Goal: Task Accomplishment & Management: Use online tool/utility

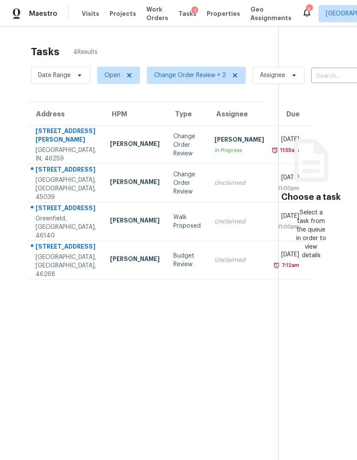
scroll to position [32, 0]
click at [271, 202] on td "Mon, Sep 29th 2025 11:00pm" at bounding box center [292, 221] width 42 height 39
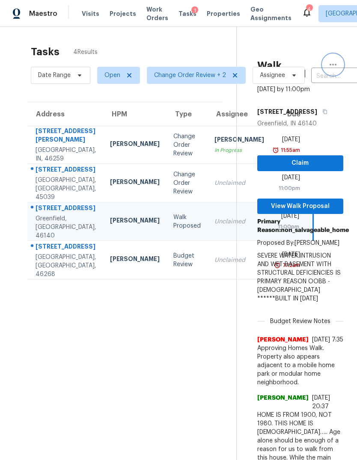
click at [335, 54] on button "button" at bounding box center [333, 64] width 21 height 21
click at [277, 62] on div "Cancel this task" at bounding box center [284, 66] width 67 height 9
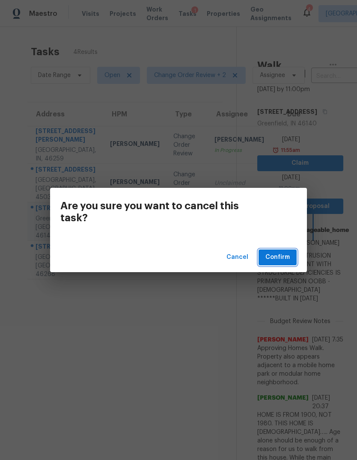
click at [289, 256] on span "Confirm" at bounding box center [277, 257] width 24 height 11
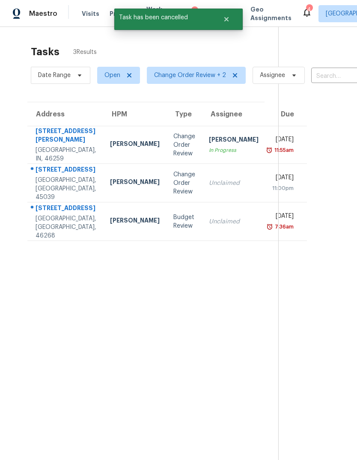
click at [167, 164] on td "Change Order Review" at bounding box center [185, 183] width 36 height 39
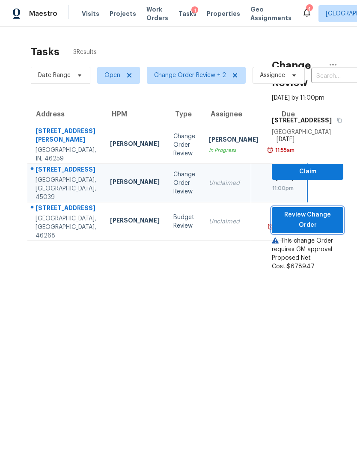
click at [309, 211] on span "Review Change Order" at bounding box center [308, 220] width 58 height 21
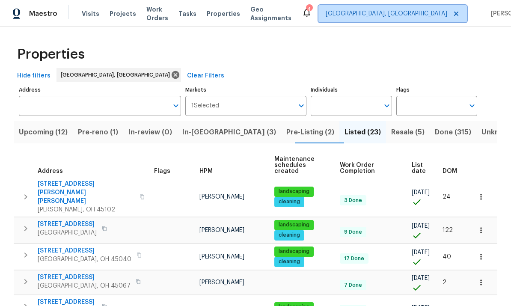
click at [390, 15] on span "[GEOGRAPHIC_DATA], [GEOGRAPHIC_DATA]" at bounding box center [387, 13] width 122 height 9
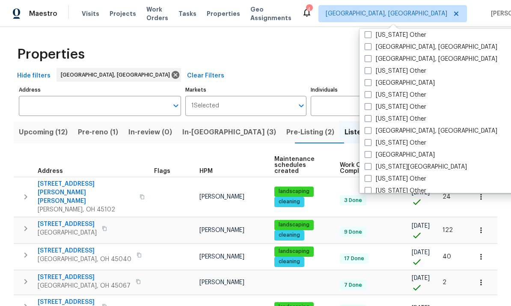
scroll to position [399, 0]
click at [373, 131] on label "Indianapolis, IN" at bounding box center [431, 130] width 133 height 9
click at [370, 131] on input "Indianapolis, IN" at bounding box center [368, 129] width 6 height 6
checkbox input "true"
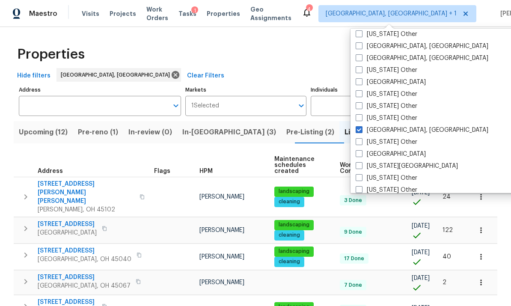
click at [170, 55] on div "Properties" at bounding box center [256, 54] width 484 height 27
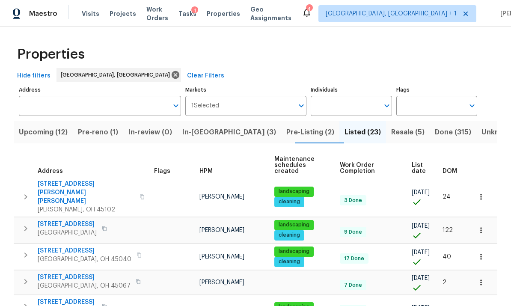
click at [196, 17] on div "Tasks 1" at bounding box center [187, 13] width 18 height 9
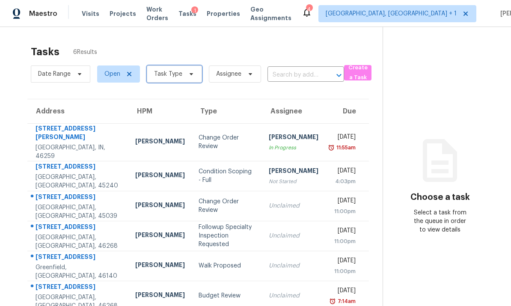
click at [171, 75] on span "Task Type" at bounding box center [168, 74] width 28 height 9
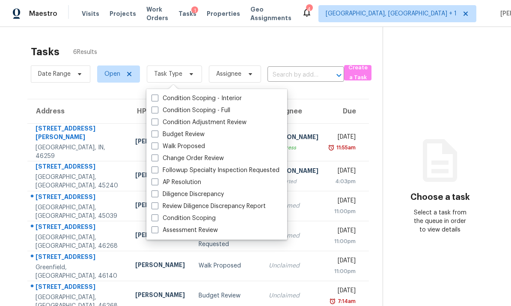
click at [157, 160] on span at bounding box center [155, 158] width 7 height 7
click at [157, 160] on input "Change Order Review" at bounding box center [155, 157] width 6 height 6
checkbox input "true"
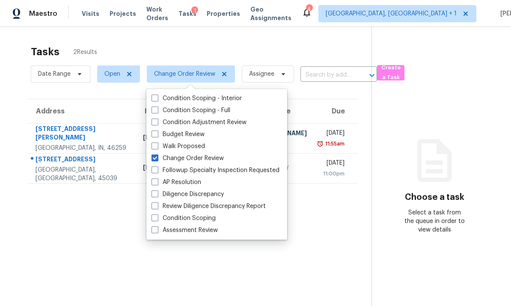
click at [83, 225] on section "Tasks 2 Results Date Range Open Change Order Review Assignee ​ Create a Task Ad…" at bounding box center [193, 187] width 358 height 292
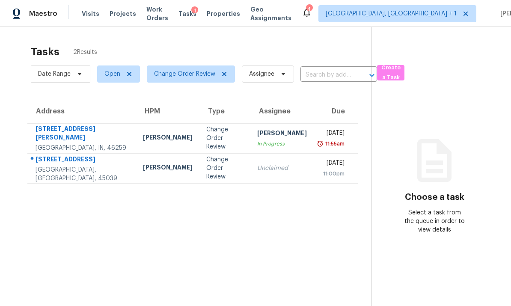
click at [196, 16] on span "Tasks" at bounding box center [187, 14] width 18 height 6
click at [194, 76] on span "Change Order Review" at bounding box center [184, 74] width 61 height 9
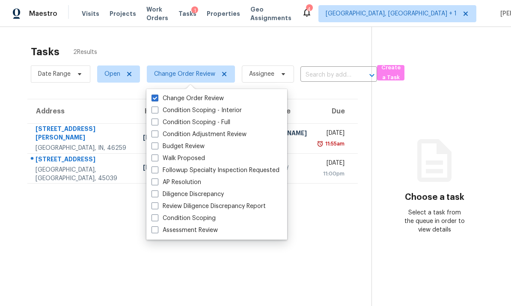
click at [157, 158] on span at bounding box center [155, 158] width 7 height 7
click at [157, 158] on input "Walk Proposed" at bounding box center [155, 157] width 6 height 6
checkbox input "true"
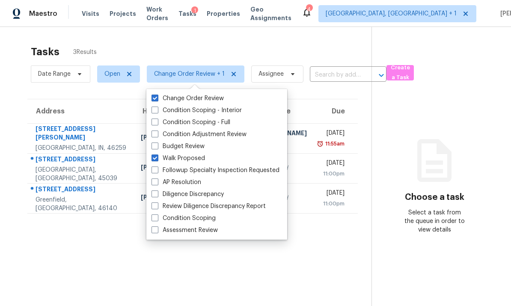
click at [96, 245] on section "Tasks 3 Results Date Range Open Change Order Review + 1 Assignee ​ Create a Tas…" at bounding box center [193, 187] width 358 height 292
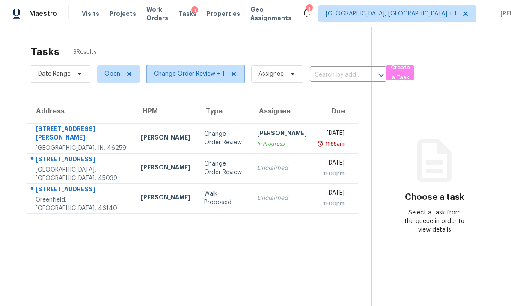
click at [176, 71] on span "Change Order Review + 1" at bounding box center [189, 74] width 71 height 9
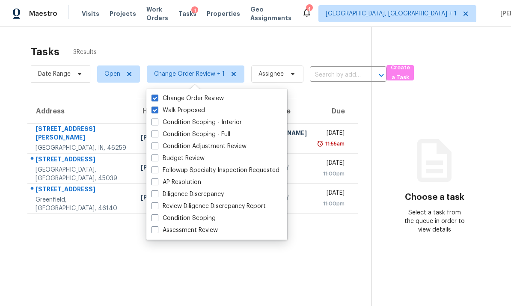
click at [155, 158] on span at bounding box center [155, 158] width 7 height 7
click at [155, 158] on input "Budget Review" at bounding box center [155, 157] width 6 height 6
checkbox input "true"
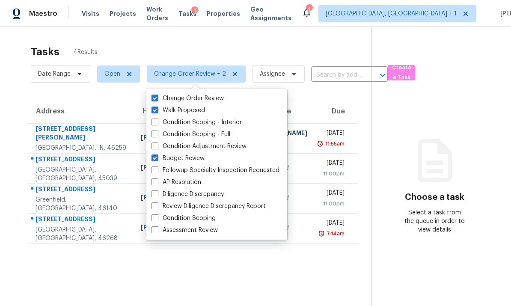
click at [77, 269] on section "Tasks 4 Results Date Range Open Change Order Review + 2 Assignee ​ Create a Tas…" at bounding box center [193, 187] width 358 height 292
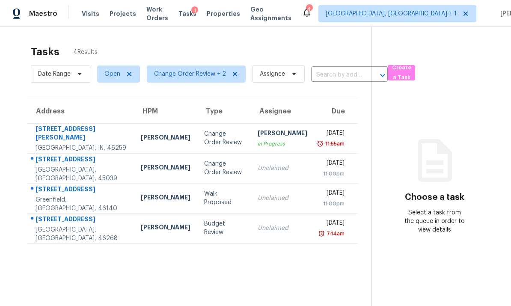
click at [96, 231] on td "9449 Maple Way Indianapolis, IN, 46268" at bounding box center [80, 228] width 107 height 30
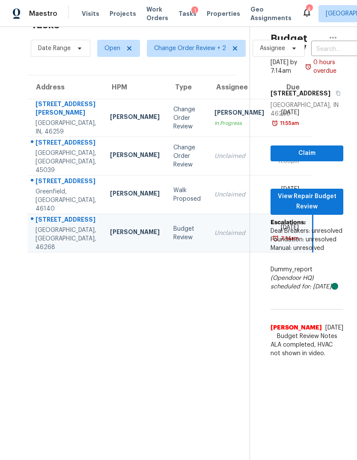
click at [117, 214] on td "Dodd Drayer" at bounding box center [134, 195] width 63 height 39
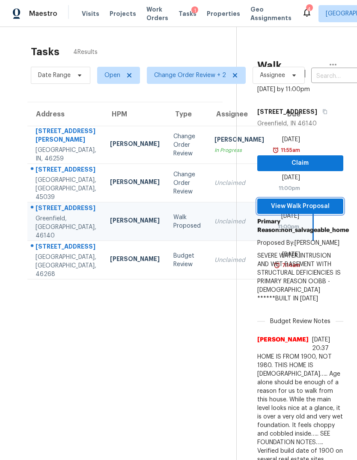
click at [312, 212] on span "View Walk Proposal" at bounding box center [300, 206] width 72 height 11
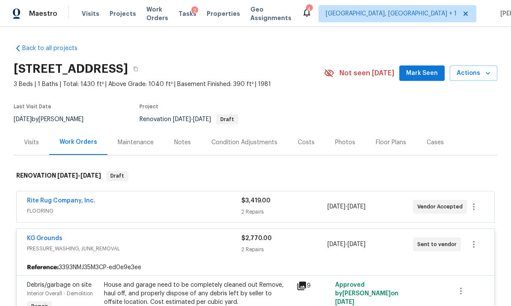
click at [138, 202] on div "Rite Rug Company, Inc." at bounding box center [134, 201] width 214 height 10
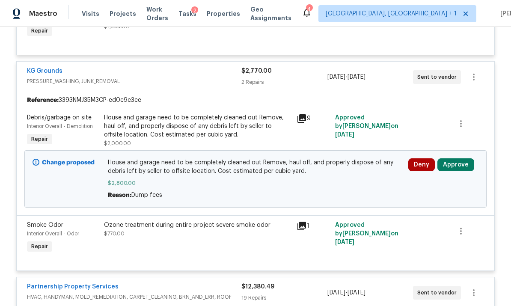
scroll to position [322, 0]
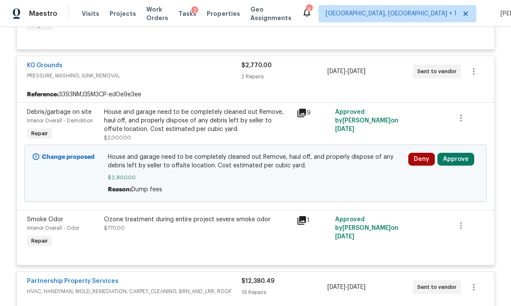
click at [461, 162] on button "Approve" at bounding box center [455, 159] width 37 height 13
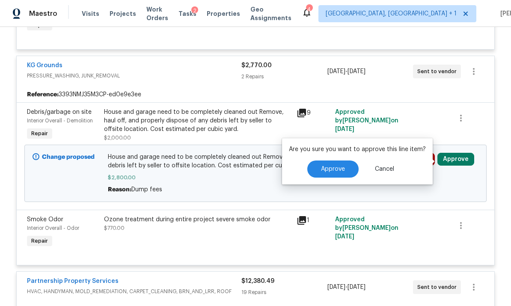
click at [337, 170] on span "Approve" at bounding box center [333, 169] width 24 height 6
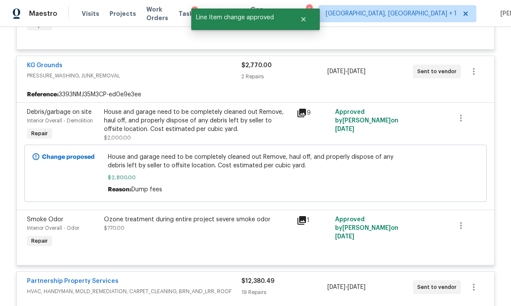
click at [156, 68] on div "KG Grounds" at bounding box center [134, 66] width 214 height 10
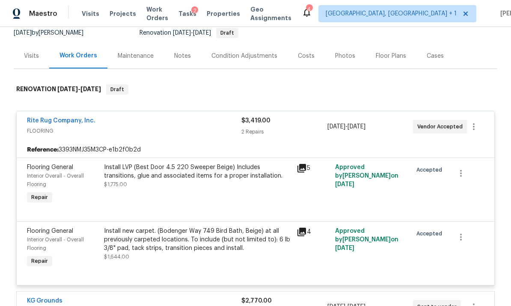
scroll to position [85, 0]
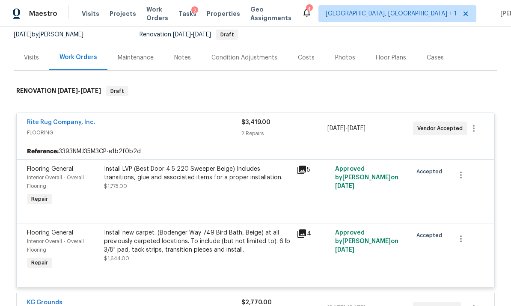
click at [143, 130] on span "FLOORING" at bounding box center [134, 132] width 214 height 9
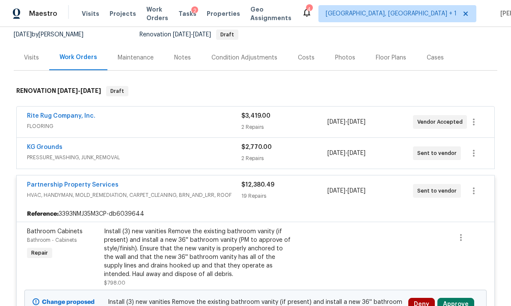
click at [153, 185] on div "Partnership Property Services" at bounding box center [134, 186] width 214 height 10
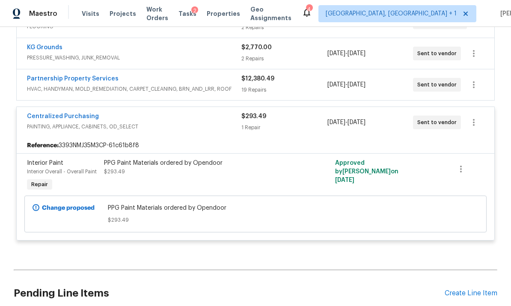
click at [161, 123] on span "PAINTING, APPLIANCE, CABINETS, OD_SELECT" at bounding box center [134, 126] width 214 height 9
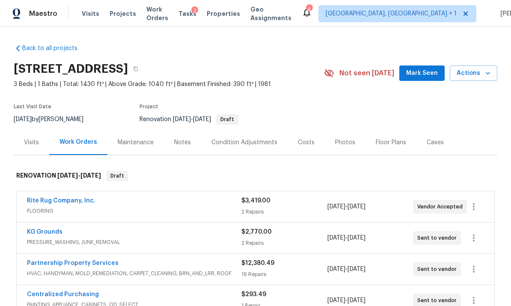
scroll to position [0, 0]
click at [301, 143] on div "Costs" at bounding box center [306, 142] width 17 height 9
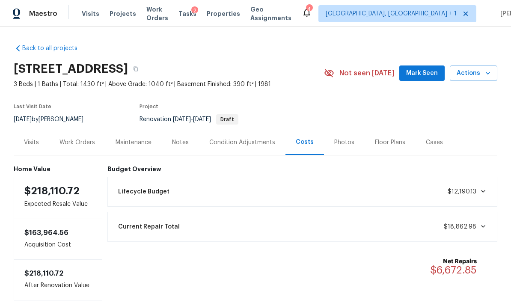
click at [181, 143] on div "Notes" at bounding box center [180, 142] width 17 height 9
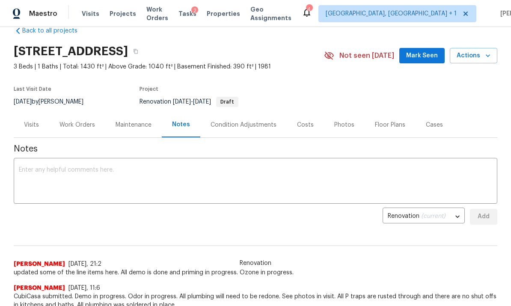
scroll to position [1, 0]
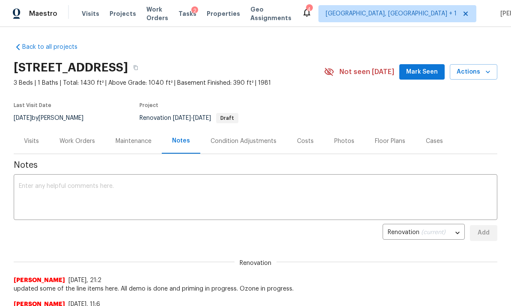
click at [304, 141] on div "Costs" at bounding box center [305, 141] width 17 height 9
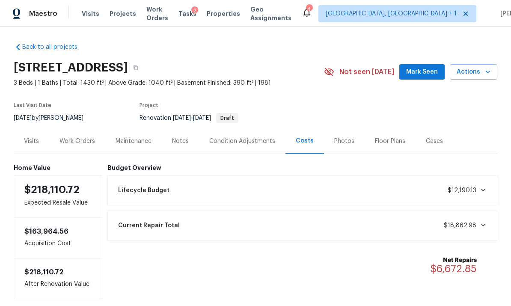
click at [86, 141] on div "Work Orders" at bounding box center [77, 141] width 36 height 9
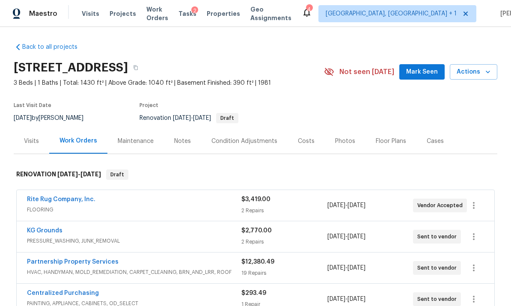
click at [144, 258] on div "Partnership Property Services" at bounding box center [134, 263] width 214 height 10
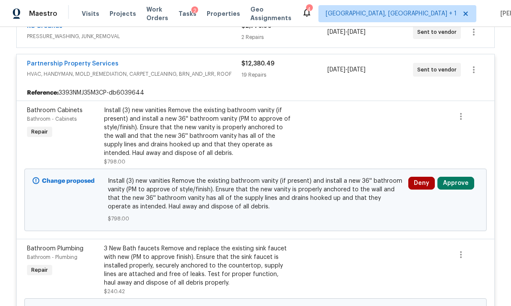
scroll to position [212, 0]
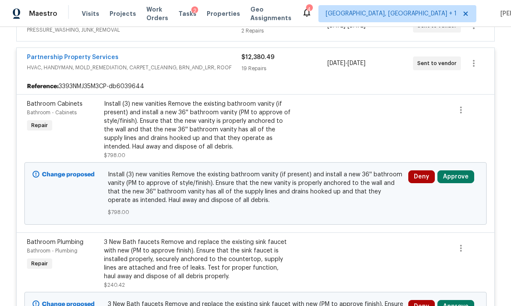
click at [458, 176] on button "Approve" at bounding box center [455, 176] width 37 height 13
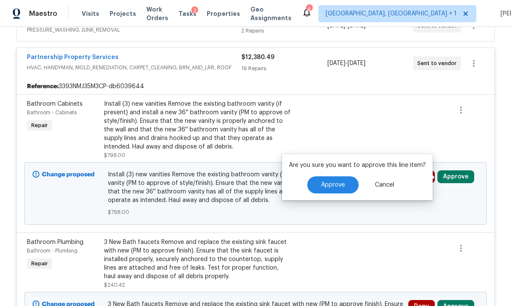
click at [341, 187] on span "Approve" at bounding box center [333, 185] width 24 height 6
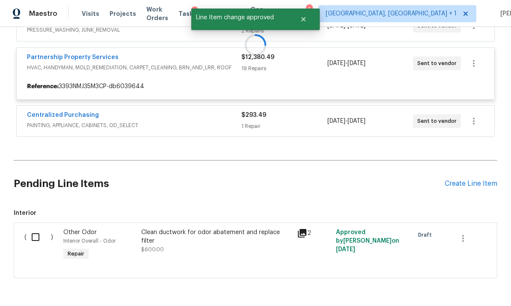
scroll to position [211, 0]
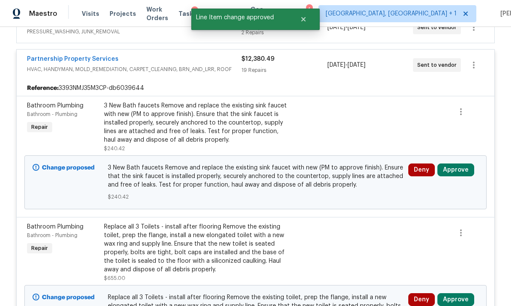
click at [461, 171] on button "Approve" at bounding box center [455, 170] width 37 height 13
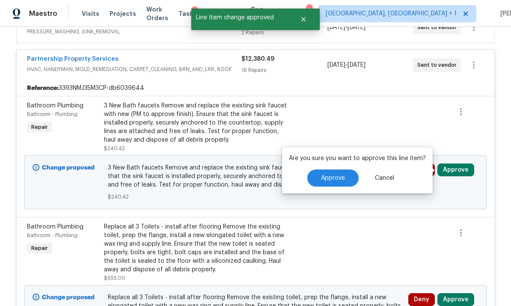
click at [341, 178] on span "Approve" at bounding box center [333, 178] width 24 height 6
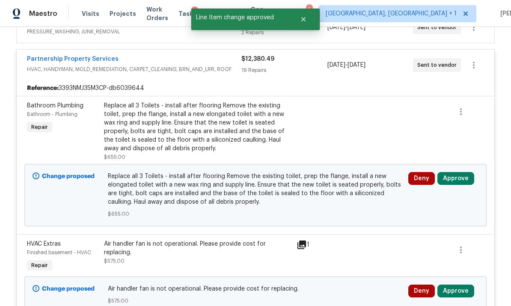
click at [456, 178] on button "Approve" at bounding box center [455, 178] width 37 height 13
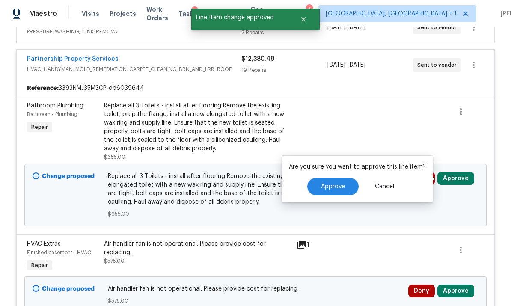
click at [342, 185] on span "Approve" at bounding box center [333, 187] width 24 height 6
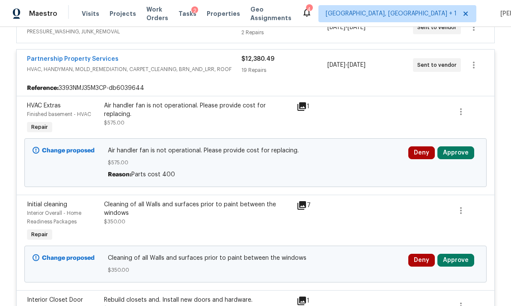
click at [454, 154] on button "Approve" at bounding box center [455, 152] width 37 height 13
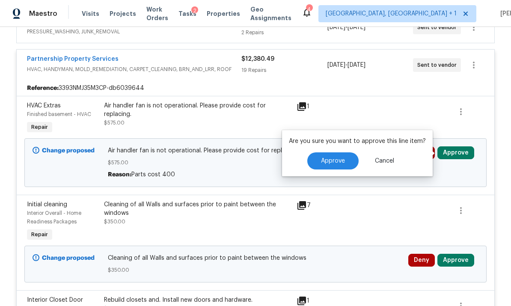
click at [340, 162] on span "Approve" at bounding box center [333, 161] width 24 height 6
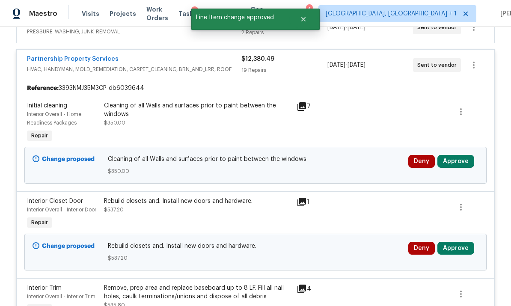
click at [455, 161] on button "Approve" at bounding box center [455, 161] width 37 height 13
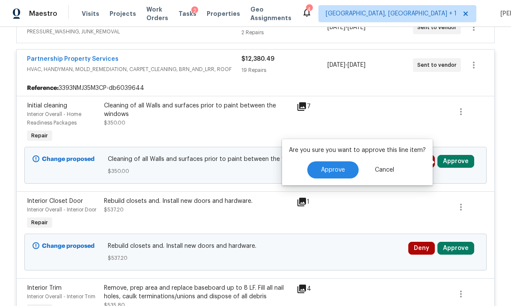
click at [339, 167] on span "Approve" at bounding box center [333, 170] width 24 height 6
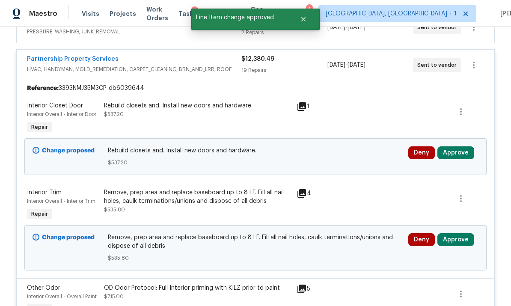
click at [458, 152] on button "Approve" at bounding box center [455, 152] width 37 height 13
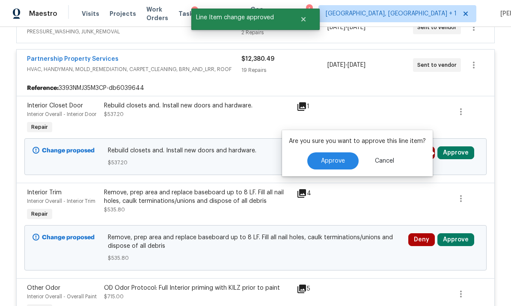
click at [344, 165] on button "Approve" at bounding box center [332, 160] width 51 height 17
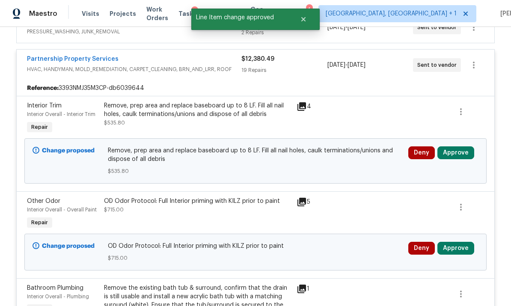
click at [461, 148] on button "Approve" at bounding box center [455, 152] width 37 height 13
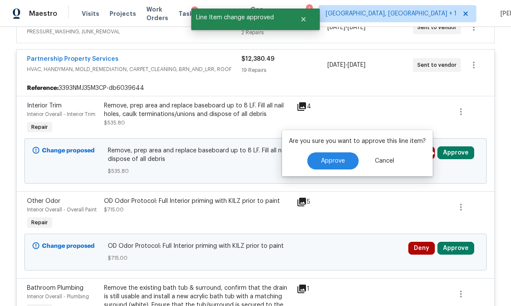
click at [342, 161] on span "Approve" at bounding box center [333, 161] width 24 height 6
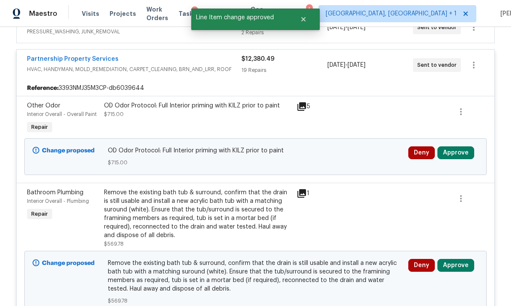
click at [456, 152] on button "Approve" at bounding box center [455, 152] width 37 height 13
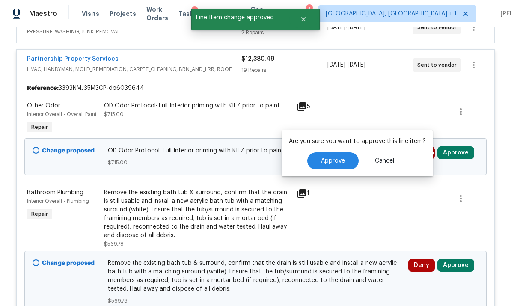
click at [342, 161] on span "Approve" at bounding box center [333, 161] width 24 height 6
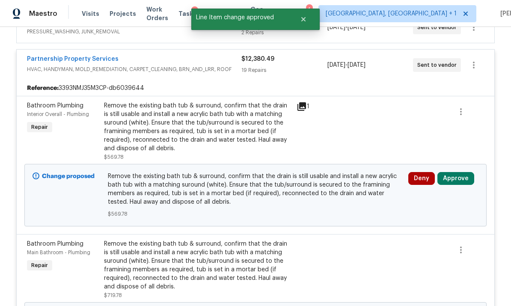
click at [458, 178] on button "Approve" at bounding box center [455, 178] width 37 height 13
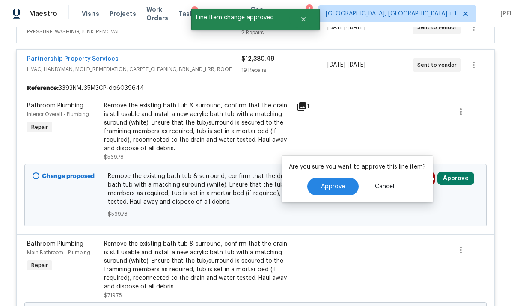
click at [337, 184] on span "Approve" at bounding box center [333, 187] width 24 height 6
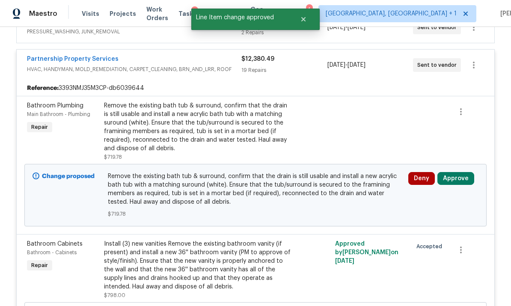
click at [455, 177] on button "Approve" at bounding box center [455, 178] width 37 height 13
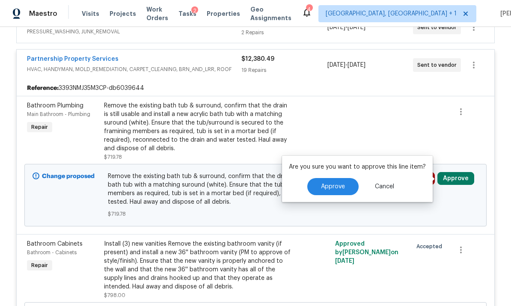
click at [339, 184] on span "Approve" at bounding box center [333, 187] width 24 height 6
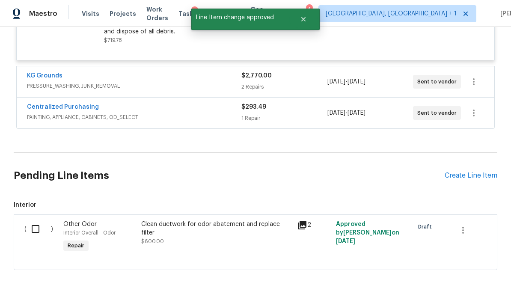
scroll to position [1650, 0]
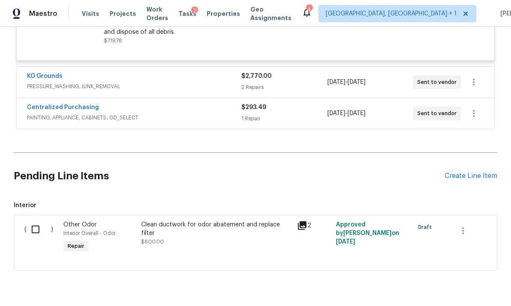
click at [160, 113] on div "Centralized Purchasing" at bounding box center [134, 108] width 214 height 10
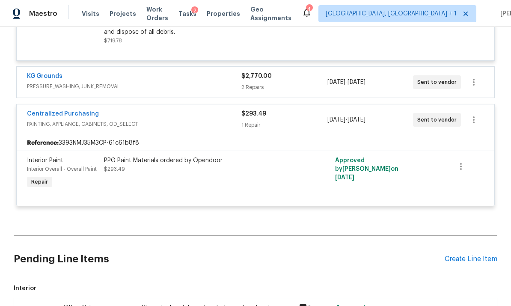
click at [166, 120] on div "Centralized Purchasing" at bounding box center [134, 115] width 214 height 10
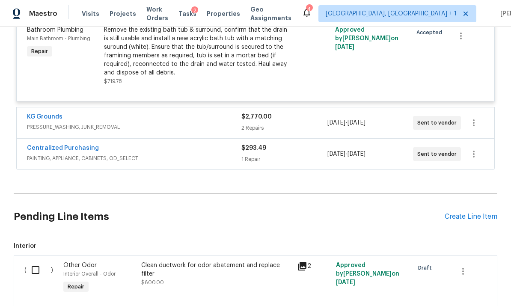
scroll to position [1596, 0]
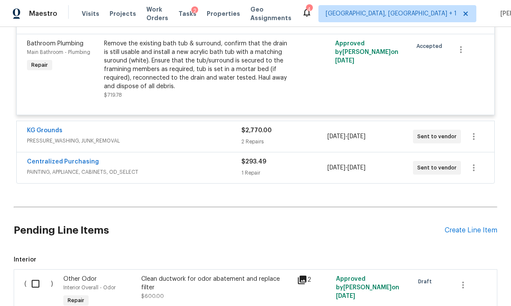
click at [152, 137] on div "KG Grounds" at bounding box center [134, 131] width 214 height 10
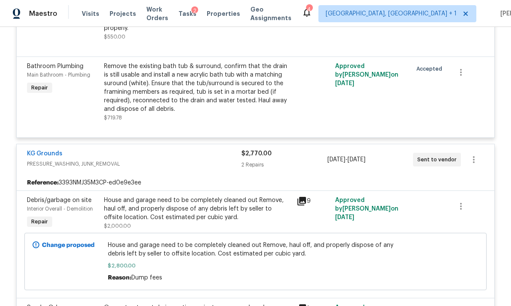
scroll to position [1564, 0]
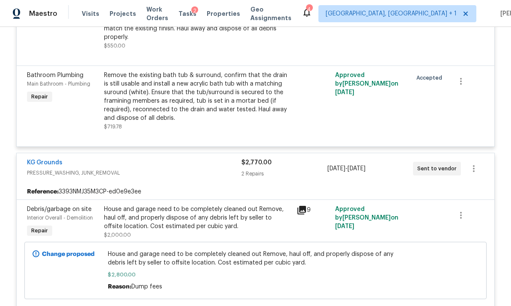
click at [158, 169] on div "KG Grounds" at bounding box center [134, 163] width 214 height 10
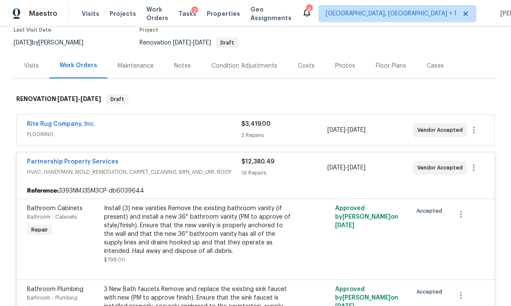
scroll to position [74, 0]
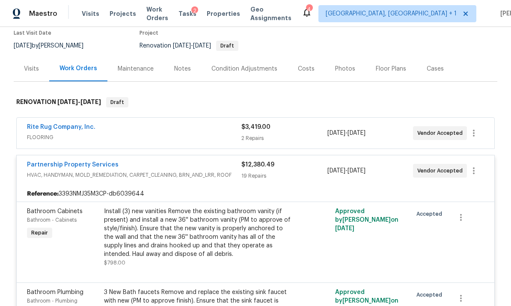
click at [146, 165] on div "Partnership Property Services" at bounding box center [134, 166] width 214 height 10
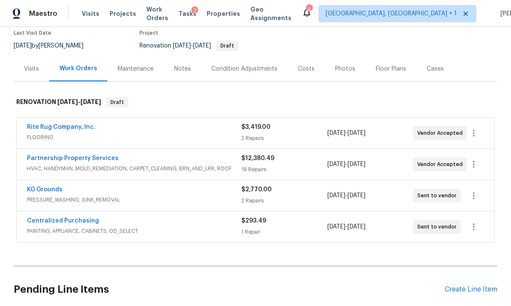
click at [125, 131] on div "Rite Rug Company, Inc." at bounding box center [134, 128] width 214 height 10
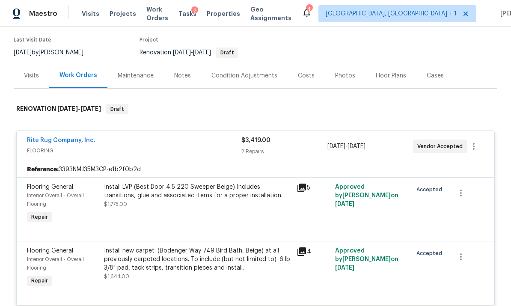
scroll to position [63, 0]
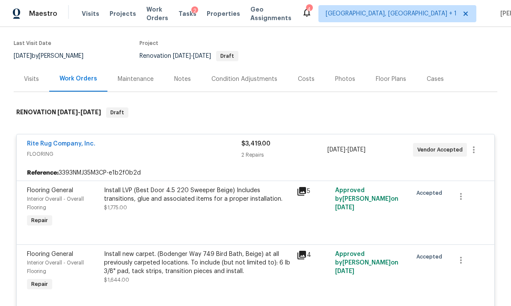
click at [131, 143] on div "Rite Rug Company, Inc." at bounding box center [134, 145] width 214 height 10
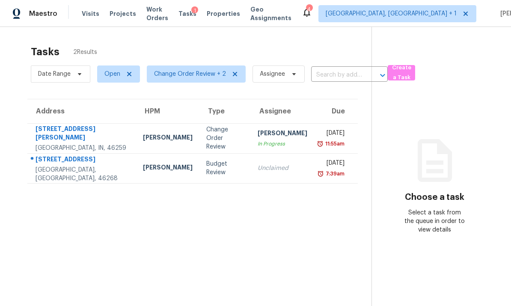
click at [99, 173] on td "9449 Maple Way Indianapolis, IN, 46268" at bounding box center [81, 168] width 109 height 30
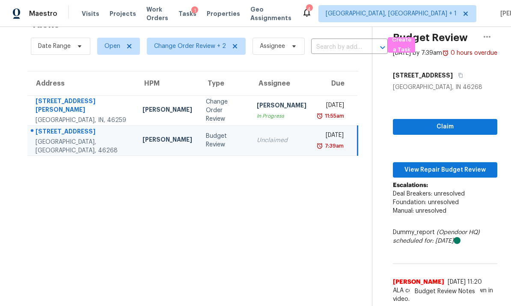
scroll to position [27, 0]
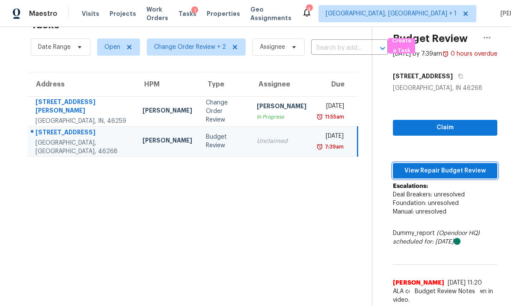
click at [439, 176] on span "View Repair Budget Review" at bounding box center [445, 171] width 91 height 11
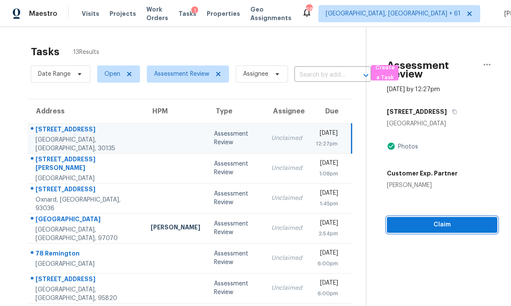
click at [443, 220] on span "Claim" at bounding box center [442, 225] width 97 height 11
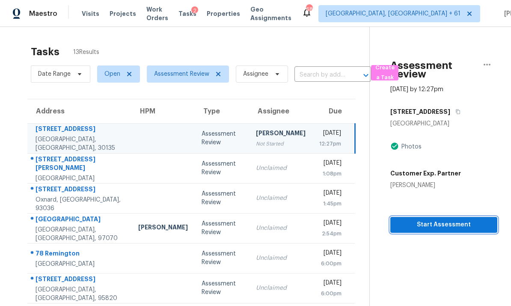
click at [436, 220] on span "Start Assessment" at bounding box center [443, 225] width 93 height 11
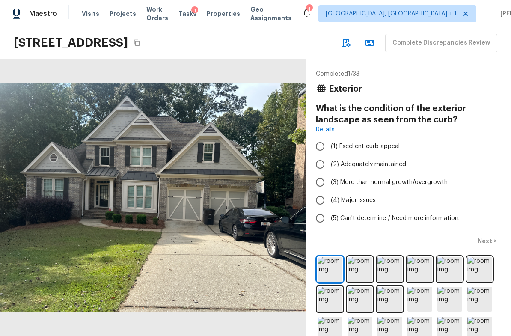
click at [143, 43] on button "Copy Address" at bounding box center [136, 42] width 11 height 11
click at [140, 41] on icon "Copy Address" at bounding box center [137, 42] width 7 height 7
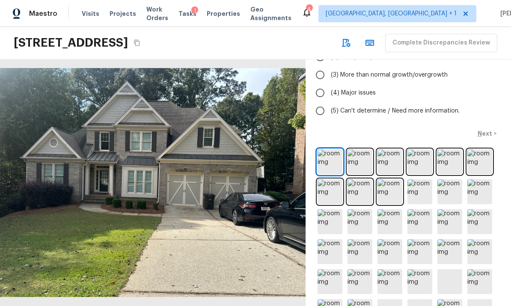
scroll to position [109, 0]
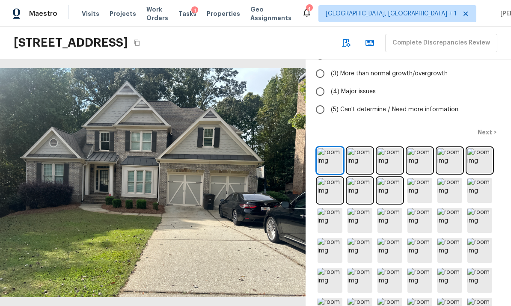
click at [360, 158] on img at bounding box center [360, 160] width 25 height 25
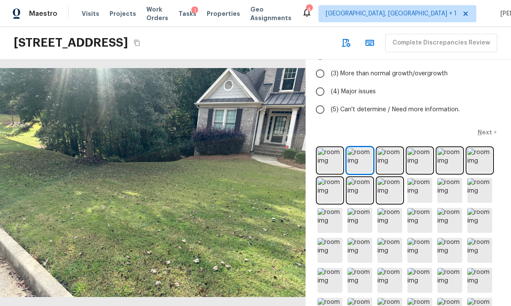
click at [389, 158] on img at bounding box center [390, 160] width 25 height 25
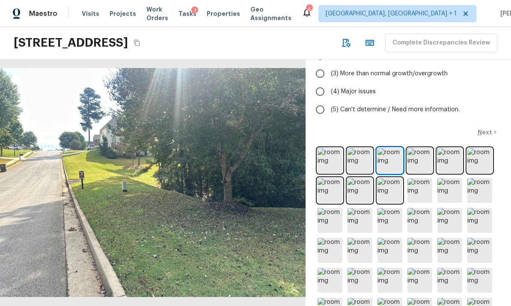
click at [419, 159] on img at bounding box center [420, 160] width 25 height 25
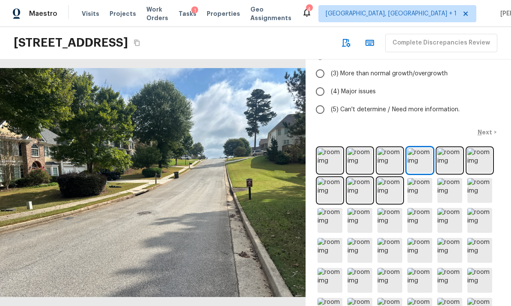
click at [448, 158] on img at bounding box center [449, 160] width 25 height 25
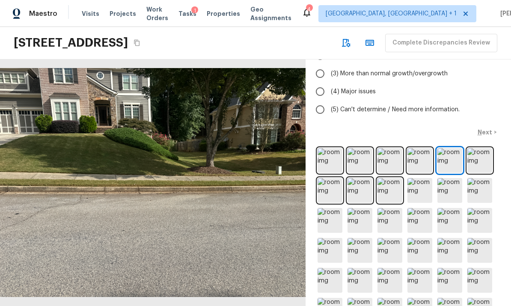
click at [480, 158] on img at bounding box center [479, 160] width 25 height 25
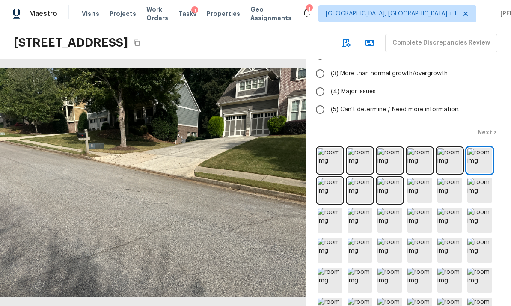
click at [332, 188] on img at bounding box center [330, 190] width 25 height 25
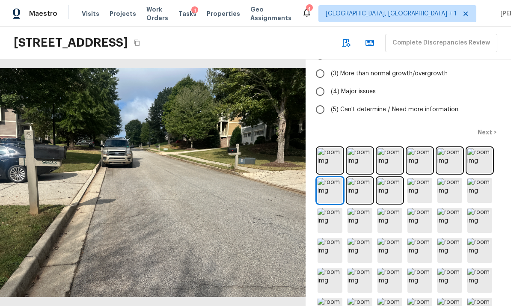
click at [360, 190] on img at bounding box center [360, 190] width 25 height 25
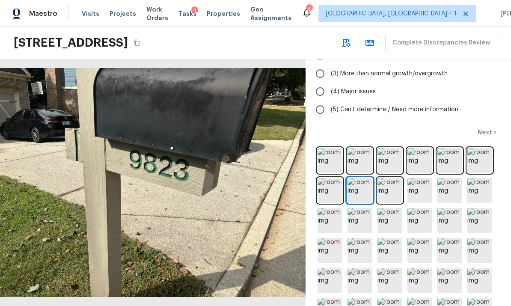
click at [387, 189] on img at bounding box center [390, 190] width 25 height 25
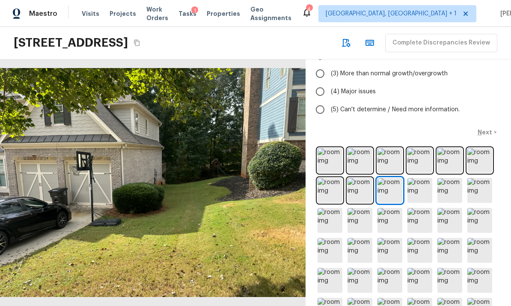
click at [416, 190] on img at bounding box center [420, 190] width 25 height 25
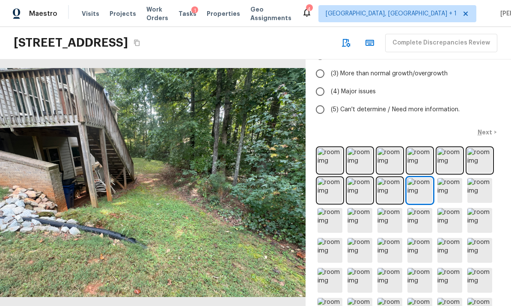
click at [447, 187] on img at bounding box center [449, 190] width 25 height 25
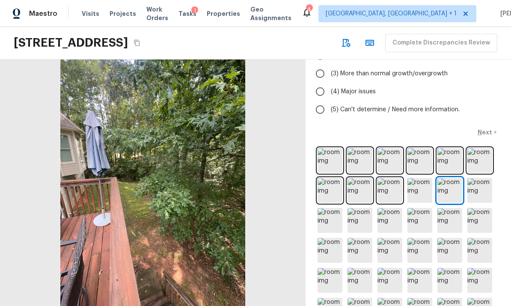
click at [480, 185] on img at bounding box center [479, 190] width 25 height 25
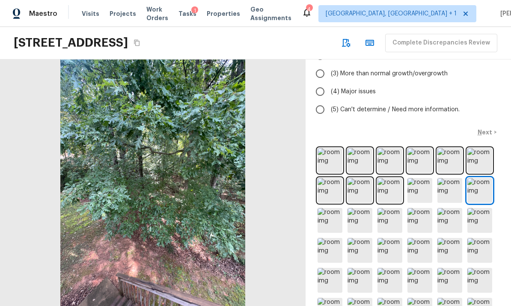
click at [330, 221] on img at bounding box center [330, 220] width 25 height 25
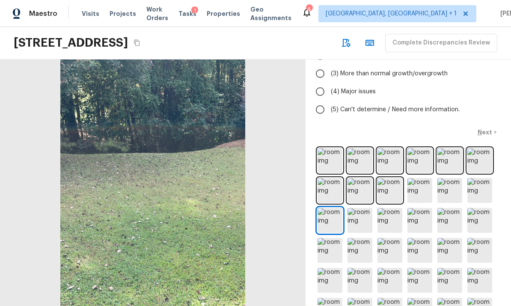
click at [358, 220] on img at bounding box center [360, 220] width 25 height 25
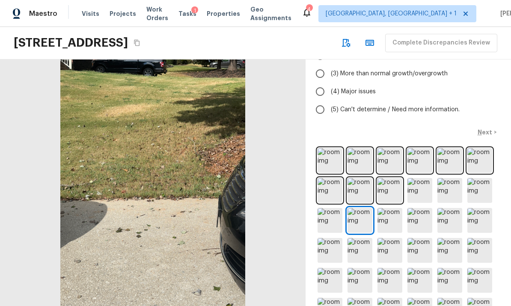
click at [387, 218] on img at bounding box center [390, 220] width 25 height 25
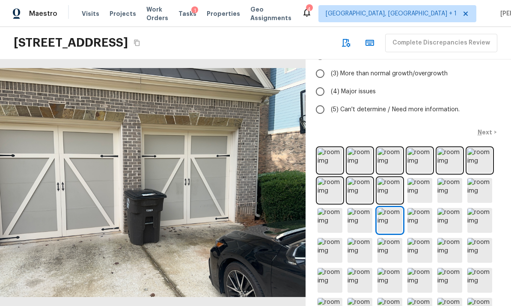
click at [421, 220] on img at bounding box center [420, 220] width 25 height 25
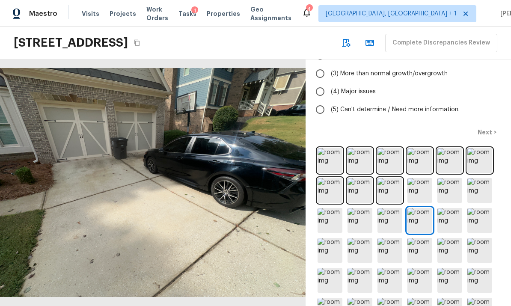
click at [450, 216] on img at bounding box center [449, 220] width 25 height 25
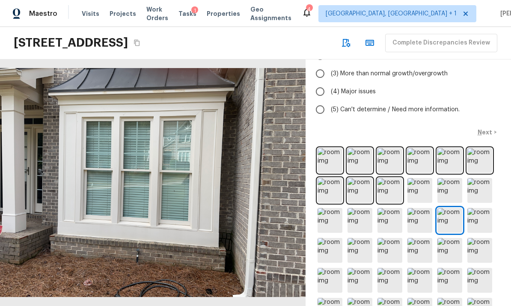
click at [479, 218] on img at bounding box center [479, 220] width 25 height 25
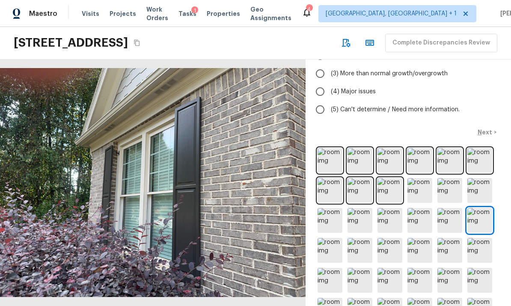
click at [334, 250] on img at bounding box center [330, 250] width 25 height 25
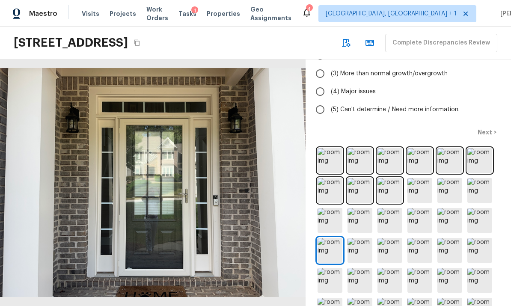
click at [360, 246] on img at bounding box center [360, 250] width 25 height 25
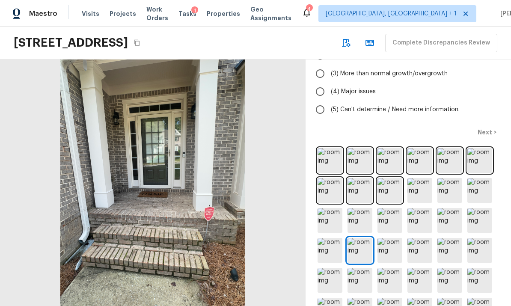
click at [389, 246] on img at bounding box center [390, 250] width 25 height 25
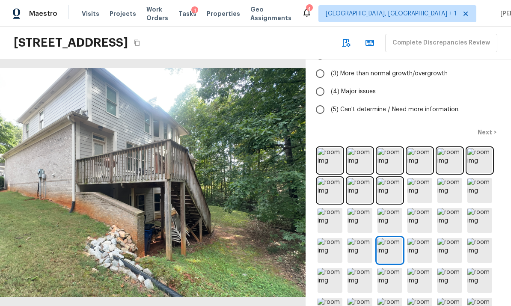
click at [420, 244] on img at bounding box center [420, 250] width 25 height 25
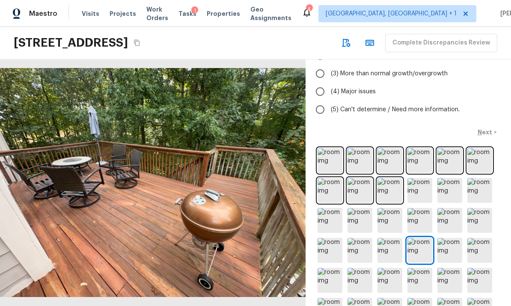
click at [362, 250] on img at bounding box center [360, 250] width 25 height 25
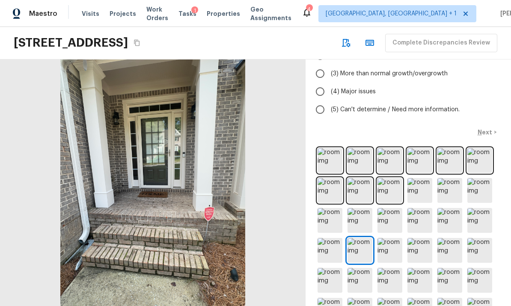
click at [393, 244] on img at bounding box center [390, 250] width 25 height 25
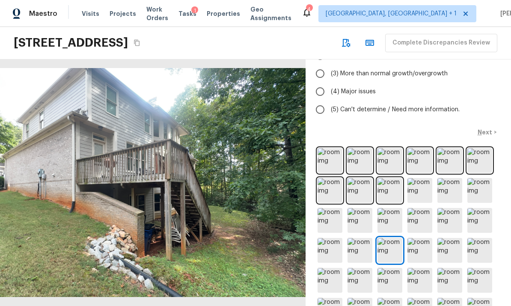
click at [450, 247] on img at bounding box center [449, 250] width 25 height 25
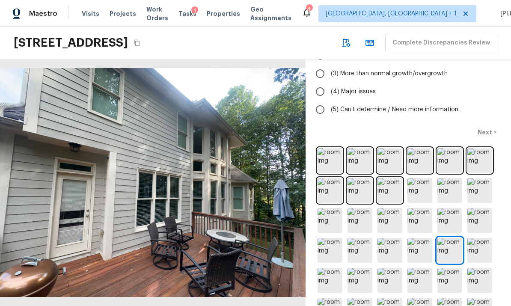
click at [479, 247] on img at bounding box center [479, 250] width 25 height 25
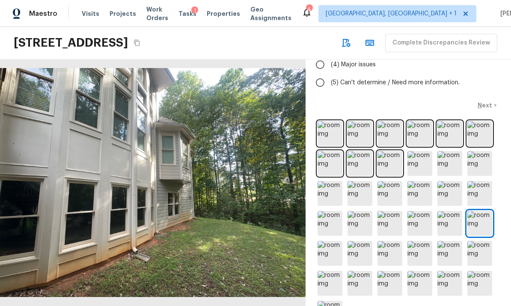
scroll to position [135, 0]
click at [330, 253] on img at bounding box center [330, 253] width 25 height 25
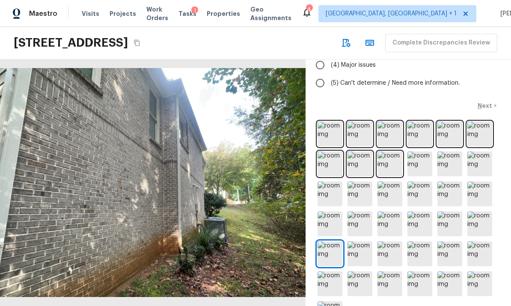
click at [360, 249] on img at bounding box center [360, 253] width 25 height 25
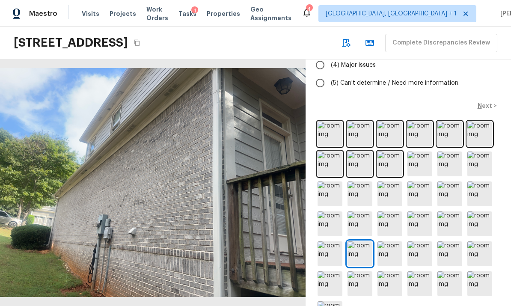
click at [389, 252] on img at bounding box center [390, 253] width 25 height 25
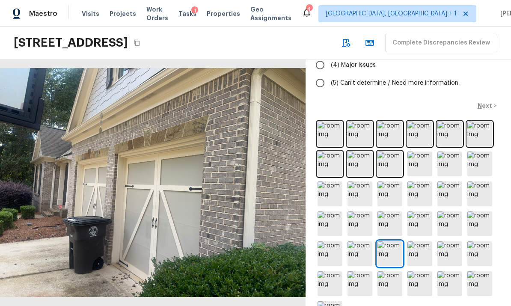
click at [416, 252] on img at bounding box center [420, 253] width 25 height 25
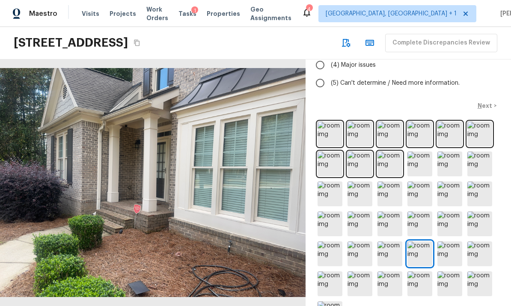
click at [446, 246] on img at bounding box center [449, 253] width 25 height 25
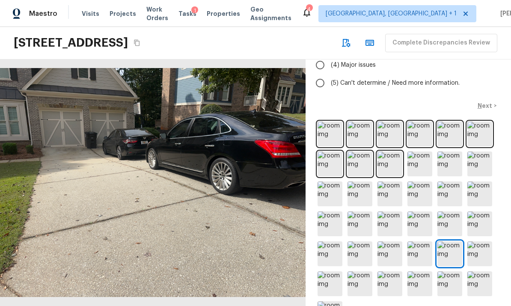
click at [482, 250] on img at bounding box center [479, 253] width 25 height 25
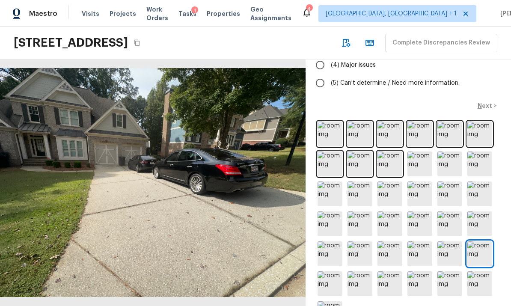
click at [333, 282] on img at bounding box center [330, 283] width 25 height 25
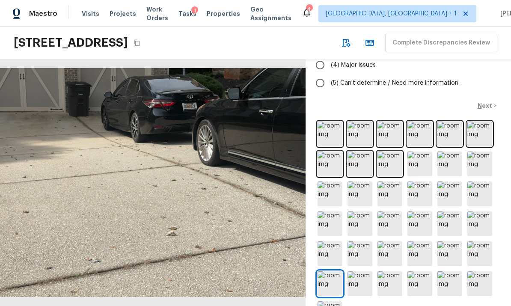
click at [358, 281] on img at bounding box center [360, 283] width 25 height 25
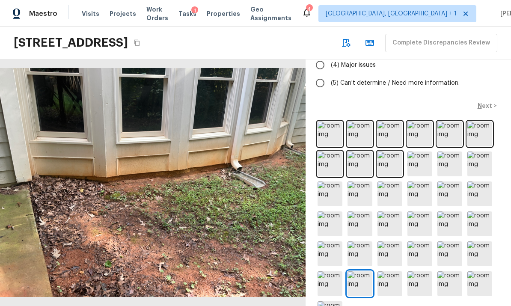
click at [387, 281] on img at bounding box center [390, 283] width 25 height 25
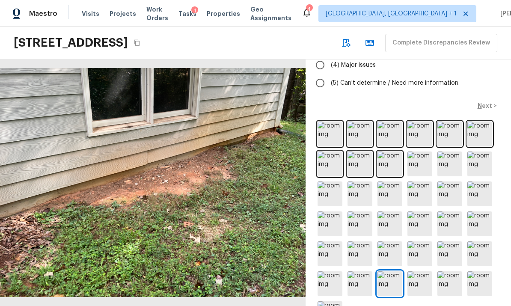
click at [417, 280] on img at bounding box center [420, 283] width 25 height 25
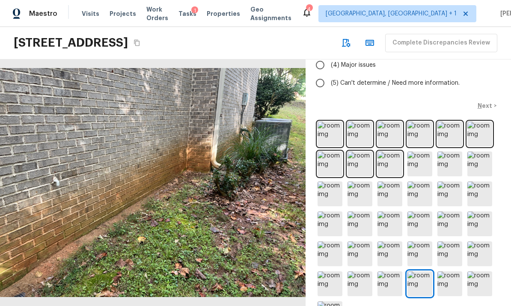
click at [452, 280] on img at bounding box center [449, 283] width 25 height 25
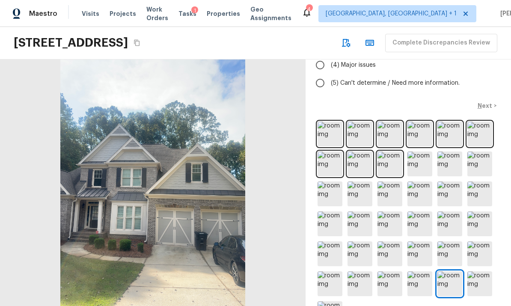
click at [473, 279] on img at bounding box center [479, 283] width 25 height 25
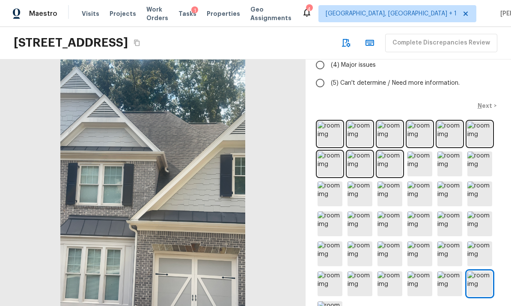
scroll to position [32, 0]
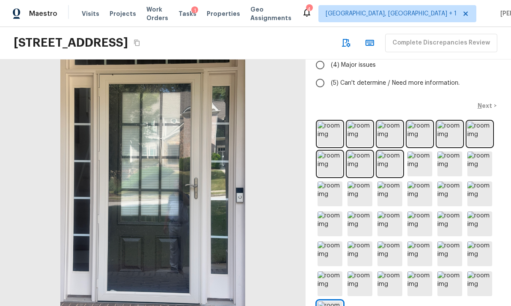
click at [480, 271] on img at bounding box center [479, 283] width 25 height 25
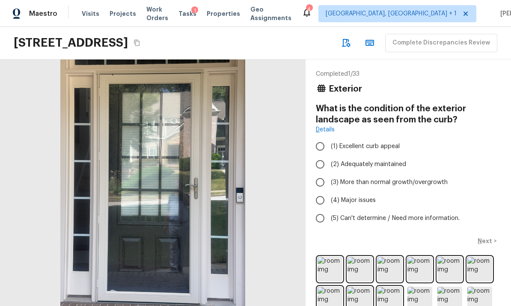
scroll to position [0, 0]
click at [323, 155] on input "(2) Adequately maintained" at bounding box center [320, 164] width 18 height 18
radio input "true"
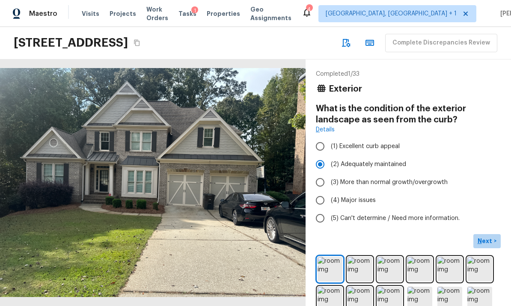
click at [487, 237] on p "Next" at bounding box center [486, 241] width 16 height 9
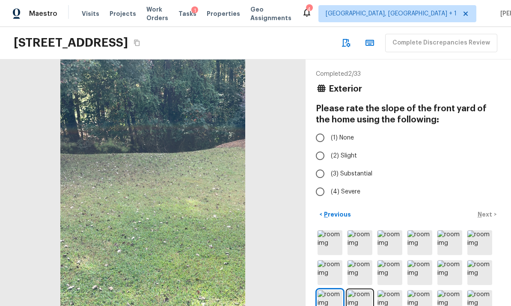
click at [360, 290] on img at bounding box center [360, 302] width 25 height 25
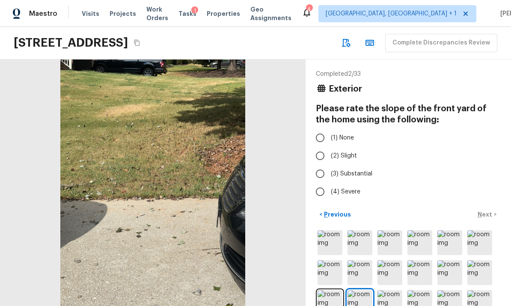
click at [324, 147] on input "(2) Slight" at bounding box center [320, 156] width 18 height 18
radio input "true"
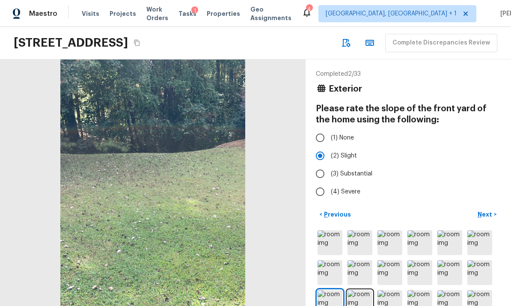
click at [489, 210] on p "Next" at bounding box center [486, 214] width 16 height 9
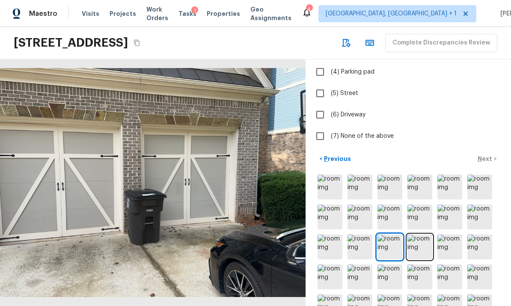
scroll to position [143, 0]
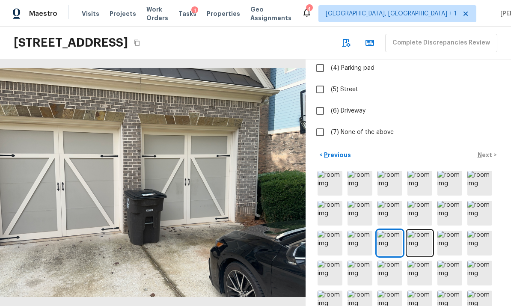
click at [422, 231] on img at bounding box center [420, 243] width 25 height 25
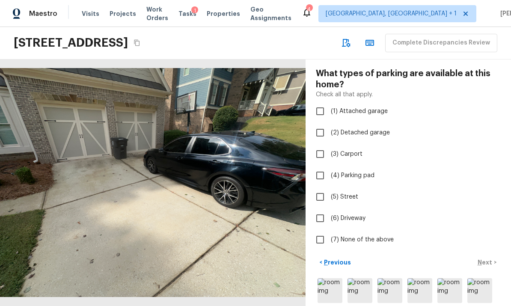
scroll to position [34, 0]
click at [324, 103] on input "(1) Attached garage" at bounding box center [320, 112] width 18 height 18
checkbox input "true"
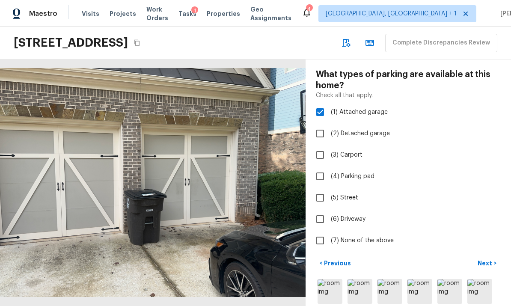
click at [488, 259] on p "Next" at bounding box center [486, 263] width 16 height 9
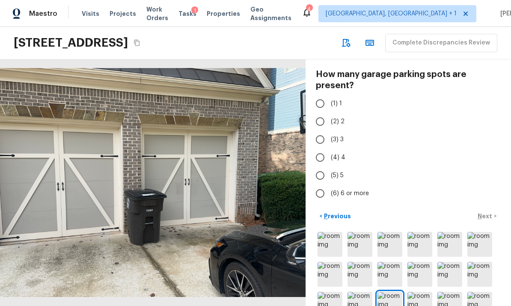
click at [325, 113] on input "(2) 2" at bounding box center [320, 122] width 18 height 18
radio input "true"
click at [486, 212] on p "Next" at bounding box center [486, 216] width 16 height 9
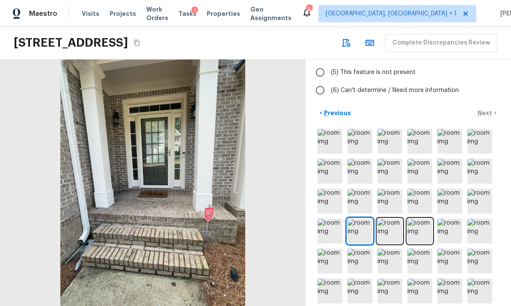
scroll to position [138, 0]
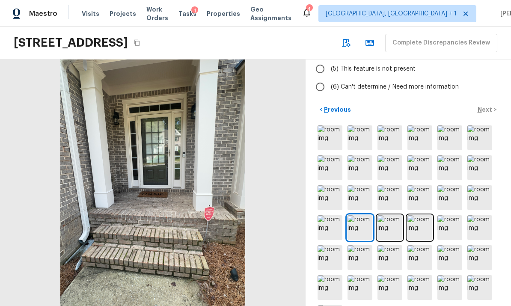
click at [386, 215] on img at bounding box center [390, 227] width 25 height 25
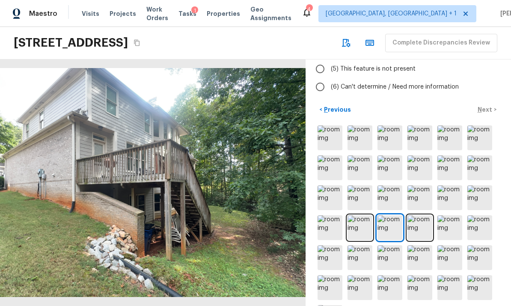
click at [421, 215] on img at bounding box center [420, 227] width 25 height 25
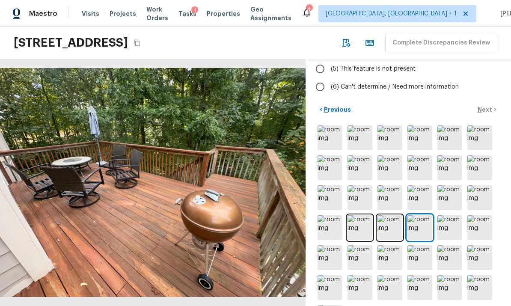
click at [418, 215] on img at bounding box center [420, 227] width 25 height 25
click at [452, 215] on img at bounding box center [449, 227] width 25 height 25
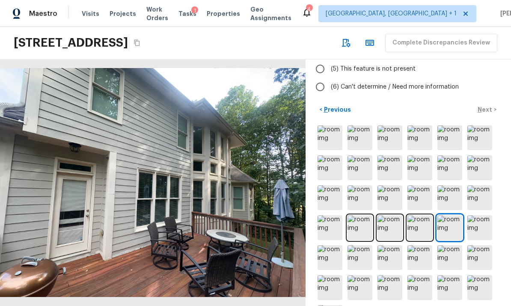
click at [482, 215] on img at bounding box center [479, 227] width 25 height 25
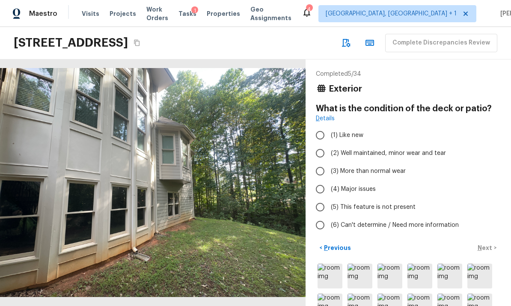
scroll to position [0, 0]
click at [325, 144] on input "(2) Well maintained, minor wear and tear" at bounding box center [320, 153] width 18 height 18
radio input "true"
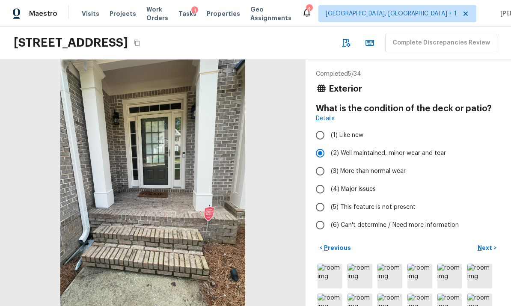
click at [491, 244] on p "Next" at bounding box center [486, 248] width 16 height 9
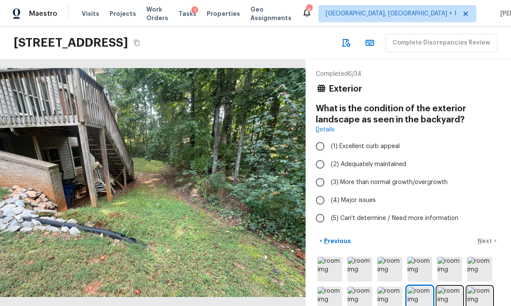
click at [319, 155] on input "(2) Adequately maintained" at bounding box center [320, 164] width 18 height 18
radio input "true"
click at [489, 237] on p "Next" at bounding box center [486, 241] width 16 height 9
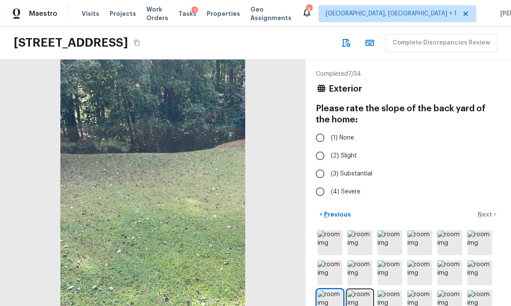
click at [321, 165] on input "(3) Substantial" at bounding box center [320, 174] width 18 height 18
radio input "true"
click at [489, 210] on p "Next" at bounding box center [486, 214] width 16 height 9
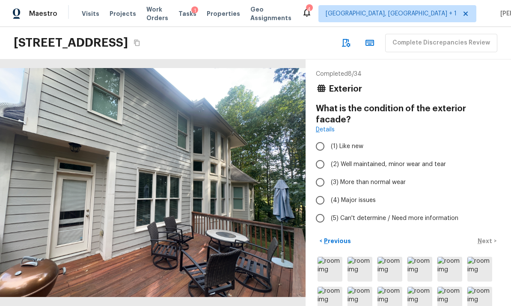
click at [323, 173] on input "(3) More than normal wear" at bounding box center [320, 182] width 18 height 18
radio input "true"
click at [490, 237] on p "Next" at bounding box center [486, 241] width 16 height 9
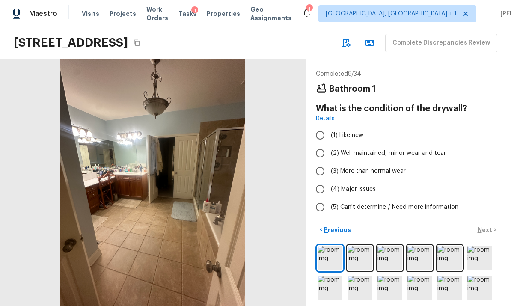
click at [361, 246] on img at bounding box center [360, 258] width 25 height 25
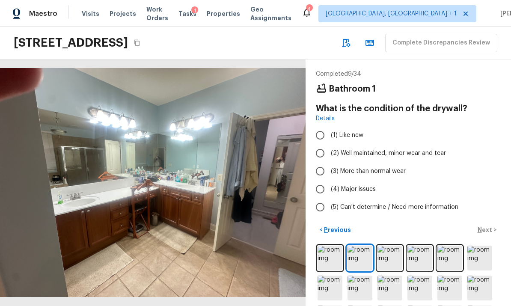
click at [390, 246] on img at bounding box center [390, 258] width 25 height 25
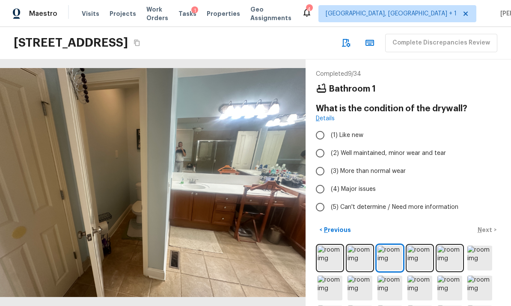
click at [420, 246] on img at bounding box center [420, 258] width 25 height 25
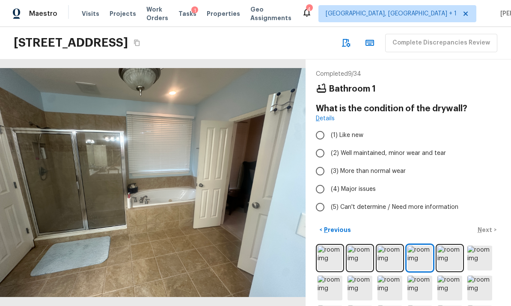
click at [450, 246] on img at bounding box center [449, 258] width 25 height 25
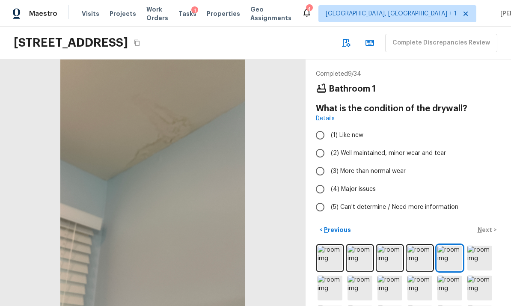
click at [418, 246] on img at bounding box center [420, 258] width 25 height 25
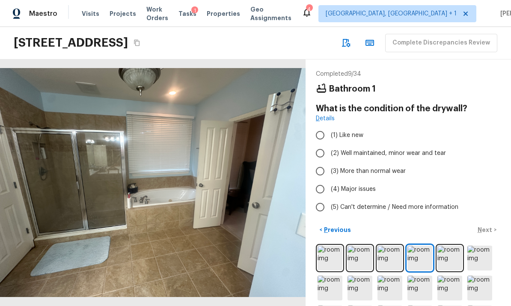
click at [447, 246] on img at bounding box center [449, 258] width 25 height 25
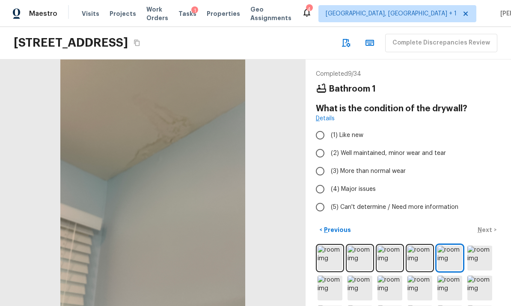
click at [476, 246] on img at bounding box center [479, 258] width 25 height 25
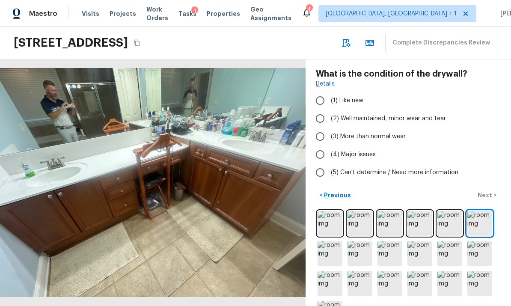
scroll to position [34, 0]
click at [333, 241] on img at bounding box center [330, 253] width 25 height 25
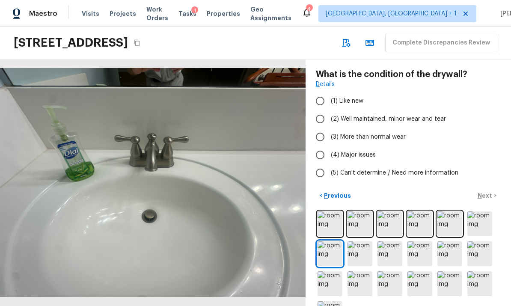
click at [360, 241] on img at bounding box center [360, 253] width 25 height 25
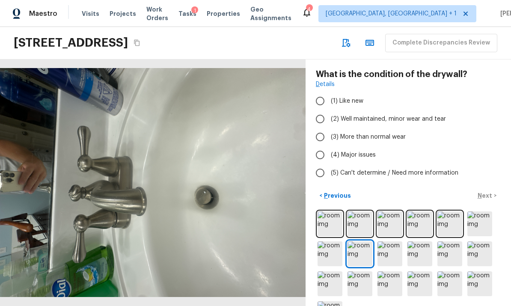
click at [386, 241] on img at bounding box center [390, 253] width 25 height 25
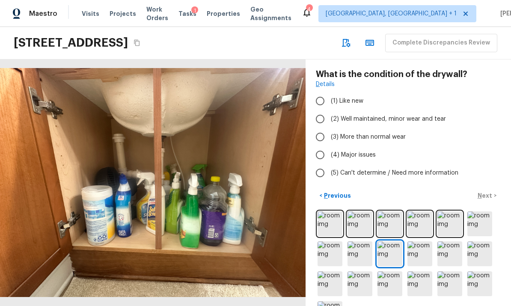
click at [420, 241] on img at bounding box center [420, 253] width 25 height 25
click at [389, 241] on img at bounding box center [390, 253] width 25 height 25
click at [422, 241] on img at bounding box center [420, 253] width 25 height 25
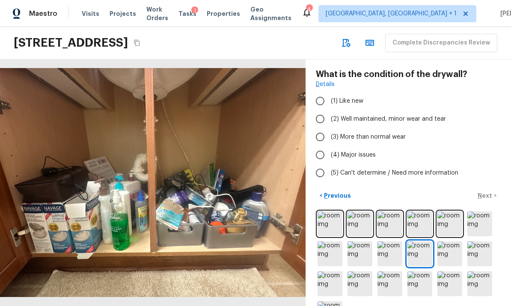
click at [445, 241] on img at bounding box center [449, 253] width 25 height 25
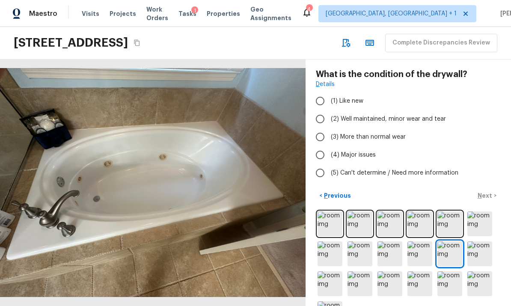
click at [479, 241] on img at bounding box center [479, 253] width 25 height 25
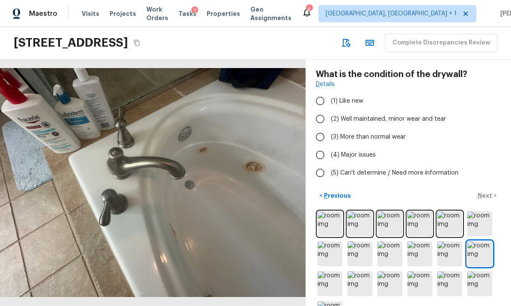
click at [335, 271] on img at bounding box center [330, 283] width 25 height 25
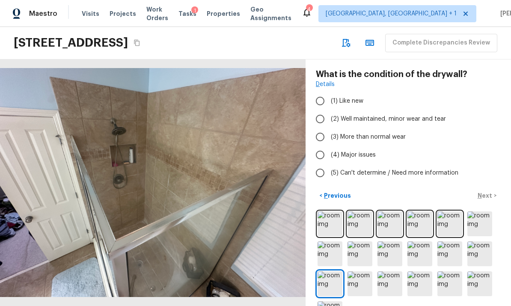
click at [361, 271] on img at bounding box center [360, 283] width 25 height 25
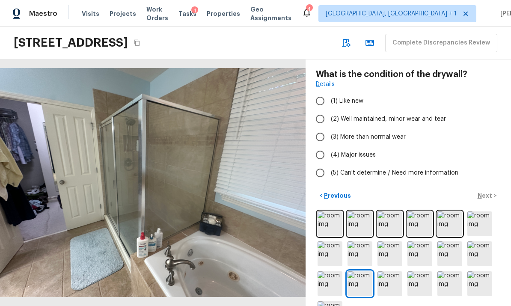
click at [391, 271] on img at bounding box center [390, 283] width 25 height 25
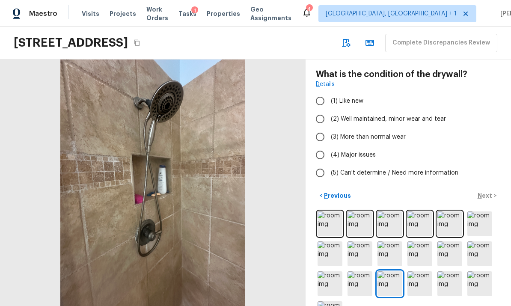
click at [418, 271] on img at bounding box center [420, 283] width 25 height 25
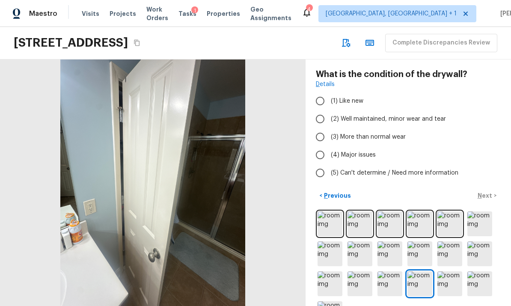
click at [450, 271] on img at bounding box center [449, 283] width 25 height 25
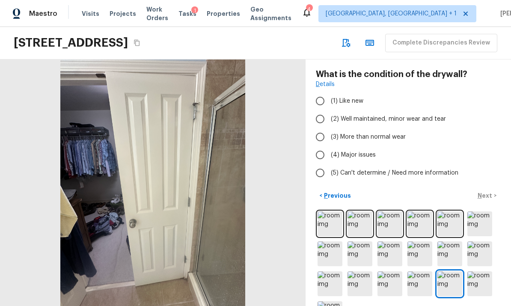
click at [482, 271] on img at bounding box center [479, 283] width 25 height 25
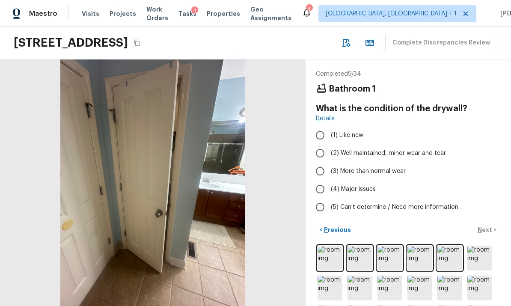
scroll to position [0, 0]
click at [321, 144] on input "(2) Well maintained, minor wear and tear" at bounding box center [320, 153] width 18 height 18
radio input "true"
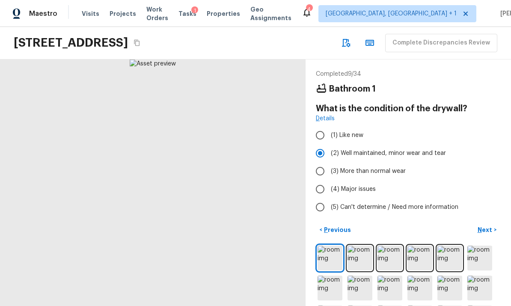
click at [485, 223] on button "Next >" at bounding box center [486, 230] width 27 height 14
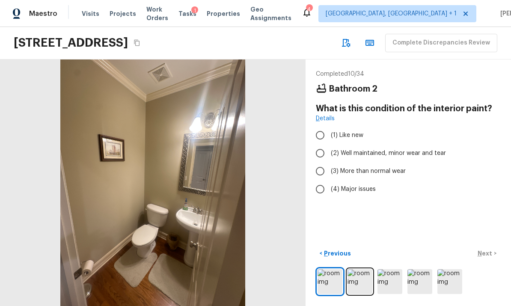
click at [362, 283] on img at bounding box center [360, 281] width 25 height 25
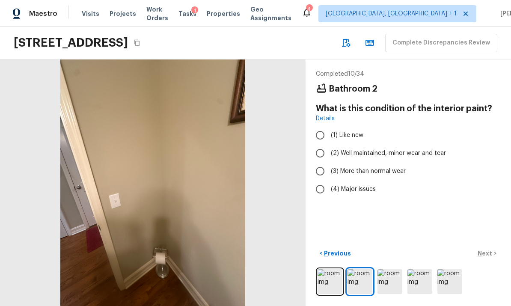
click at [390, 281] on img at bounding box center [390, 281] width 25 height 25
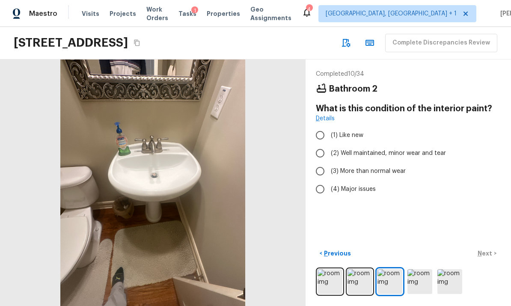
click at [421, 284] on img at bounding box center [420, 281] width 25 height 25
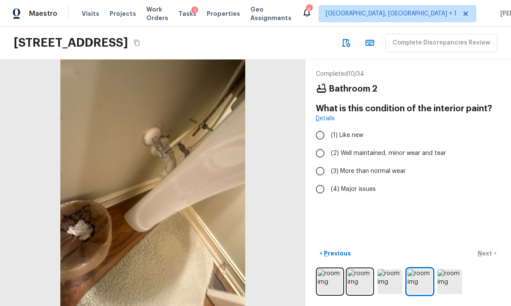
click at [442, 280] on img at bounding box center [449, 281] width 25 height 25
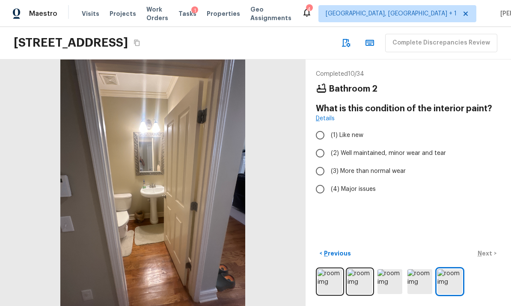
click at [323, 144] on input "(2) Well maintained, minor wear and tear" at bounding box center [320, 153] width 18 height 18
radio input "true"
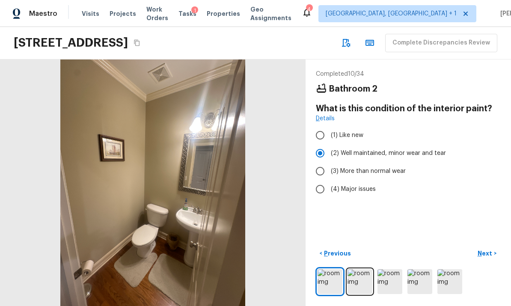
click at [490, 251] on p "Next" at bounding box center [486, 253] width 16 height 9
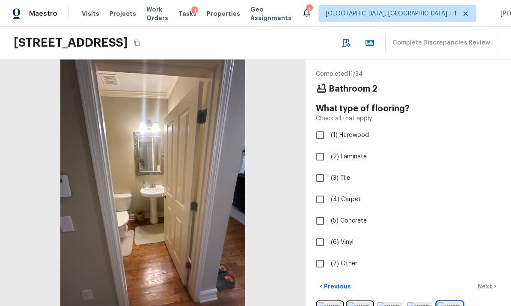
click at [322, 126] on input "(1) Hardwood" at bounding box center [320, 135] width 18 height 18
checkbox input "true"
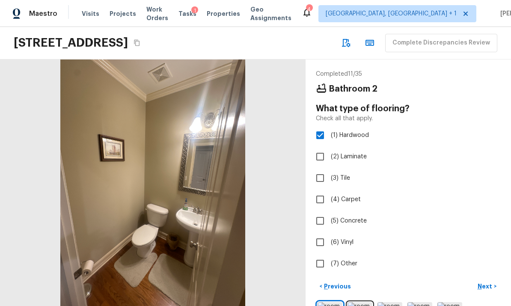
click at [488, 282] on p "Next" at bounding box center [486, 286] width 16 height 9
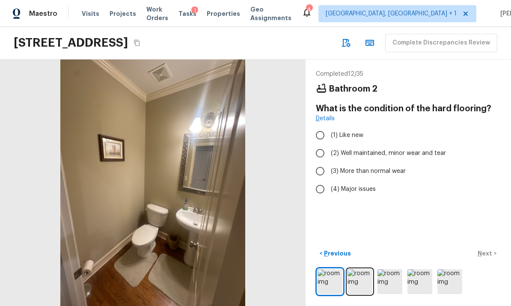
click at [320, 144] on input "(2) Well maintained, minor wear and tear" at bounding box center [320, 153] width 18 height 18
radio input "true"
click at [487, 249] on button "Next >" at bounding box center [486, 254] width 27 height 14
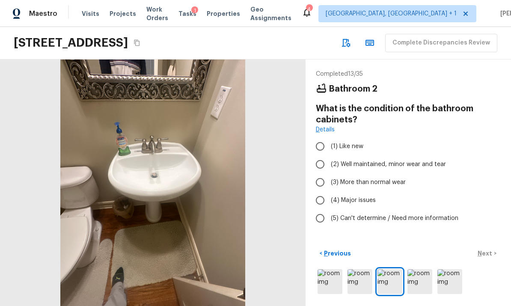
click at [321, 155] on input "(2) Well maintained, minor wear and tear" at bounding box center [320, 164] width 18 height 18
radio input "true"
click at [487, 251] on p "Next" at bounding box center [486, 253] width 16 height 9
click at [327, 155] on input "(2) Well maintained, minor wear and tear" at bounding box center [320, 164] width 18 height 18
radio input "true"
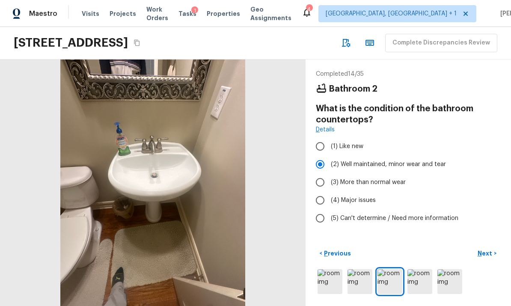
click at [486, 249] on button "Next >" at bounding box center [486, 254] width 27 height 14
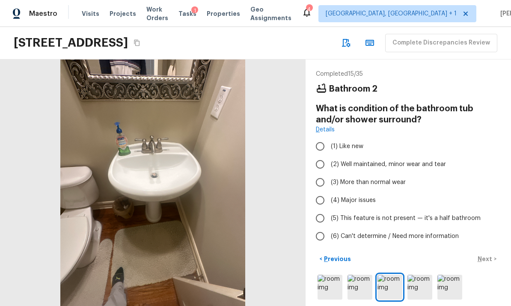
click at [325, 209] on input "(5) This feature is not present — it's a half bathroom" at bounding box center [320, 218] width 18 height 18
radio input "true"
click at [486, 255] on p "Next" at bounding box center [486, 259] width 16 height 9
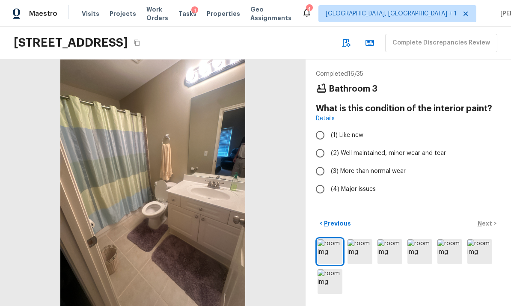
click at [140, 41] on icon "Copy Address" at bounding box center [137, 43] width 6 height 6
click at [140, 42] on icon "Copy Address" at bounding box center [137, 42] width 7 height 7
click at [360, 251] on img at bounding box center [360, 251] width 25 height 25
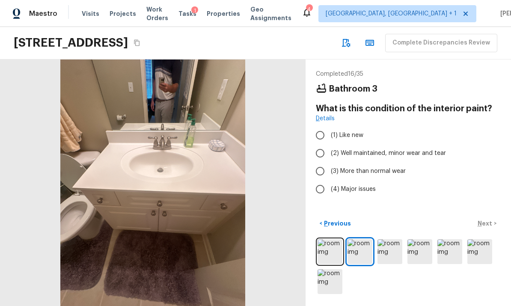
click at [395, 250] on img at bounding box center [390, 251] width 25 height 25
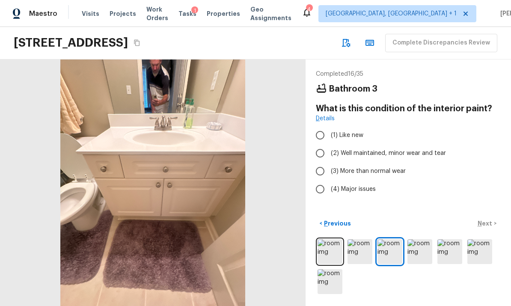
click at [423, 249] on img at bounding box center [420, 251] width 25 height 25
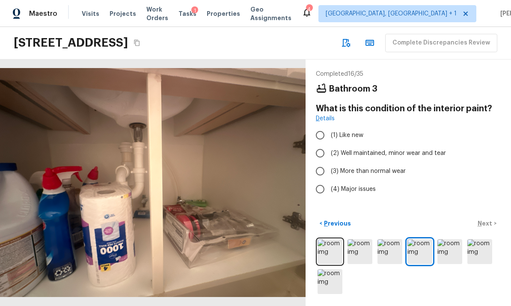
click at [448, 247] on img at bounding box center [449, 251] width 25 height 25
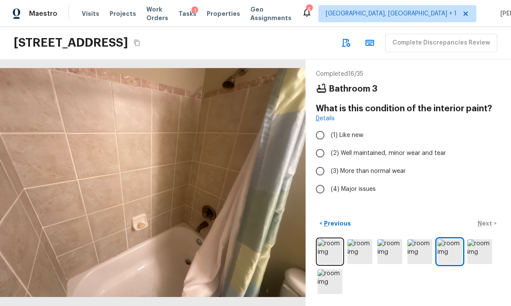
click at [480, 245] on img at bounding box center [479, 251] width 25 height 25
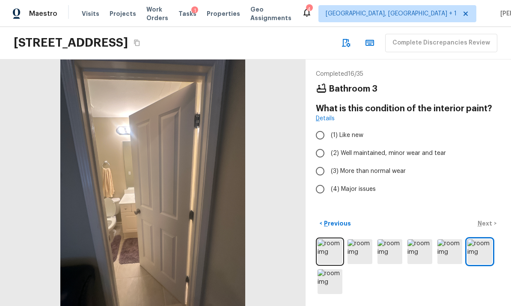
click at [332, 286] on img at bounding box center [330, 281] width 25 height 25
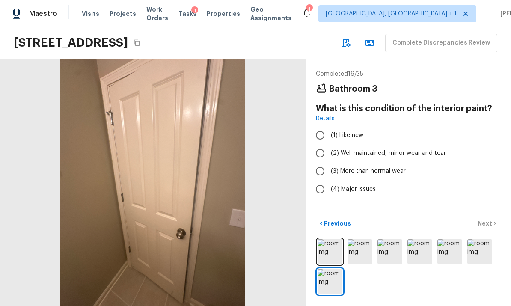
click at [324, 144] on input "(2) Well maintained, minor wear and tear" at bounding box center [320, 153] width 18 height 18
radio input "true"
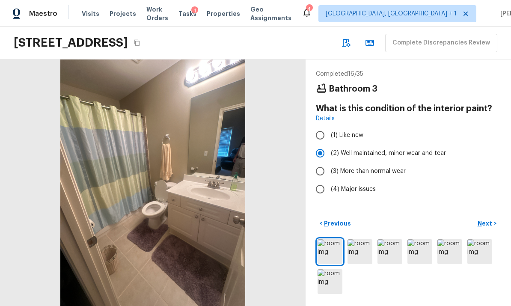
click at [490, 221] on p "Next" at bounding box center [486, 223] width 16 height 9
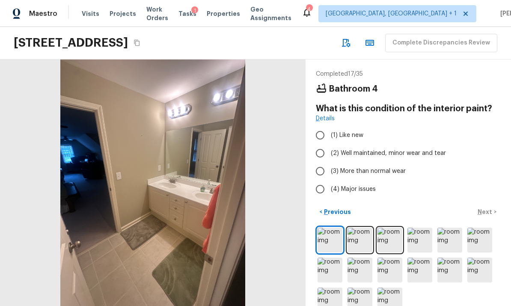
click at [354, 228] on img at bounding box center [360, 240] width 25 height 25
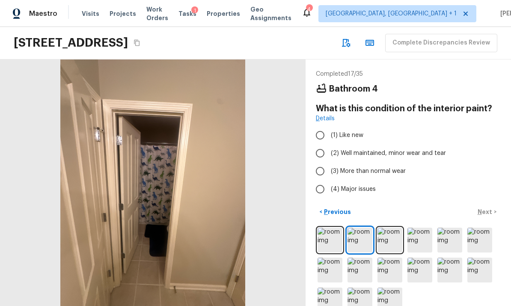
click at [394, 228] on img at bounding box center [390, 240] width 25 height 25
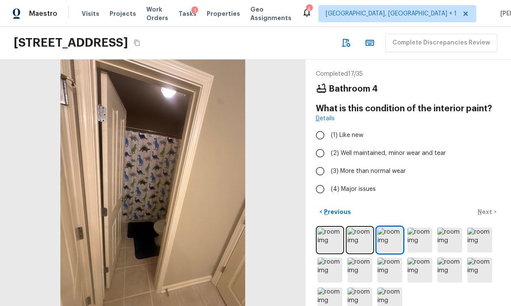
click at [423, 228] on img at bounding box center [420, 240] width 25 height 25
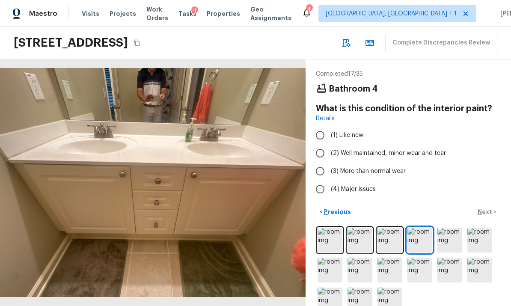
click at [449, 228] on img at bounding box center [449, 240] width 25 height 25
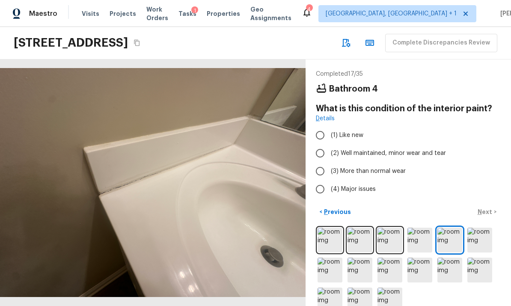
click at [479, 228] on img at bounding box center [479, 240] width 25 height 25
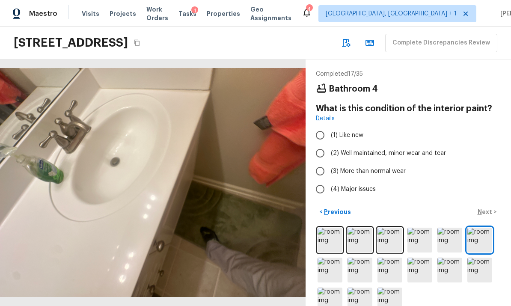
click at [333, 258] on img at bounding box center [330, 270] width 25 height 25
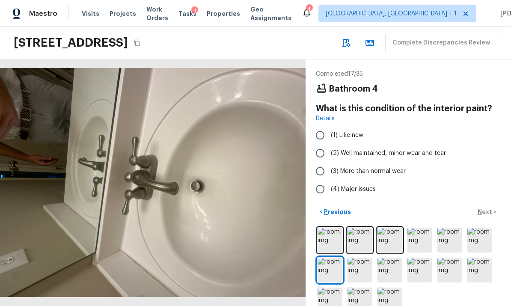
click at [365, 258] on img at bounding box center [360, 270] width 25 height 25
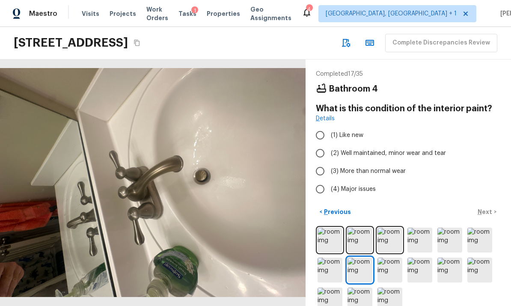
click at [390, 258] on img at bounding box center [390, 270] width 25 height 25
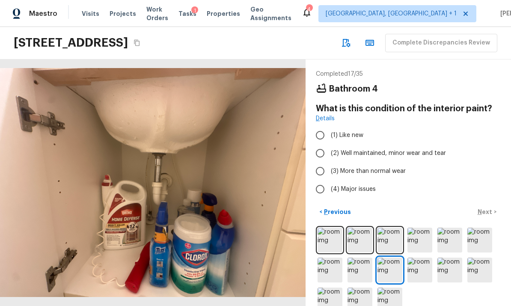
click at [420, 258] on img at bounding box center [420, 270] width 25 height 25
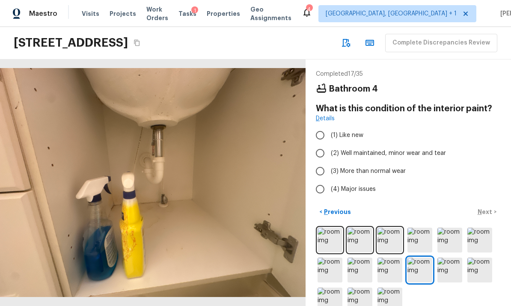
click at [448, 258] on img at bounding box center [449, 270] width 25 height 25
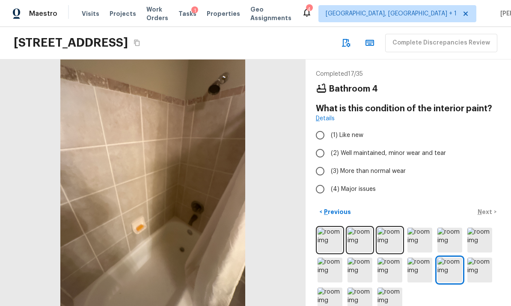
click at [485, 258] on img at bounding box center [479, 270] width 25 height 25
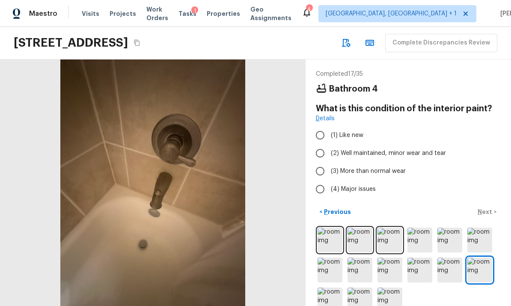
click at [333, 288] on img at bounding box center [330, 300] width 25 height 25
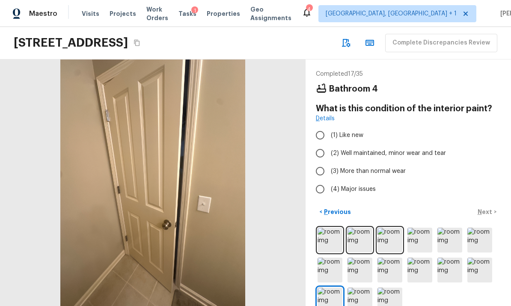
click at [366, 288] on img at bounding box center [360, 300] width 25 height 25
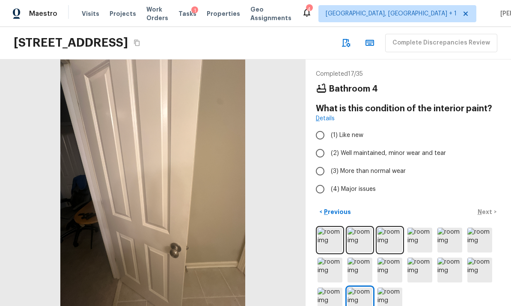
click at [387, 288] on img at bounding box center [390, 300] width 25 height 25
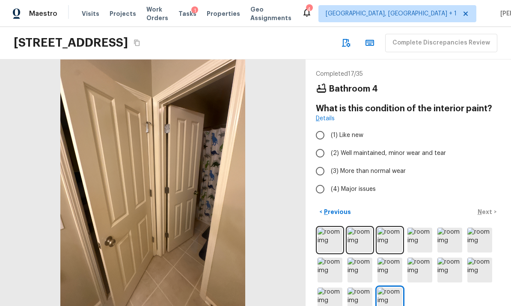
click at [322, 144] on input "(2) Well maintained, minor wear and tear" at bounding box center [320, 153] width 18 height 18
radio input "true"
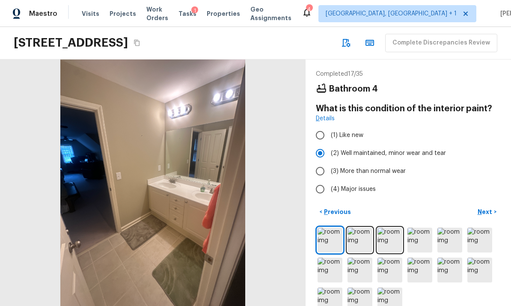
click at [491, 208] on p "Next" at bounding box center [486, 212] width 16 height 9
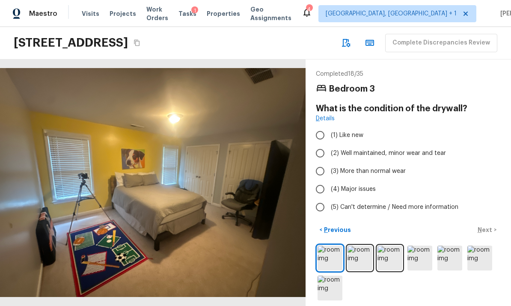
click at [362, 251] on img at bounding box center [360, 258] width 25 height 25
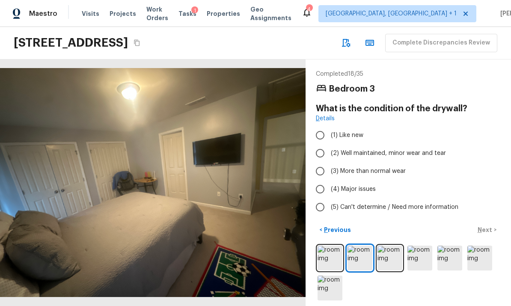
click at [392, 249] on img at bounding box center [390, 258] width 25 height 25
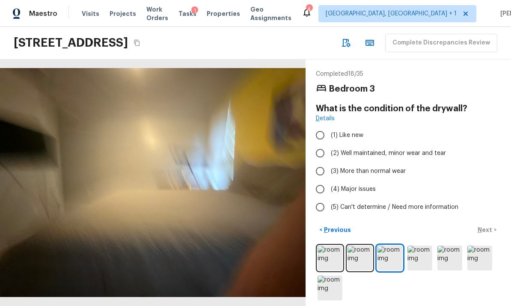
click at [421, 249] on img at bounding box center [420, 258] width 25 height 25
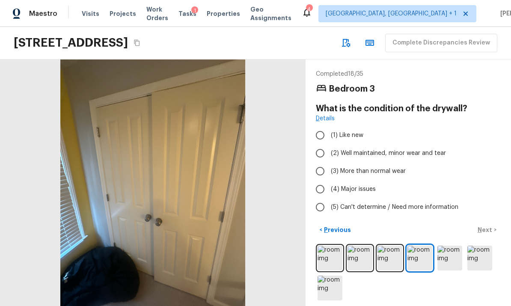
click at [448, 250] on img at bounding box center [449, 258] width 25 height 25
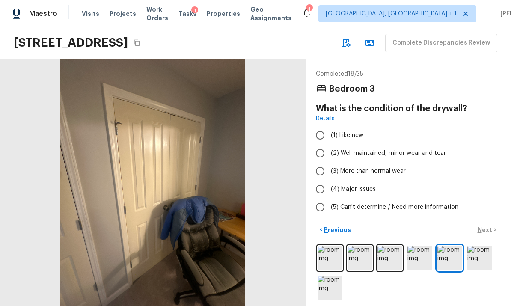
click at [480, 246] on img at bounding box center [479, 258] width 25 height 25
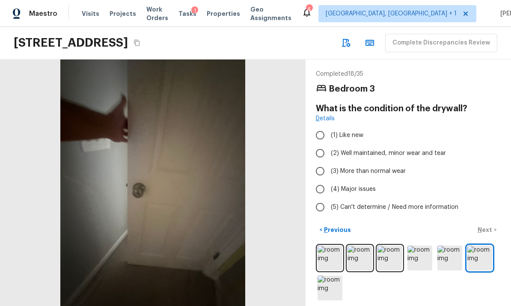
click at [324, 279] on img at bounding box center [330, 288] width 25 height 25
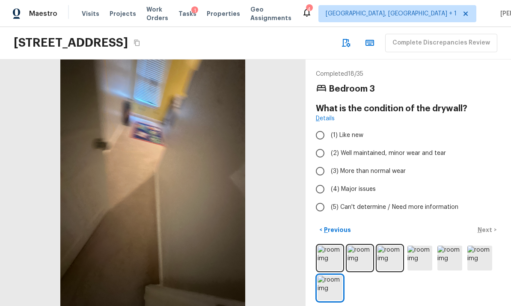
click at [324, 144] on input "(2) Well maintained, minor wear and tear" at bounding box center [320, 153] width 18 height 18
radio input "true"
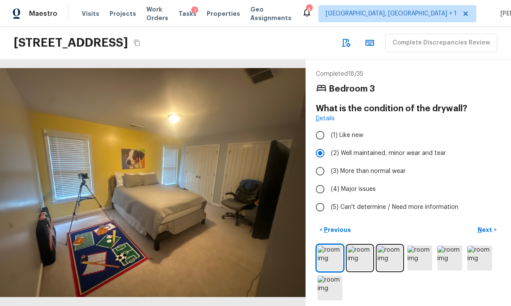
click at [491, 226] on p "Next" at bounding box center [486, 230] width 16 height 9
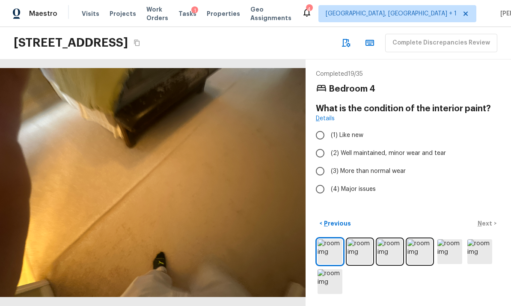
click at [356, 256] on img at bounding box center [360, 251] width 25 height 25
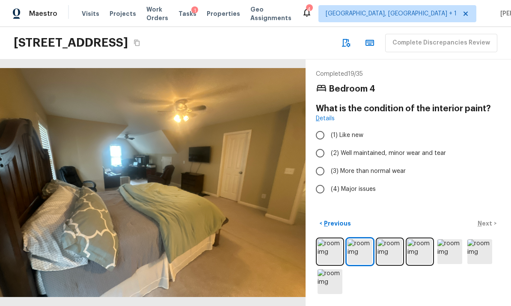
click at [394, 253] on img at bounding box center [390, 251] width 25 height 25
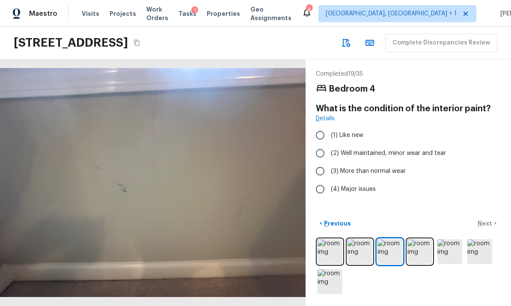
click at [422, 249] on img at bounding box center [420, 251] width 25 height 25
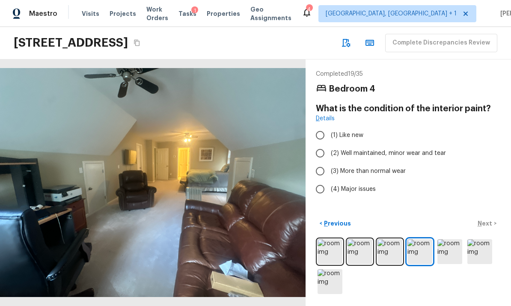
click at [450, 247] on img at bounding box center [449, 251] width 25 height 25
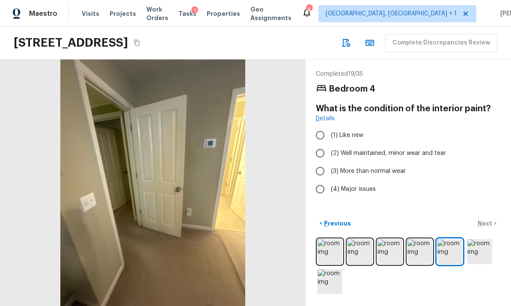
click at [477, 248] on img at bounding box center [479, 251] width 25 height 25
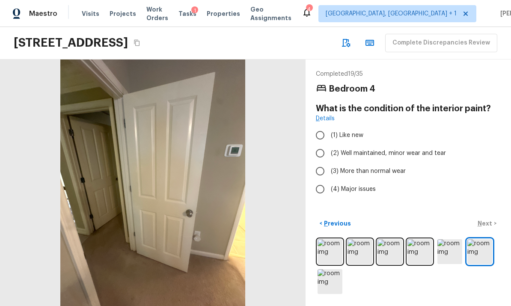
click at [330, 282] on img at bounding box center [330, 281] width 25 height 25
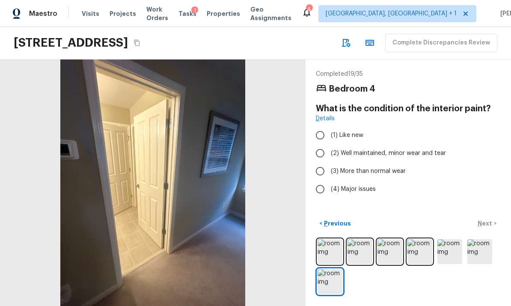
click at [321, 162] on input "(3) More than normal wear" at bounding box center [320, 171] width 18 height 18
radio input "true"
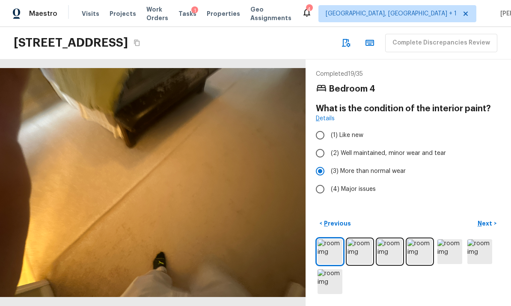
click at [488, 220] on p "Next" at bounding box center [486, 223] width 16 height 9
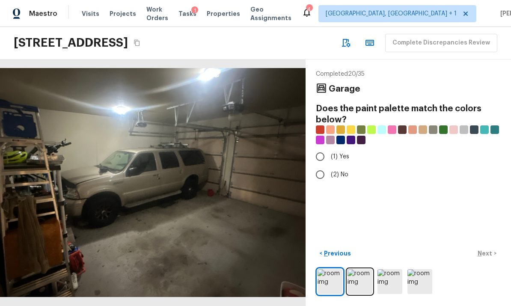
click at [324, 166] on input "(2) No" at bounding box center [320, 175] width 18 height 18
radio input "true"
click at [488, 251] on p "Next" at bounding box center [486, 253] width 16 height 9
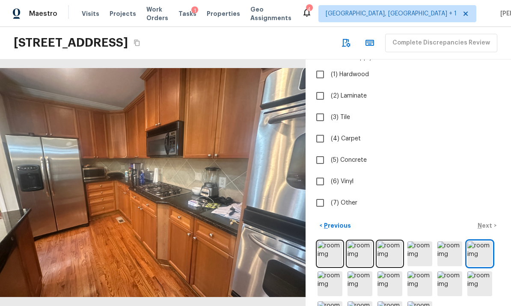
scroll to position [61, 0]
click at [330, 271] on img at bounding box center [330, 283] width 25 height 25
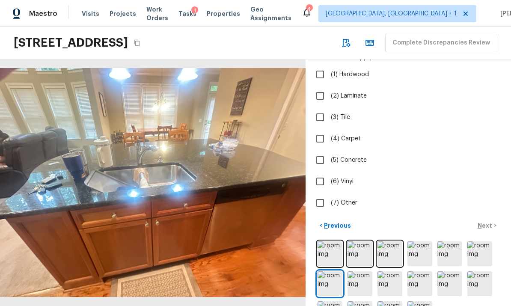
click at [363, 271] on img at bounding box center [360, 283] width 25 height 25
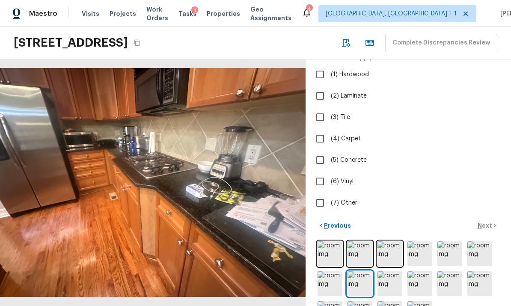
click at [389, 271] on img at bounding box center [390, 283] width 25 height 25
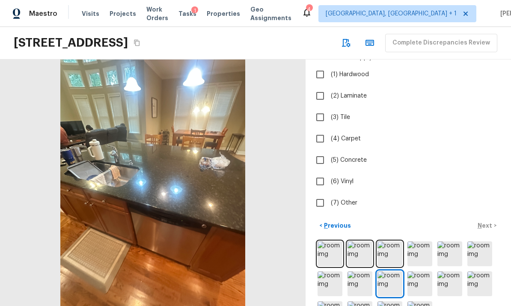
click at [418, 271] on img at bounding box center [420, 283] width 25 height 25
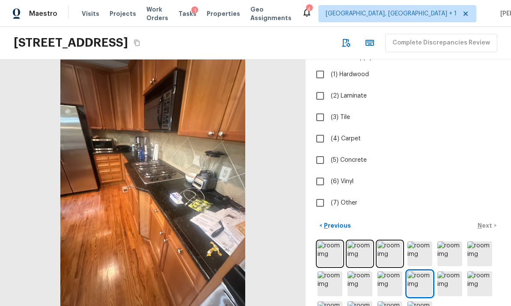
click at [447, 271] on img at bounding box center [449, 283] width 25 height 25
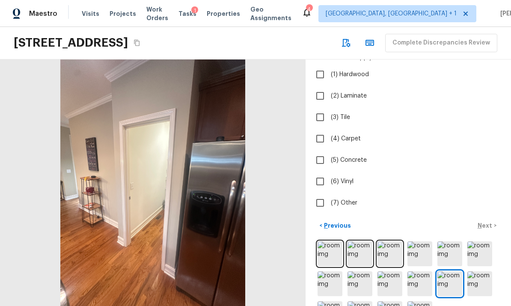
click at [483, 271] on img at bounding box center [479, 283] width 25 height 25
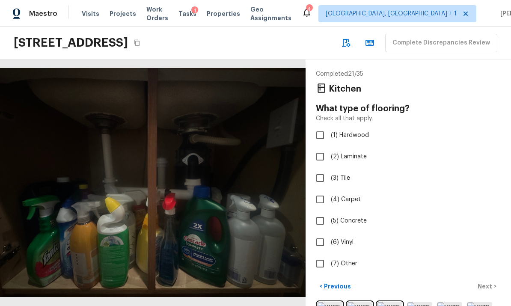
scroll to position [0, 0]
click at [325, 126] on input "(1) Hardwood" at bounding box center [320, 135] width 18 height 18
checkbox input "true"
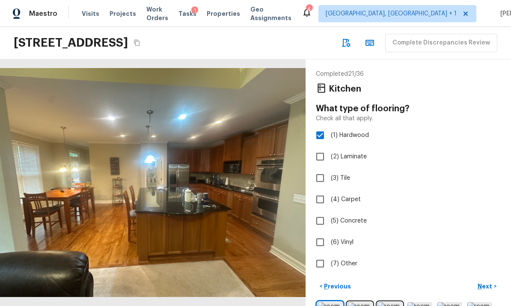
click at [487, 282] on p "Next" at bounding box center [486, 286] width 16 height 9
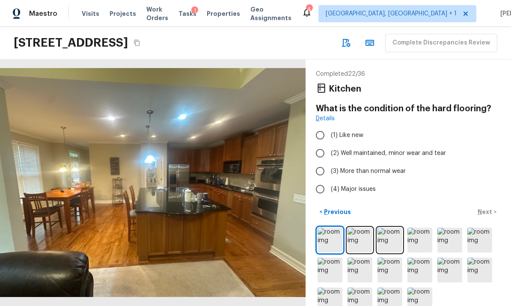
click at [324, 144] on input "(2) Well maintained, minor wear and tear" at bounding box center [320, 153] width 18 height 18
radio input "true"
click at [484, 208] on p "Next" at bounding box center [486, 212] width 16 height 9
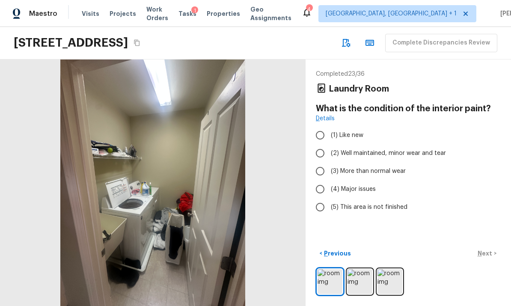
click at [361, 282] on img at bounding box center [360, 281] width 25 height 25
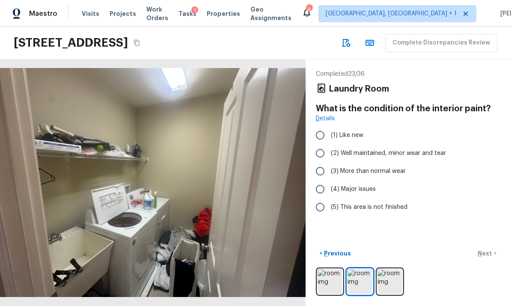
click at [397, 277] on img at bounding box center [390, 281] width 25 height 25
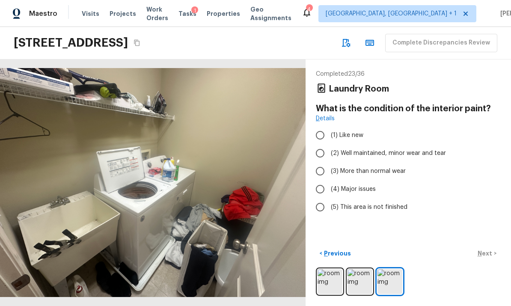
click at [324, 144] on input "(2) Well maintained, minor wear and tear" at bounding box center [320, 153] width 18 height 18
radio input "true"
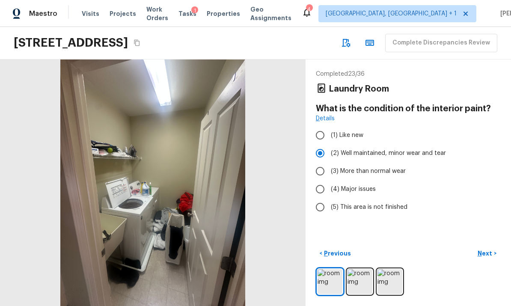
click at [487, 252] on p "Next" at bounding box center [486, 253] width 16 height 9
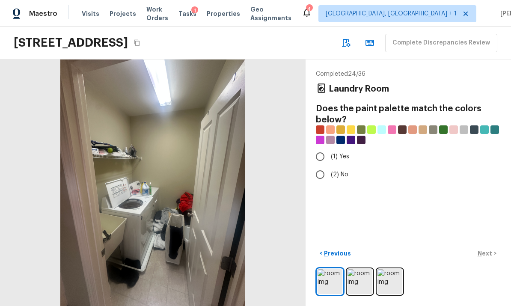
click at [321, 166] on input "(2) No" at bounding box center [320, 175] width 18 height 18
radio input "true"
click at [486, 249] on button "Next >" at bounding box center [486, 254] width 27 height 14
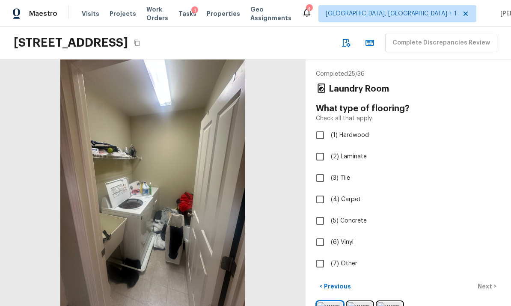
click at [324, 233] on input "(6) Vinyl" at bounding box center [320, 242] width 18 height 18
checkbox input "true"
click at [489, 282] on p "Next" at bounding box center [486, 286] width 16 height 9
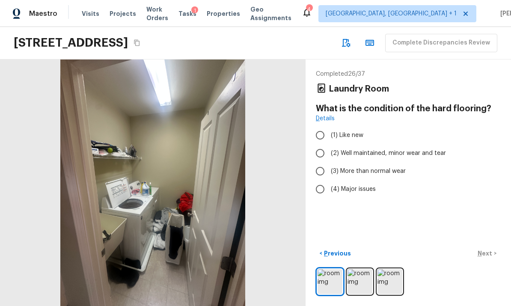
click at [324, 144] on input "(2) Well maintained, minor wear and tear" at bounding box center [320, 153] width 18 height 18
radio input "true"
click at [485, 253] on p "Next" at bounding box center [486, 253] width 16 height 9
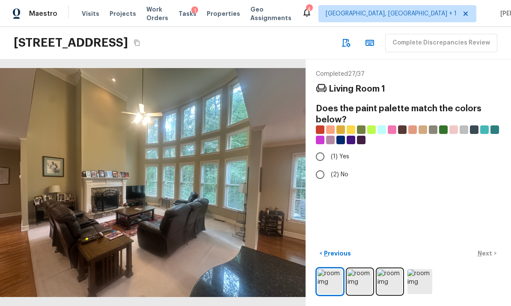
click at [360, 280] on img at bounding box center [360, 281] width 25 height 25
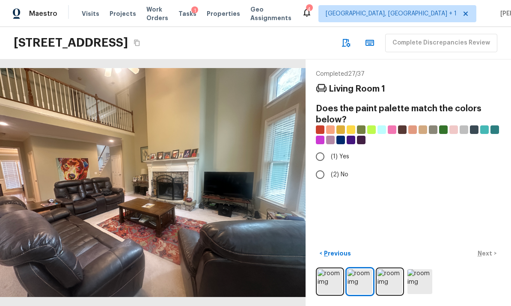
click at [390, 276] on img at bounding box center [390, 281] width 25 height 25
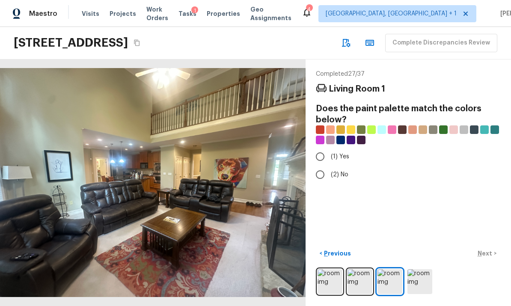
click at [420, 280] on img at bounding box center [420, 281] width 25 height 25
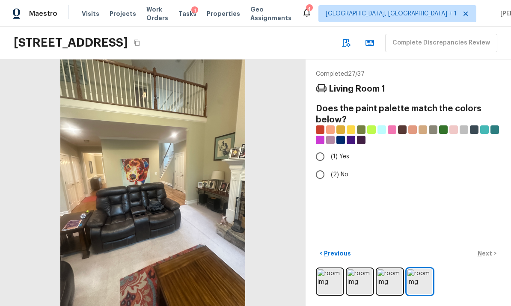
click at [321, 166] on input "(2) No" at bounding box center [320, 175] width 18 height 18
radio input "true"
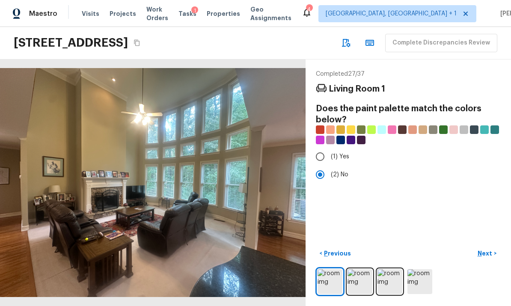
click at [486, 254] on p "Next" at bounding box center [486, 253] width 16 height 9
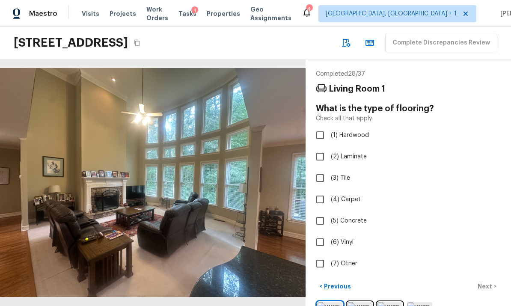
click at [322, 190] on input "(4) Carpet" at bounding box center [320, 199] width 18 height 18
checkbox input "true"
click at [491, 282] on p "Next" at bounding box center [486, 286] width 16 height 9
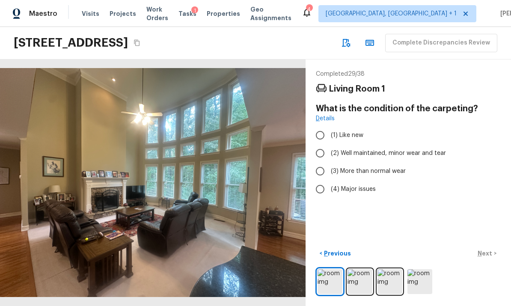
click at [323, 162] on input "(3) More than normal wear" at bounding box center [320, 171] width 18 height 18
radio input "true"
click at [486, 251] on p "Next" at bounding box center [486, 253] width 16 height 9
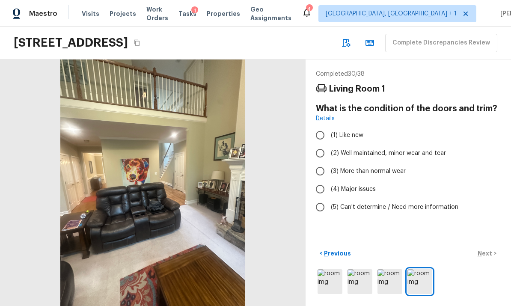
click at [388, 279] on img at bounding box center [390, 281] width 25 height 25
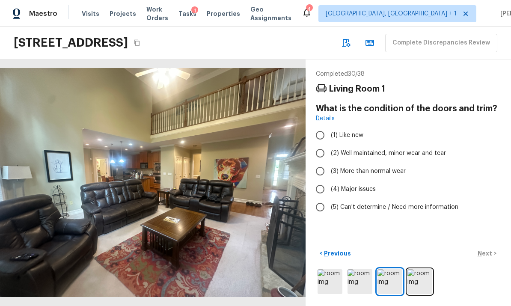
click at [357, 278] on img at bounding box center [360, 281] width 25 height 25
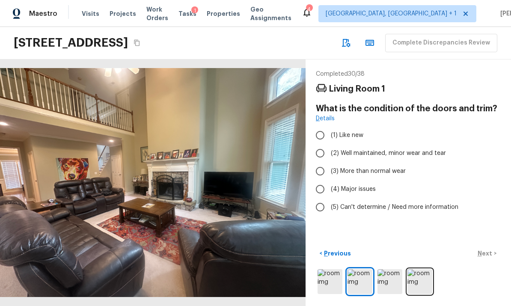
click at [333, 276] on img at bounding box center [330, 281] width 25 height 25
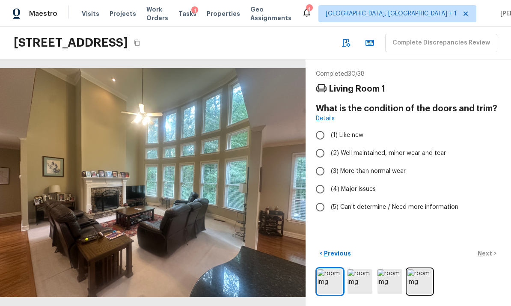
click at [321, 144] on input "(2) Well maintained, minor wear and tear" at bounding box center [320, 153] width 18 height 18
radio input "true"
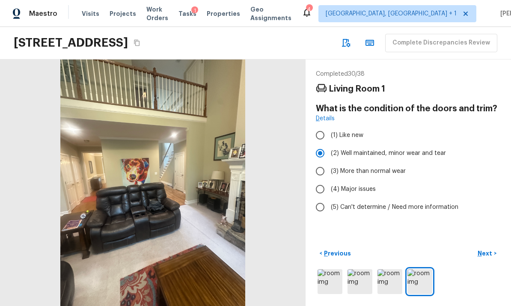
click at [484, 250] on p "Next" at bounding box center [486, 253] width 16 height 9
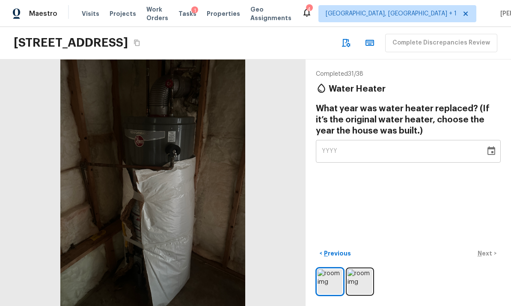
click at [354, 280] on img at bounding box center [360, 281] width 25 height 25
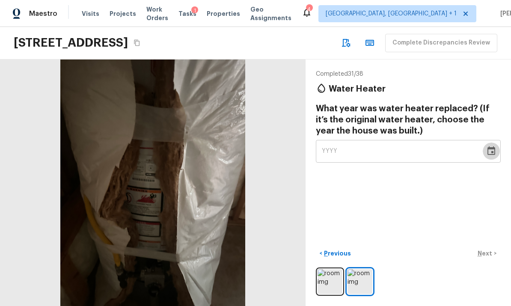
click at [496, 146] on icon "Choose date" at bounding box center [491, 151] width 10 height 10
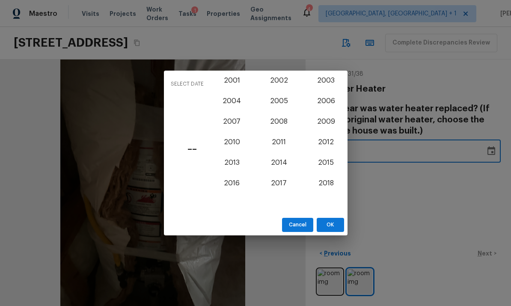
scroll to position [693, 0]
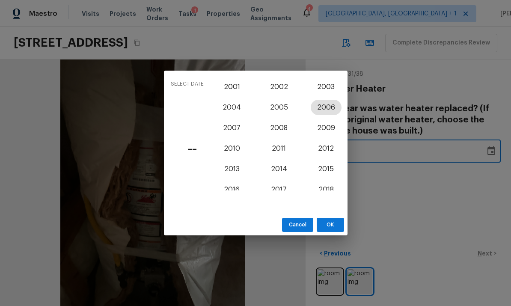
click at [330, 105] on button "2006" at bounding box center [326, 107] width 31 height 15
type input "2006"
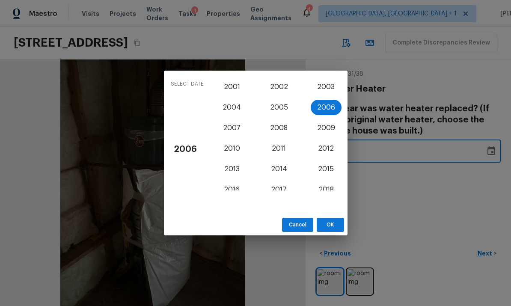
click at [331, 226] on button "OK" at bounding box center [330, 225] width 27 height 14
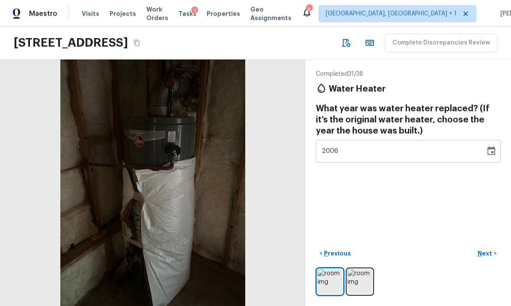
click at [498, 255] on button "Next >" at bounding box center [486, 254] width 27 height 14
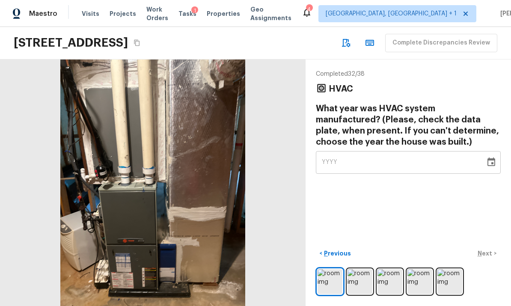
click at [360, 280] on img at bounding box center [360, 281] width 25 height 25
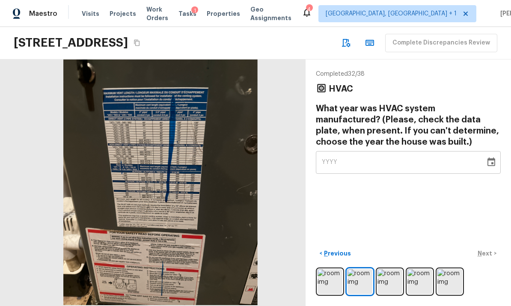
click at [387, 281] on img at bounding box center [390, 281] width 25 height 25
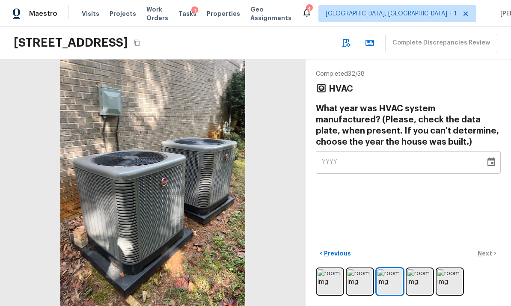
click at [420, 282] on img at bounding box center [420, 281] width 25 height 25
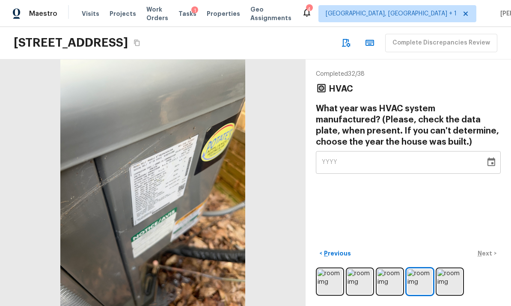
click at [445, 279] on img at bounding box center [449, 281] width 25 height 25
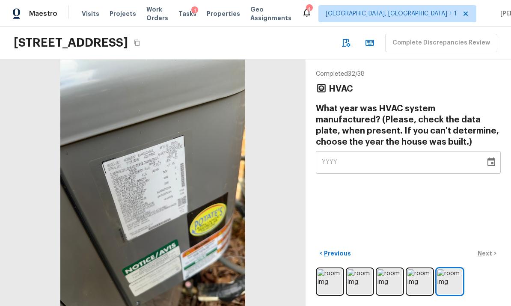
click at [419, 279] on img at bounding box center [420, 281] width 25 height 25
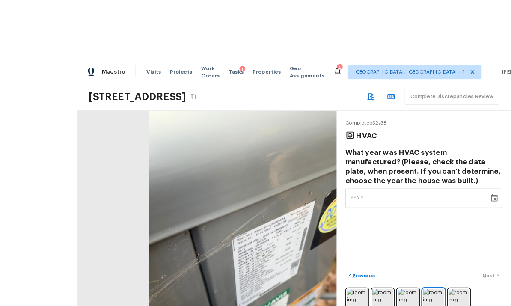
scroll to position [16, 0]
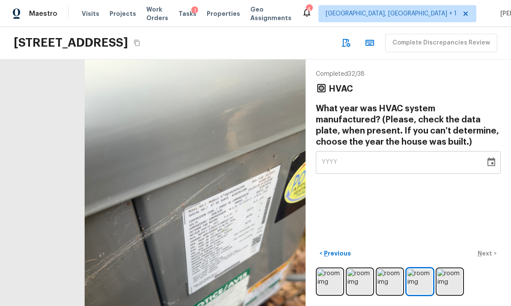
click at [494, 158] on icon "Choose date" at bounding box center [492, 162] width 8 height 9
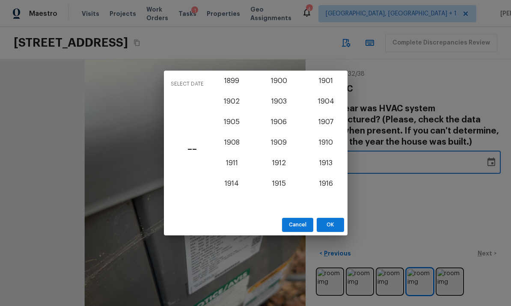
scroll to position [743, 0]
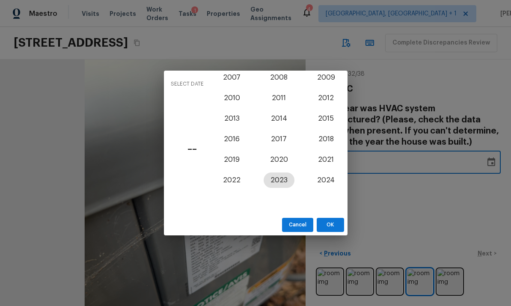
click at [283, 181] on button "2023" at bounding box center [279, 180] width 31 height 15
type input "2023"
click at [333, 223] on button "OK" at bounding box center [330, 225] width 27 height 14
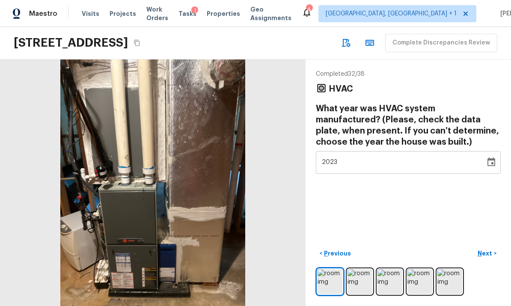
click at [489, 258] on p "Next" at bounding box center [486, 253] width 16 height 9
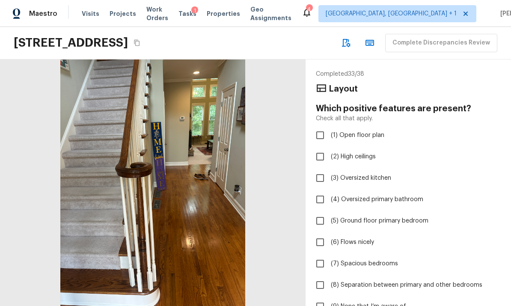
click at [324, 148] on input "(2) High ceilings" at bounding box center [320, 157] width 18 height 18
checkbox input "true"
click at [322, 169] on input "(3) Oversized kitchen" at bounding box center [320, 178] width 18 height 18
checkbox input "true"
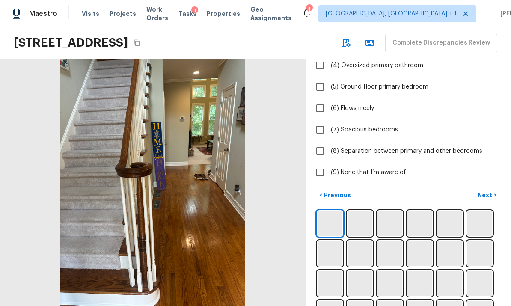
scroll to position [134, 0]
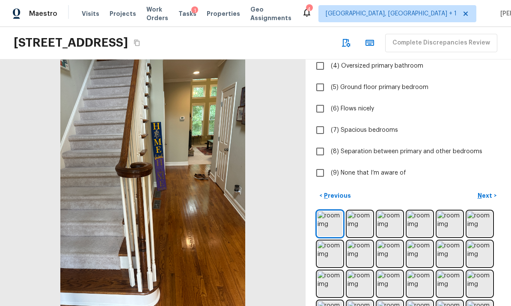
click at [491, 191] on p "Next" at bounding box center [486, 195] width 16 height 9
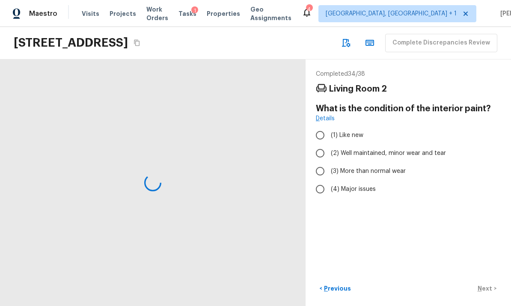
scroll to position [0, 0]
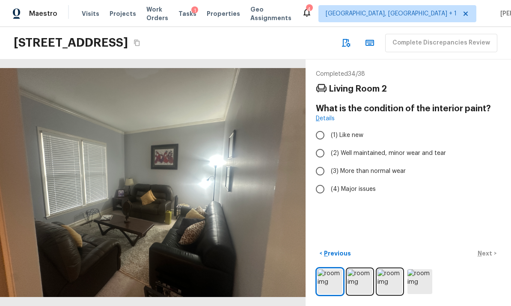
click at [361, 294] on img at bounding box center [360, 281] width 25 height 25
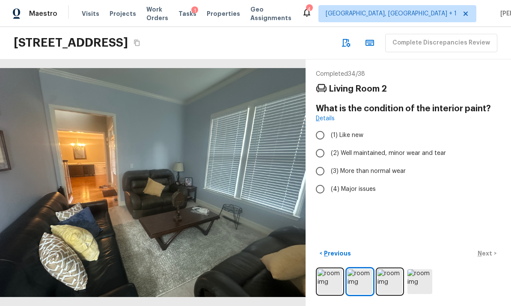
click at [387, 291] on img at bounding box center [390, 281] width 25 height 25
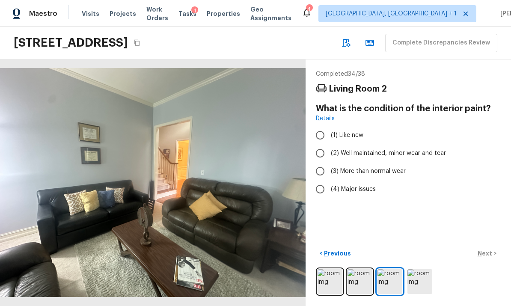
click at [411, 289] on img at bounding box center [420, 281] width 25 height 25
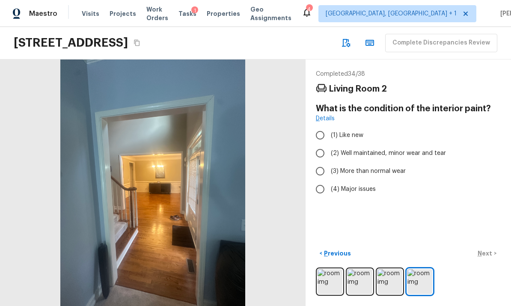
click at [325, 144] on input "(2) Well maintained, minor wear and tear" at bounding box center [320, 153] width 18 height 18
radio input "true"
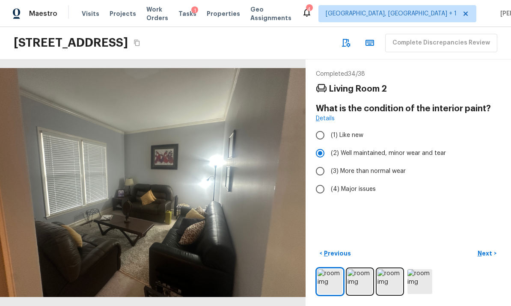
click at [487, 258] on p "Next" at bounding box center [486, 253] width 16 height 9
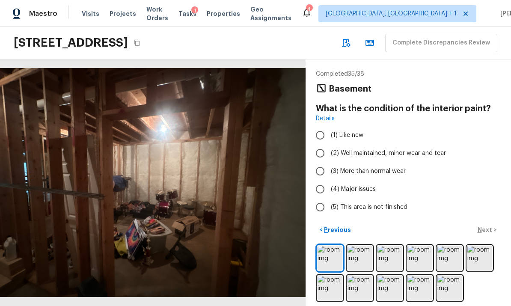
click at [359, 263] on img at bounding box center [360, 258] width 25 height 25
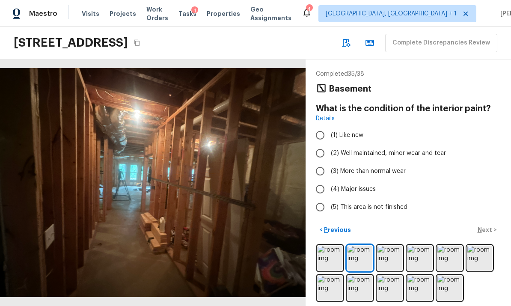
click at [392, 265] on img at bounding box center [390, 258] width 25 height 25
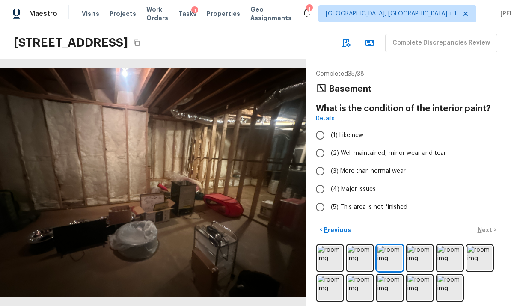
click at [420, 263] on img at bounding box center [420, 258] width 25 height 25
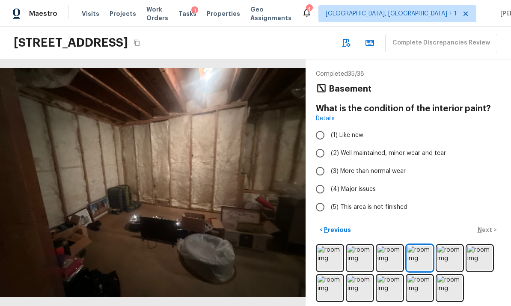
click at [450, 263] on img at bounding box center [449, 258] width 25 height 25
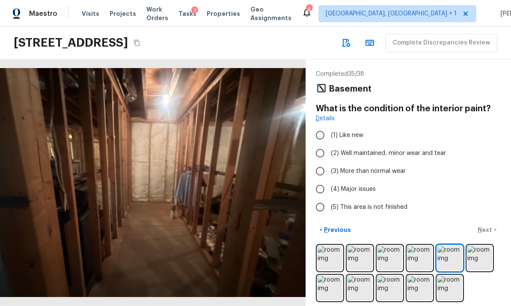
click at [482, 259] on img at bounding box center [479, 258] width 25 height 25
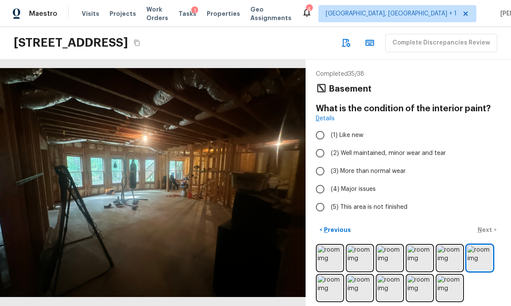
click at [332, 292] on img at bounding box center [330, 288] width 25 height 25
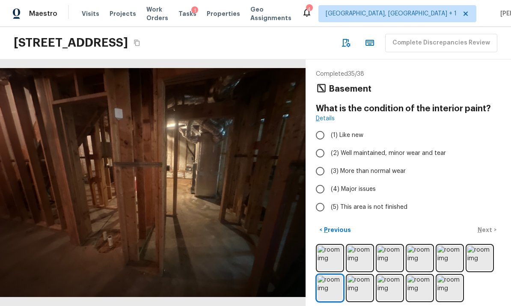
click at [361, 293] on img at bounding box center [360, 288] width 25 height 25
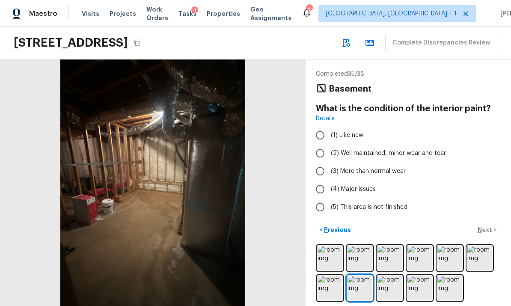
click at [387, 290] on img at bounding box center [390, 288] width 25 height 25
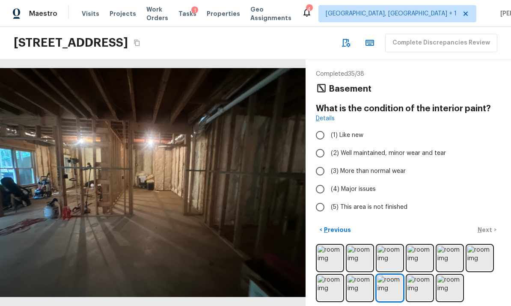
click at [358, 289] on img at bounding box center [360, 288] width 25 height 25
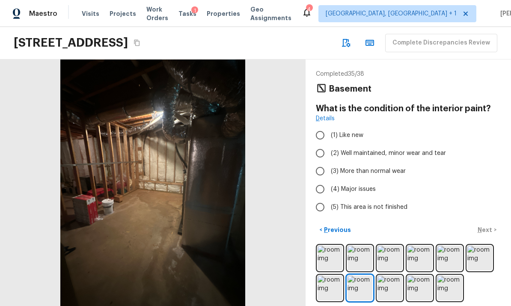
click at [337, 263] on img at bounding box center [330, 258] width 25 height 25
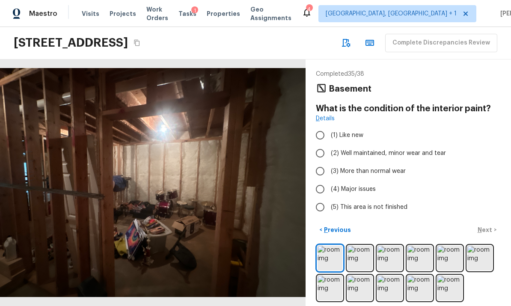
click at [365, 263] on img at bounding box center [360, 258] width 25 height 25
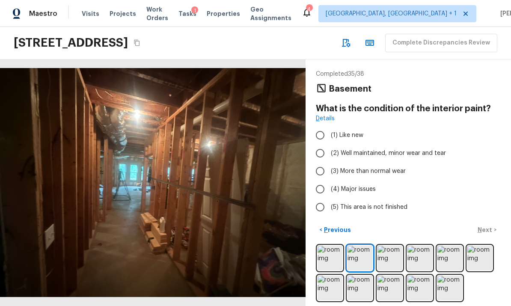
click at [390, 264] on img at bounding box center [390, 258] width 25 height 25
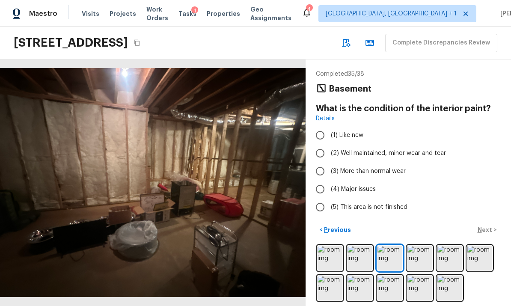
click at [420, 266] on img at bounding box center [420, 258] width 25 height 25
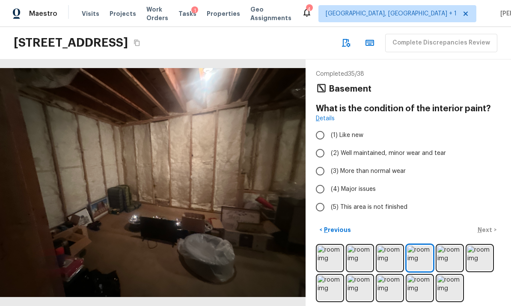
click at [453, 262] on img at bounding box center [449, 258] width 25 height 25
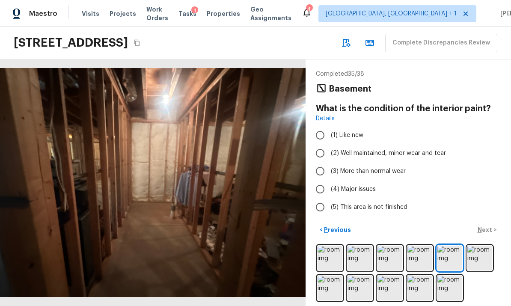
click at [481, 263] on img at bounding box center [479, 258] width 25 height 25
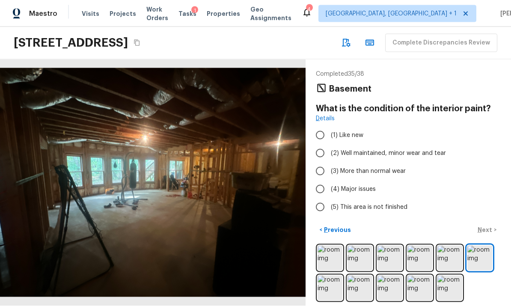
scroll to position [32, 0]
click at [332, 276] on img at bounding box center [330, 288] width 25 height 25
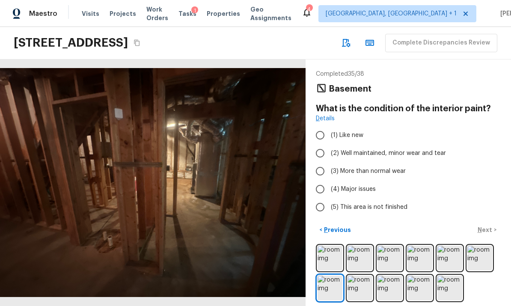
click at [363, 278] on img at bounding box center [360, 288] width 25 height 25
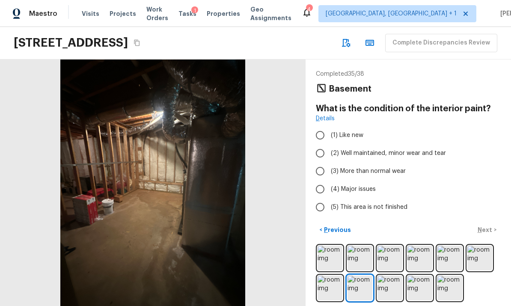
click at [392, 280] on img at bounding box center [390, 288] width 25 height 25
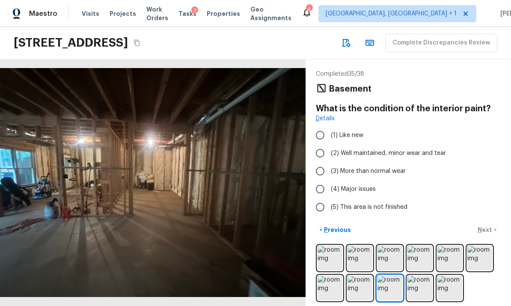
click at [416, 281] on img at bounding box center [420, 288] width 25 height 25
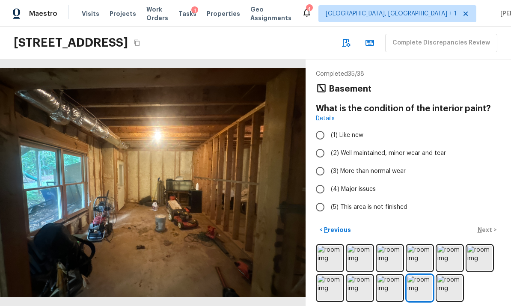
click at [446, 276] on img at bounding box center [449, 288] width 25 height 25
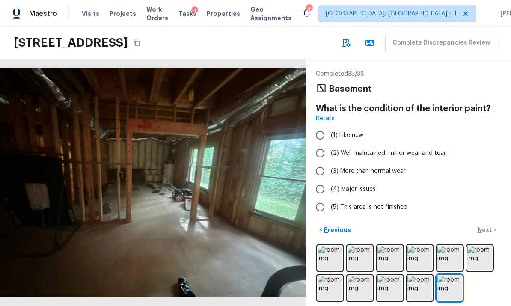
scroll to position [0, 0]
click at [324, 205] on input "(5) This area is not finished" at bounding box center [320, 207] width 18 height 18
radio input "true"
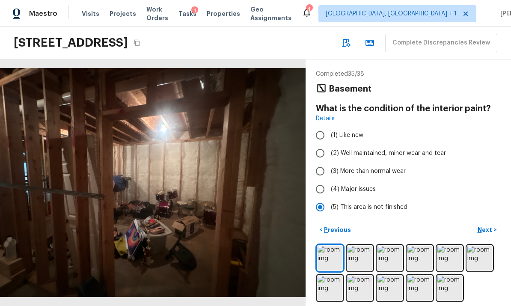
click at [484, 234] on p "Next" at bounding box center [486, 230] width 16 height 9
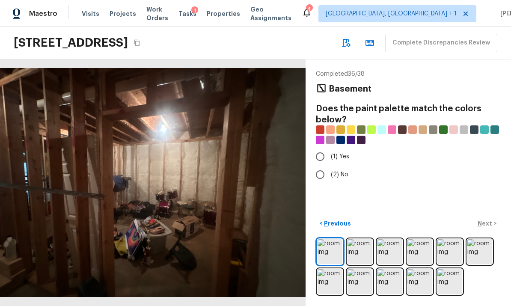
click at [324, 176] on input "(2) No" at bounding box center [320, 175] width 18 height 18
radio input "true"
click at [487, 228] on p "Next" at bounding box center [486, 223] width 16 height 9
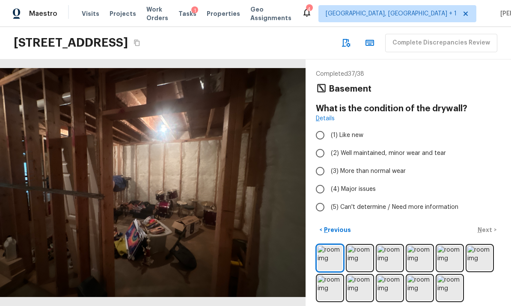
click at [322, 188] on input "(4) Major issues" at bounding box center [320, 189] width 18 height 18
radio input "true"
click at [487, 234] on p "Next" at bounding box center [486, 230] width 16 height 9
click at [322, 158] on input "(2) Well maintained, minor wear and tear" at bounding box center [320, 153] width 18 height 18
radio input "true"
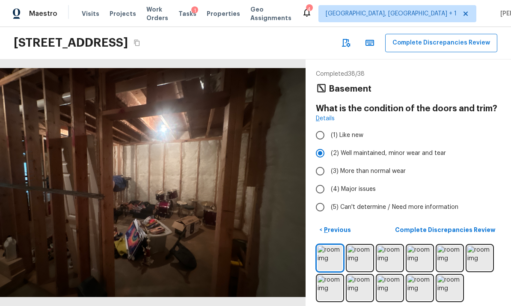
click at [458, 234] on p "Complete Discrepancies Review" at bounding box center [446, 230] width 102 height 9
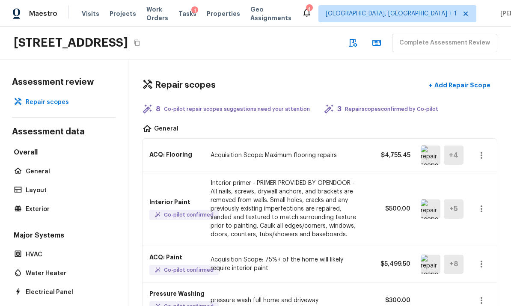
click at [431, 154] on img at bounding box center [431, 155] width 20 height 19
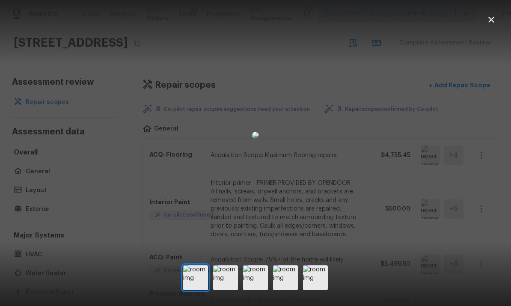
click at [227, 290] on img at bounding box center [225, 277] width 25 height 25
click at [257, 289] on img at bounding box center [255, 277] width 25 height 25
click at [290, 290] on img at bounding box center [285, 277] width 25 height 25
click at [319, 290] on img at bounding box center [315, 277] width 25 height 25
click at [489, 22] on icon "button" at bounding box center [491, 20] width 6 height 6
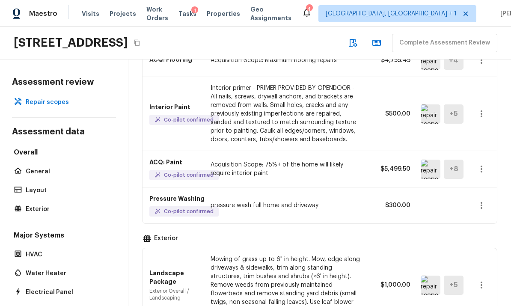
scroll to position [95, 0]
click at [486, 198] on button "button" at bounding box center [481, 204] width 17 height 17
click at [479, 229] on li "Edit" at bounding box center [484, 230] width 40 height 26
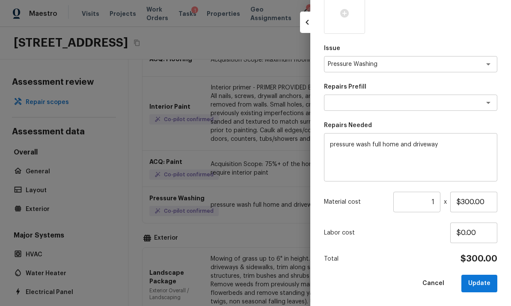
scroll to position [122, 0]
click at [493, 202] on input "$300.00" at bounding box center [473, 202] width 47 height 21
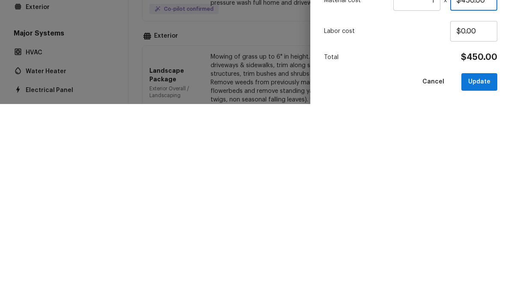
scroll to position [32, 0]
type input "$450.00"
click at [483, 275] on button "Update" at bounding box center [479, 284] width 36 height 18
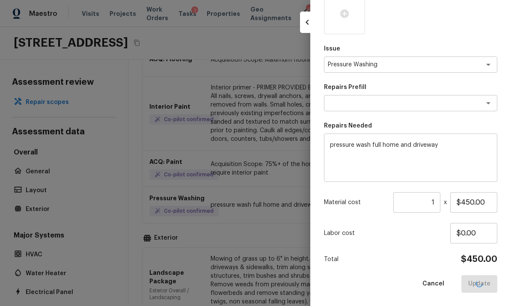
type input "$0.00"
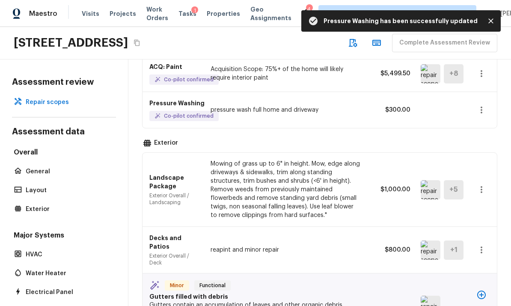
scroll to position [187, 0]
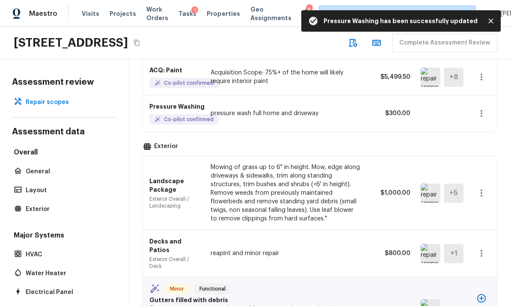
click at [426, 184] on img at bounding box center [431, 193] width 20 height 19
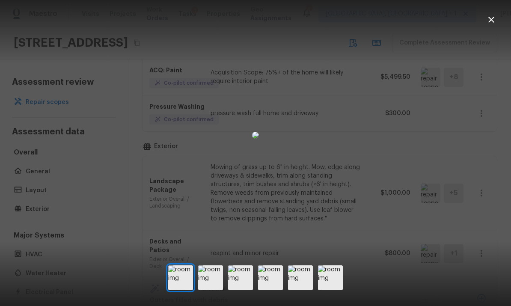
click at [259, 139] on img at bounding box center [255, 135] width 7 height 7
click at [476, 186] on div at bounding box center [255, 135] width 511 height 243
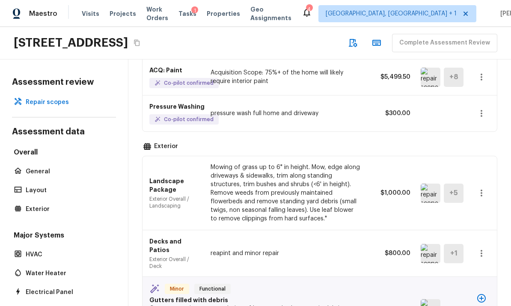
click at [432, 184] on img at bounding box center [431, 193] width 20 height 19
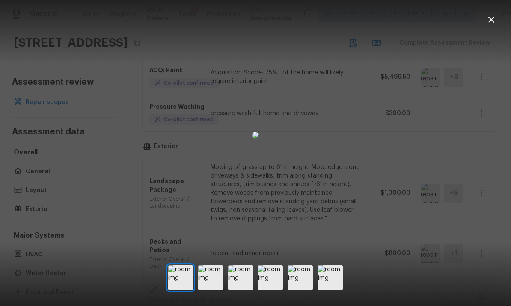
click at [218, 286] on img at bounding box center [210, 277] width 25 height 25
click at [250, 287] on img at bounding box center [240, 277] width 25 height 25
click at [273, 289] on img at bounding box center [270, 277] width 25 height 25
click at [301, 290] on img at bounding box center [300, 277] width 25 height 25
click at [329, 286] on img at bounding box center [330, 277] width 25 height 25
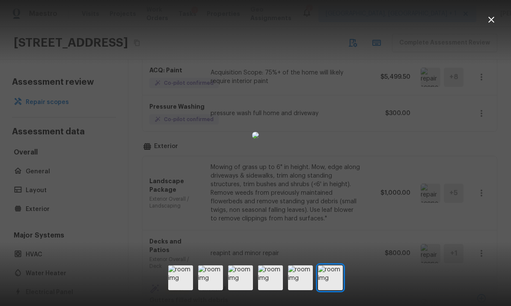
click at [492, 21] on icon "button" at bounding box center [491, 20] width 6 height 6
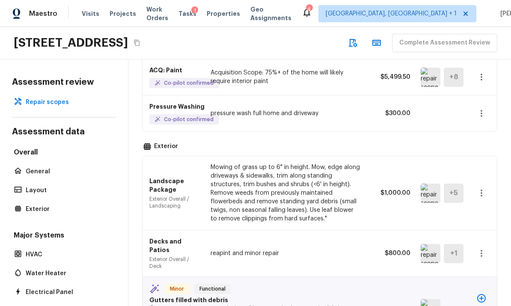
click at [487, 184] on button "button" at bounding box center [481, 192] width 17 height 17
click at [465, 185] on li "Edit" at bounding box center [478, 186] width 56 height 26
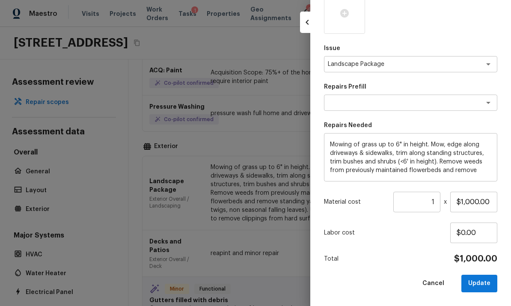
scroll to position [218, 0]
click at [495, 201] on input "$1,000.00" at bounding box center [473, 202] width 47 height 21
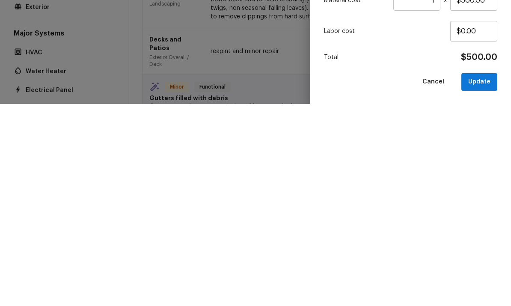
click at [484, 275] on button "Update" at bounding box center [479, 284] width 36 height 18
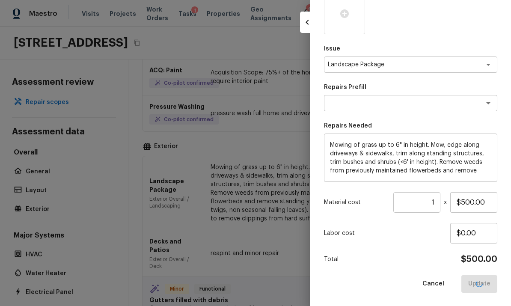
type input "$1,000.00"
type input "$0.00"
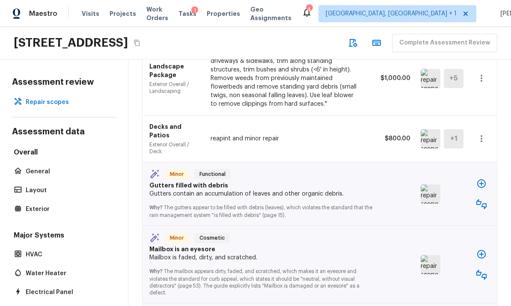
scroll to position [301, 0]
click at [434, 185] on img at bounding box center [431, 194] width 20 height 19
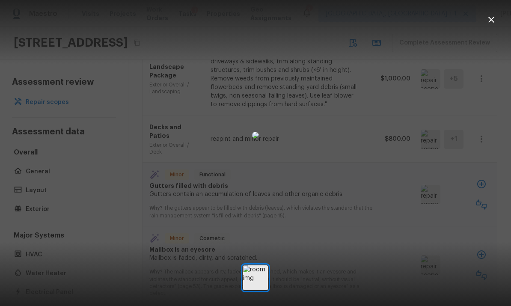
click at [492, 21] on icon "button" at bounding box center [491, 20] width 6 height 6
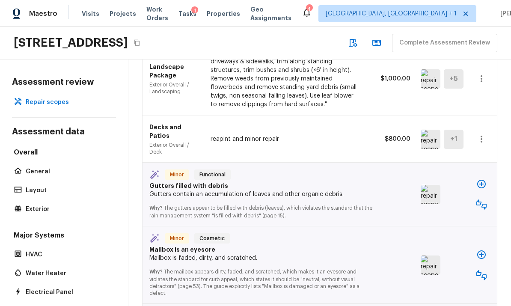
click at [486, 179] on icon "button" at bounding box center [481, 184] width 10 height 10
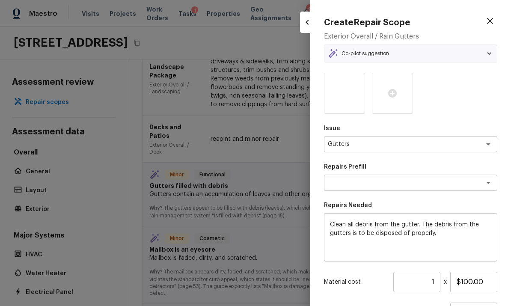
type textarea "Clean Gutters"
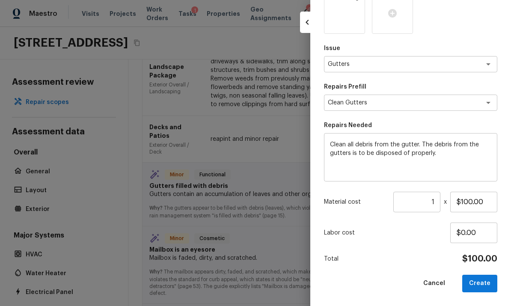
scroll to position [80, 0]
click at [440, 202] on input "1" at bounding box center [416, 202] width 47 height 21
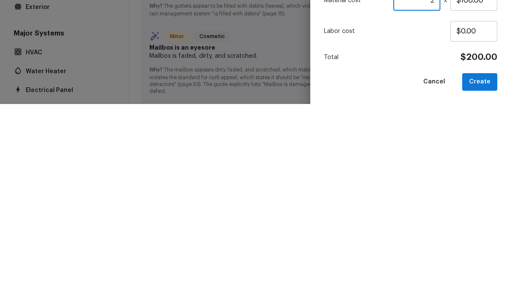
click at [483, 275] on button "Create" at bounding box center [479, 284] width 35 height 18
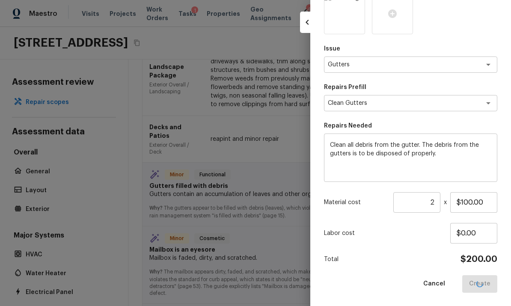
type input "1"
type input "$0.00"
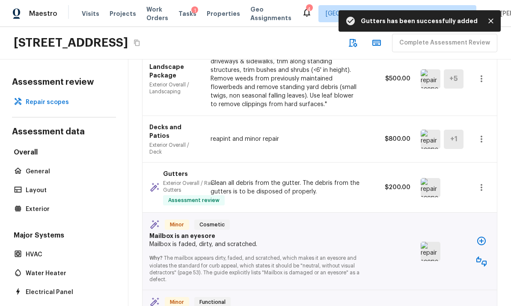
click at [432, 242] on img at bounding box center [431, 251] width 20 height 19
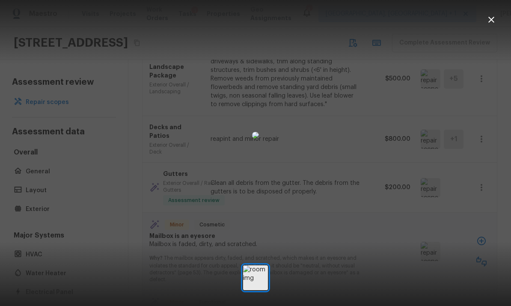
click at [493, 21] on icon "button" at bounding box center [491, 20] width 6 height 6
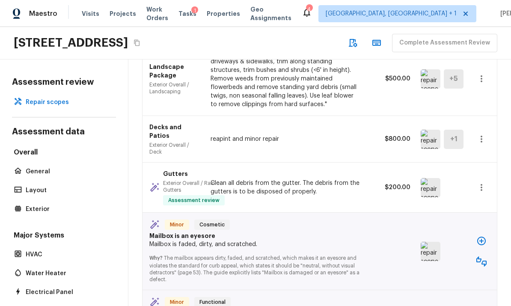
click at [483, 256] on icon "button" at bounding box center [481, 261] width 10 height 10
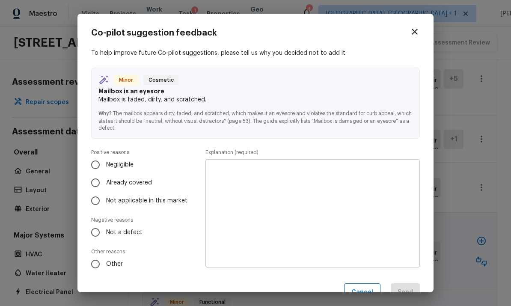
click at [101, 163] on input "Negligible" at bounding box center [95, 165] width 18 height 18
radio input "true"
click at [355, 201] on textarea at bounding box center [312, 214] width 202 height 94
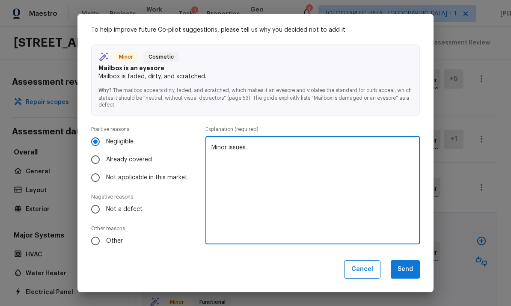
scroll to position [23, 0]
type textarea "Minor issues."
click at [407, 269] on button "Send" at bounding box center [405, 270] width 29 height 18
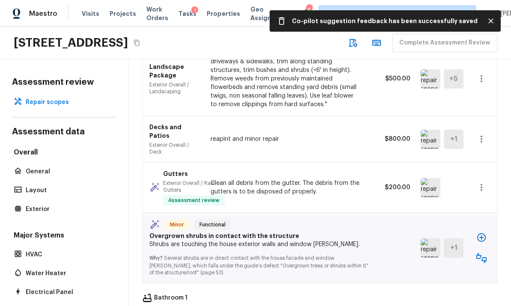
click at [430, 238] on img at bounding box center [431, 247] width 20 height 19
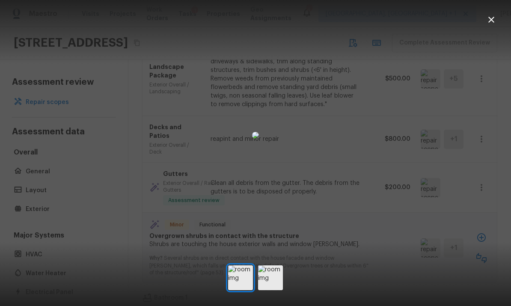
click at [492, 21] on icon "button" at bounding box center [491, 20] width 6 height 6
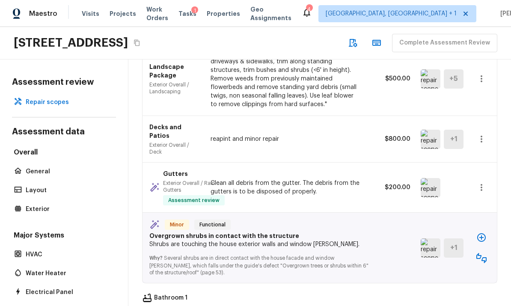
click at [485, 253] on icon "button" at bounding box center [481, 258] width 10 height 10
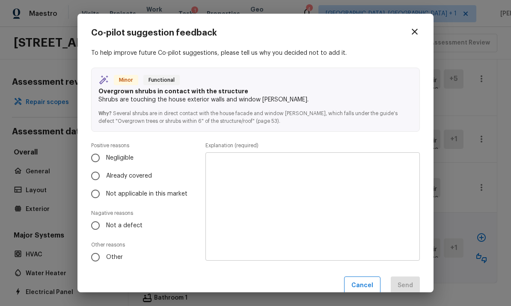
click at [97, 175] on input "Already covered" at bounding box center [95, 176] width 18 height 18
radio input "true"
click at [376, 180] on textarea at bounding box center [312, 207] width 202 height 94
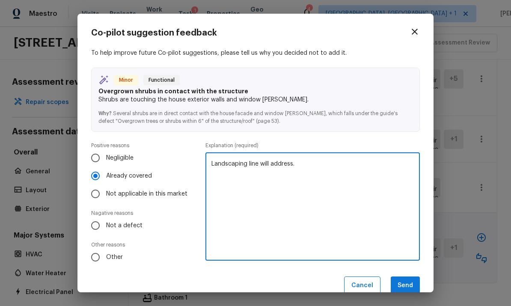
type textarea "Landscaping line will address."
click at [406, 285] on button "Send" at bounding box center [405, 286] width 29 height 18
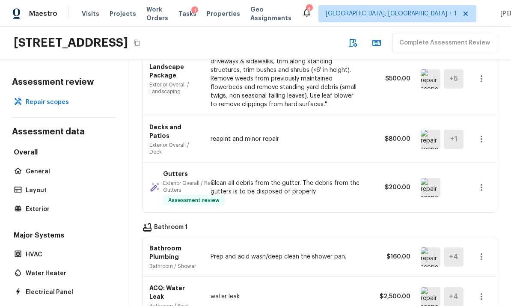
click at [428, 247] on img at bounding box center [431, 256] width 20 height 19
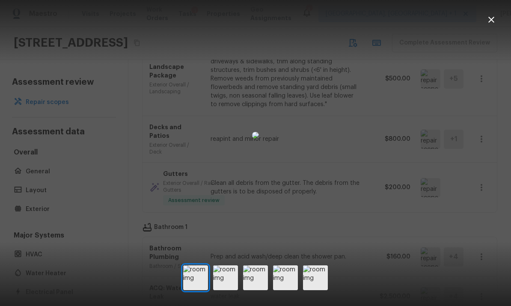
click at [233, 287] on img at bounding box center [225, 277] width 25 height 25
click at [258, 288] on img at bounding box center [255, 277] width 25 height 25
click at [288, 290] on img at bounding box center [285, 277] width 25 height 25
click at [321, 289] on img at bounding box center [315, 277] width 25 height 25
click at [494, 19] on icon "button" at bounding box center [491, 20] width 10 height 10
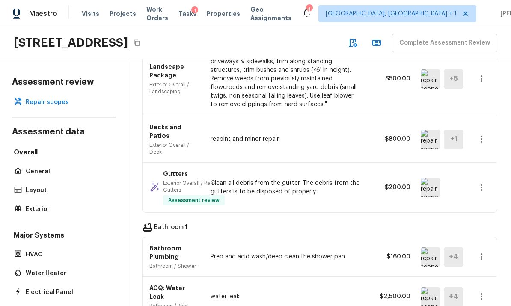
click at [485, 252] on icon "button" at bounding box center [481, 257] width 10 height 10
click at [468, 256] on li "Remove" at bounding box center [478, 257] width 56 height 26
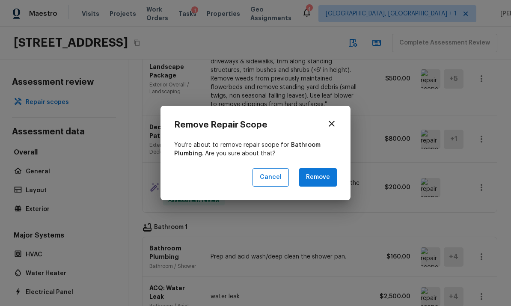
click at [320, 176] on button "Remove" at bounding box center [318, 177] width 38 height 18
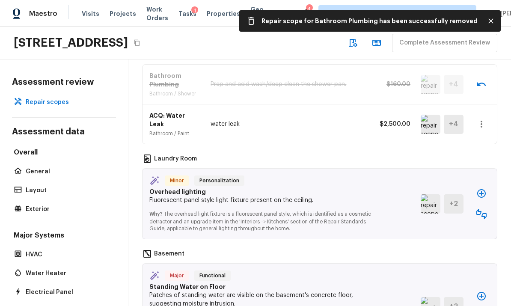
scroll to position [473, 0]
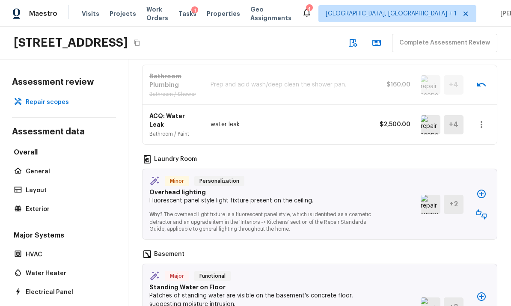
click at [431, 195] on img at bounding box center [431, 204] width 20 height 19
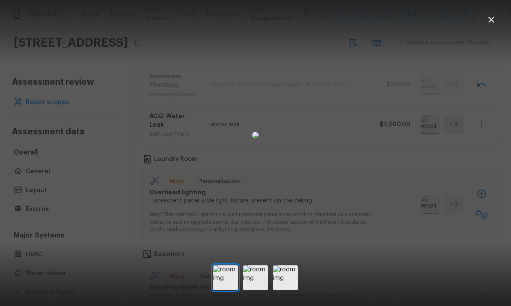
click at [257, 286] on img at bounding box center [255, 277] width 25 height 25
click at [284, 286] on img at bounding box center [285, 277] width 25 height 25
click at [488, 21] on icon "button" at bounding box center [491, 20] width 10 height 10
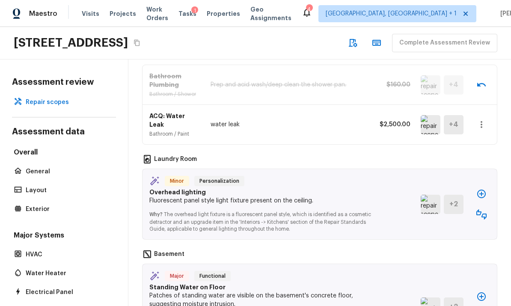
click at [484, 209] on icon "button" at bounding box center [481, 214] width 10 height 10
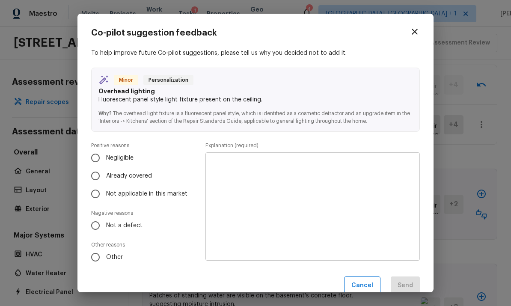
click at [100, 223] on input "Not a defect" at bounding box center [95, 226] width 18 height 18
radio input "true"
click at [367, 170] on textarea at bounding box center [312, 207] width 202 height 94
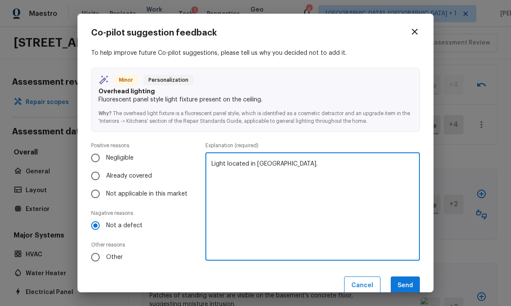
type textarea "Light located in laundry."
click at [409, 277] on button "Send" at bounding box center [405, 286] width 29 height 18
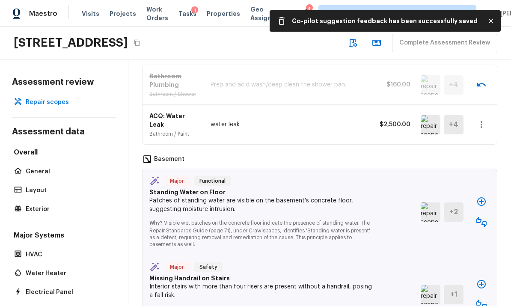
click at [429, 202] on img at bounding box center [431, 211] width 20 height 19
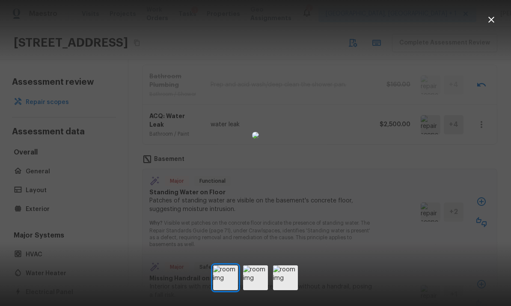
click at [256, 288] on img at bounding box center [255, 277] width 25 height 25
click at [289, 287] on img at bounding box center [285, 277] width 25 height 25
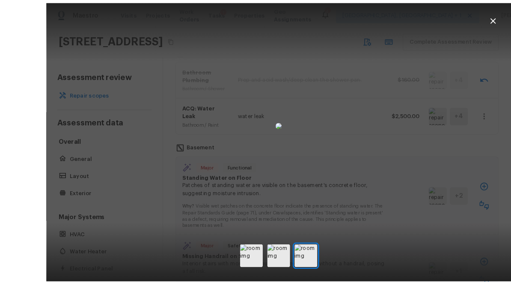
scroll to position [32, 0]
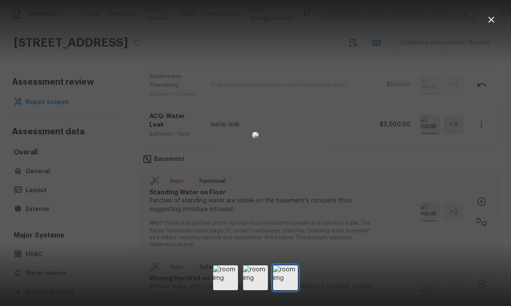
click at [494, 21] on icon "button" at bounding box center [491, 20] width 10 height 10
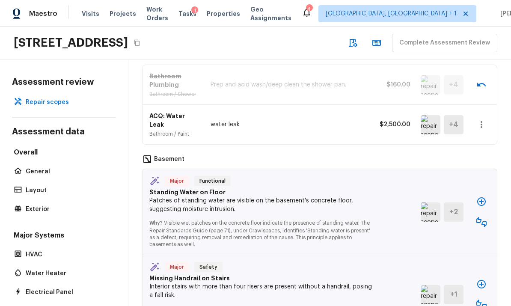
click at [428, 285] on img at bounding box center [431, 294] width 20 height 19
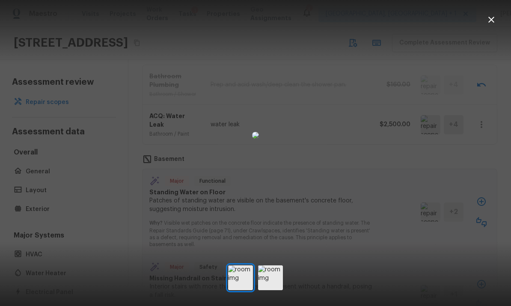
click at [274, 286] on img at bounding box center [270, 277] width 25 height 25
click at [492, 19] on icon "button" at bounding box center [491, 20] width 6 height 6
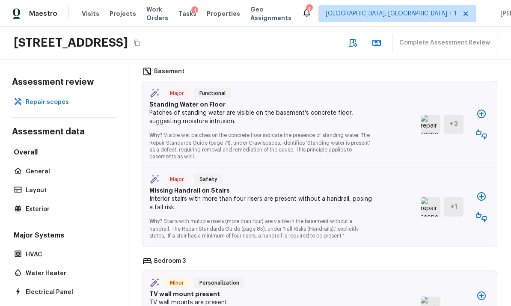
scroll to position [560, 0]
click at [484, 213] on icon "button" at bounding box center [481, 218] width 10 height 10
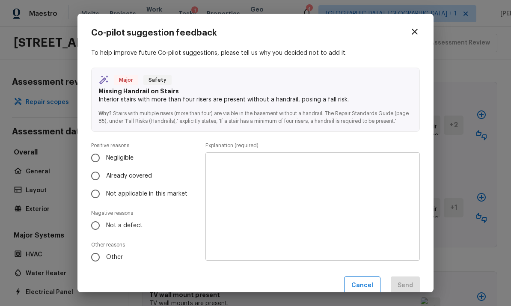
click at [95, 222] on input "Not a defect" at bounding box center [95, 226] width 18 height 18
radio input "true"
click at [369, 178] on textarea at bounding box center [312, 207] width 202 height 94
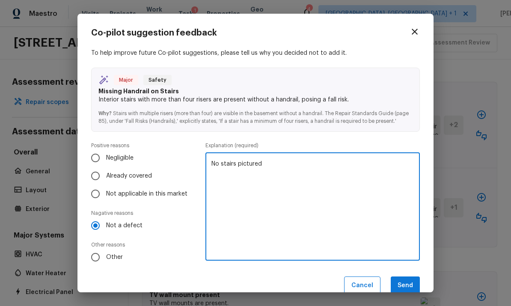
type textarea "No stairs pictured"
click at [410, 280] on button "Send" at bounding box center [405, 286] width 29 height 18
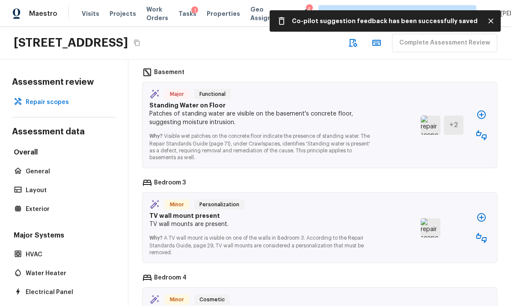
click at [485, 233] on icon "button" at bounding box center [481, 238] width 10 height 10
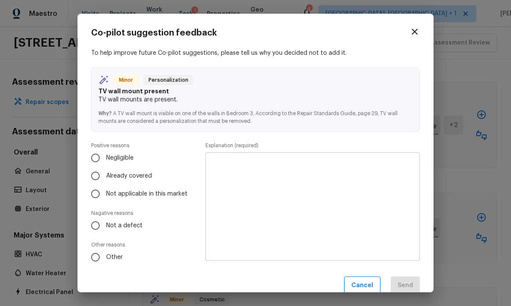
click at [97, 172] on input "Already covered" at bounding box center [95, 176] width 18 height 18
radio input "true"
click at [367, 181] on textarea at bounding box center [312, 207] width 202 height 94
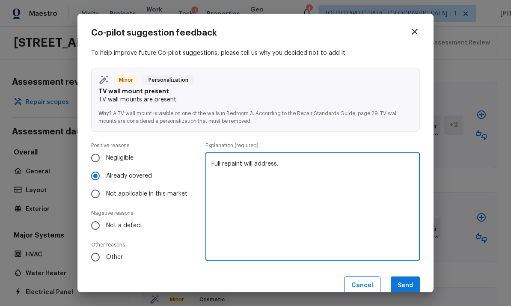
type textarea "Full repaint will address."
click at [408, 280] on button "Send" at bounding box center [405, 286] width 29 height 18
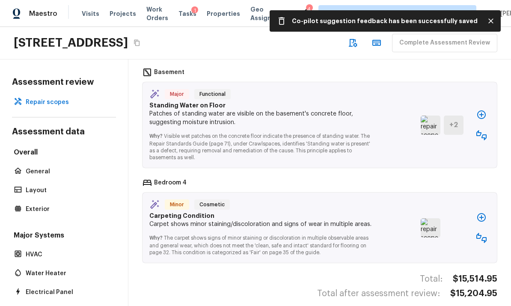
scroll to position [524, 0]
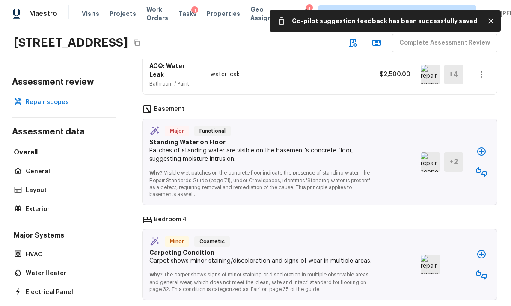
click at [482, 270] on icon "button" at bounding box center [481, 275] width 10 height 10
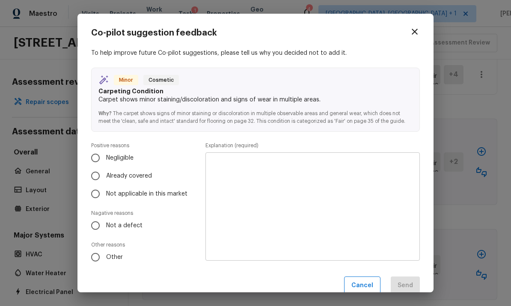
click at [98, 171] on input "Already covered" at bounding box center [95, 176] width 18 height 18
radio input "true"
click at [373, 188] on textarea at bounding box center [312, 207] width 202 height 94
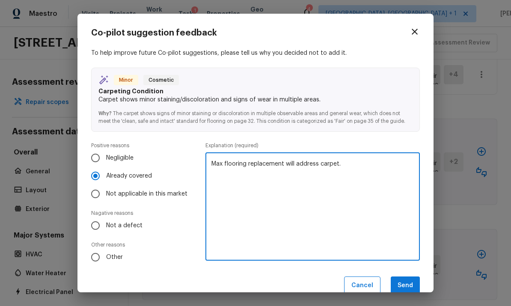
type textarea "Max flooring replacement will address carpet."
click at [408, 285] on button "Send" at bounding box center [405, 286] width 29 height 18
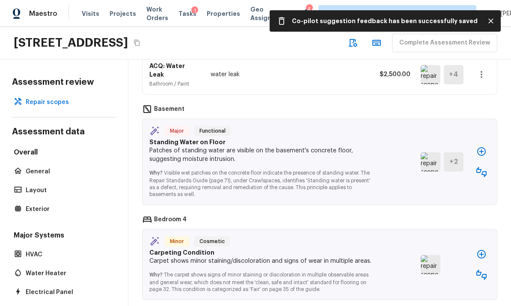
scroll to position [428, 0]
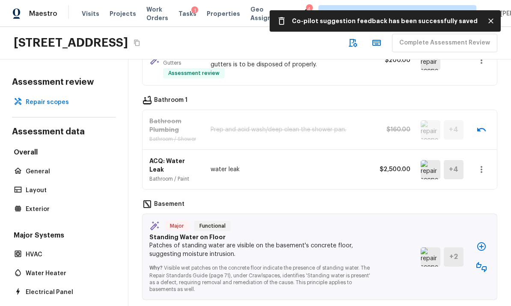
click at [484, 241] on icon "button" at bounding box center [481, 246] width 10 height 10
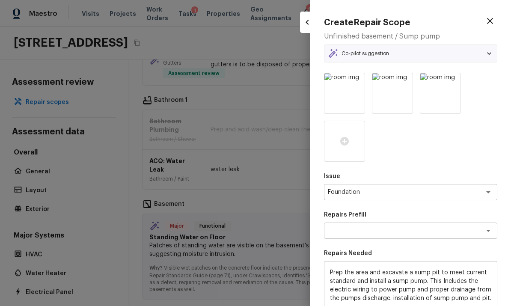
type textarea "Install Sump Pump/Pit"
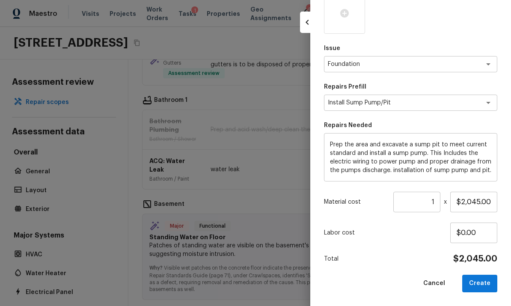
scroll to position [128, 0]
click at [490, 162] on textarea "Prep the area and excavate a sump pit to meet current standard and install a su…" at bounding box center [410, 158] width 161 height 34
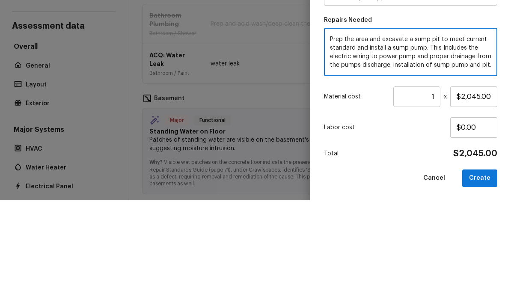
click at [487, 141] on textarea "Prep the area and excavate a sump pit to meet current standard and install a su…" at bounding box center [410, 158] width 161 height 34
click at [475, 141] on textarea "Prep the area and excavate a sump pit to meet current standard and install a su…" at bounding box center [410, 158] width 161 height 34
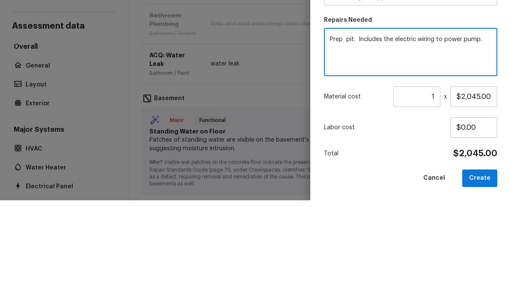
click at [481, 141] on textarea "Prep pit. Includes the electric wiring to power pump." at bounding box center [410, 158] width 161 height 34
type textarea "Prep"
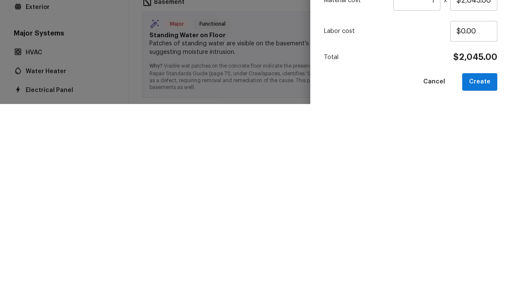
click at [485, 275] on button "Create" at bounding box center [479, 284] width 35 height 18
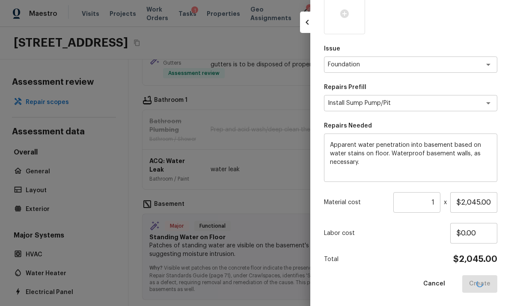
type textarea "Prep the area and excavate a sump pit to meet current standard and install a su…"
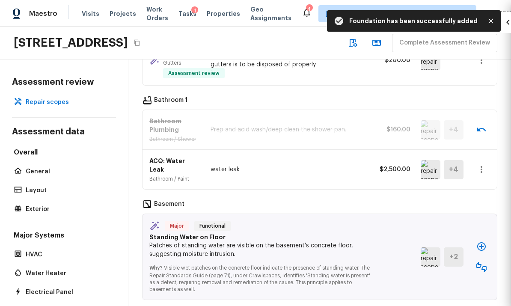
type input "$0.00"
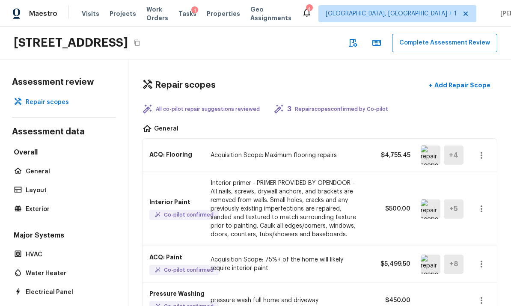
scroll to position [0, 0]
click at [443, 43] on button "Complete Assessment Review" at bounding box center [444, 43] width 105 height 18
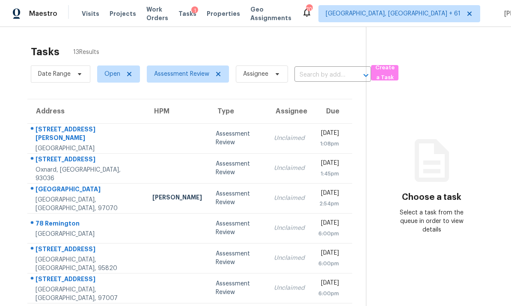
click at [125, 123] on td "[STREET_ADDRESS][PERSON_NAME]" at bounding box center [86, 138] width 118 height 30
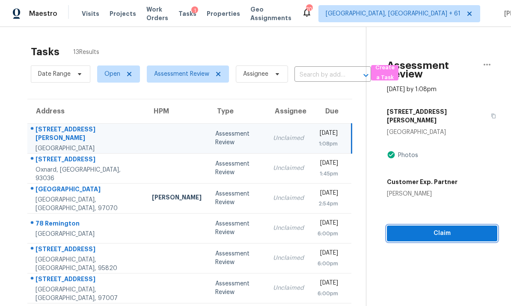
click at [445, 228] on span "Claim" at bounding box center [442, 233] width 97 height 11
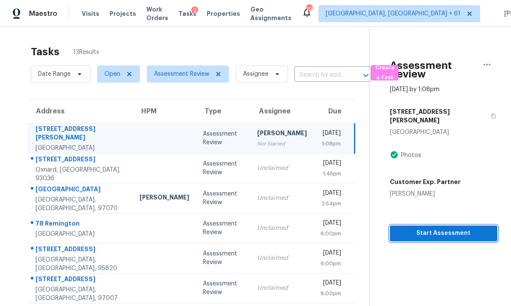
click at [440, 228] on span "Start Assessment" at bounding box center [444, 233] width 94 height 11
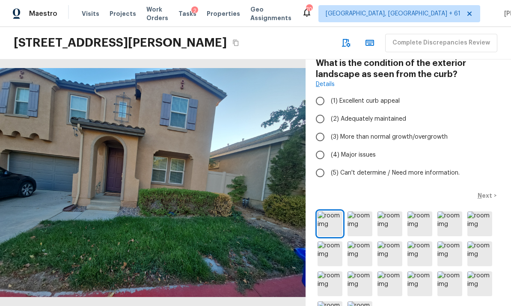
scroll to position [32, 0]
click at [359, 211] on img at bounding box center [360, 223] width 25 height 25
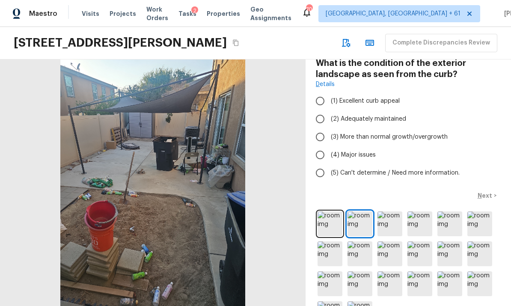
click at [390, 211] on img at bounding box center [390, 223] width 25 height 25
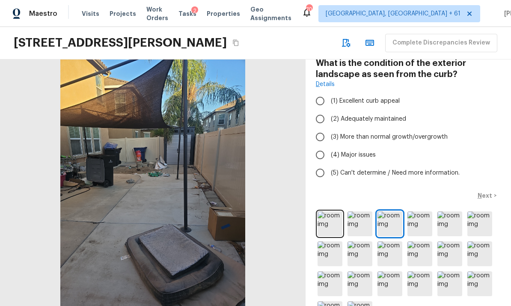
click at [421, 211] on img at bounding box center [420, 223] width 25 height 25
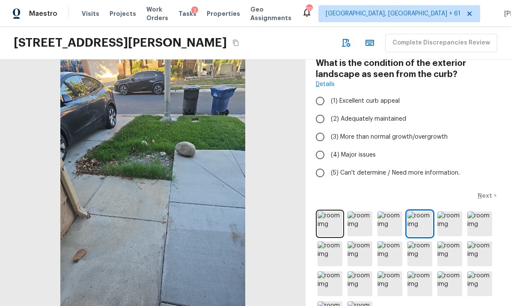
click at [450, 211] on img at bounding box center [449, 223] width 25 height 25
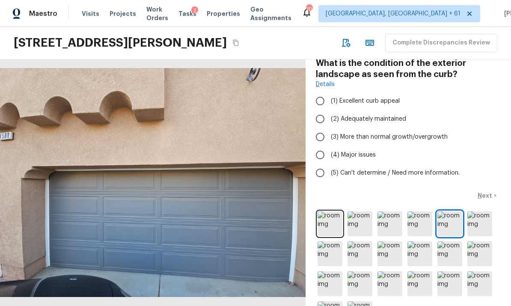
click at [478, 211] on img at bounding box center [479, 223] width 25 height 25
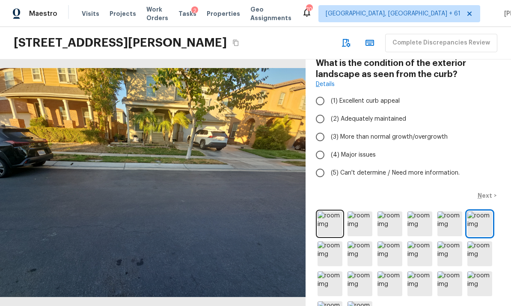
click at [332, 241] on img at bounding box center [330, 253] width 25 height 25
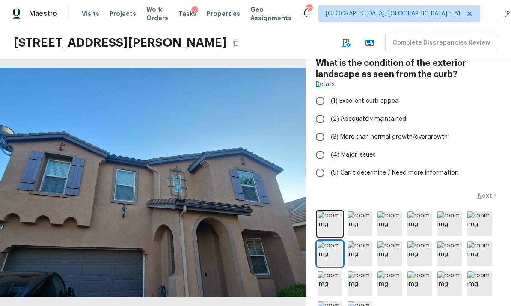
click at [360, 241] on img at bounding box center [360, 253] width 25 height 25
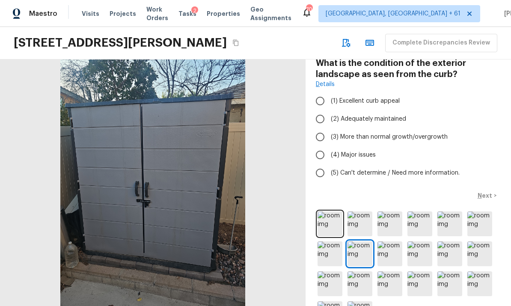
click at [390, 241] on img at bounding box center [390, 253] width 25 height 25
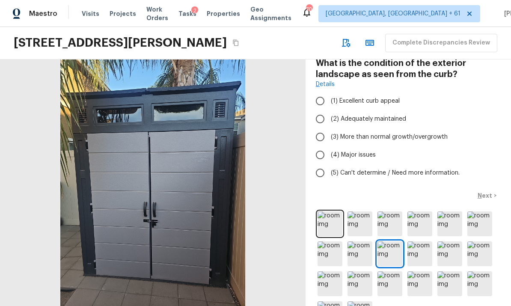
click at [363, 241] on img at bounding box center [360, 253] width 25 height 25
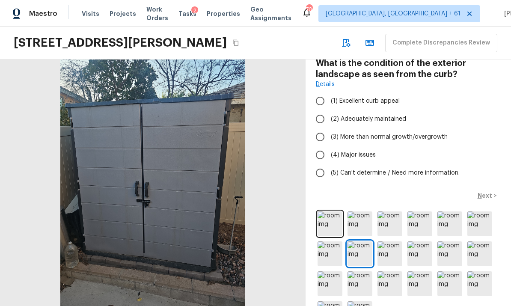
click at [392, 241] on img at bounding box center [390, 253] width 25 height 25
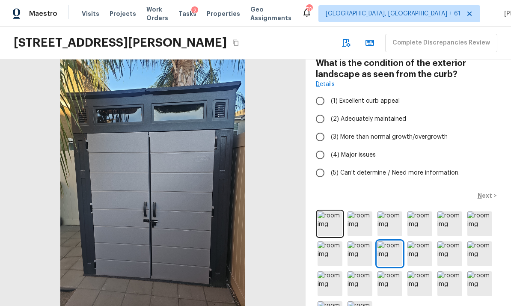
click at [419, 241] on img at bounding box center [420, 253] width 25 height 25
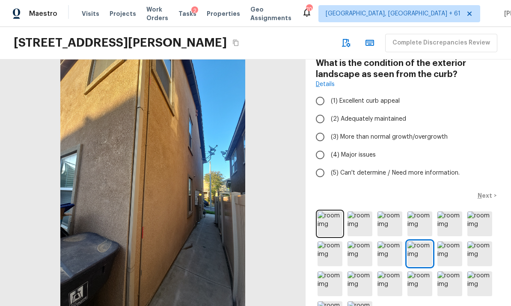
click at [448, 241] on img at bounding box center [449, 253] width 25 height 25
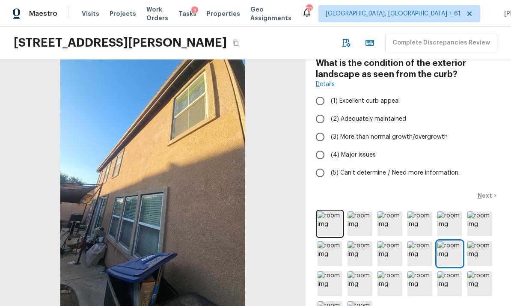
click at [476, 241] on img at bounding box center [479, 253] width 25 height 25
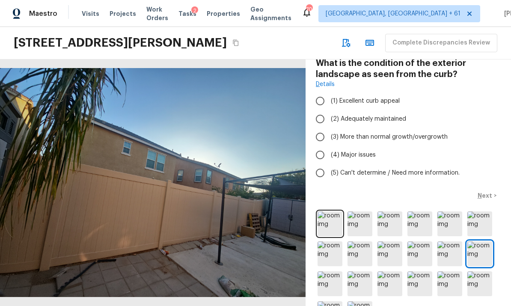
click at [333, 271] on img at bounding box center [330, 283] width 25 height 25
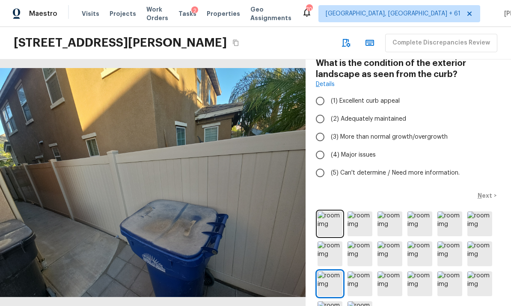
click at [358, 271] on img at bounding box center [360, 283] width 25 height 25
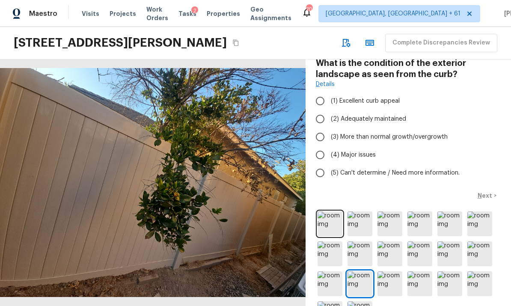
click at [388, 271] on img at bounding box center [390, 283] width 25 height 25
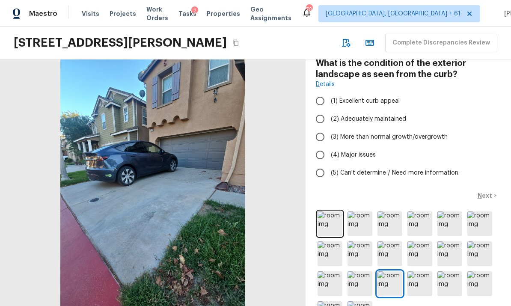
click at [419, 271] on img at bounding box center [420, 283] width 25 height 25
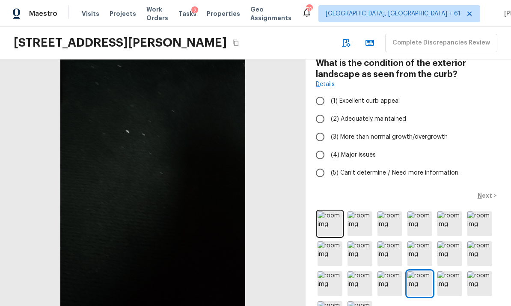
click at [447, 271] on img at bounding box center [449, 283] width 25 height 25
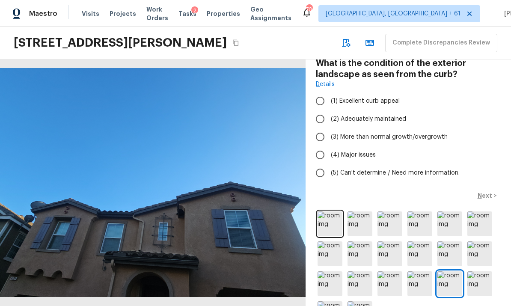
click at [477, 271] on img at bounding box center [479, 283] width 25 height 25
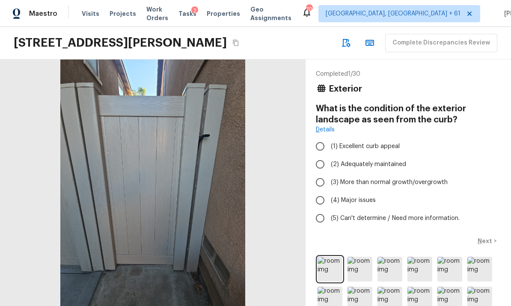
scroll to position [0, 0]
click at [321, 155] on input "(2) Adequately maintained" at bounding box center [320, 164] width 18 height 18
radio input "true"
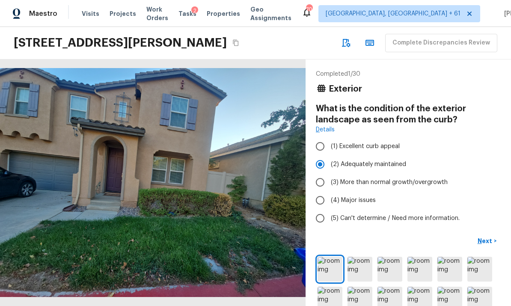
click at [488, 237] on p "Next" at bounding box center [486, 241] width 16 height 9
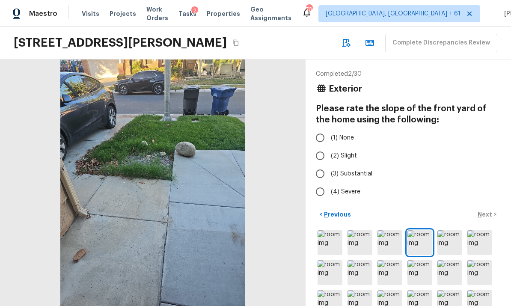
click at [318, 129] on input "(1) None" at bounding box center [320, 138] width 18 height 18
radio input "true"
click at [488, 210] on p "Next" at bounding box center [486, 214] width 16 height 9
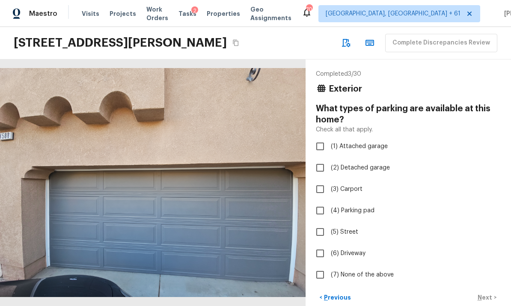
click at [320, 137] on input "(1) Attached garage" at bounding box center [320, 146] width 18 height 18
checkbox input "true"
click at [486, 293] on p "Next" at bounding box center [486, 297] width 16 height 9
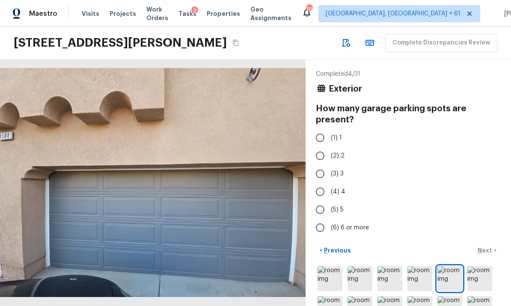
click at [324, 147] on input "(2) 2" at bounding box center [320, 156] width 18 height 18
radio input "true"
click at [487, 246] on p "Next" at bounding box center [486, 250] width 16 height 9
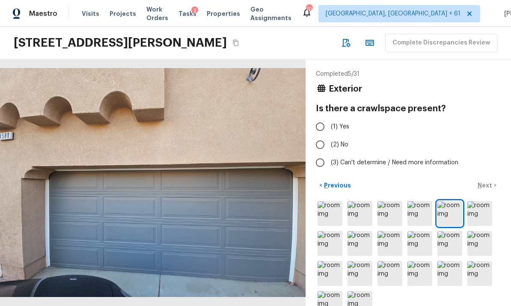
click at [321, 136] on input "(2) No" at bounding box center [320, 145] width 18 height 18
radio input "true"
click at [487, 181] on p "Next" at bounding box center [486, 185] width 16 height 9
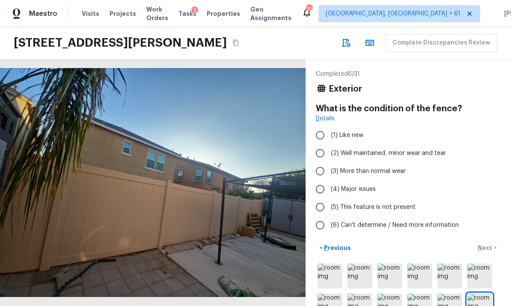
click at [324, 144] on input "(2) Well maintained, minor wear and tear" at bounding box center [320, 153] width 18 height 18
radio input "true"
click at [488, 244] on p "Next" at bounding box center [486, 248] width 16 height 9
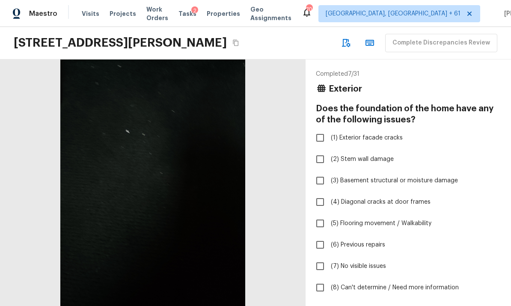
click at [324, 257] on input "(7) No visible issues" at bounding box center [320, 266] width 18 height 18
checkbox input "true"
click at [488, 306] on p "Next" at bounding box center [486, 310] width 16 height 9
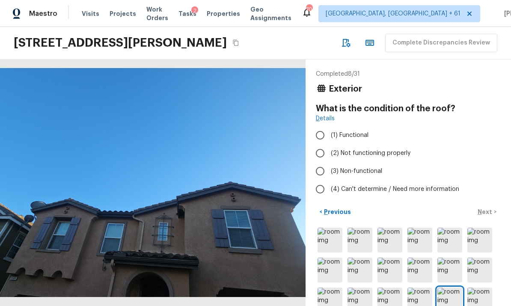
click at [322, 126] on input "(1) Functional" at bounding box center [320, 135] width 18 height 18
radio input "true"
click at [488, 208] on p "Next" at bounding box center [486, 212] width 16 height 9
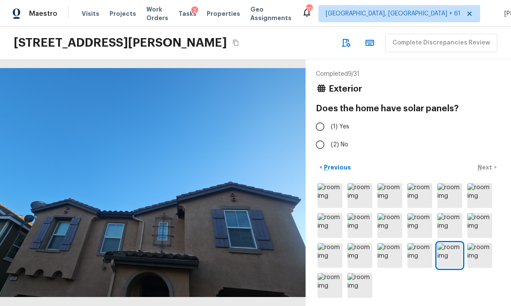
click at [332, 191] on img at bounding box center [330, 195] width 25 height 25
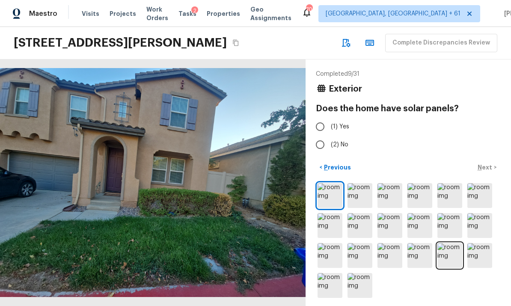
click at [361, 189] on img at bounding box center [360, 195] width 25 height 25
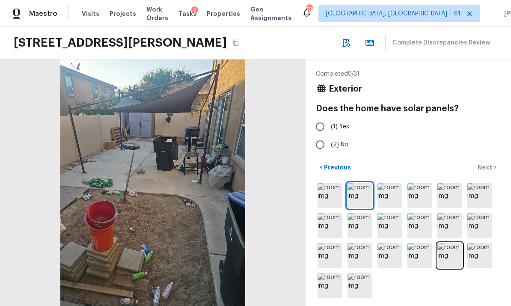
click at [391, 190] on img at bounding box center [390, 195] width 25 height 25
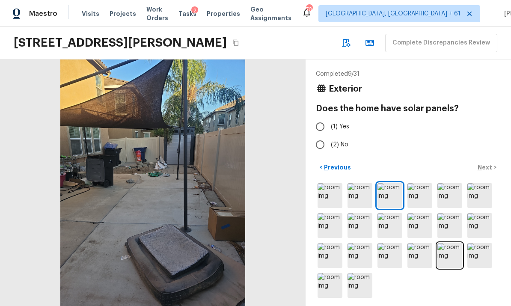
click at [419, 189] on img at bounding box center [420, 195] width 25 height 25
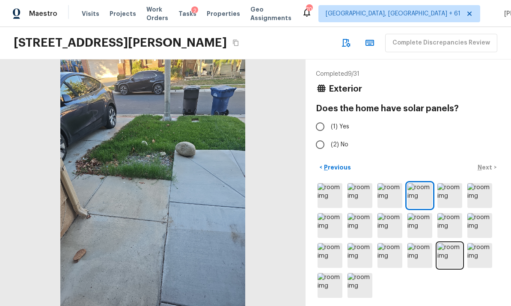
click at [456, 189] on img at bounding box center [449, 195] width 25 height 25
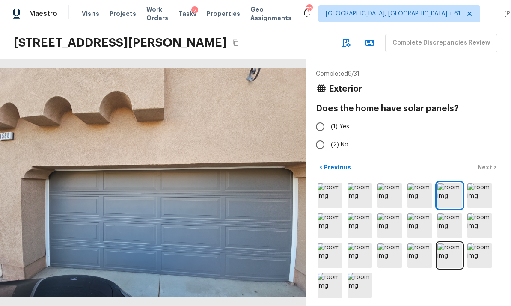
click at [482, 187] on img at bounding box center [479, 195] width 25 height 25
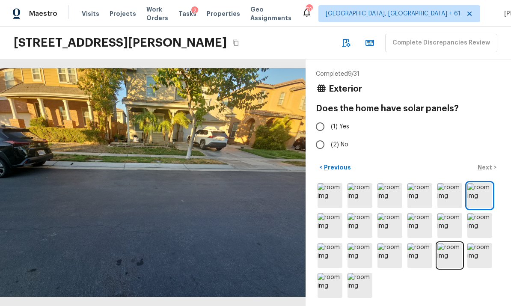
click at [330, 218] on img at bounding box center [330, 225] width 25 height 25
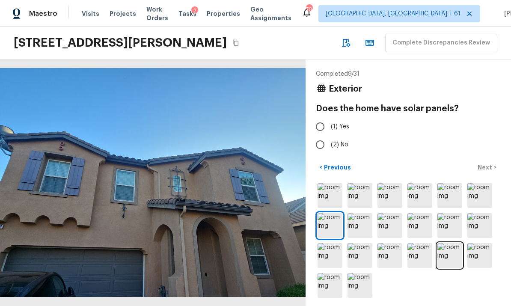
click at [366, 221] on img at bounding box center [360, 225] width 25 height 25
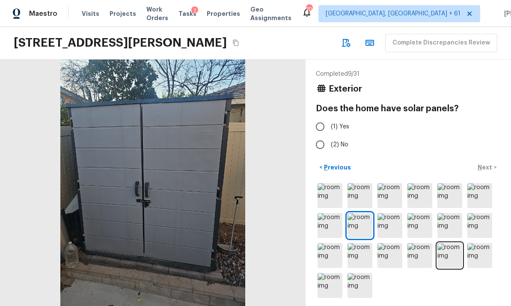
click at [396, 219] on img at bounding box center [390, 225] width 25 height 25
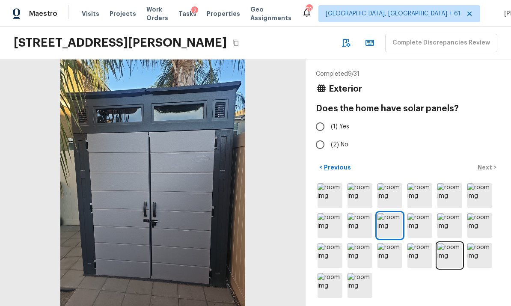
click at [424, 218] on img at bounding box center [420, 225] width 25 height 25
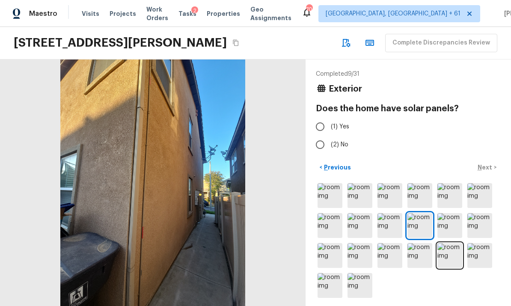
click at [449, 220] on img at bounding box center [449, 225] width 25 height 25
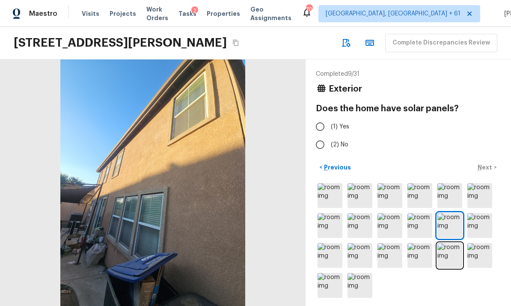
click at [480, 217] on img at bounding box center [479, 225] width 25 height 25
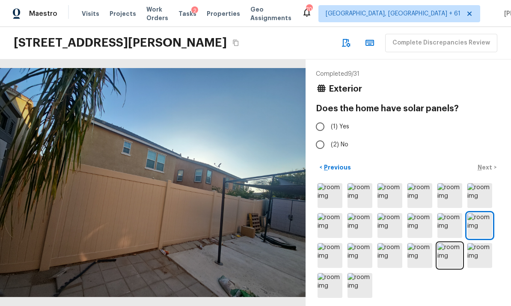
click at [238, 41] on icon "Copy Address" at bounding box center [236, 43] width 6 height 6
click at [241, 39] on button "Copy Address" at bounding box center [235, 42] width 11 height 11
click at [324, 128] on input "(1) Yes" at bounding box center [320, 127] width 18 height 18
radio input "true"
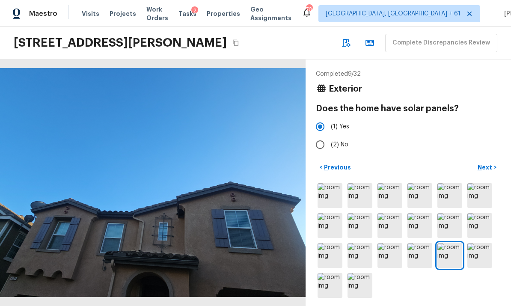
click at [493, 175] on button "Next >" at bounding box center [486, 168] width 27 height 14
click at [324, 124] on input "(1) Leased" at bounding box center [320, 127] width 18 height 18
radio input "true"
click at [488, 175] on button "Next >" at bounding box center [486, 168] width 27 height 14
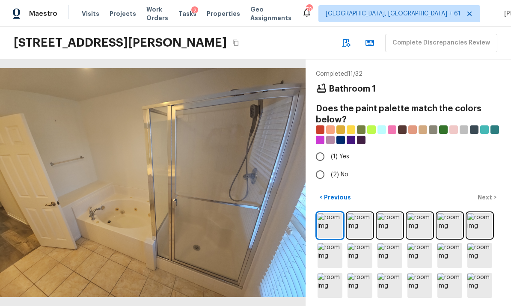
click at [359, 238] on img at bounding box center [360, 225] width 25 height 25
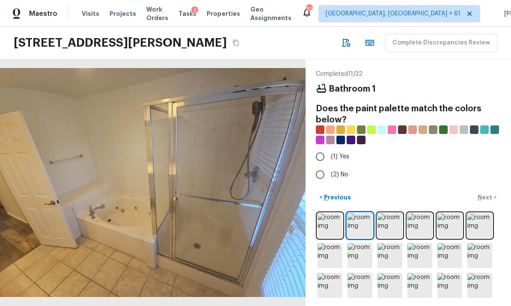
click at [389, 238] on img at bounding box center [390, 225] width 25 height 25
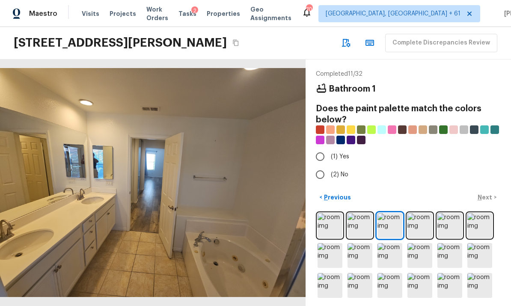
click at [415, 238] on img at bounding box center [420, 225] width 25 height 25
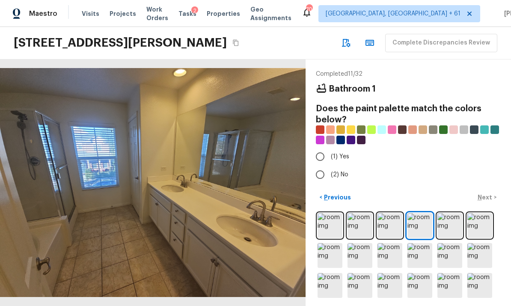
click at [449, 238] on img at bounding box center [449, 225] width 25 height 25
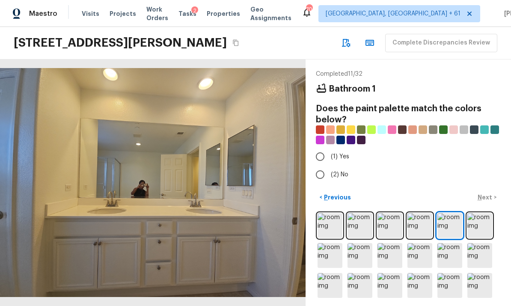
click at [477, 238] on img at bounding box center [479, 225] width 25 height 25
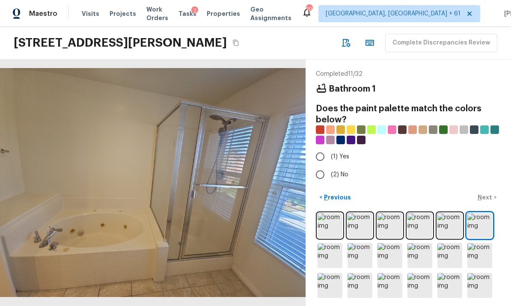
click at [333, 268] on img at bounding box center [330, 255] width 25 height 25
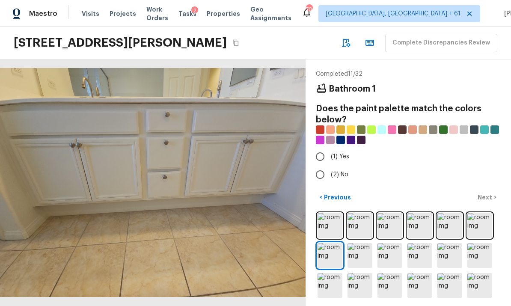
click at [360, 268] on img at bounding box center [360, 255] width 25 height 25
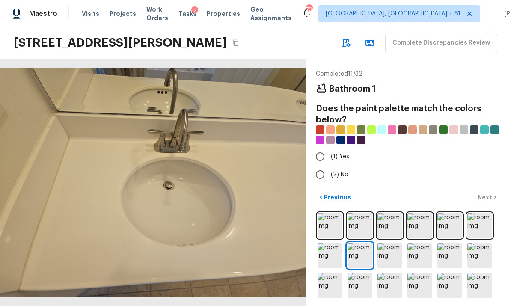
click at [397, 268] on img at bounding box center [390, 255] width 25 height 25
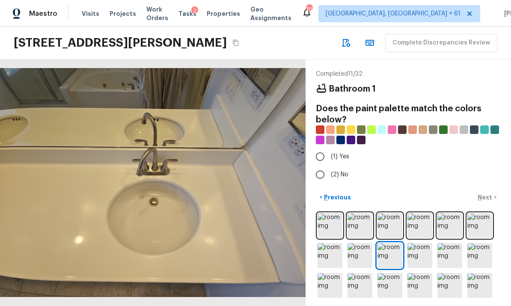
click at [417, 268] on img at bounding box center [420, 255] width 25 height 25
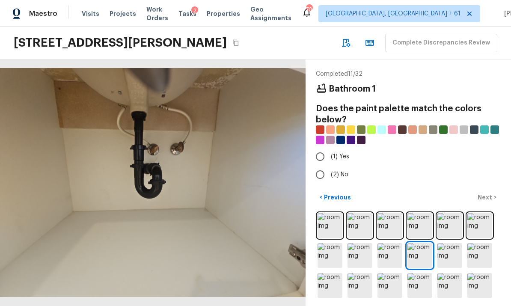
click at [458, 268] on img at bounding box center [449, 255] width 25 height 25
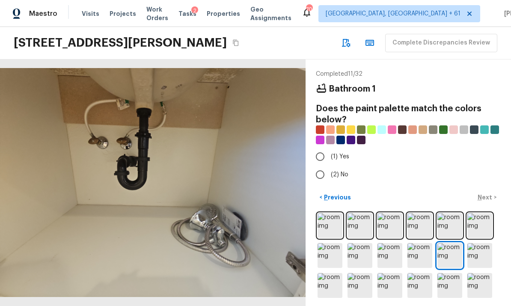
click at [480, 268] on img at bounding box center [479, 255] width 25 height 25
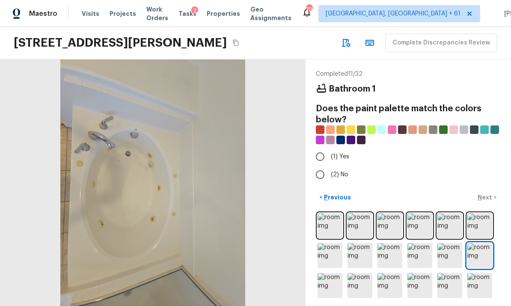
scroll to position [32, 0]
click at [333, 280] on img at bounding box center [330, 285] width 25 height 25
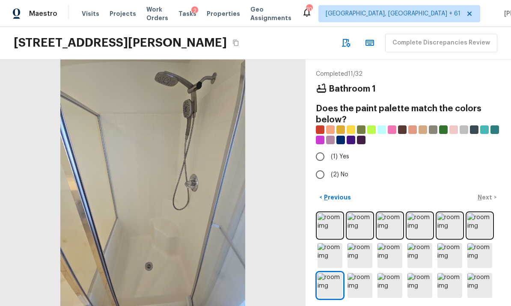
click at [365, 283] on img at bounding box center [360, 285] width 25 height 25
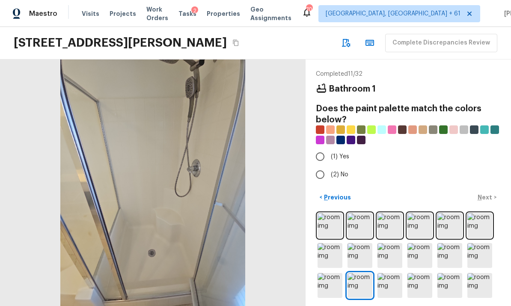
click at [399, 280] on img at bounding box center [390, 285] width 25 height 25
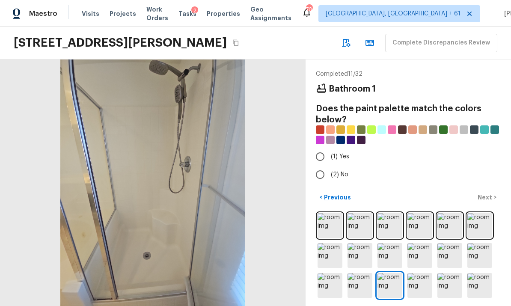
click at [417, 279] on img at bounding box center [420, 285] width 25 height 25
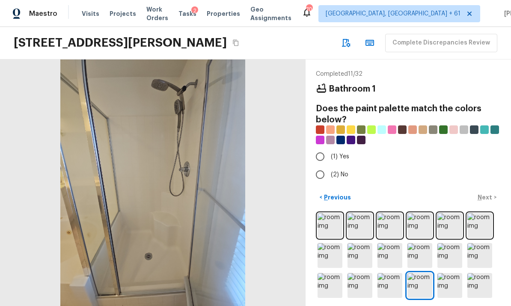
click at [449, 276] on img at bounding box center [449, 285] width 25 height 25
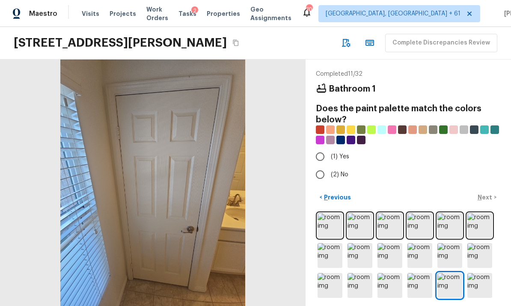
click at [477, 277] on img at bounding box center [479, 285] width 25 height 25
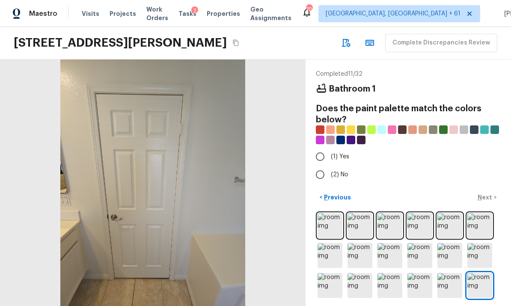
click at [324, 166] on input "(2) No" at bounding box center [320, 175] width 18 height 18
radio input "true"
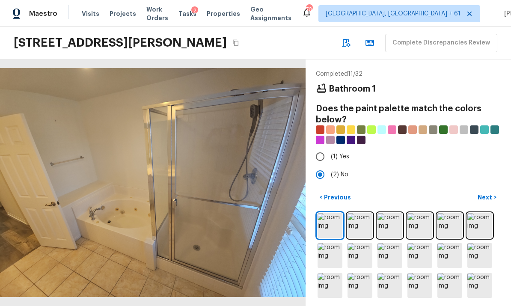
click at [488, 190] on button "Next >" at bounding box center [486, 197] width 27 height 14
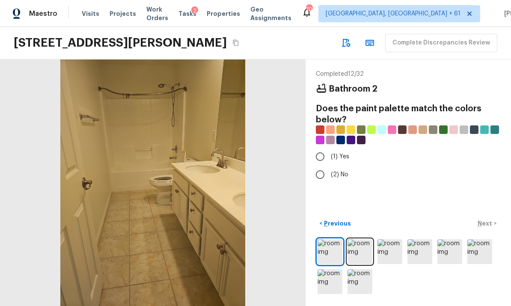
click at [361, 250] on img at bounding box center [360, 251] width 25 height 25
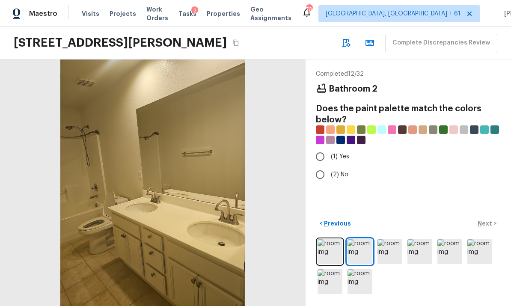
click at [395, 254] on img at bounding box center [390, 251] width 25 height 25
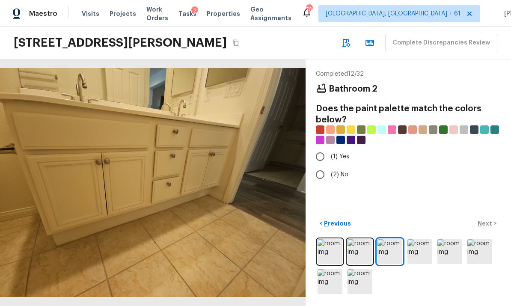
click at [418, 249] on img at bounding box center [420, 251] width 25 height 25
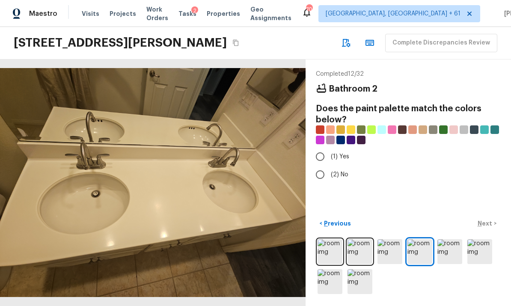
click at [447, 249] on img at bounding box center [449, 251] width 25 height 25
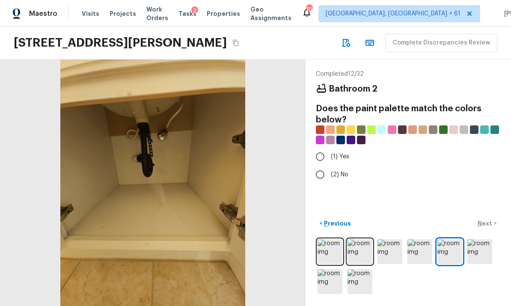
click at [473, 248] on img at bounding box center [479, 251] width 25 height 25
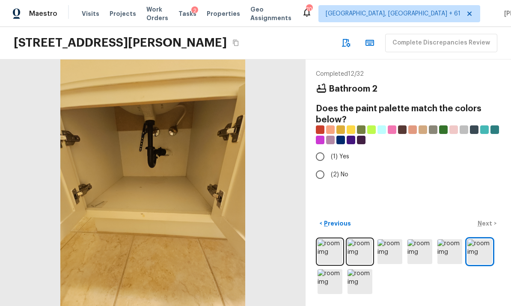
click at [326, 282] on img at bounding box center [330, 281] width 25 height 25
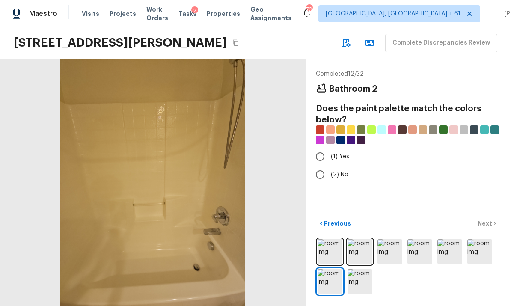
click at [367, 276] on img at bounding box center [360, 281] width 25 height 25
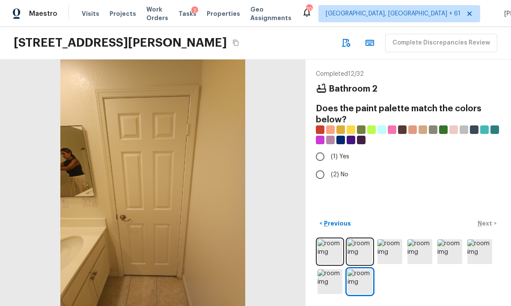
click at [327, 166] on input "(2) No" at bounding box center [320, 175] width 18 height 18
radio input "true"
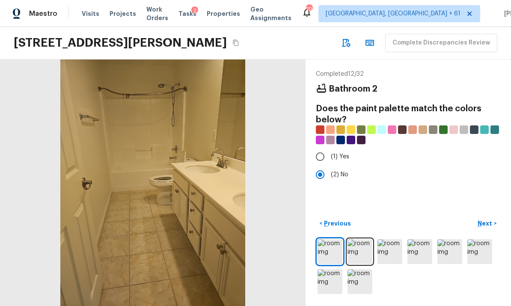
click at [494, 222] on button "Next >" at bounding box center [486, 224] width 27 height 14
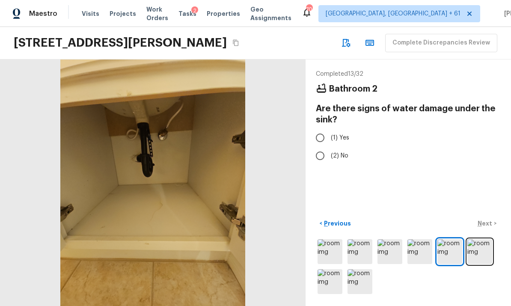
click at [321, 147] on input "(2) No" at bounding box center [320, 156] width 18 height 18
radio input "true"
click at [480, 252] on img at bounding box center [479, 251] width 25 height 25
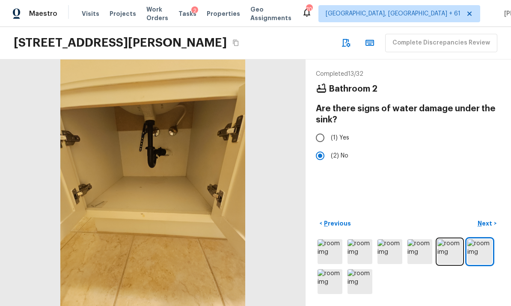
click at [491, 207] on div "Completed 13 / 32 Bathroom 2 Are there signs of water damage under the sink? (1…" at bounding box center [408, 182] width 205 height 247
click at [486, 218] on button "Next >" at bounding box center [486, 224] width 27 height 14
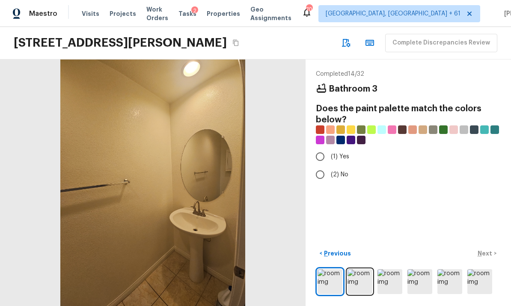
click at [324, 166] on input "(2) No" at bounding box center [320, 175] width 18 height 18
radio input "true"
click at [485, 249] on button "Next >" at bounding box center [486, 254] width 27 height 14
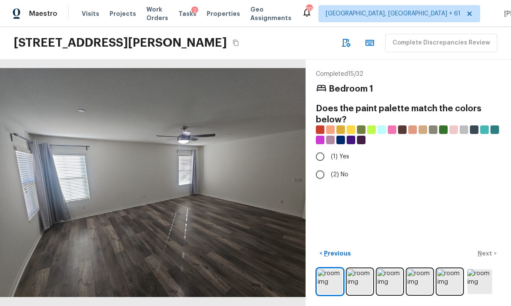
click at [362, 280] on img at bounding box center [360, 281] width 25 height 25
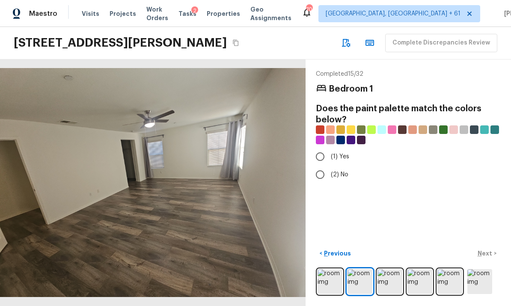
click at [391, 281] on img at bounding box center [390, 281] width 25 height 25
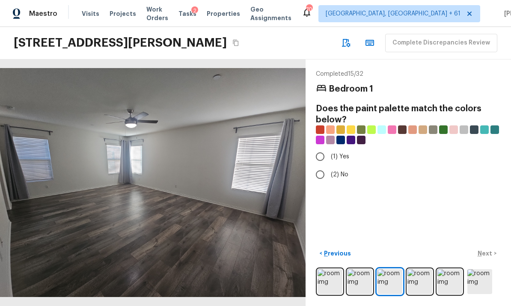
click at [414, 283] on img at bounding box center [420, 281] width 25 height 25
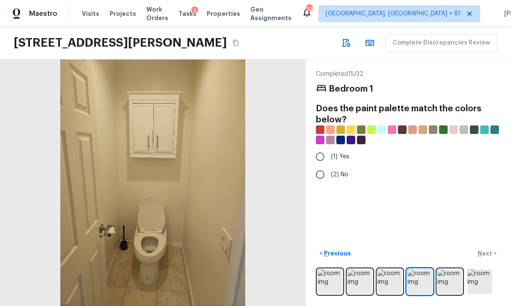
click at [446, 276] on img at bounding box center [449, 281] width 25 height 25
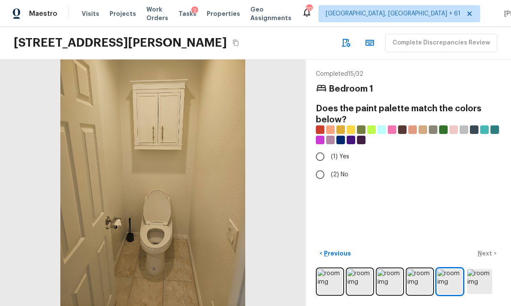
click at [451, 280] on img at bounding box center [449, 281] width 25 height 25
click at [478, 278] on img at bounding box center [479, 281] width 25 height 25
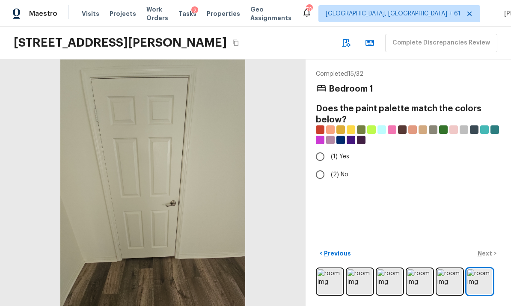
click at [488, 251] on div "< Previous Next >" at bounding box center [408, 254] width 185 height 14
click at [321, 166] on input "(2) No" at bounding box center [320, 175] width 18 height 18
radio input "true"
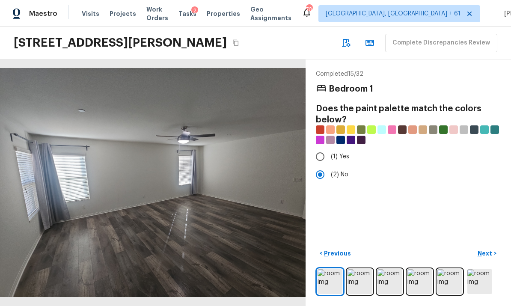
click at [485, 253] on p "Next" at bounding box center [486, 253] width 16 height 9
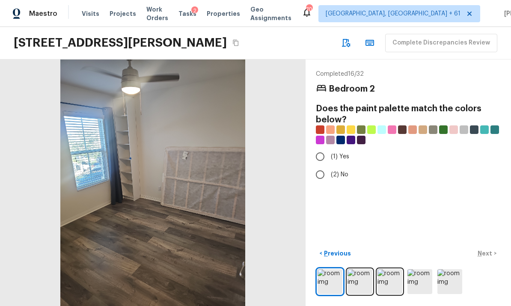
click at [322, 166] on input "(2) No" at bounding box center [320, 175] width 18 height 18
radio input "true"
click at [484, 251] on p "Next" at bounding box center [486, 253] width 16 height 9
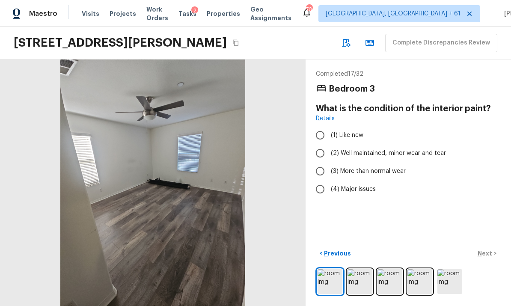
click at [355, 283] on img at bounding box center [360, 281] width 25 height 25
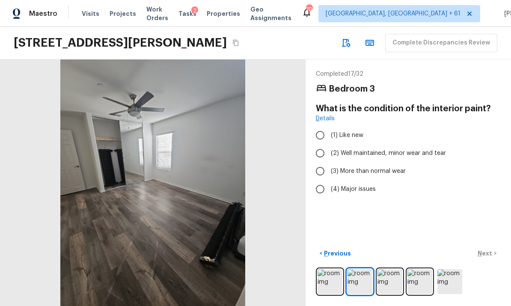
click at [393, 281] on img at bounding box center [390, 281] width 25 height 25
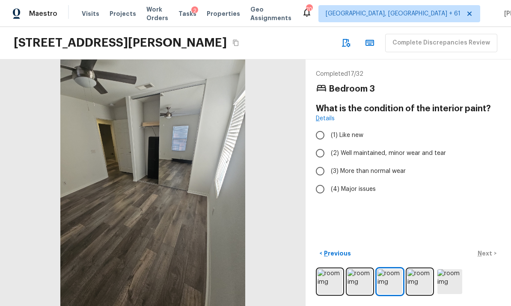
click at [417, 280] on img at bounding box center [420, 281] width 25 height 25
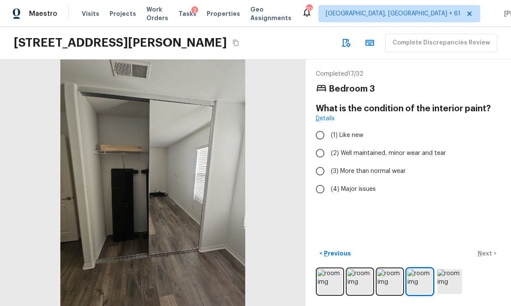
click at [444, 278] on img at bounding box center [449, 281] width 25 height 25
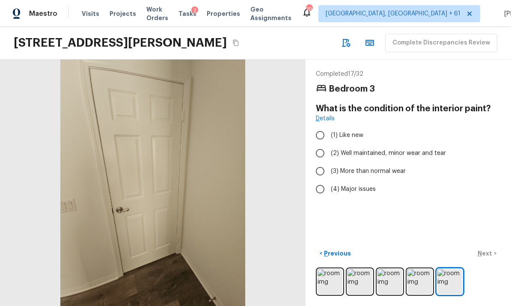
click at [321, 144] on input "(2) Well maintained, minor wear and tear" at bounding box center [320, 153] width 18 height 18
radio input "true"
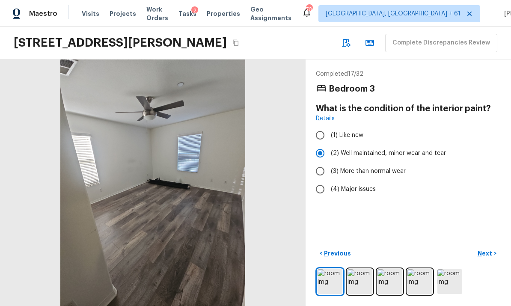
click at [487, 254] on p "Next" at bounding box center [486, 253] width 16 height 9
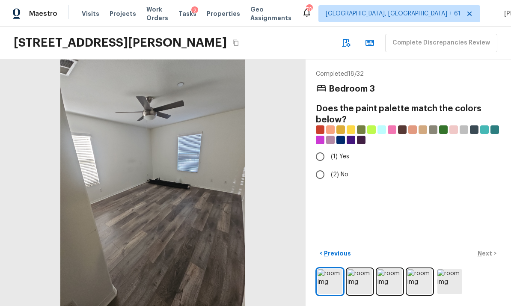
click at [322, 166] on input "(2) No" at bounding box center [320, 175] width 18 height 18
radio input "true"
click at [485, 252] on p "Next" at bounding box center [486, 253] width 16 height 9
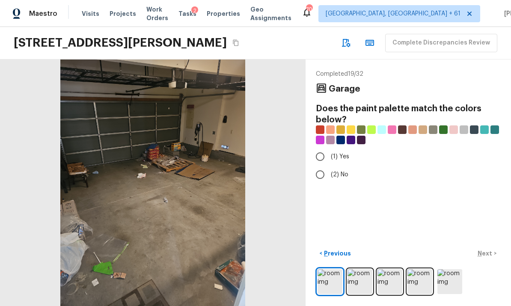
click at [363, 279] on img at bounding box center [360, 281] width 25 height 25
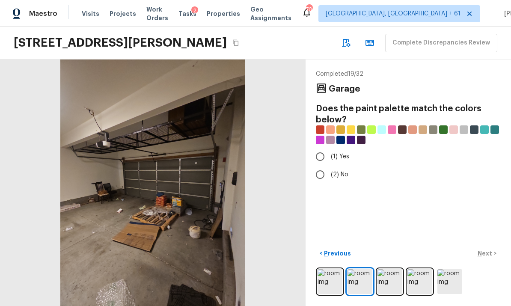
click at [390, 280] on img at bounding box center [390, 281] width 25 height 25
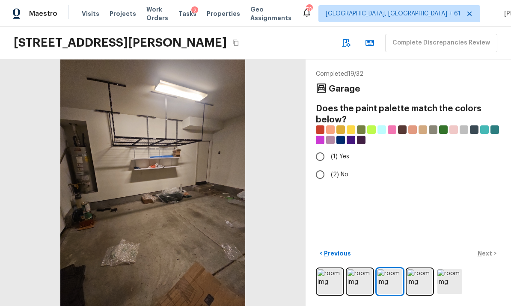
click at [415, 274] on img at bounding box center [420, 281] width 25 height 25
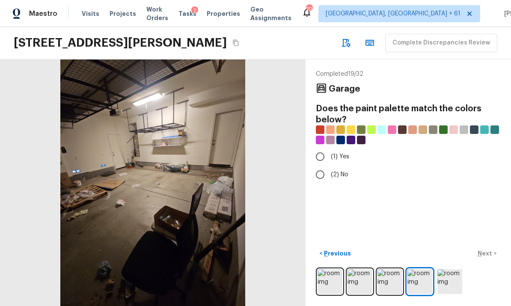
click at [440, 277] on img at bounding box center [449, 281] width 25 height 25
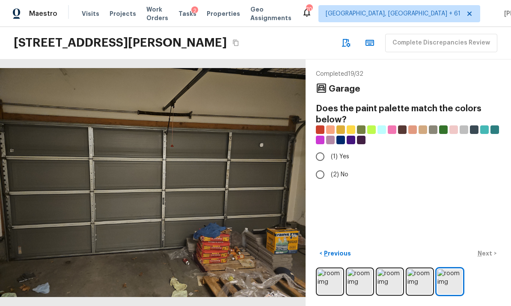
click at [317, 166] on input "(2) No" at bounding box center [320, 175] width 18 height 18
radio input "true"
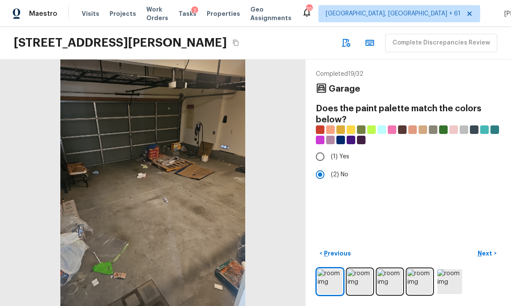
click at [486, 248] on button "Next >" at bounding box center [486, 254] width 27 height 14
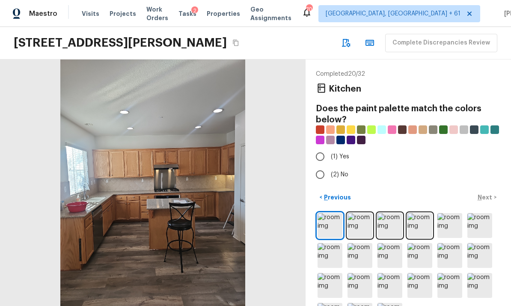
click at [360, 213] on img at bounding box center [360, 225] width 25 height 25
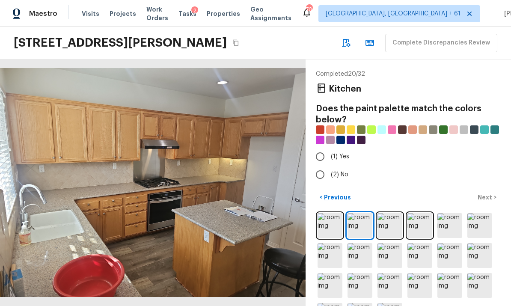
click at [383, 213] on img at bounding box center [390, 225] width 25 height 25
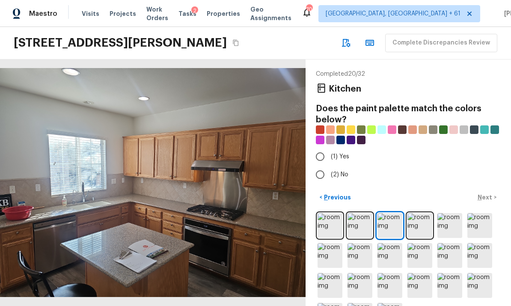
click at [443, 213] on img at bounding box center [449, 225] width 25 height 25
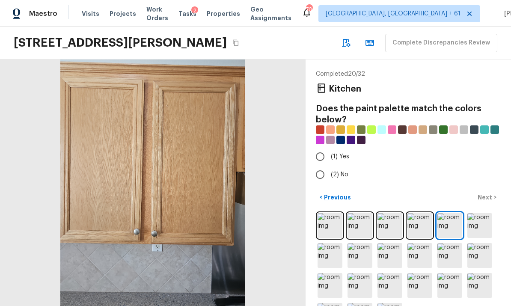
click at [477, 213] on img at bounding box center [479, 225] width 25 height 25
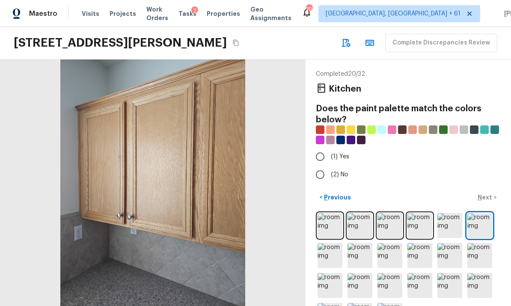
click at [331, 243] on img at bounding box center [330, 255] width 25 height 25
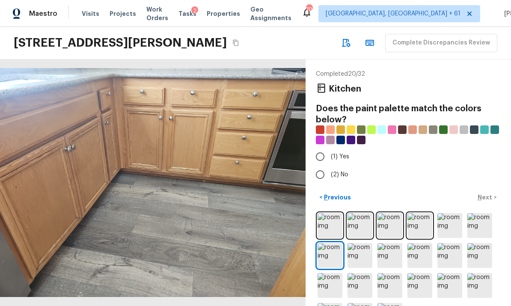
click at [359, 243] on img at bounding box center [360, 255] width 25 height 25
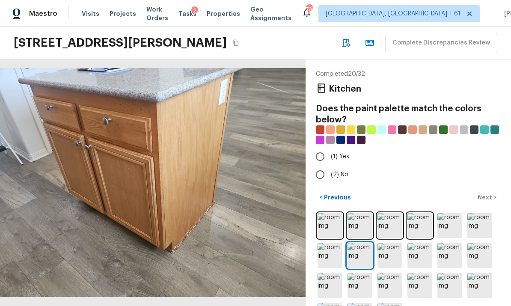
click at [388, 243] on img at bounding box center [390, 255] width 25 height 25
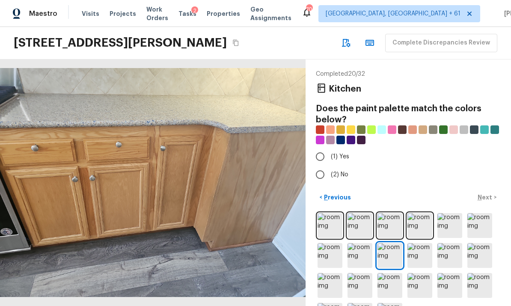
click at [419, 243] on img at bounding box center [420, 255] width 25 height 25
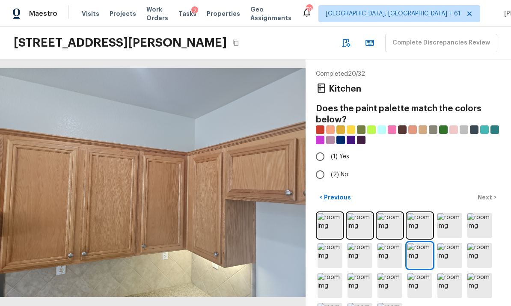
click at [448, 243] on img at bounding box center [449, 255] width 25 height 25
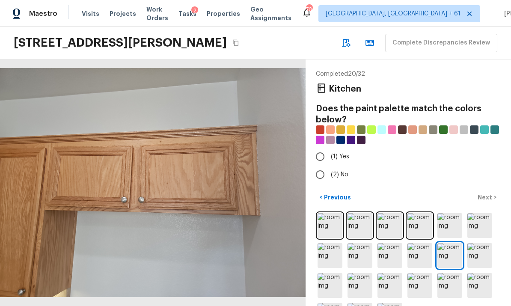
click at [478, 243] on img at bounding box center [479, 255] width 25 height 25
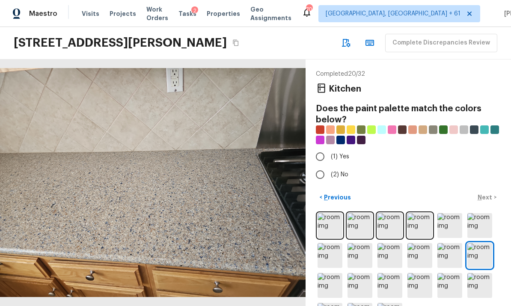
click at [333, 273] on img at bounding box center [330, 285] width 25 height 25
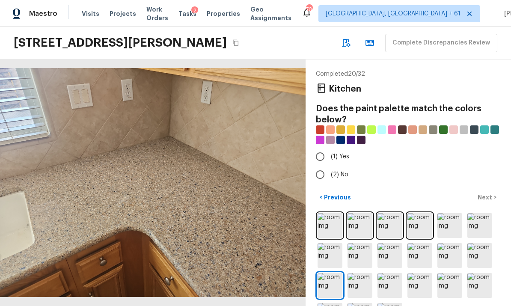
click at [361, 273] on img at bounding box center [360, 285] width 25 height 25
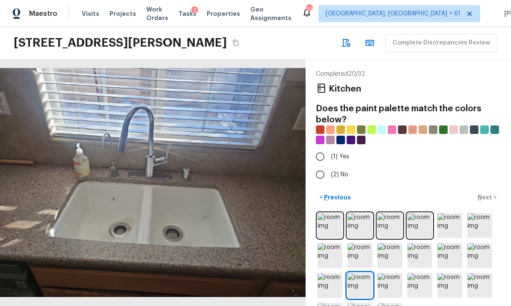
click at [387, 273] on img at bounding box center [390, 285] width 25 height 25
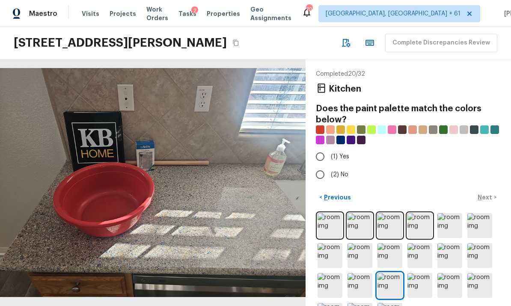
click at [416, 273] on img at bounding box center [420, 285] width 25 height 25
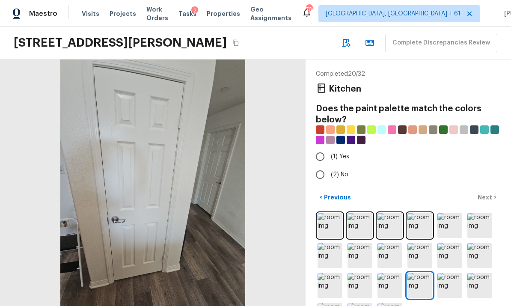
click at [449, 273] on img at bounding box center [449, 285] width 25 height 25
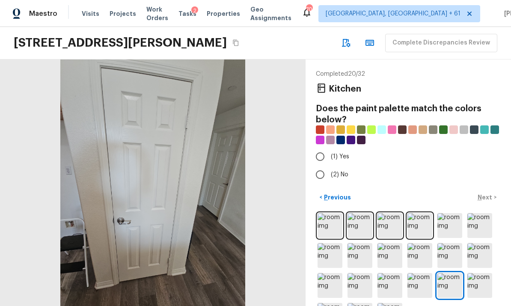
click at [479, 273] on img at bounding box center [479, 285] width 25 height 25
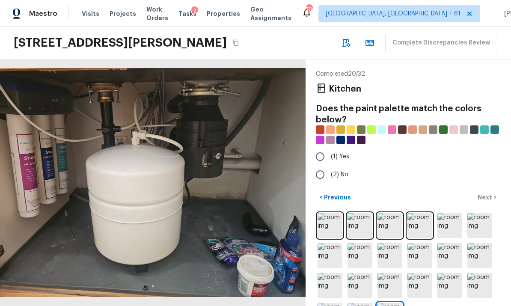
click at [323, 166] on input "(2) No" at bounding box center [320, 175] width 18 height 18
radio input "true"
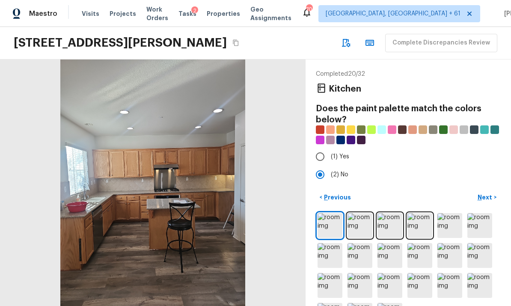
click at [487, 193] on p "Next" at bounding box center [486, 197] width 16 height 9
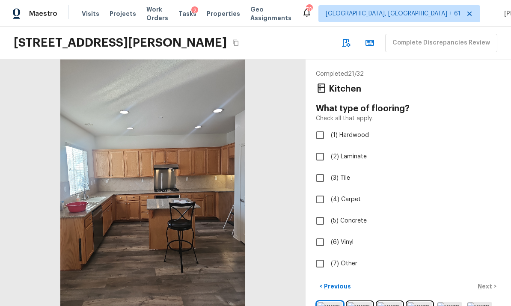
click at [324, 148] on input "(2) Laminate" at bounding box center [320, 157] width 18 height 18
checkbox input "true"
click at [486, 282] on p "Next" at bounding box center [486, 286] width 16 height 9
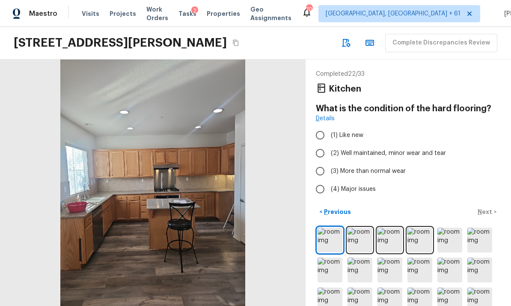
click at [326, 144] on input "(2) Well maintained, minor wear and tear" at bounding box center [320, 153] width 18 height 18
radio input "true"
click at [490, 208] on p "Next" at bounding box center [486, 212] width 16 height 9
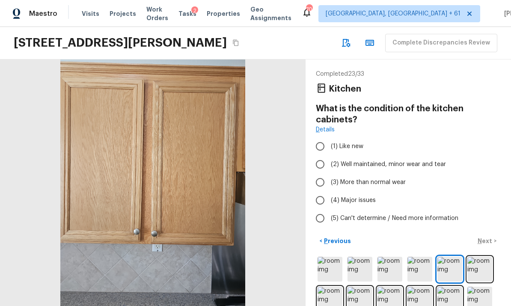
click at [322, 155] on input "(2) Well maintained, minor wear and tear" at bounding box center [320, 164] width 18 height 18
radio input "true"
click at [488, 237] on p "Next" at bounding box center [486, 241] width 16 height 9
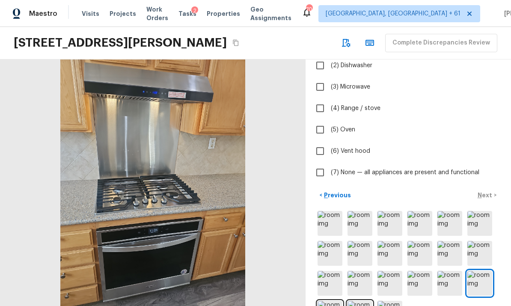
scroll to position [102, 0]
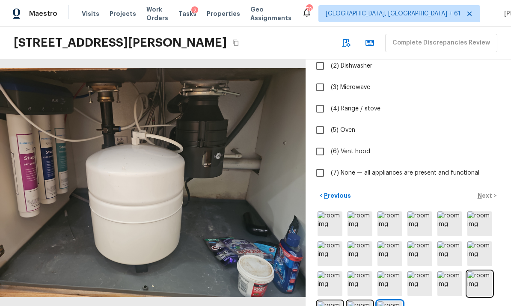
click at [481, 271] on img at bounding box center [479, 283] width 25 height 25
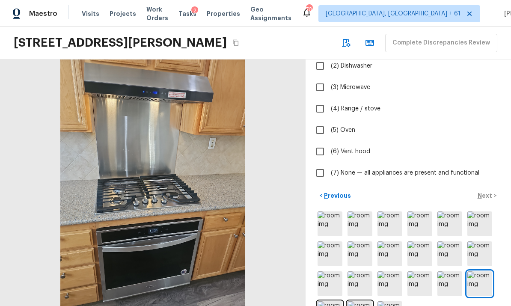
click at [443, 271] on img at bounding box center [449, 283] width 25 height 25
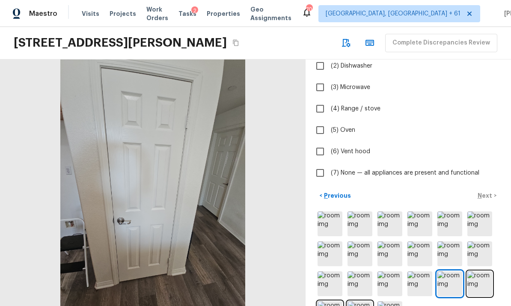
click at [417, 271] on img at bounding box center [420, 283] width 25 height 25
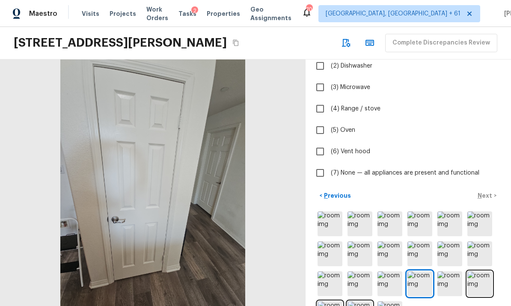
click at [333, 211] on img at bounding box center [330, 223] width 25 height 25
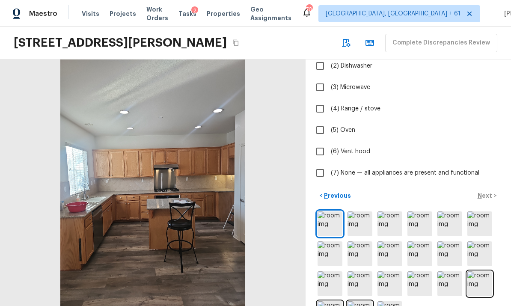
click at [362, 211] on img at bounding box center [360, 223] width 25 height 25
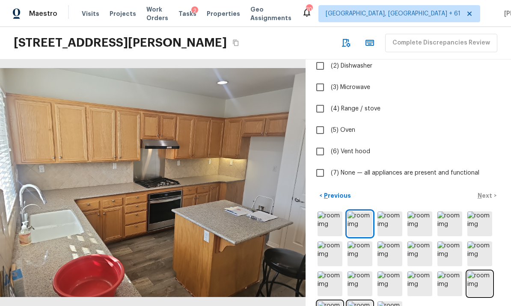
click at [333, 211] on img at bounding box center [330, 223] width 25 height 25
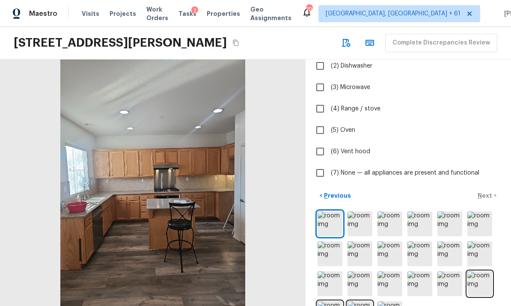
click at [359, 211] on img at bounding box center [360, 223] width 25 height 25
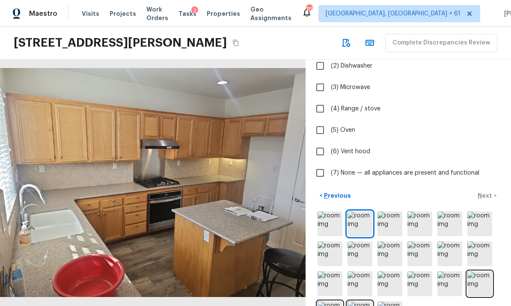
click at [388, 211] on img at bounding box center [390, 223] width 25 height 25
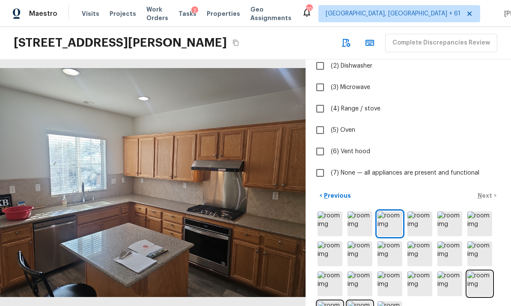
click at [419, 211] on img at bounding box center [420, 223] width 25 height 25
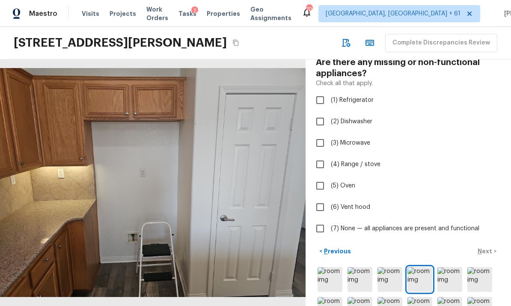
scroll to position [37, 0]
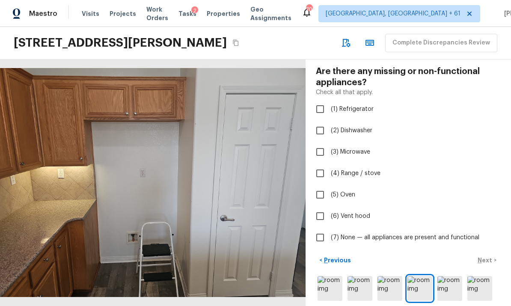
click at [324, 100] on input "(1) Refrigerator" at bounding box center [320, 109] width 18 height 18
checkbox input "true"
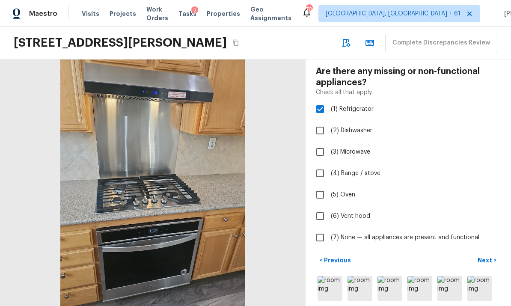
click at [487, 256] on p "Next" at bounding box center [486, 260] width 16 height 9
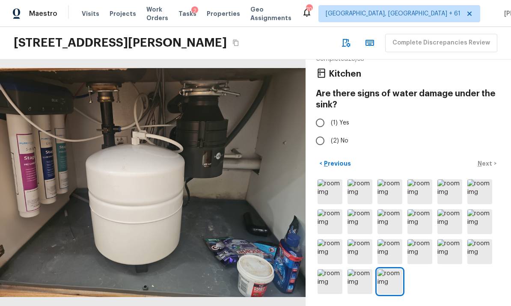
scroll to position [0, 0]
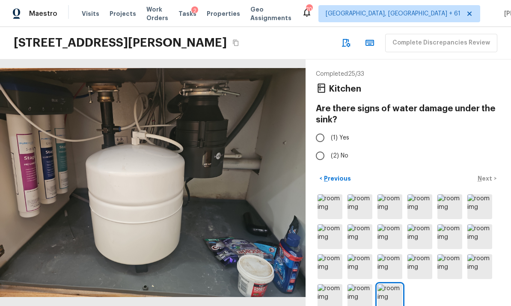
click at [324, 129] on input "(1) Yes" at bounding box center [320, 138] width 18 height 18
radio input "true"
click at [487, 174] on p "Next" at bounding box center [486, 178] width 16 height 9
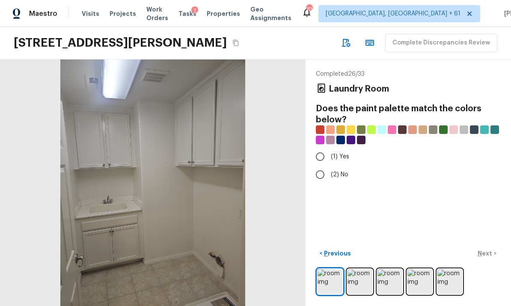
click at [324, 166] on input "(2) No" at bounding box center [320, 175] width 18 height 18
radio input "true"
click at [491, 257] on p "Next" at bounding box center [486, 253] width 16 height 9
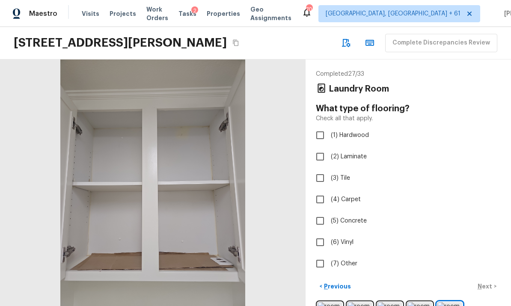
click at [322, 233] on input "(6) Vinyl" at bounding box center [320, 242] width 18 height 18
checkbox input "true"
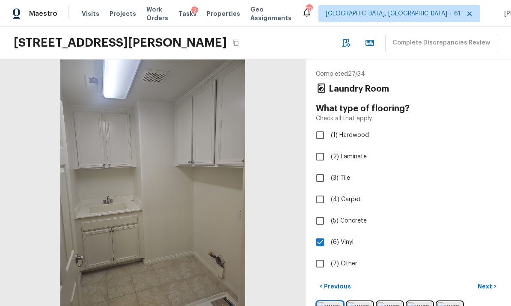
click at [487, 282] on p "Next" at bounding box center [486, 286] width 16 height 9
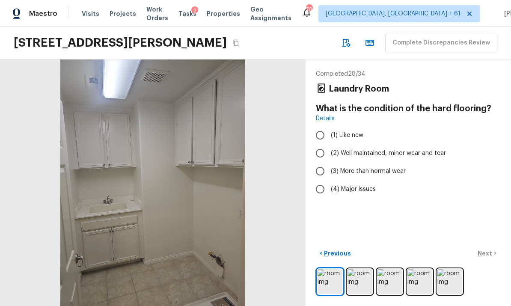
click at [333, 253] on p "Previous" at bounding box center [336, 253] width 29 height 9
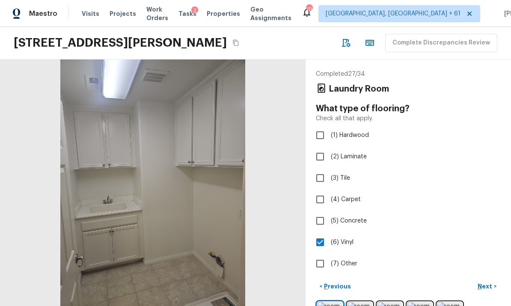
click at [321, 169] on input "(3) Tile" at bounding box center [320, 178] width 18 height 18
checkbox input "true"
click at [321, 233] on input "(6) Vinyl" at bounding box center [320, 242] width 18 height 18
checkbox input "false"
click at [490, 282] on p "Next" at bounding box center [486, 286] width 16 height 9
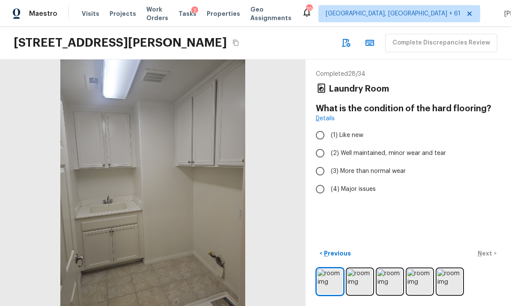
click at [322, 144] on input "(2) Well maintained, minor wear and tear" at bounding box center [320, 153] width 18 height 18
radio input "true"
click at [490, 253] on p "Next" at bounding box center [486, 253] width 16 height 9
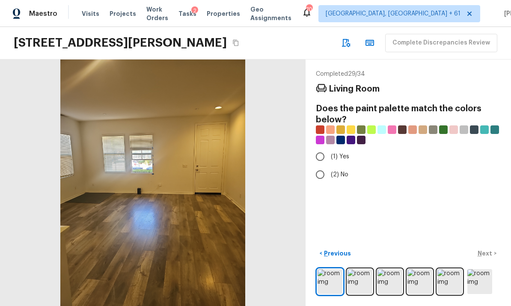
click at [357, 280] on img at bounding box center [360, 281] width 25 height 25
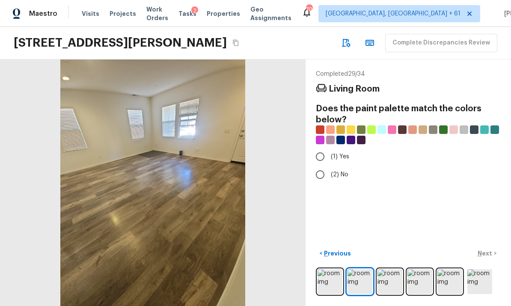
click at [388, 280] on img at bounding box center [390, 281] width 25 height 25
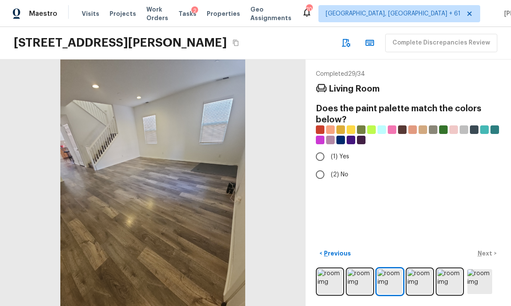
click at [418, 277] on img at bounding box center [420, 281] width 25 height 25
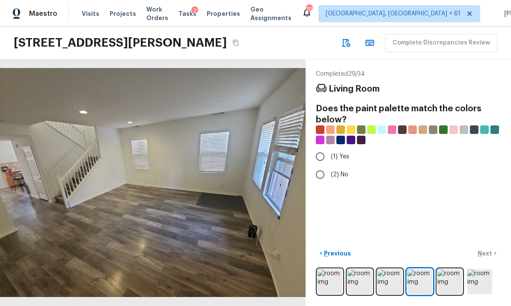
click at [447, 279] on img at bounding box center [449, 281] width 25 height 25
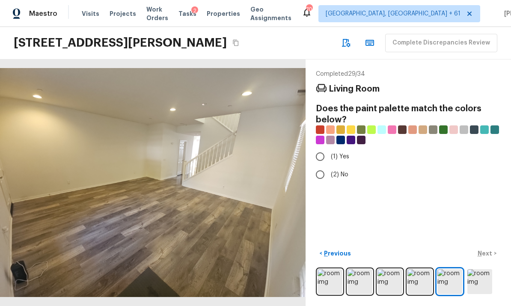
click at [474, 276] on img at bounding box center [479, 281] width 25 height 25
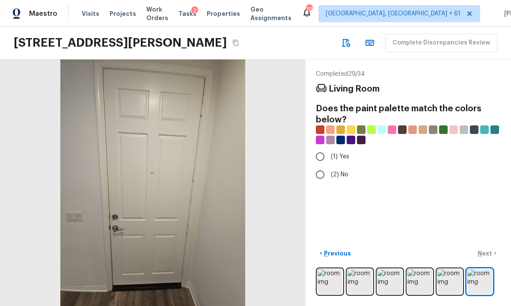
click at [321, 166] on input "(2) No" at bounding box center [320, 175] width 18 height 18
radio input "true"
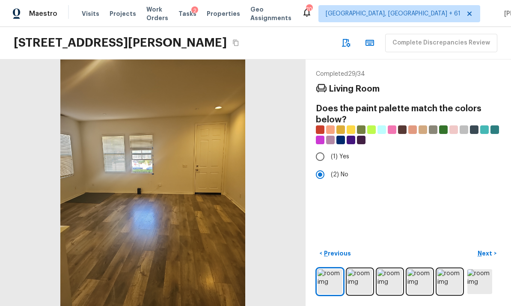
click at [489, 252] on p "Next" at bounding box center [486, 253] width 16 height 9
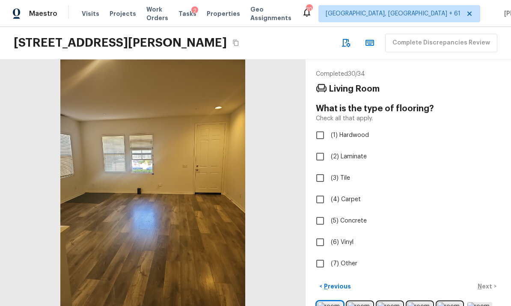
click at [323, 148] on input "(2) Laminate" at bounding box center [320, 157] width 18 height 18
checkbox input "true"
click at [485, 280] on button "Next >" at bounding box center [486, 287] width 27 height 14
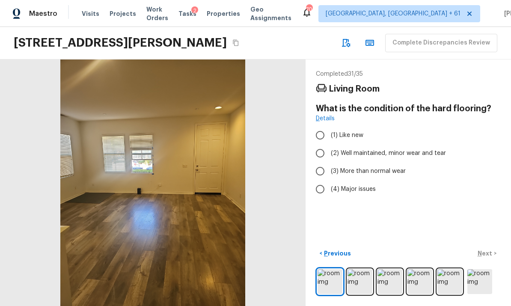
click at [326, 144] on input "(2) Well maintained, minor wear and tear" at bounding box center [320, 153] width 18 height 18
radio input "true"
click at [485, 250] on p "Next" at bounding box center [486, 253] width 16 height 9
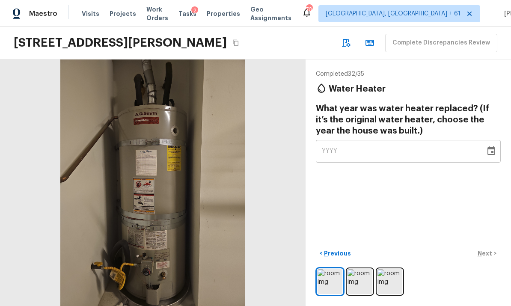
click at [359, 280] on img at bounding box center [360, 281] width 25 height 25
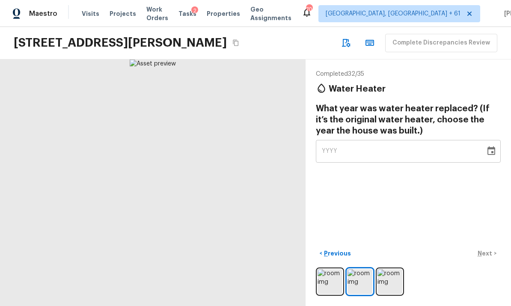
click at [387, 280] on img at bounding box center [390, 281] width 25 height 25
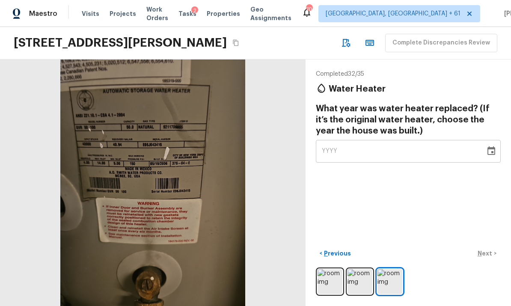
click at [489, 146] on icon "Choose date" at bounding box center [491, 151] width 10 height 10
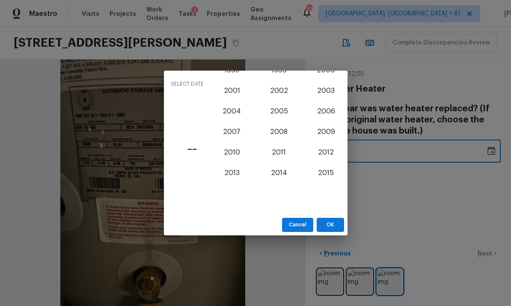
scroll to position [687, 0]
click at [330, 111] on button "2006" at bounding box center [326, 112] width 31 height 15
type input "2006"
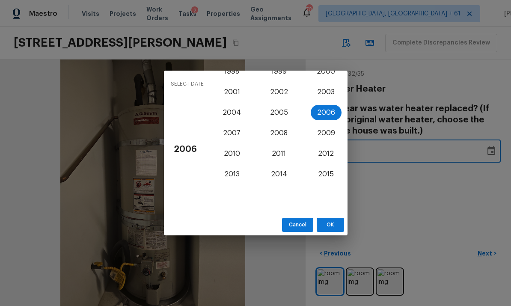
click at [330, 226] on button "OK" at bounding box center [330, 225] width 27 height 14
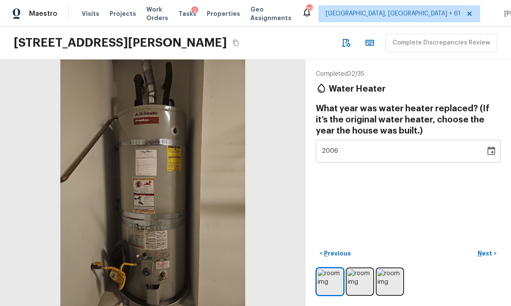
click at [486, 250] on p "Next" at bounding box center [486, 253] width 16 height 9
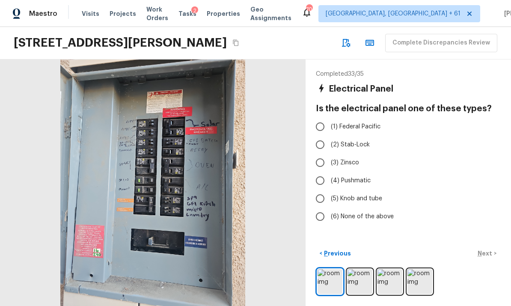
click at [320, 208] on input "(6) None of the above" at bounding box center [320, 217] width 18 height 18
radio input "true"
click at [487, 248] on button "Next >" at bounding box center [486, 254] width 27 height 14
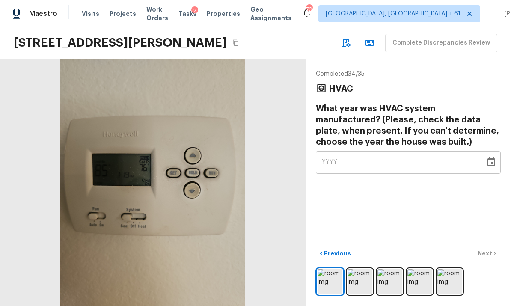
click at [361, 283] on img at bounding box center [360, 281] width 25 height 25
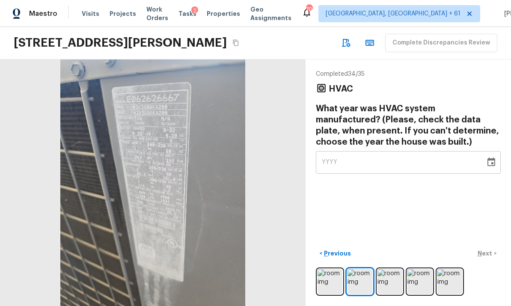
click at [386, 280] on img at bounding box center [390, 281] width 25 height 25
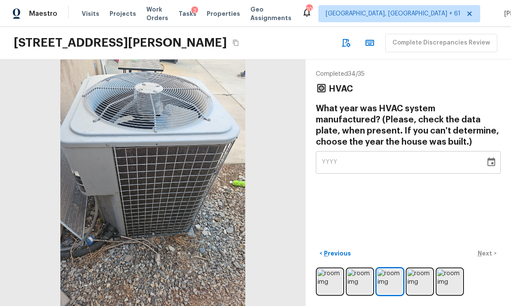
click at [414, 277] on img at bounding box center [420, 281] width 25 height 25
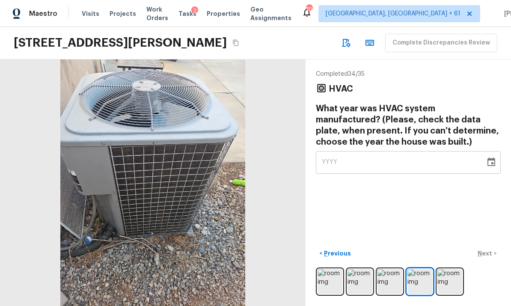
click at [446, 280] on img at bounding box center [449, 281] width 25 height 25
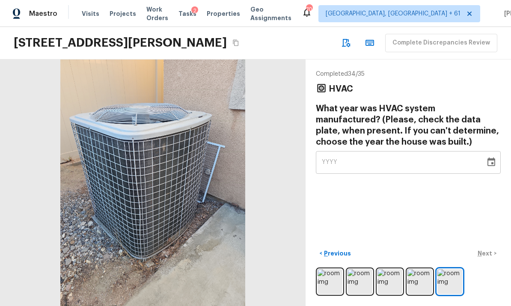
click at [490, 158] on icon "Choose date" at bounding box center [492, 162] width 8 height 9
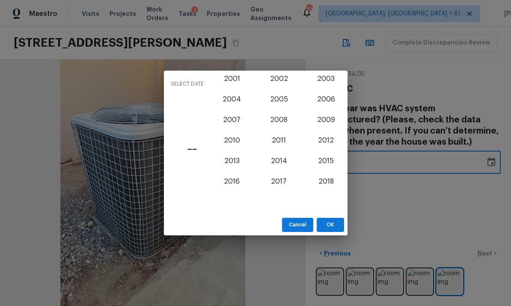
scroll to position [689, 0]
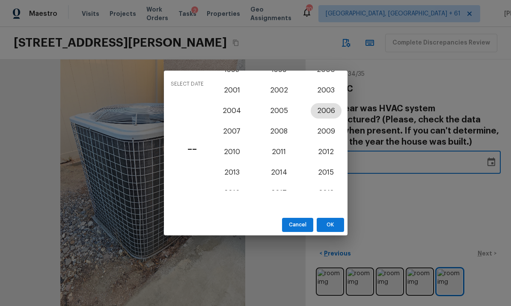
click at [332, 110] on button "2006" at bounding box center [326, 110] width 31 height 15
type input "2006"
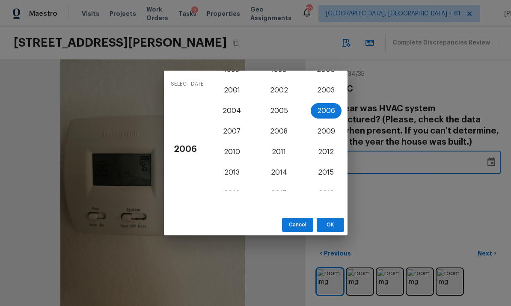
click at [330, 222] on button "OK" at bounding box center [330, 225] width 27 height 14
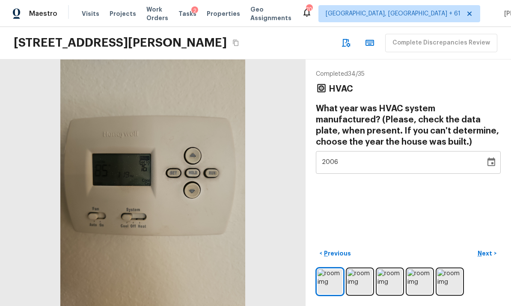
click at [489, 249] on p "Next" at bounding box center [486, 253] width 16 height 9
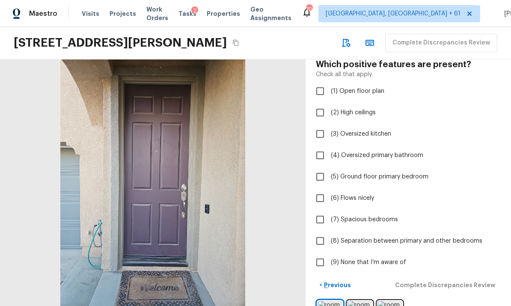
scroll to position [44, 0]
click at [318, 254] on input "(9) None that I’m aware of" at bounding box center [320, 263] width 18 height 18
checkbox input "true"
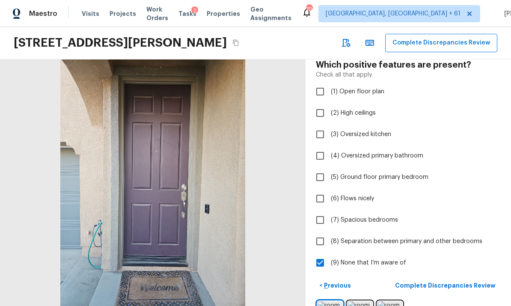
click at [463, 281] on p "Complete Discrepancies Review" at bounding box center [446, 285] width 102 height 9
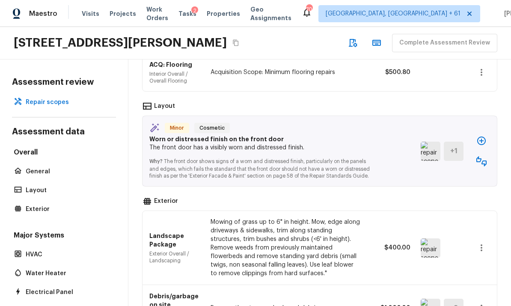
scroll to position [129, 0]
click at [431, 141] on img at bounding box center [431, 150] width 20 height 19
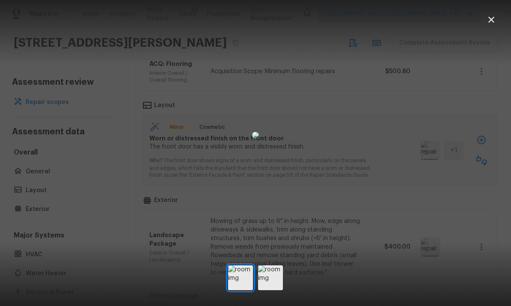
click at [276, 289] on img at bounding box center [270, 277] width 25 height 25
click at [488, 24] on icon "button" at bounding box center [491, 20] width 10 height 10
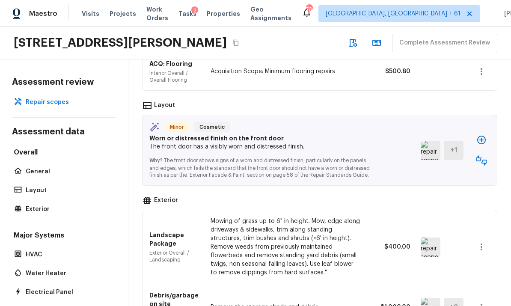
click at [483, 136] on icon "button" at bounding box center [481, 140] width 9 height 9
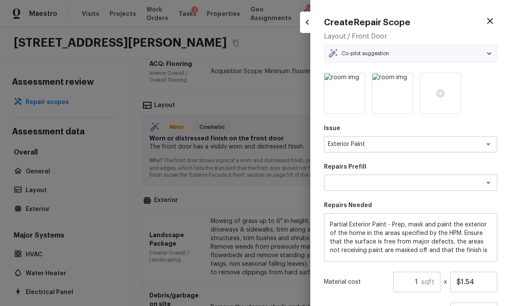
type textarea "Partial Exterior Paint LABOR ONLY"
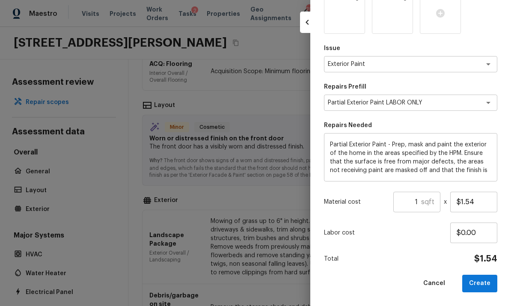
scroll to position [80, 0]
click at [487, 170] on textarea "Partial Exterior Paint - Prep, mask and paint the exterior of the home in the a…" at bounding box center [410, 158] width 161 height 34
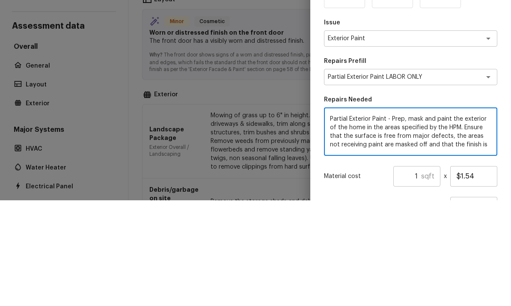
scroll to position [0, 0]
click at [464, 140] on textarea "Exterior Paint" at bounding box center [399, 144] width 142 height 9
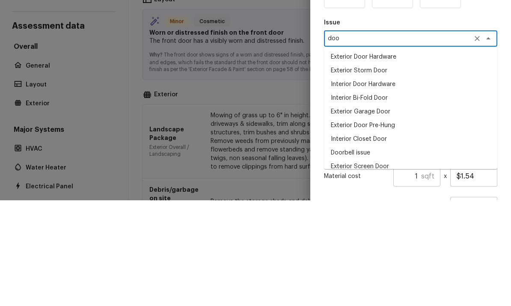
type textarea "door"
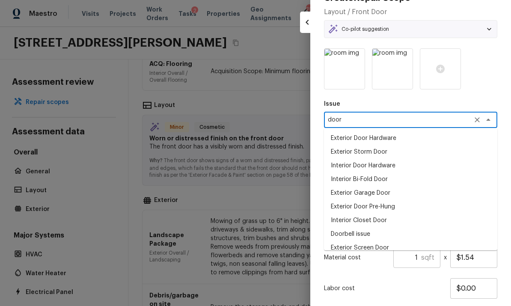
click at [478, 120] on icon "Clear" at bounding box center [477, 119] width 5 height 5
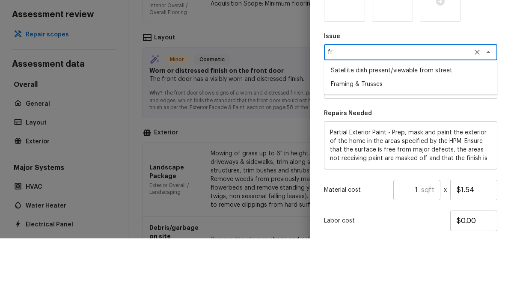
type textarea "f"
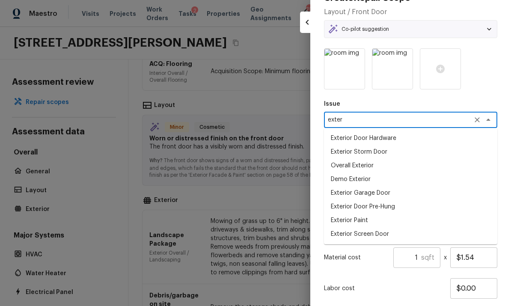
click at [379, 208] on li "Exterior Door Pre-Hung" at bounding box center [410, 207] width 173 height 14
type textarea "Exterior Door Pre-Hung"
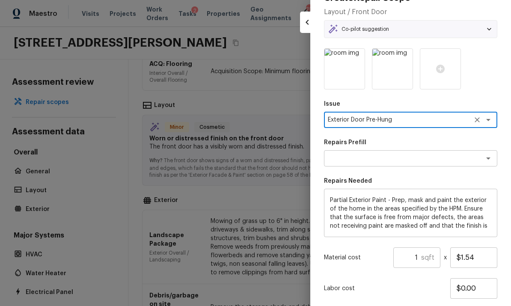
click at [432, 162] on textarea at bounding box center [399, 158] width 142 height 9
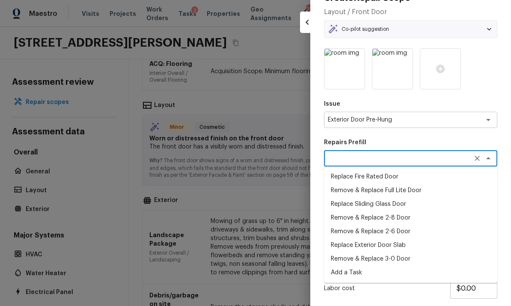
click at [359, 272] on li "Add a Task" at bounding box center [410, 273] width 173 height 14
type textarea "Add a Task"
type textarea "HPM to detail"
type input "$1.00"
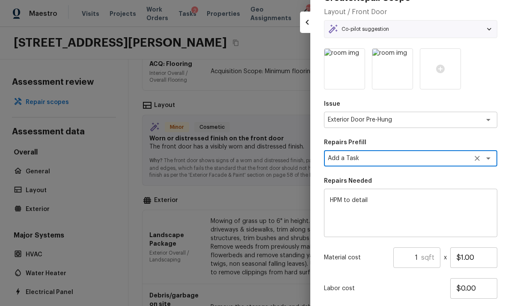
click at [400, 198] on textarea "HPM to detail" at bounding box center [410, 213] width 161 height 34
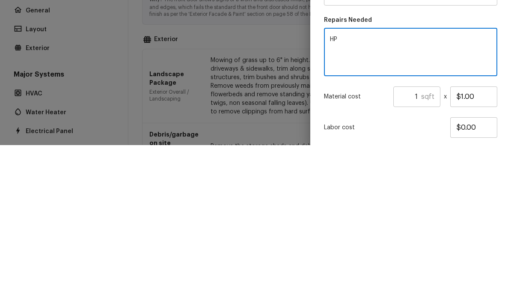
type textarea "H"
type textarea "Repaint front door and trim"
click at [482, 247] on input "$1.00" at bounding box center [473, 257] width 47 height 21
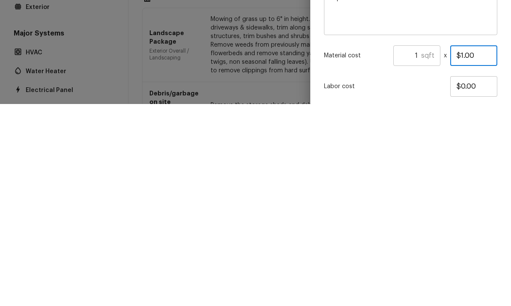
type input "$100.00"
click at [506, 77] on div "Create Repair Scope Layout / Front Door Co-pilot suggestion Minor Cosmetic Worn…" at bounding box center [410, 153] width 201 height 306
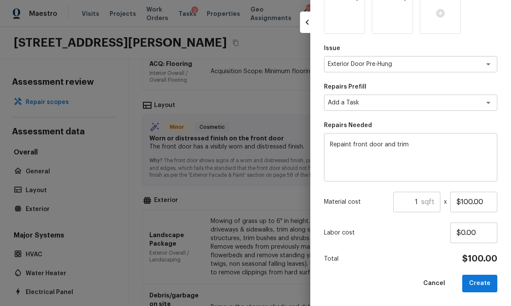
scroll to position [80, 0]
click at [486, 285] on button "Create" at bounding box center [479, 284] width 35 height 18
type textarea "Partial Exterior Paint - Prep, mask and paint the exterior of the home in the a…"
type input "$1.54"
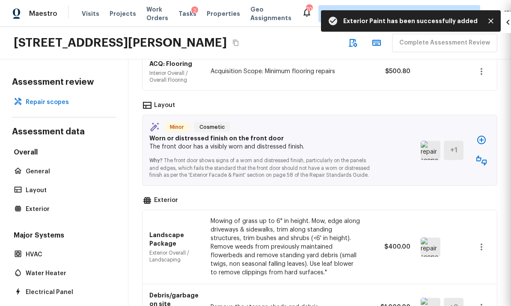
type textarea "Exterior Paint"
type textarea "Partial Exterior Paint LABOR ONLY"
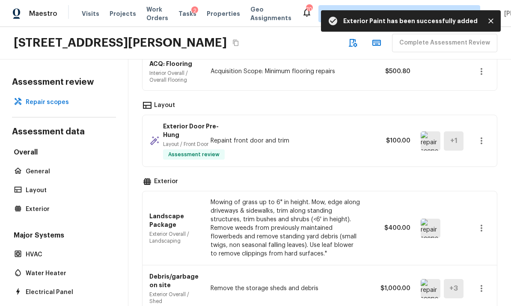
click at [431, 219] on img at bounding box center [431, 228] width 20 height 19
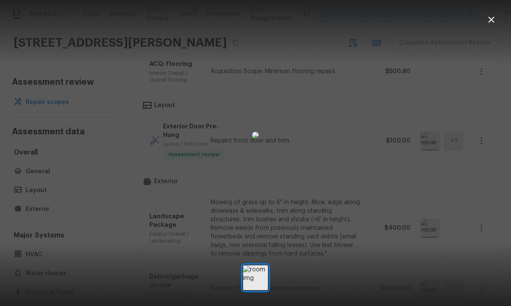
click at [485, 20] on button "button" at bounding box center [491, 19] width 17 height 17
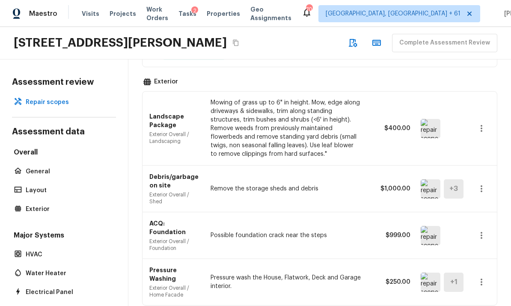
scroll to position [233, 0]
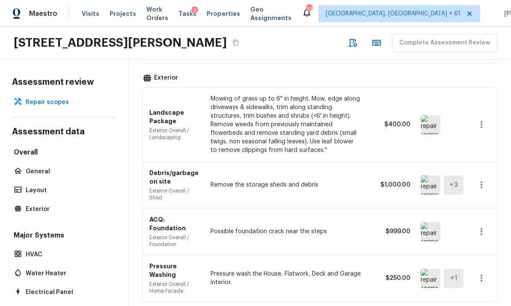
click at [484, 180] on icon "button" at bounding box center [481, 185] width 10 height 10
click at [465, 175] on li "Edit" at bounding box center [478, 178] width 56 height 26
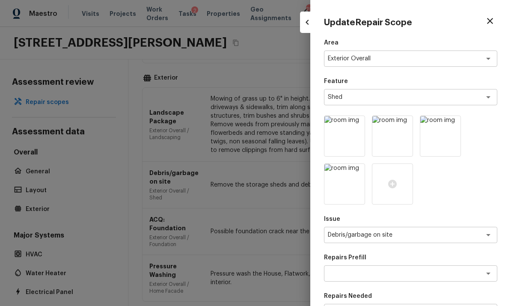
click at [492, 25] on icon "button" at bounding box center [490, 21] width 10 height 10
type input "$0.00"
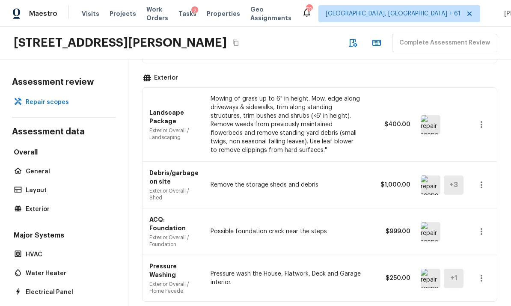
click at [489, 162] on div "Debris/garbage on site Exterior Overall / Shed Remove the storage sheds and deb…" at bounding box center [320, 185] width 354 height 47
click at [485, 180] on icon "button" at bounding box center [481, 185] width 10 height 10
click at [470, 202] on li "Remove" at bounding box center [478, 203] width 56 height 26
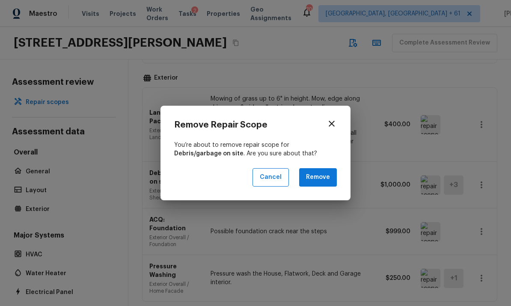
click at [323, 180] on button "Remove" at bounding box center [318, 177] width 38 height 18
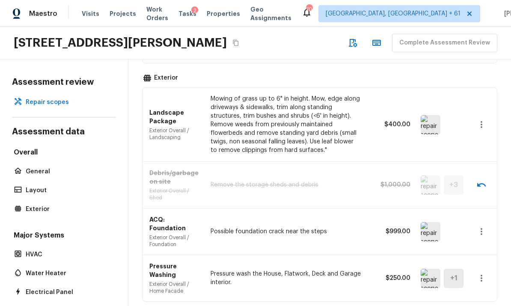
click at [429, 222] on img at bounding box center [431, 231] width 20 height 19
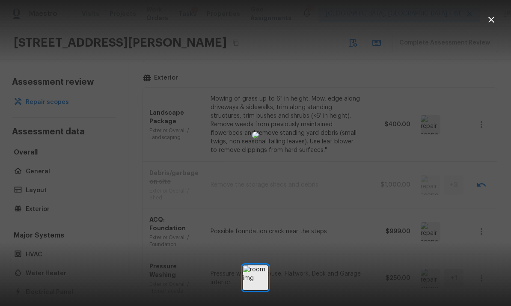
click at [492, 25] on button "button" at bounding box center [491, 19] width 17 height 17
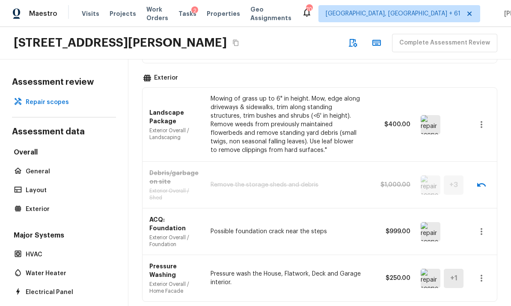
click at [484, 226] on icon "button" at bounding box center [481, 231] width 10 height 10
click at [473, 243] on li "Remove" at bounding box center [478, 246] width 56 height 26
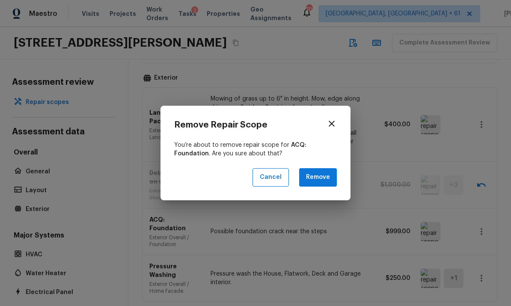
click at [327, 183] on button "Remove" at bounding box center [318, 177] width 38 height 18
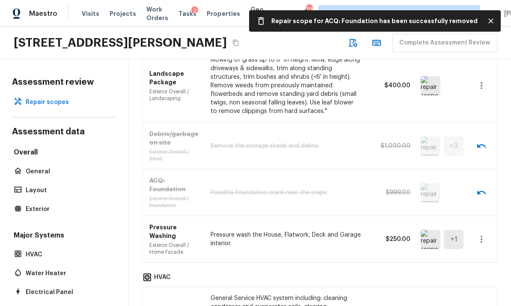
scroll to position [273, 0]
click at [484, 233] on icon "button" at bounding box center [481, 238] width 10 height 10
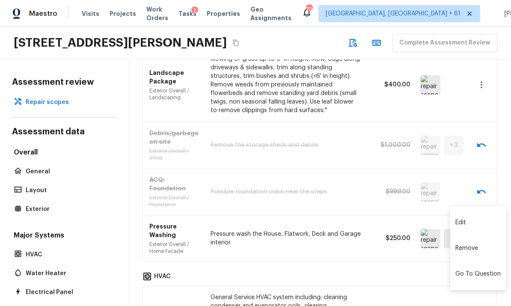
click at [463, 220] on li "Edit" at bounding box center [478, 223] width 56 height 26
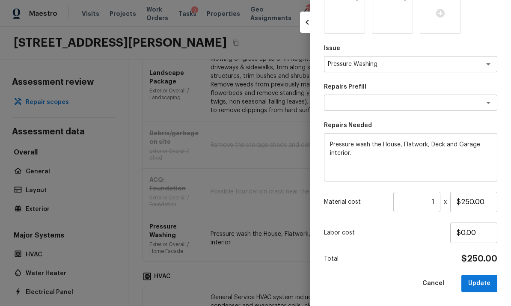
scroll to position [122, 0]
click at [437, 203] on input "1" at bounding box center [416, 202] width 47 height 21
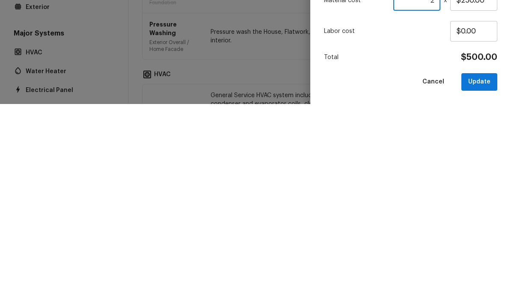
type input "2"
click at [484, 275] on button "Update" at bounding box center [479, 284] width 36 height 18
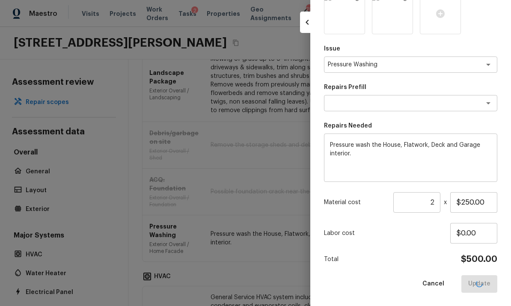
type input "1"
type input "$0.00"
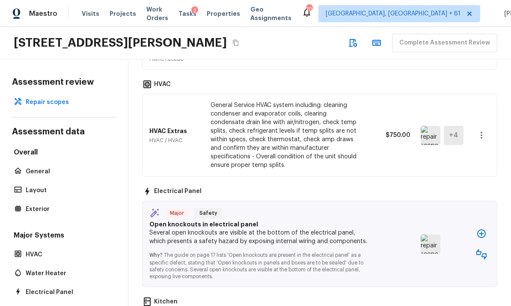
scroll to position [535, 0]
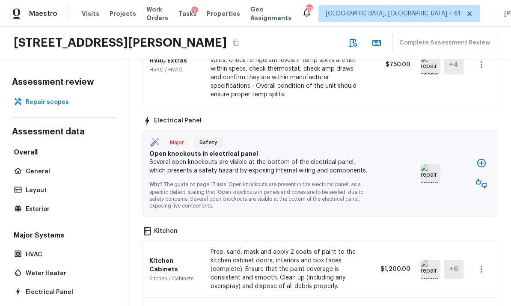
click at [432, 164] on img at bounding box center [431, 173] width 20 height 19
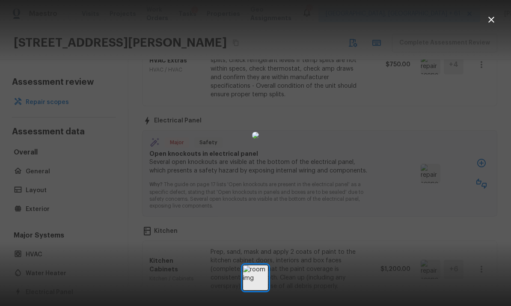
click at [492, 24] on icon "button" at bounding box center [491, 20] width 10 height 10
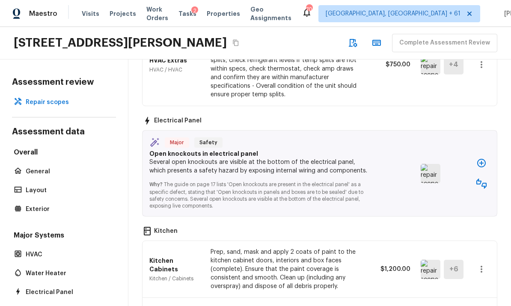
click at [485, 178] on icon "button" at bounding box center [481, 183] width 10 height 10
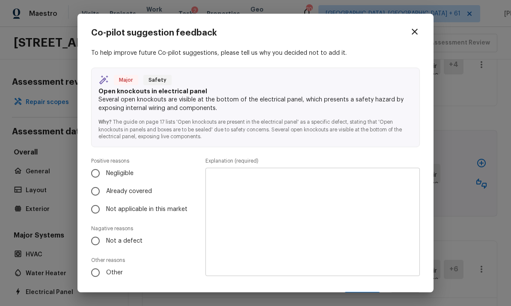
click at [97, 238] on input "Not a defect" at bounding box center [95, 241] width 18 height 18
radio input "true"
click at [370, 200] on textarea at bounding box center [312, 222] width 202 height 94
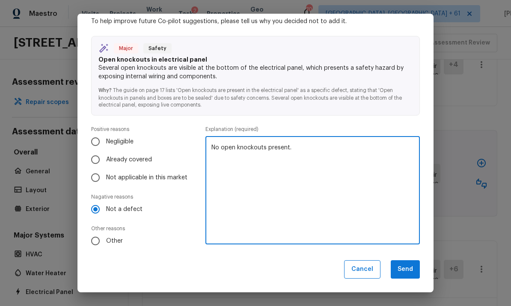
scroll to position [31, 0]
type textarea "No open knockouts present."
click at [408, 268] on button "Send" at bounding box center [405, 270] width 29 height 18
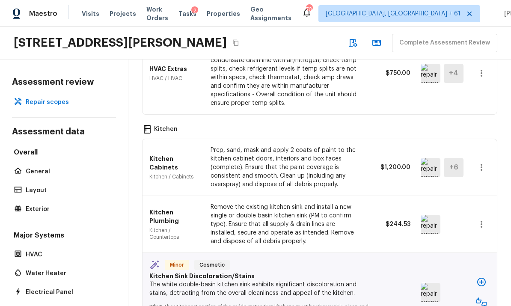
scroll to position [531, 0]
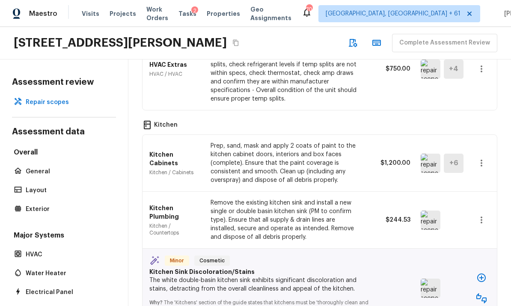
click at [430, 154] on img at bounding box center [431, 163] width 20 height 19
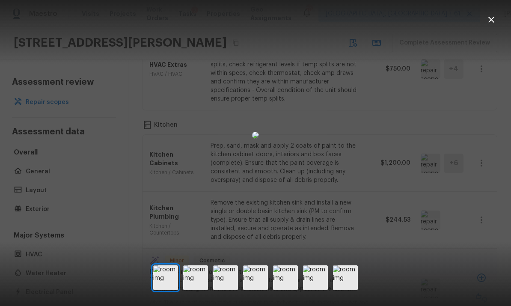
click at [202, 287] on img at bounding box center [195, 277] width 25 height 25
click at [230, 288] on img at bounding box center [225, 277] width 25 height 25
click at [258, 290] on img at bounding box center [255, 277] width 25 height 25
click at [288, 287] on img at bounding box center [285, 277] width 25 height 25
click at [317, 290] on img at bounding box center [315, 277] width 25 height 25
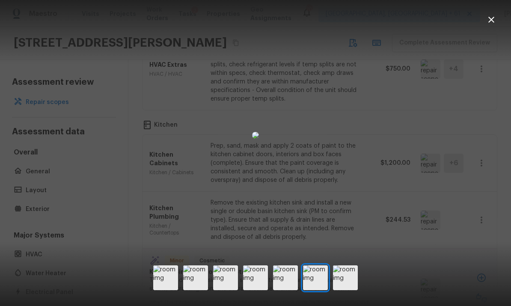
click at [346, 285] on img at bounding box center [345, 277] width 25 height 25
click at [491, 20] on icon "button" at bounding box center [491, 20] width 10 height 10
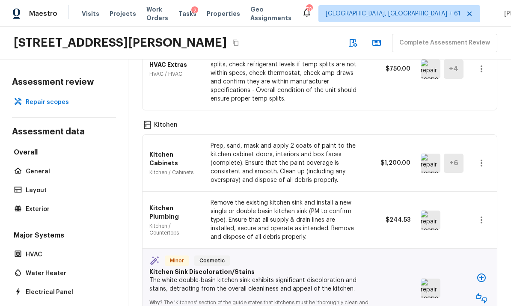
click at [484, 158] on icon "button" at bounding box center [481, 163] width 10 height 10
click at [470, 171] on li "Remove" at bounding box center [478, 173] width 56 height 26
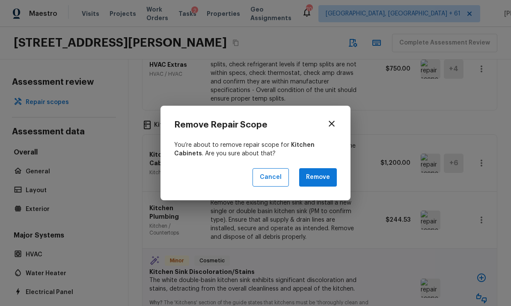
click at [325, 182] on button "Remove" at bounding box center [318, 177] width 38 height 18
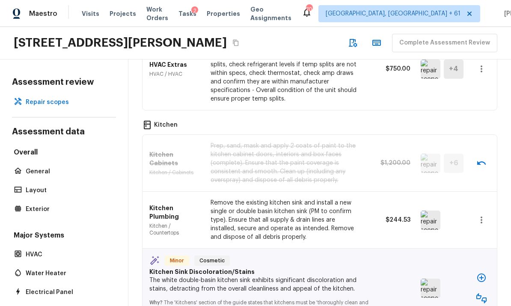
click at [432, 211] on img at bounding box center [431, 220] width 20 height 19
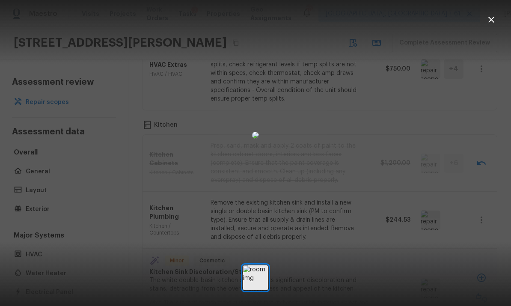
click at [492, 18] on icon "button" at bounding box center [491, 20] width 10 height 10
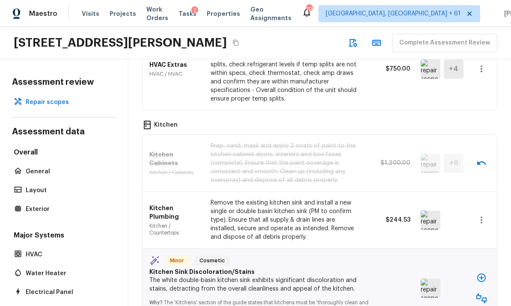
click at [484, 215] on icon "button" at bounding box center [481, 220] width 10 height 10
click at [464, 204] on li "Edit" at bounding box center [478, 204] width 56 height 26
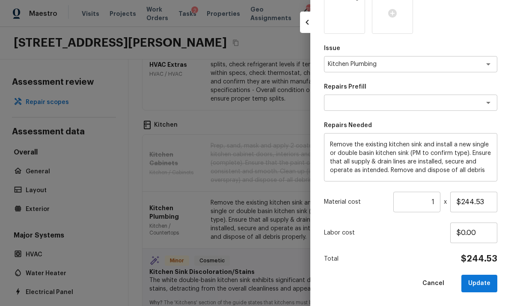
scroll to position [122, 0]
click at [488, 202] on input "$244.53" at bounding box center [473, 202] width 47 height 21
type input "$375.00"
click at [482, 280] on button "Update" at bounding box center [479, 284] width 36 height 18
type input "$0.00"
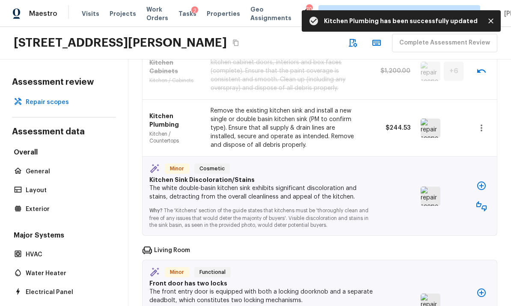
scroll to position [647, 0]
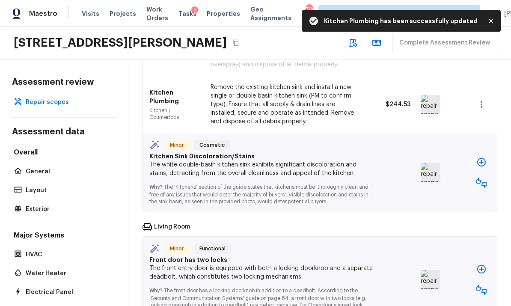
click at [485, 178] on icon "button" at bounding box center [481, 183] width 10 height 10
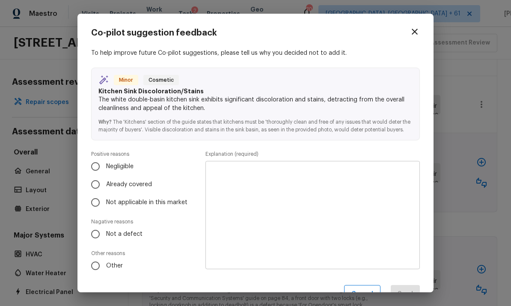
click at [101, 185] on input "Already covered" at bounding box center [95, 185] width 18 height 18
radio input "true"
click at [368, 198] on textarea at bounding box center [312, 215] width 202 height 94
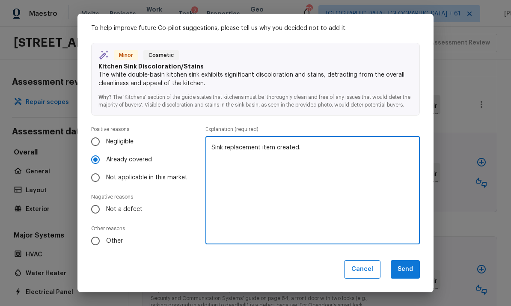
scroll to position [24, 0]
type textarea "Sink replacement item created."
click at [408, 269] on button "Send" at bounding box center [405, 270] width 29 height 18
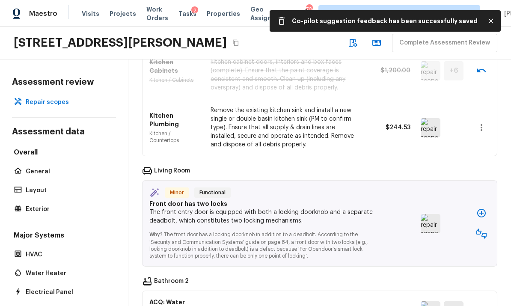
scroll to position [624, 0]
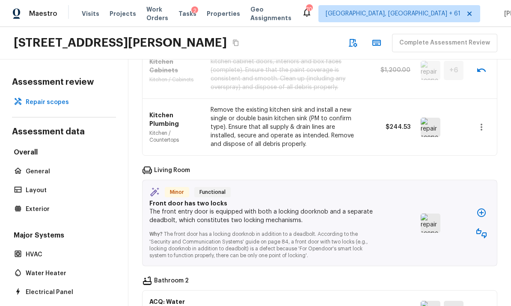
click at [432, 214] on img at bounding box center [431, 223] width 20 height 19
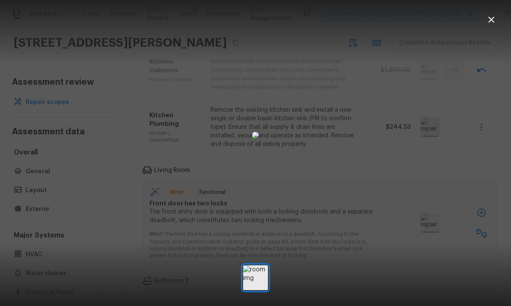
click at [491, 22] on icon "button" at bounding box center [491, 20] width 10 height 10
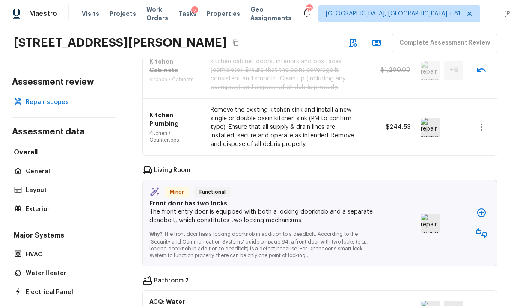
click at [430, 214] on img at bounding box center [431, 223] width 20 height 19
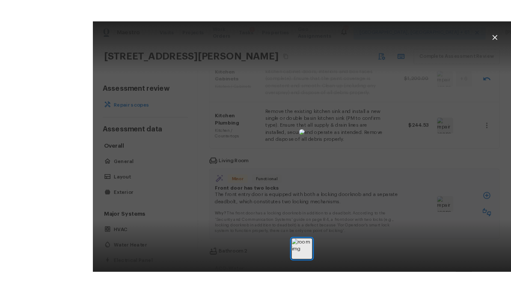
scroll to position [32, 0]
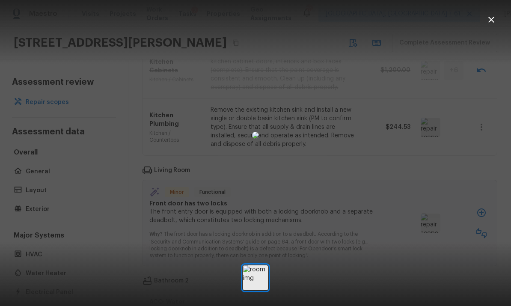
click at [490, 21] on icon "button" at bounding box center [491, 20] width 6 height 6
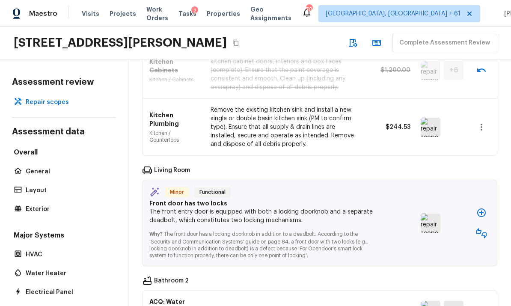
click at [486, 228] on icon "button" at bounding box center [481, 233] width 10 height 10
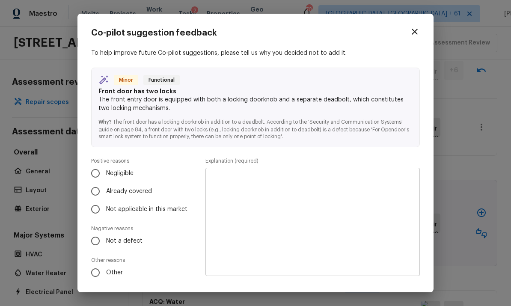
click at [96, 242] on input "Not a defect" at bounding box center [95, 241] width 18 height 18
radio input "true"
click at [352, 197] on textarea at bounding box center [312, 222] width 202 height 94
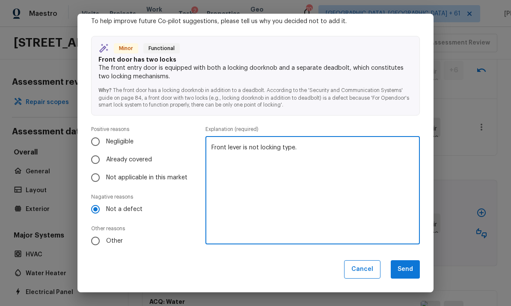
scroll to position [31, 0]
type textarea "Front lever is not locking type."
click at [406, 270] on button "Send" at bounding box center [405, 270] width 29 height 18
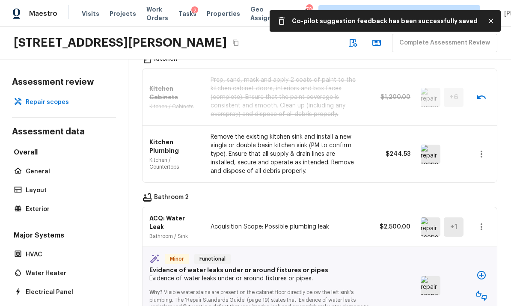
scroll to position [598, 0]
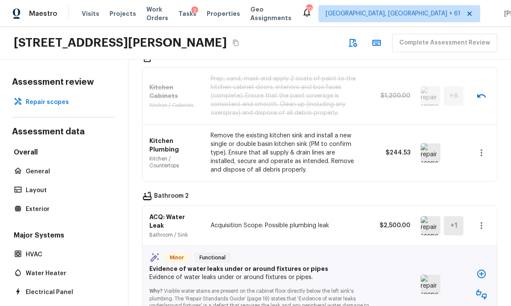
click at [427, 216] on img at bounding box center [431, 225] width 20 height 19
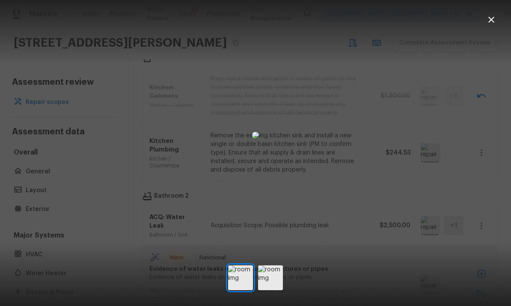
click at [272, 287] on img at bounding box center [270, 277] width 25 height 25
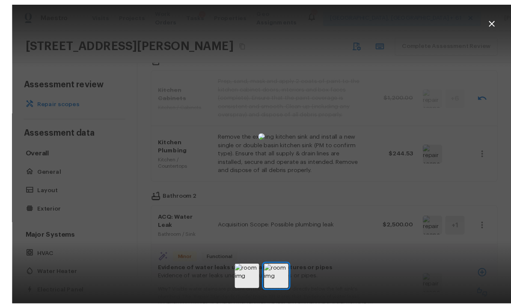
scroll to position [14, 0]
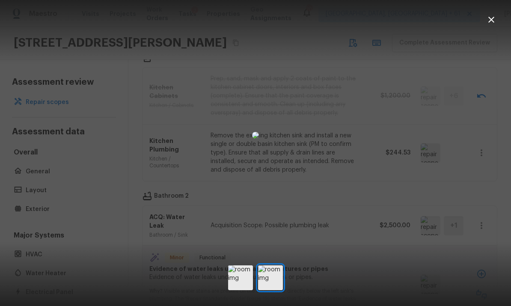
click at [488, 21] on icon "button" at bounding box center [491, 20] width 10 height 10
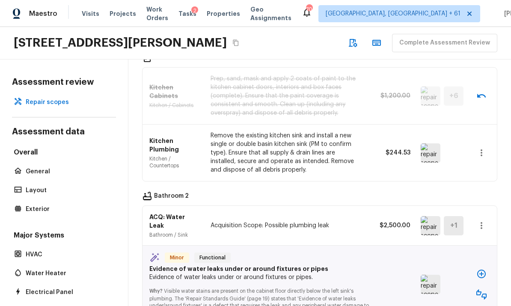
click at [482, 220] on icon "button" at bounding box center [481, 225] width 10 height 10
click at [464, 224] on li "Edit" at bounding box center [478, 225] width 56 height 26
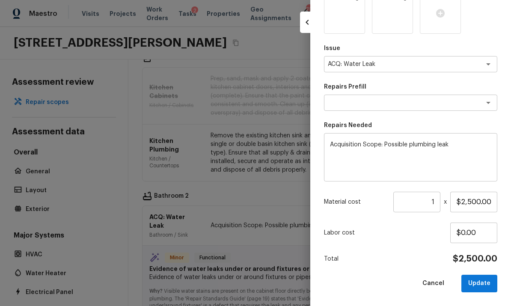
scroll to position [122, 0]
click at [475, 200] on input "$2,500.00" at bounding box center [473, 202] width 47 height 21
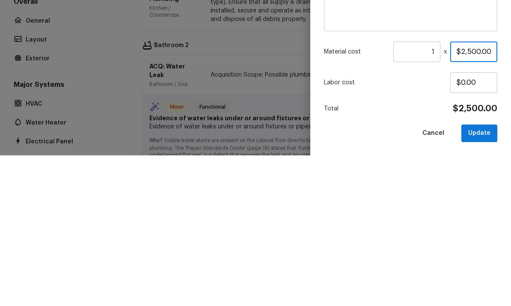
type input "$250.00"
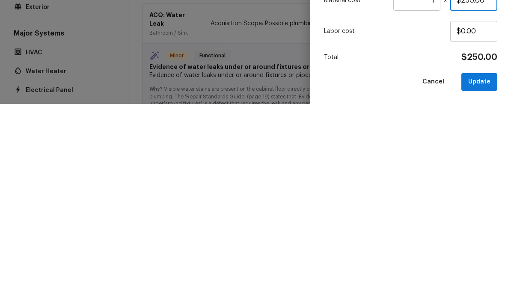
scroll to position [32, 0]
click at [480, 275] on button "Update" at bounding box center [479, 284] width 36 height 18
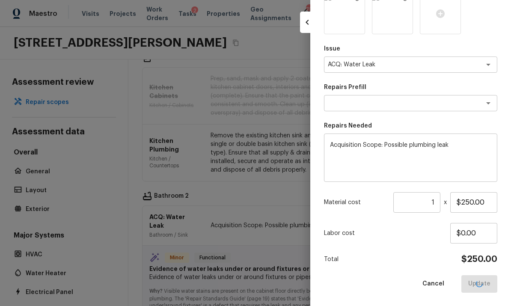
type input "$0.00"
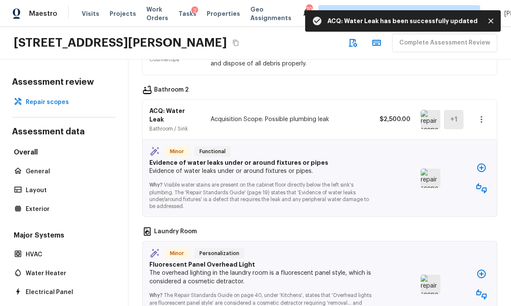
scroll to position [701, 0]
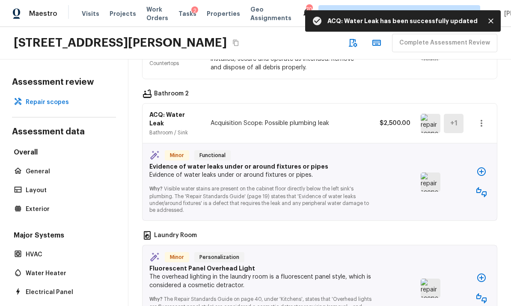
click at [485, 187] on icon "button" at bounding box center [481, 192] width 10 height 10
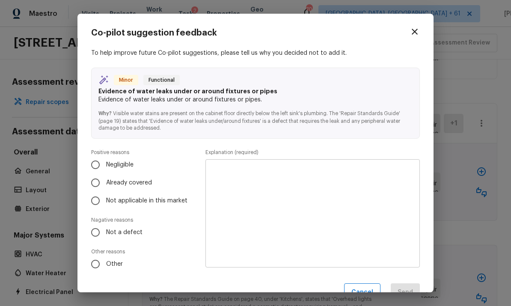
click at [98, 183] on input "Already covered" at bounding box center [95, 183] width 18 height 18
radio input "true"
click at [361, 196] on textarea at bounding box center [312, 214] width 202 height 94
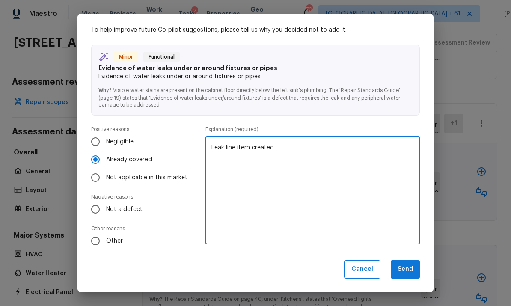
scroll to position [23, 0]
type textarea "Leak line item created."
click at [400, 268] on button "Send" at bounding box center [405, 270] width 29 height 18
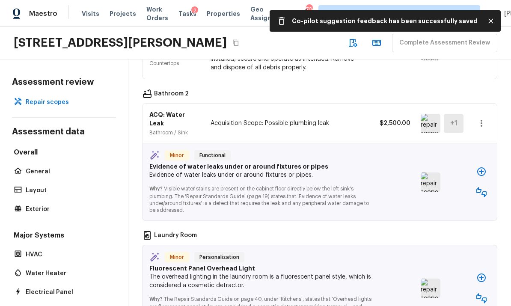
scroll to position [654, 0]
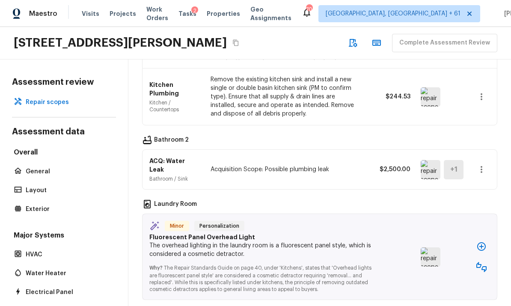
click at [433, 247] on img at bounding box center [431, 256] width 20 height 19
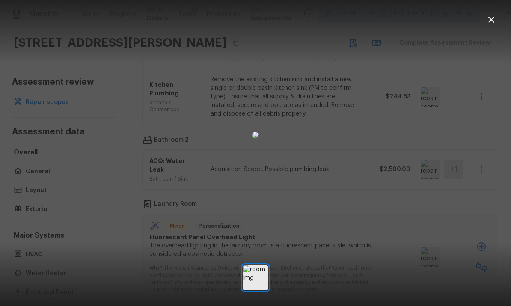
click at [492, 23] on icon "button" at bounding box center [491, 20] width 10 height 10
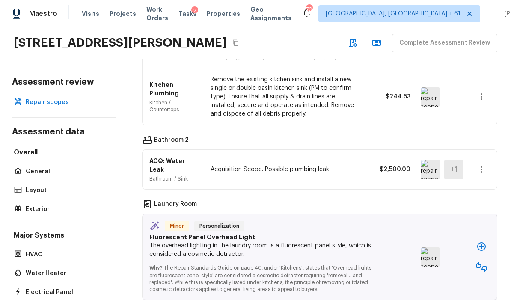
click at [483, 262] on icon "button" at bounding box center [481, 267] width 10 height 10
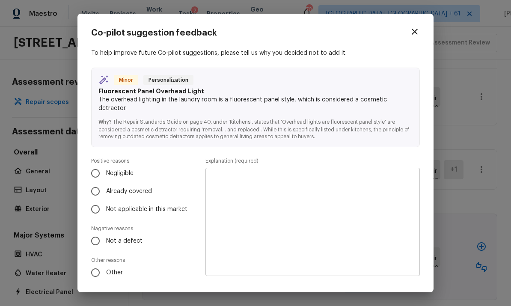
click at [97, 243] on input "Not a defect" at bounding box center [95, 241] width 18 height 18
radio input "true"
click at [374, 199] on textarea at bounding box center [312, 222] width 202 height 94
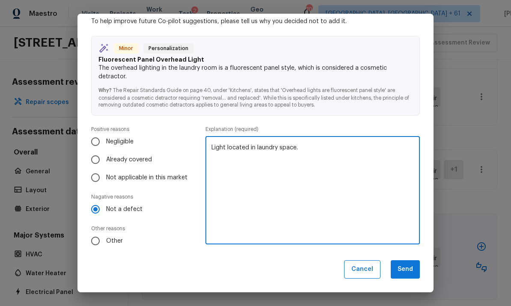
scroll to position [31, 0]
type textarea "Light located in laundry space."
click at [411, 267] on button "Send" at bounding box center [405, 270] width 29 height 18
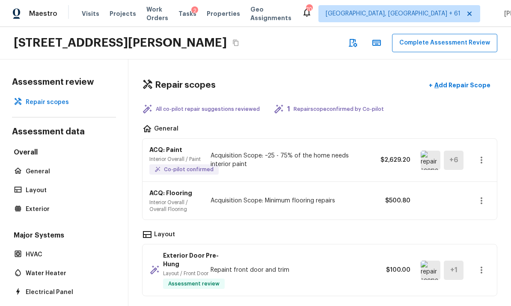
scroll to position [-12, 0]
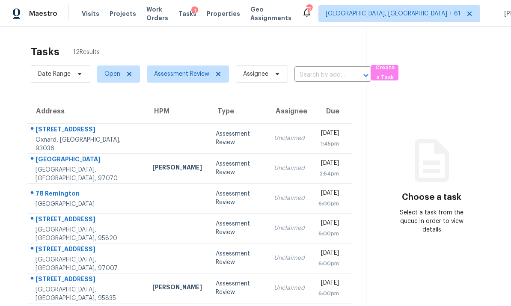
click at [146, 142] on td at bounding box center [177, 138] width 63 height 30
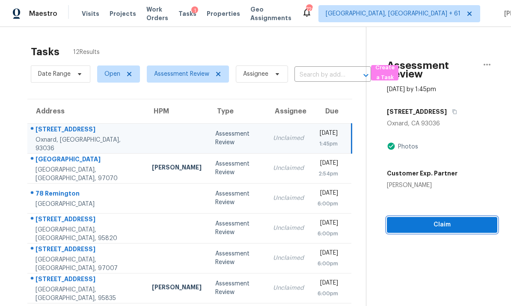
click at [440, 220] on span "Claim" at bounding box center [442, 225] width 97 height 11
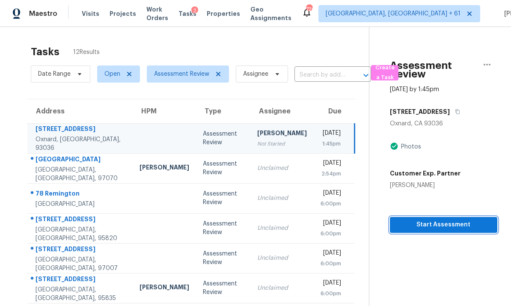
click at [438, 223] on span "Start Assessment" at bounding box center [444, 225] width 94 height 11
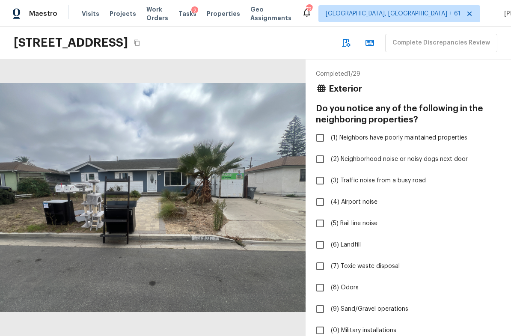
click at [143, 40] on button "Copy Address" at bounding box center [136, 42] width 11 height 11
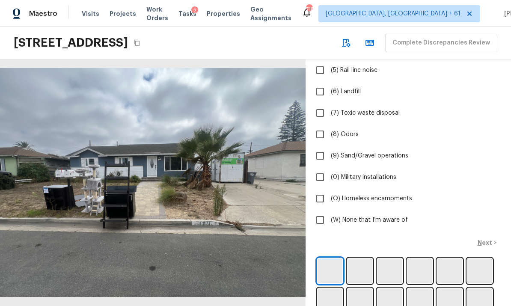
scroll to position [155, 0]
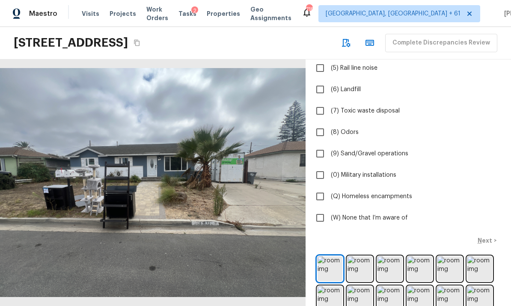
click at [327, 221] on input "(W) None that I’m aware of" at bounding box center [320, 218] width 18 height 18
checkbox input "true"
click at [488, 240] on p "Next" at bounding box center [486, 240] width 16 height 9
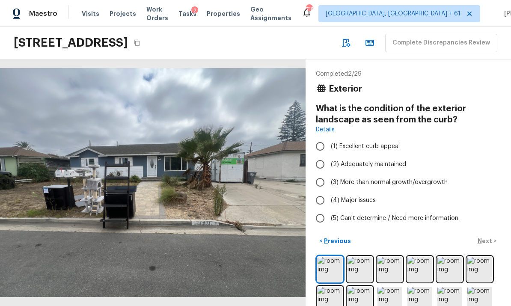
scroll to position [0, 0]
click at [324, 202] on input "(4) Major issues" at bounding box center [320, 200] width 18 height 18
radio input "true"
click at [487, 235] on button "Next >" at bounding box center [486, 241] width 27 height 14
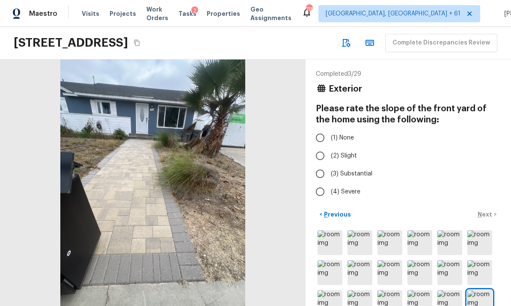
click at [323, 140] on input "(1) None" at bounding box center [320, 138] width 18 height 18
radio input "true"
click at [490, 209] on button "Next >" at bounding box center [486, 215] width 27 height 14
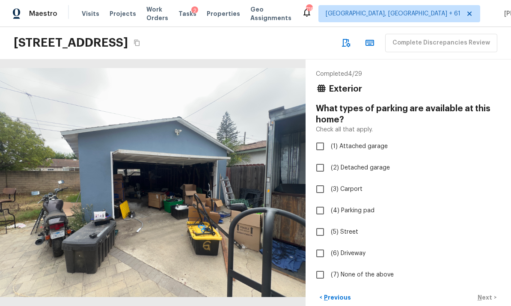
click at [321, 168] on input "(2) Detached garage" at bounding box center [320, 168] width 18 height 18
checkbox input "true"
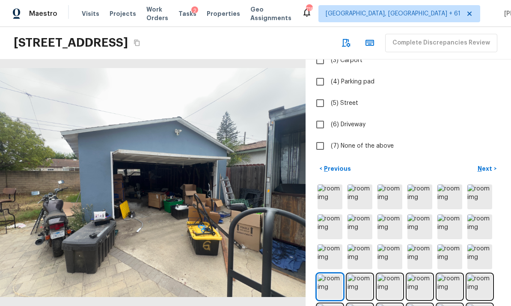
scroll to position [134, 0]
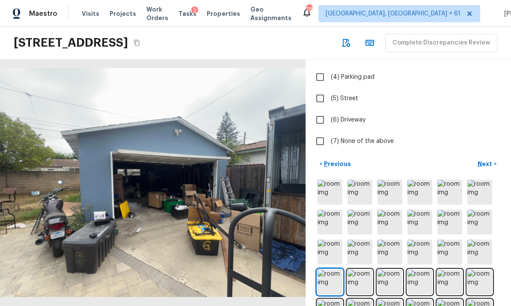
click at [488, 166] on p "Next" at bounding box center [486, 164] width 16 height 9
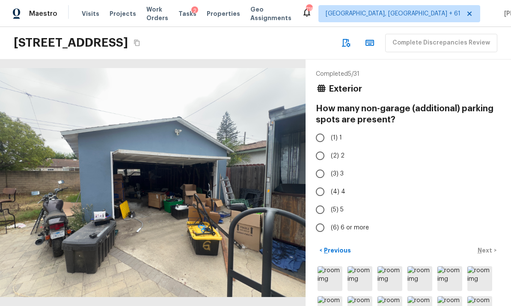
scroll to position [0, 0]
click at [324, 155] on input "(2) 2" at bounding box center [320, 156] width 18 height 18
radio input "true"
click at [489, 246] on p "Next" at bounding box center [486, 250] width 16 height 9
click at [336, 250] on p "Previous" at bounding box center [336, 250] width 29 height 9
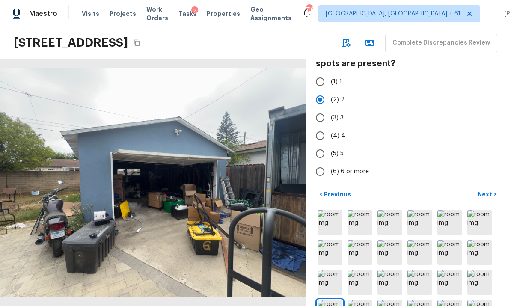
scroll to position [52, 0]
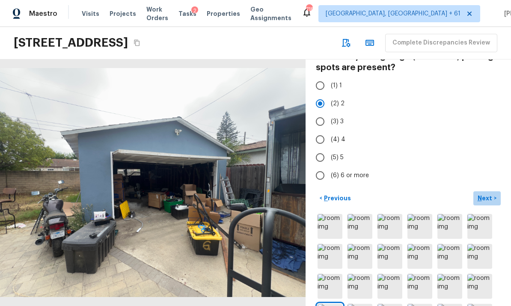
click at [489, 195] on p "Next" at bounding box center [486, 198] width 16 height 9
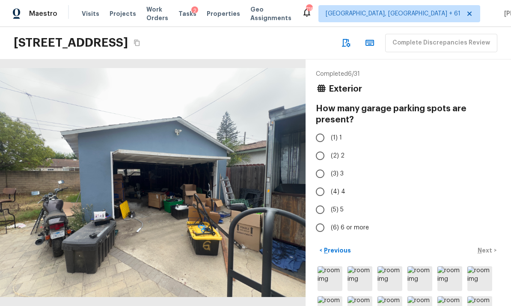
scroll to position [0, 0]
click at [321, 155] on input "(2) 2" at bounding box center [320, 156] width 18 height 18
radio input "true"
click at [488, 250] on p "Next" at bounding box center [486, 250] width 16 height 9
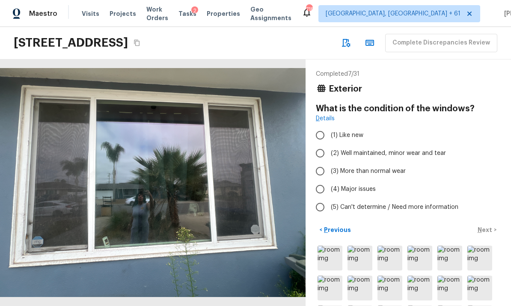
click at [321, 152] on input "(2) Well maintained, minor wear and tear" at bounding box center [320, 153] width 18 height 18
radio input "true"
click at [488, 227] on p "Next" at bounding box center [486, 230] width 16 height 9
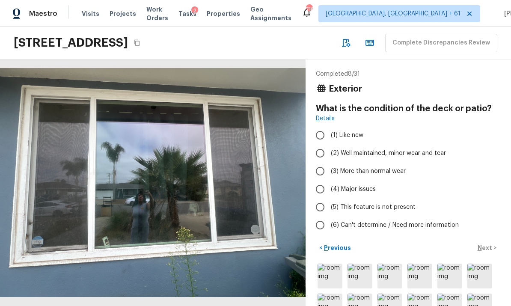
click at [321, 169] on input "(3) More than normal wear" at bounding box center [320, 171] width 18 height 18
radio input "true"
click at [487, 244] on p "Next" at bounding box center [486, 248] width 16 height 9
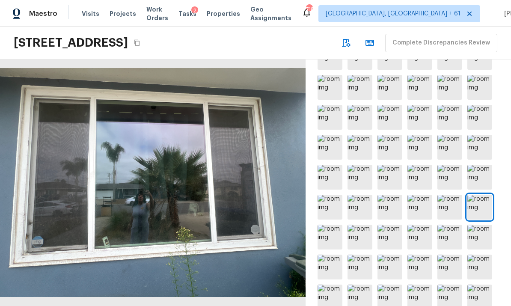
scroll to position [232, 0]
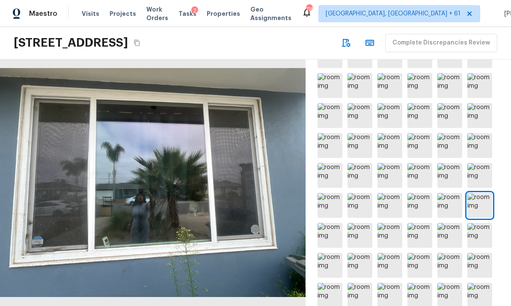
click at [506, 193] on div "Completed 9 / 31 Exterior What is the condition of the shed (or other outdoor s…" at bounding box center [408, 182] width 205 height 247
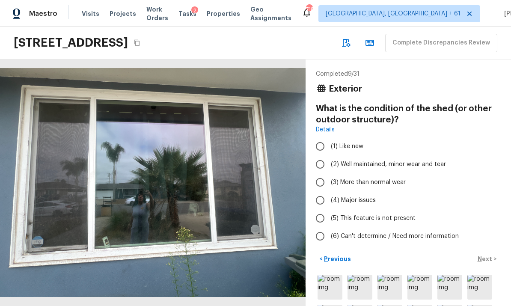
scroll to position [0, 0]
click at [321, 217] on input "(5) This feature is not present" at bounding box center [320, 218] width 18 height 18
radio input "true"
click at [488, 254] on button "Next >" at bounding box center [486, 259] width 27 height 14
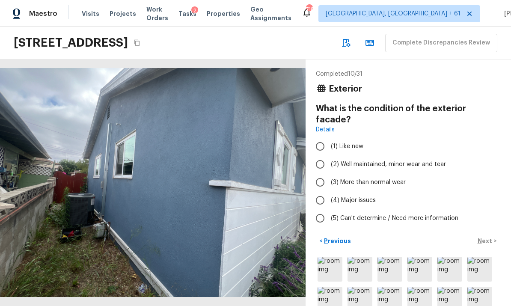
click at [321, 173] on input "(3) More than normal wear" at bounding box center [320, 182] width 18 height 18
radio input "true"
click at [488, 237] on p "Next" at bounding box center [486, 241] width 16 height 9
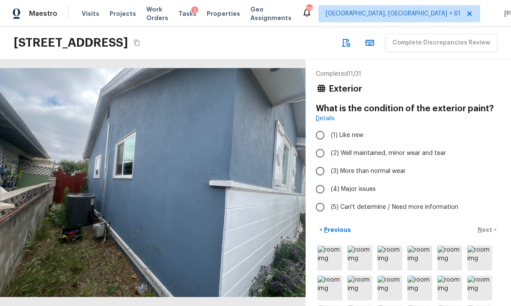
click at [319, 170] on input "(3) More than normal wear" at bounding box center [320, 171] width 18 height 18
radio input "true"
click at [487, 226] on p "Next" at bounding box center [486, 230] width 16 height 9
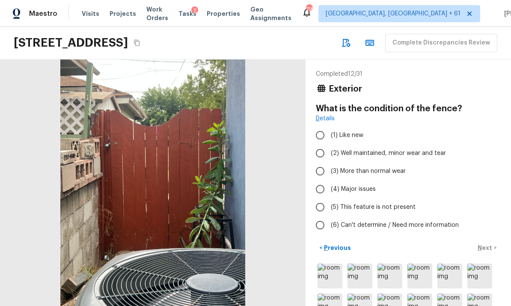
click at [320, 156] on input "(2) Well maintained, minor wear and tear" at bounding box center [320, 153] width 18 height 18
radio input "true"
click at [485, 244] on p "Next" at bounding box center [486, 248] width 16 height 9
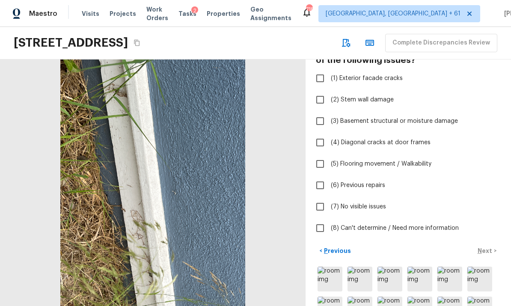
scroll to position [55, 0]
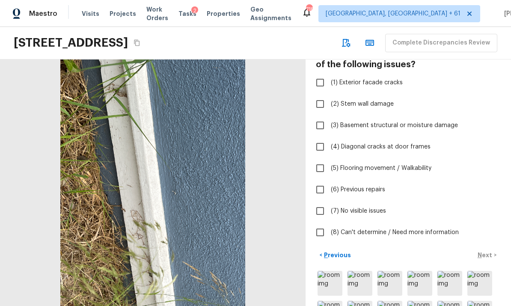
click at [321, 188] on input "(6) Previous repairs" at bounding box center [320, 190] width 18 height 18
checkbox input "true"
click at [489, 253] on p "Next" at bounding box center [486, 255] width 16 height 9
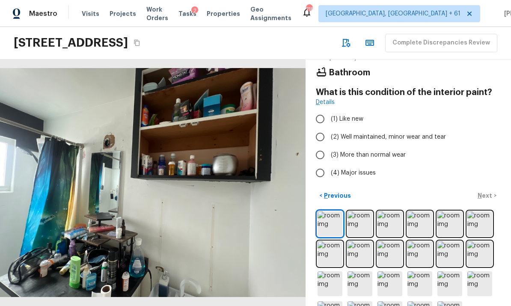
scroll to position [32, 0]
click at [361, 211] on img at bounding box center [360, 223] width 25 height 25
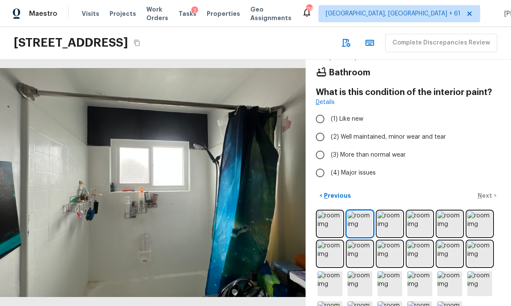
click at [390, 211] on img at bounding box center [390, 223] width 25 height 25
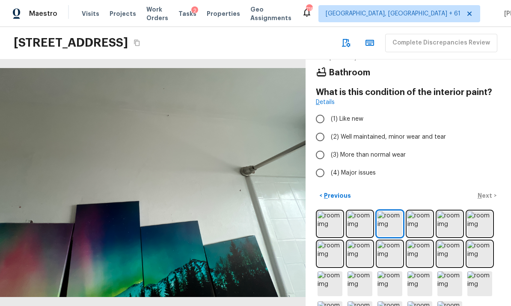
click at [422, 211] on img at bounding box center [420, 223] width 25 height 25
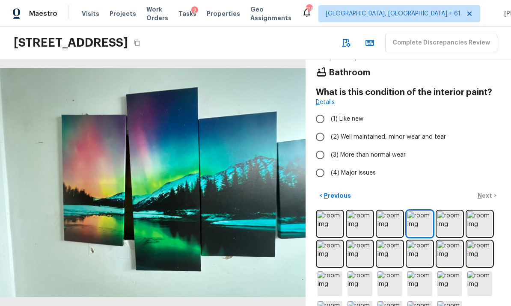
click at [451, 211] on img at bounding box center [449, 223] width 25 height 25
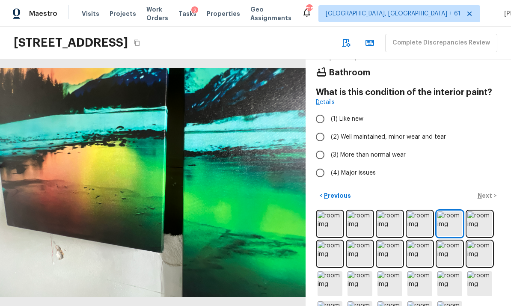
click at [479, 211] on img at bounding box center [479, 223] width 25 height 25
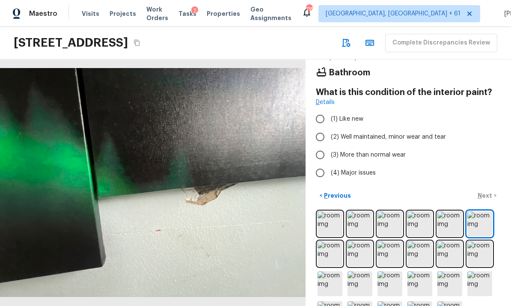
click at [333, 241] on img at bounding box center [330, 253] width 25 height 25
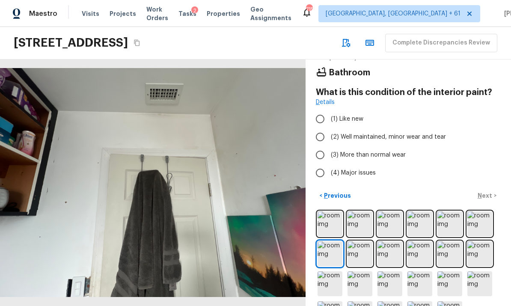
click at [357, 241] on img at bounding box center [360, 253] width 25 height 25
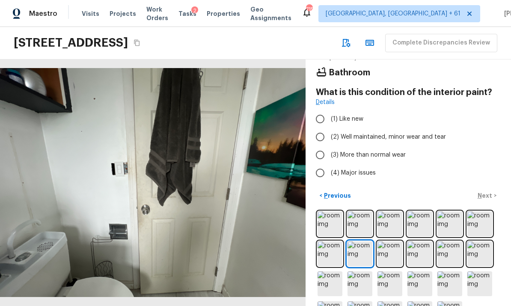
click at [329, 241] on img at bounding box center [330, 253] width 25 height 25
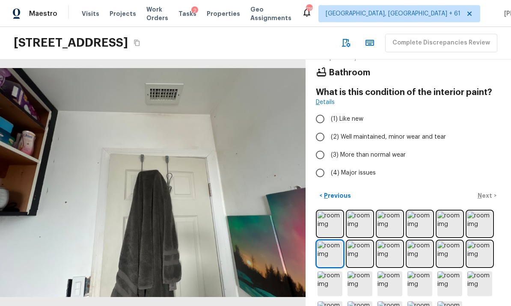
click at [358, 241] on img at bounding box center [360, 253] width 25 height 25
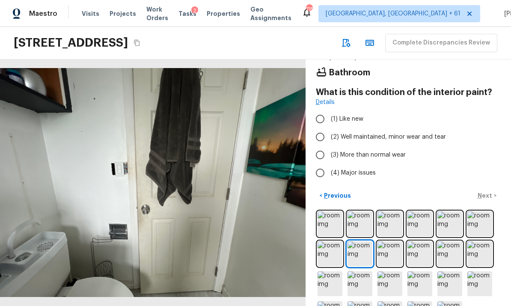
click at [387, 241] on img at bounding box center [390, 253] width 25 height 25
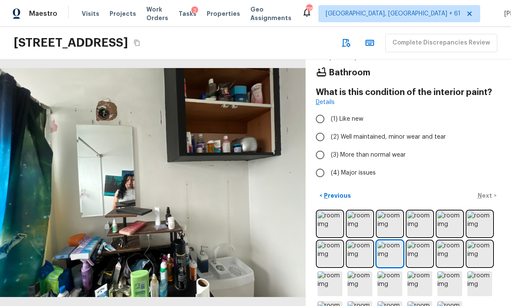
click at [418, 241] on img at bounding box center [420, 253] width 25 height 25
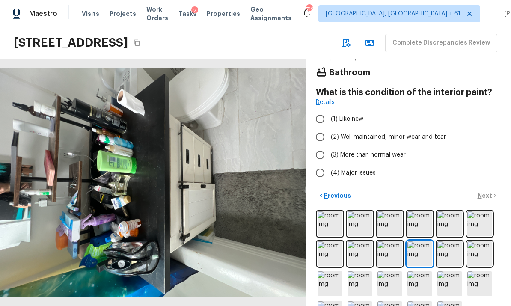
click at [452, 241] on img at bounding box center [449, 253] width 25 height 25
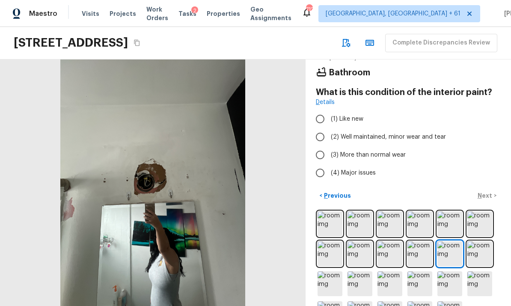
click at [479, 241] on img at bounding box center [479, 253] width 25 height 25
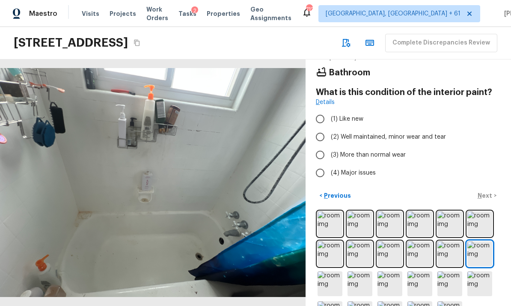
click at [329, 271] on img at bounding box center [330, 283] width 25 height 25
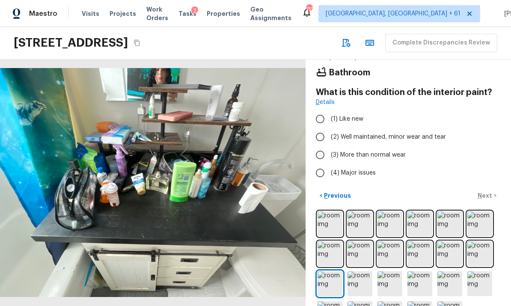
click at [357, 271] on img at bounding box center [360, 283] width 25 height 25
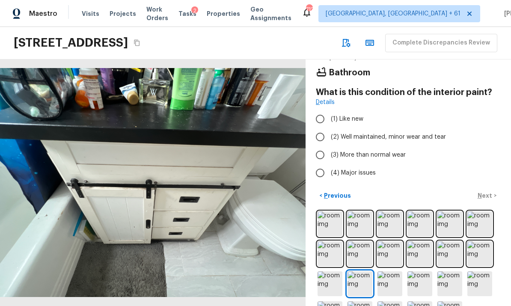
click at [389, 271] on img at bounding box center [390, 283] width 25 height 25
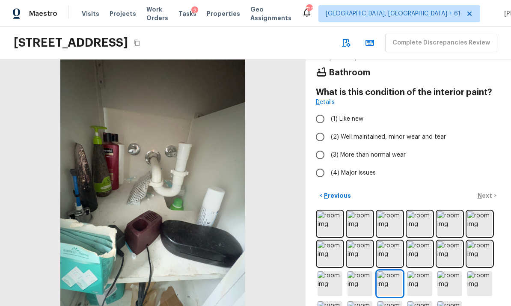
click at [418, 271] on img at bounding box center [420, 283] width 25 height 25
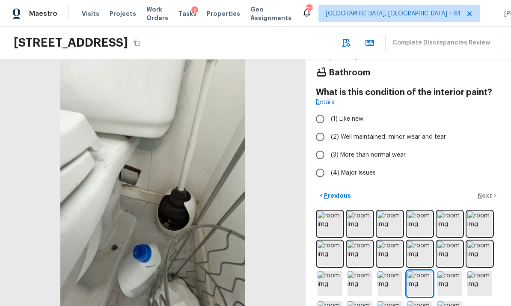
click at [448, 271] on img at bounding box center [449, 283] width 25 height 25
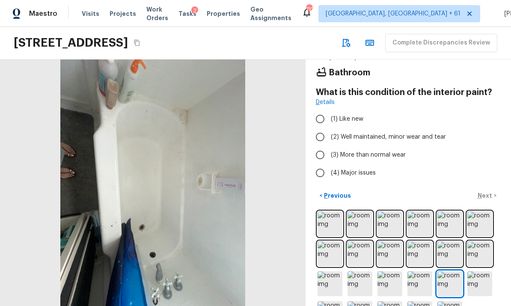
click at [478, 271] on img at bounding box center [479, 283] width 25 height 25
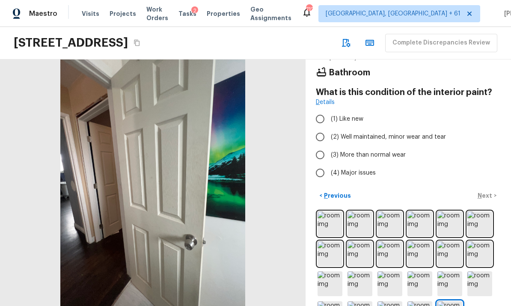
click at [391, 271] on img at bounding box center [390, 283] width 25 height 25
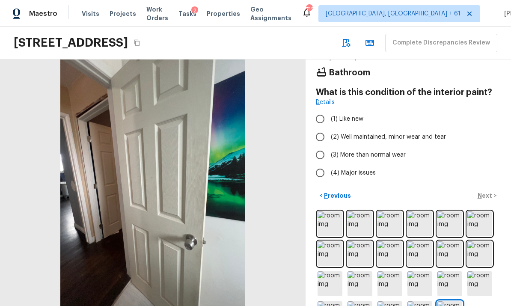
click at [321, 146] on input "(3) More than normal wear" at bounding box center [320, 155] width 18 height 18
radio input "true"
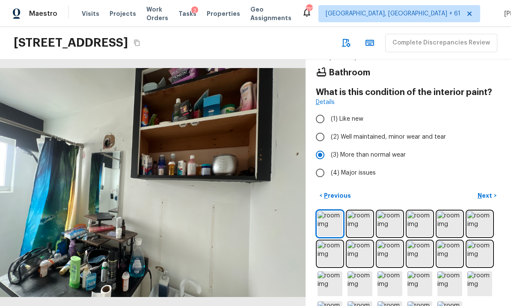
click at [326, 164] on input "(4) Major issues" at bounding box center [320, 173] width 18 height 18
radio input "true"
click at [489, 191] on p "Next" at bounding box center [486, 195] width 16 height 9
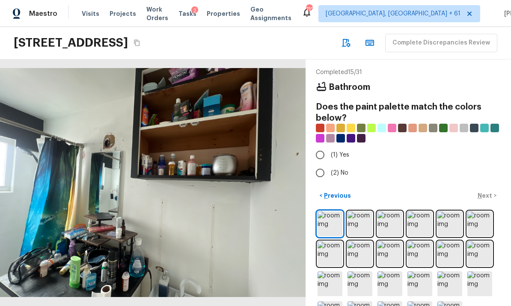
click at [321, 164] on input "(2) No" at bounding box center [320, 173] width 18 height 18
radio input "true"
click at [490, 191] on p "Next" at bounding box center [486, 195] width 16 height 9
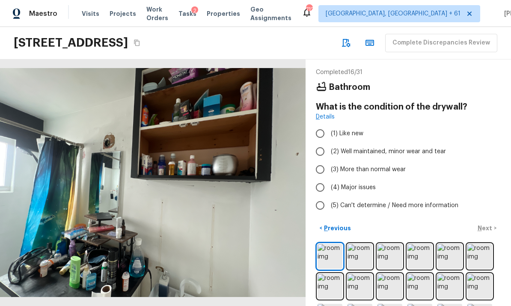
click at [319, 178] on input "(4) Major issues" at bounding box center [320, 187] width 18 height 18
radio input "true"
click at [487, 224] on p "Next" at bounding box center [486, 228] width 16 height 9
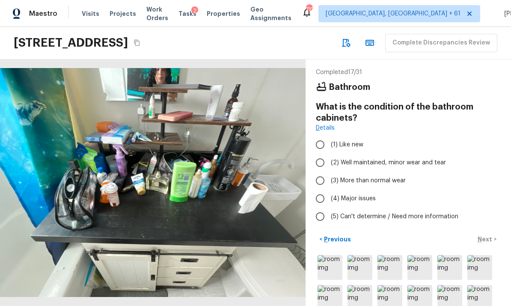
click at [325, 190] on input "(4) Major issues" at bounding box center [320, 199] width 18 height 18
radio input "true"
click at [487, 235] on p "Next" at bounding box center [486, 239] width 16 height 9
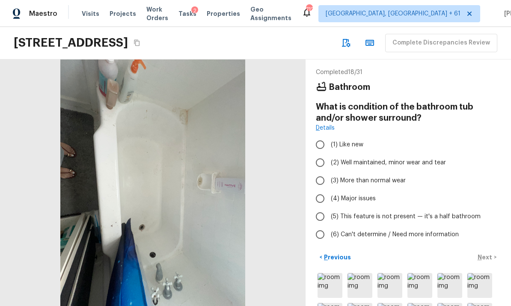
click at [320, 172] on input "(3) More than normal wear" at bounding box center [320, 181] width 18 height 18
radio input "true"
click at [487, 253] on p "Next" at bounding box center [486, 257] width 16 height 9
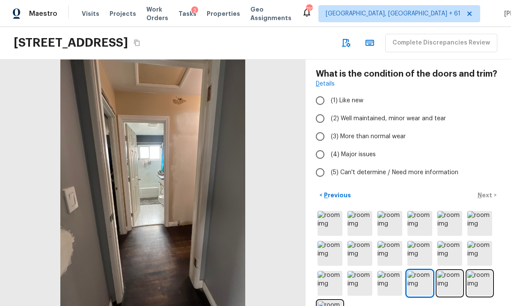
scroll to position [34, 0]
click at [336, 211] on img at bounding box center [330, 223] width 25 height 25
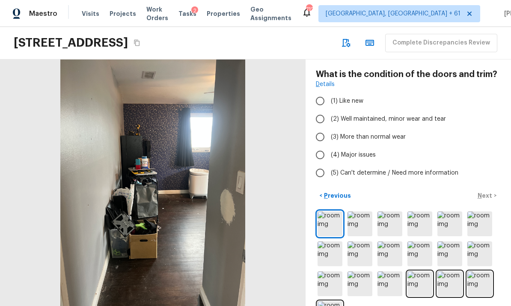
click at [357, 211] on img at bounding box center [360, 223] width 25 height 25
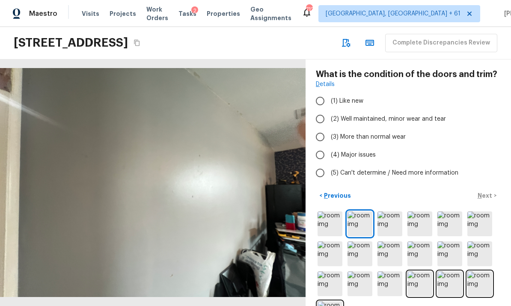
click at [390, 211] on img at bounding box center [390, 223] width 25 height 25
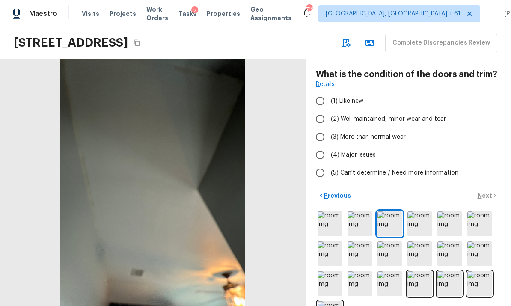
click at [422, 211] on img at bounding box center [420, 223] width 25 height 25
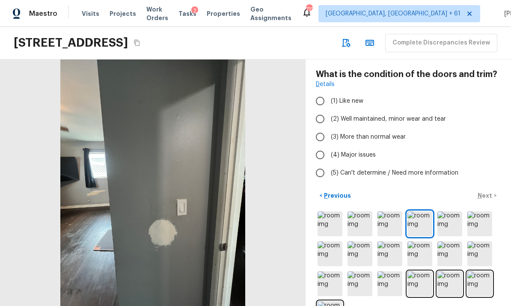
click at [452, 211] on img at bounding box center [449, 223] width 25 height 25
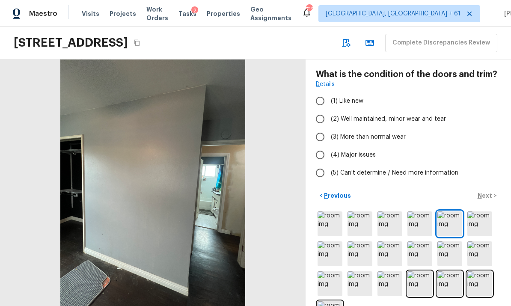
click at [479, 211] on img at bounding box center [479, 223] width 25 height 25
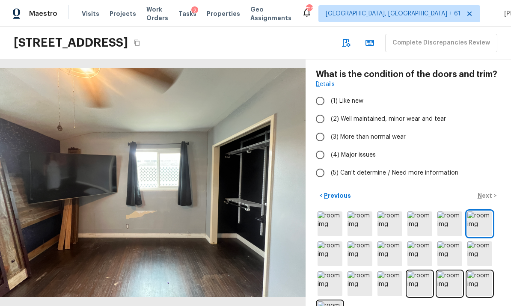
click at [331, 241] on img at bounding box center [330, 253] width 25 height 25
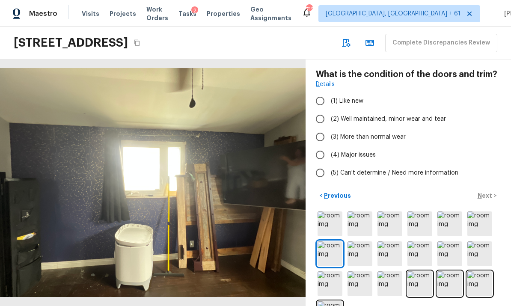
click at [358, 241] on img at bounding box center [360, 253] width 25 height 25
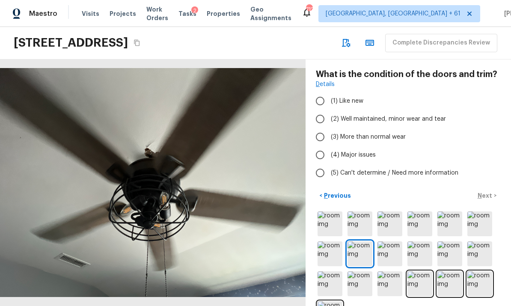
click at [390, 241] on img at bounding box center [390, 253] width 25 height 25
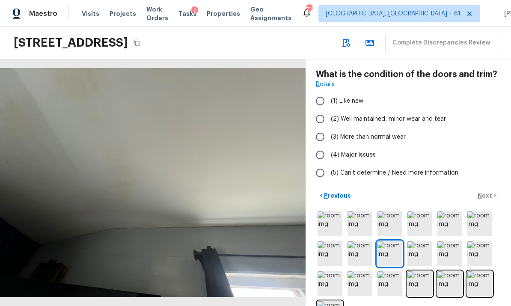
click at [420, 241] on img at bounding box center [420, 253] width 25 height 25
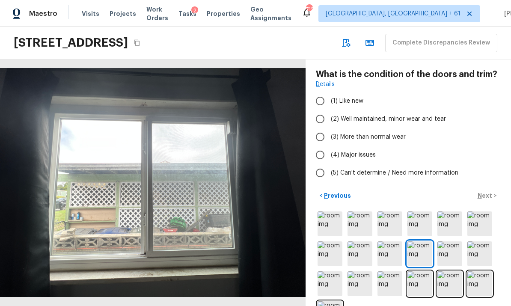
click at [449, 241] on img at bounding box center [449, 253] width 25 height 25
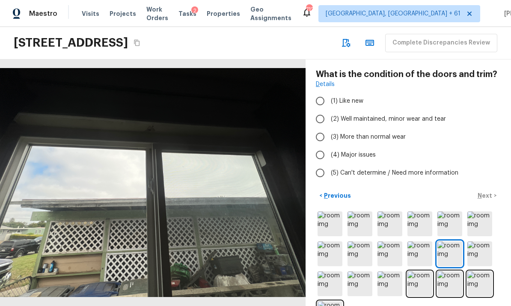
click at [475, 241] on img at bounding box center [479, 253] width 25 height 25
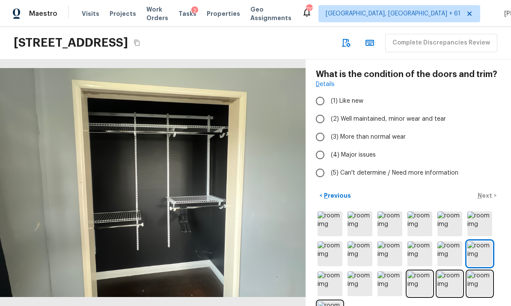
click at [332, 271] on img at bounding box center [330, 283] width 25 height 25
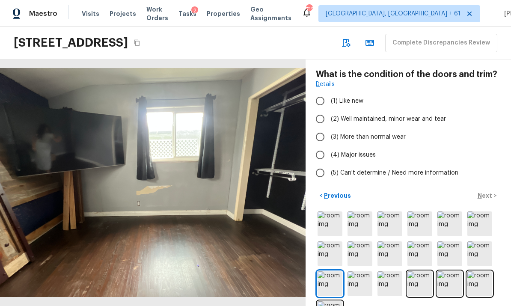
click at [362, 271] on img at bounding box center [360, 283] width 25 height 25
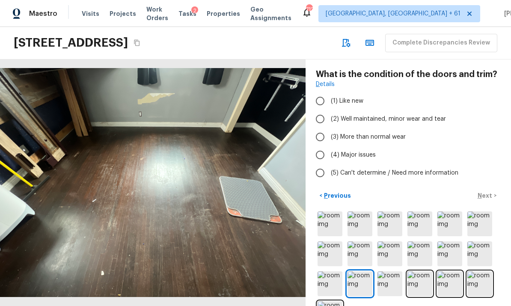
click at [389, 271] on img at bounding box center [390, 283] width 25 height 25
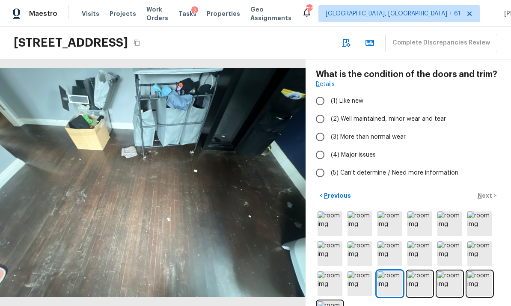
click at [419, 271] on img at bounding box center [420, 283] width 25 height 25
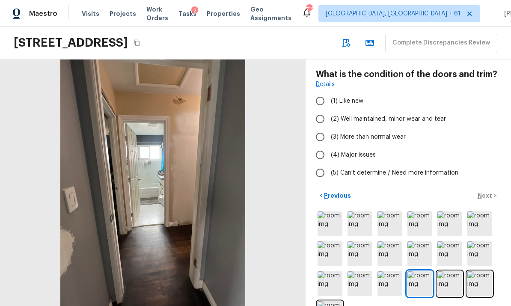
click at [477, 271] on img at bounding box center [479, 283] width 25 height 25
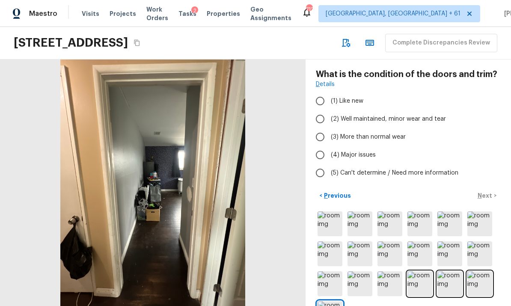
click at [323, 146] on input "(4) Major issues" at bounding box center [320, 155] width 18 height 18
radio input "true"
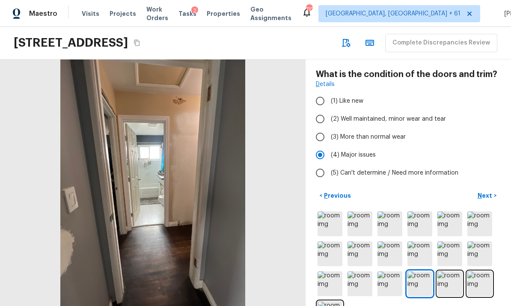
click at [486, 191] on p "Next" at bounding box center [486, 195] width 16 height 9
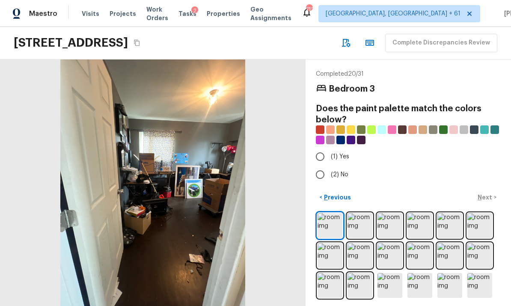
click at [324, 148] on input "(1) Yes" at bounding box center [320, 157] width 18 height 18
radio input "true"
click at [360, 220] on img at bounding box center [360, 225] width 25 height 25
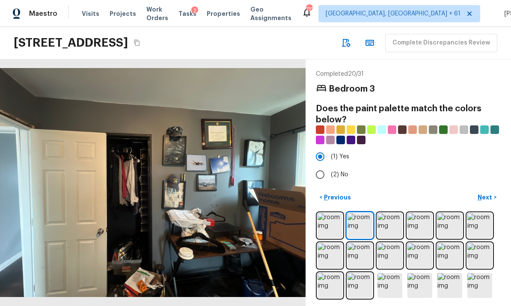
click at [395, 222] on img at bounding box center [390, 225] width 25 height 25
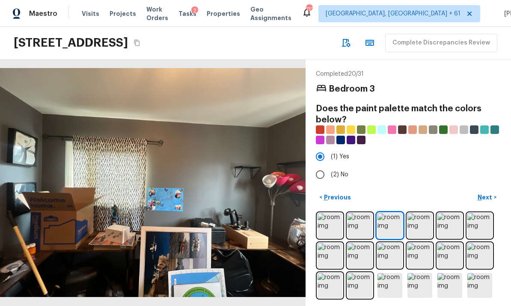
click at [424, 221] on img at bounding box center [420, 225] width 25 height 25
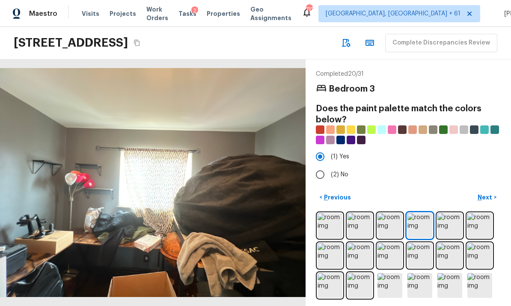
click at [457, 218] on img at bounding box center [449, 225] width 25 height 25
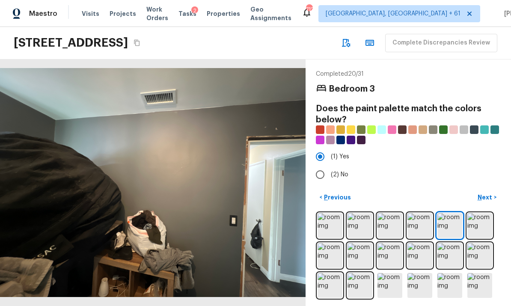
click at [479, 221] on img at bounding box center [479, 225] width 25 height 25
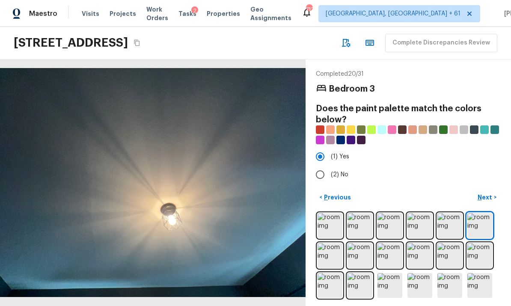
click at [329, 249] on img at bounding box center [330, 255] width 25 height 25
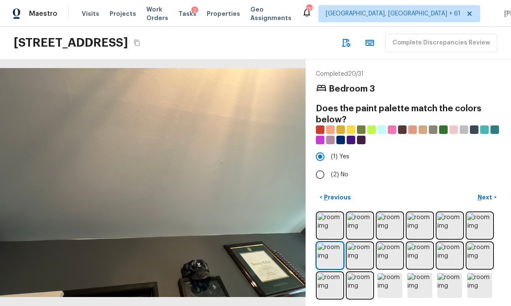
click at [361, 249] on img at bounding box center [360, 255] width 25 height 25
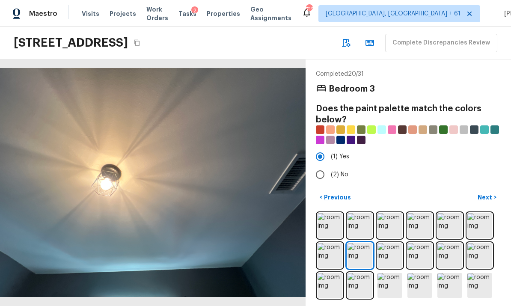
click at [390, 248] on img at bounding box center [390, 255] width 25 height 25
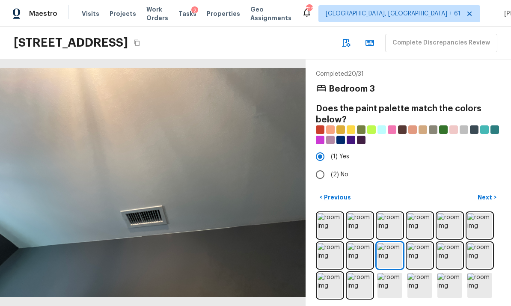
click at [419, 250] on img at bounding box center [420, 255] width 25 height 25
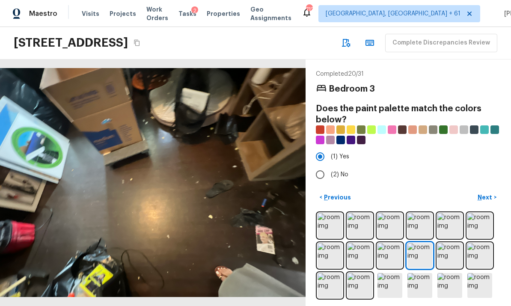
click at [451, 250] on img at bounding box center [449, 255] width 25 height 25
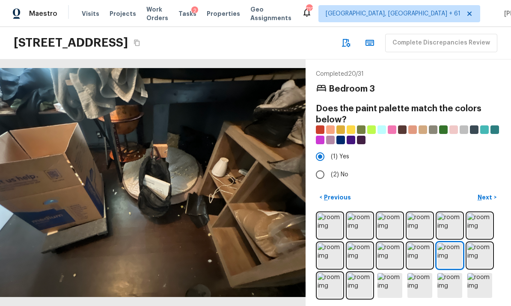
click at [476, 250] on img at bounding box center [479, 255] width 25 height 25
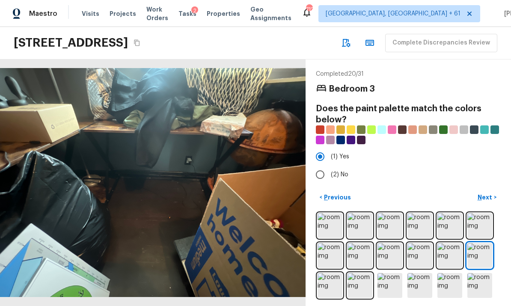
click at [331, 275] on img at bounding box center [330, 285] width 25 height 25
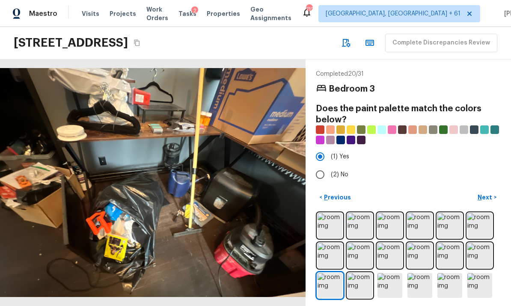
click at [365, 277] on img at bounding box center [360, 285] width 25 height 25
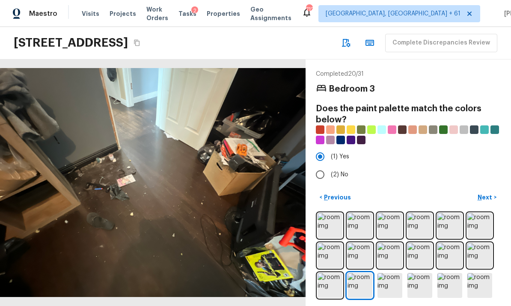
click at [390, 279] on img at bounding box center [390, 285] width 25 height 25
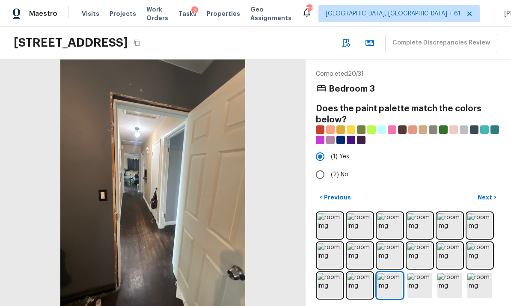
click at [419, 278] on img at bounding box center [420, 285] width 25 height 25
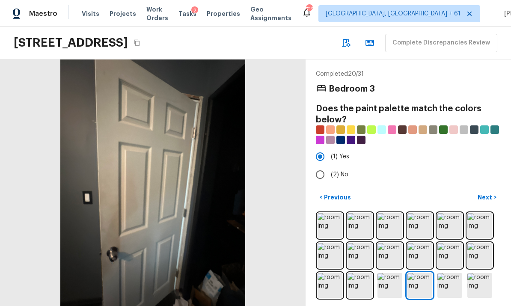
click at [448, 274] on img at bounding box center [449, 285] width 25 height 25
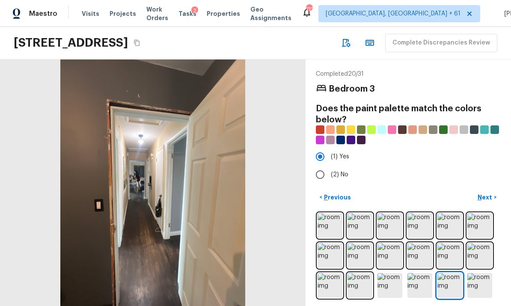
click at [477, 273] on img at bounding box center [479, 285] width 25 height 25
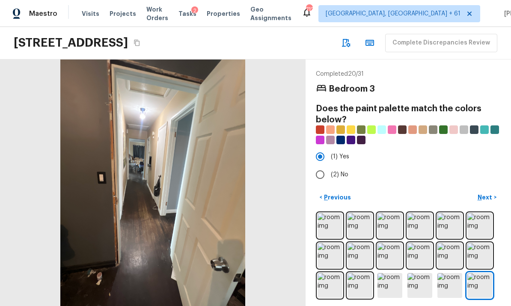
click at [489, 193] on p "Next" at bounding box center [486, 197] width 16 height 9
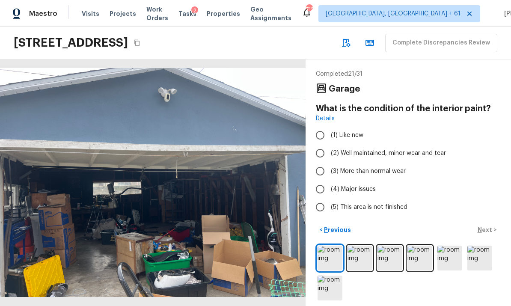
click at [323, 198] on input "(5) This area is not finished" at bounding box center [320, 207] width 18 height 18
radio input "true"
click at [487, 226] on p "Next" at bounding box center [486, 230] width 16 height 9
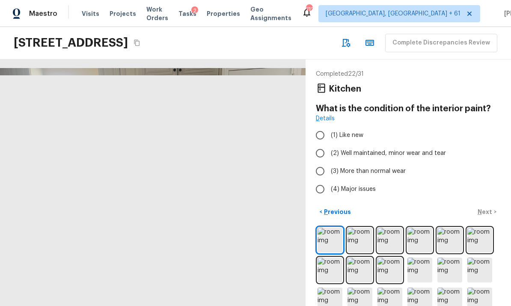
click at [358, 228] on img at bounding box center [360, 240] width 25 height 25
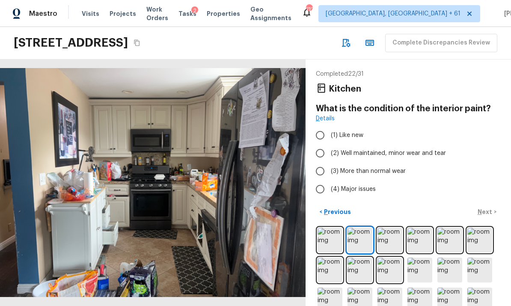
click at [417, 228] on img at bounding box center [420, 240] width 25 height 25
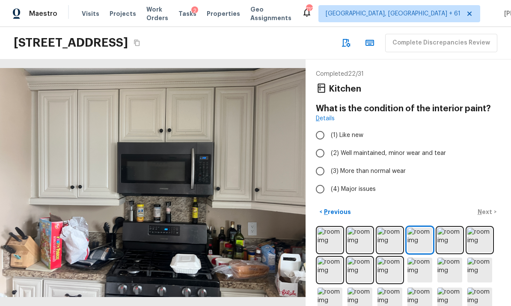
click at [447, 228] on img at bounding box center [449, 240] width 25 height 25
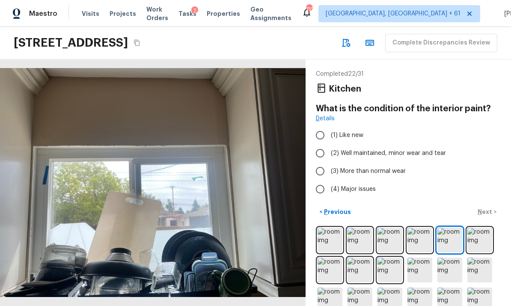
click at [477, 228] on img at bounding box center [479, 240] width 25 height 25
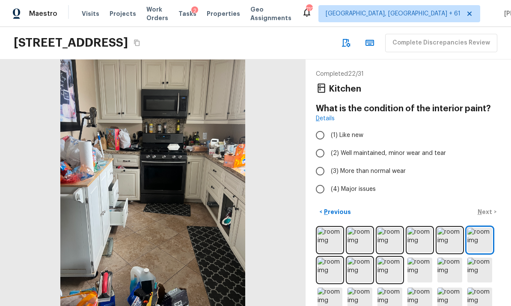
click at [445, 228] on img at bounding box center [449, 240] width 25 height 25
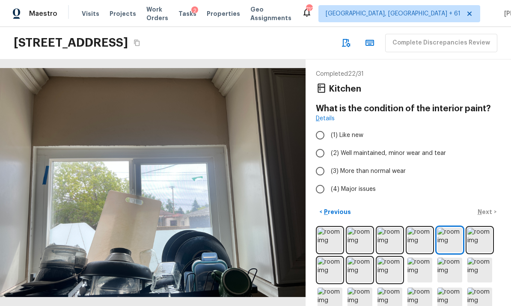
click at [478, 228] on img at bounding box center [479, 240] width 25 height 25
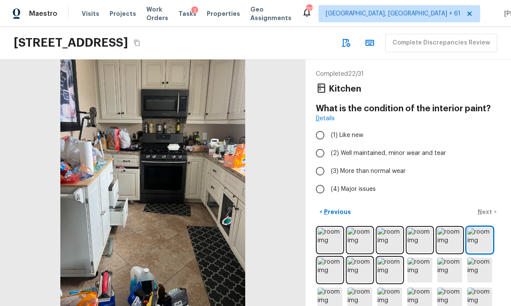
click at [334, 258] on img at bounding box center [330, 270] width 25 height 25
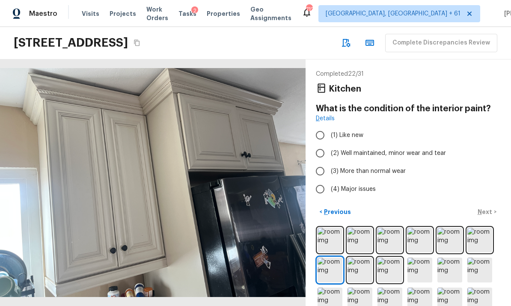
click at [363, 258] on img at bounding box center [360, 270] width 25 height 25
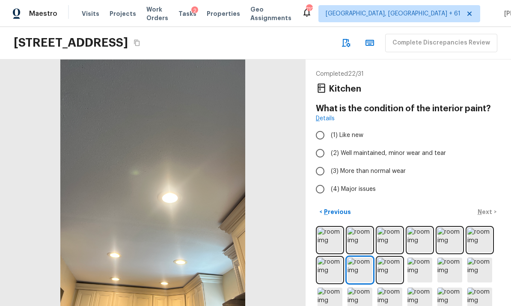
click at [390, 258] on img at bounding box center [390, 270] width 25 height 25
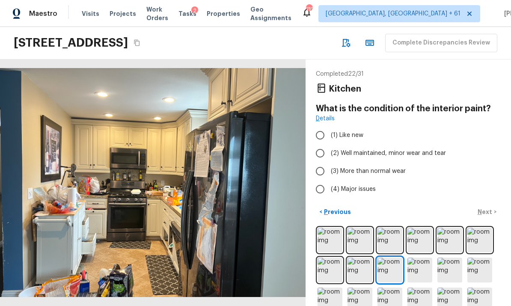
click at [429, 258] on img at bounding box center [420, 270] width 25 height 25
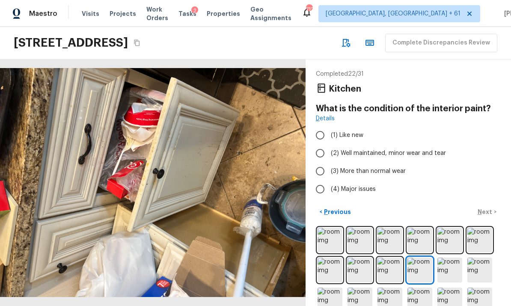
click at [451, 258] on img at bounding box center [449, 270] width 25 height 25
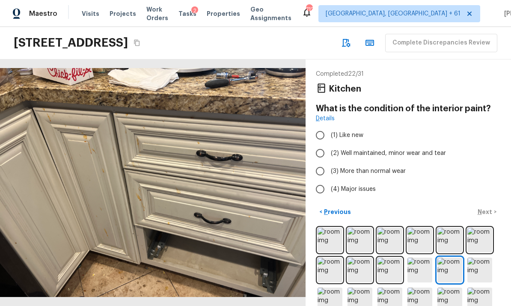
click at [479, 258] on img at bounding box center [479, 270] width 25 height 25
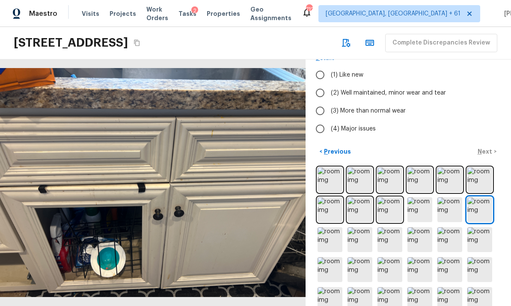
scroll to position [60, 0]
click at [335, 228] on img at bounding box center [330, 240] width 25 height 25
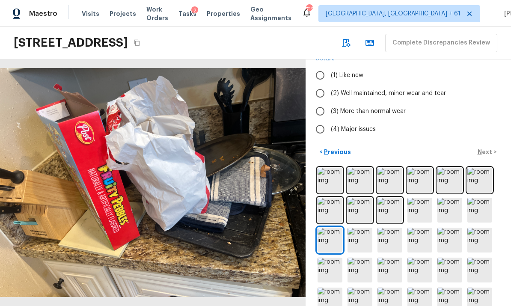
click at [359, 228] on img at bounding box center [360, 240] width 25 height 25
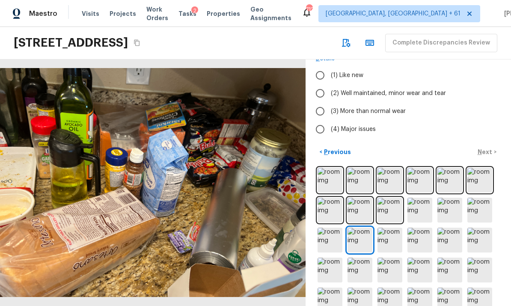
click at [389, 228] on img at bounding box center [390, 240] width 25 height 25
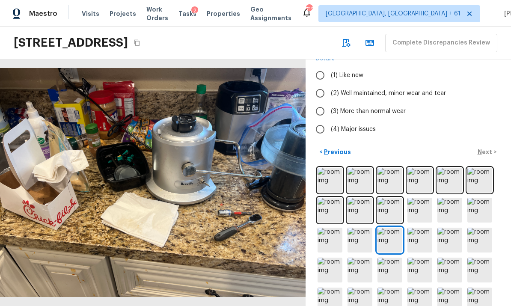
click at [419, 228] on img at bounding box center [420, 240] width 25 height 25
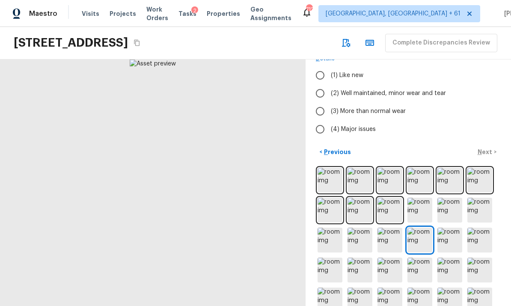
click at [447, 228] on img at bounding box center [449, 240] width 25 height 25
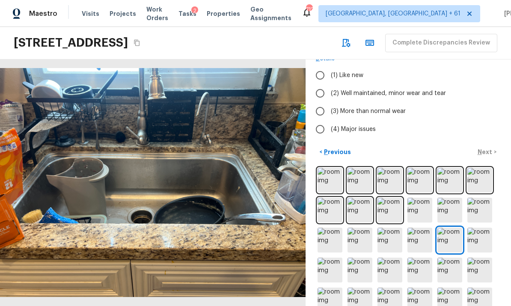
click at [475, 228] on img at bounding box center [479, 240] width 25 height 25
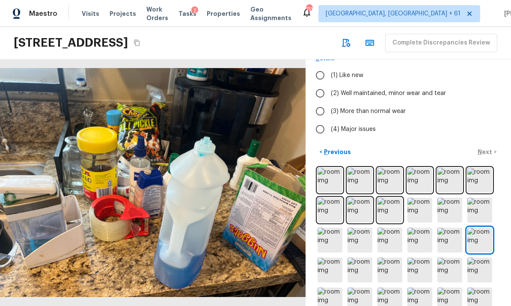
click at [332, 258] on img at bounding box center [330, 270] width 25 height 25
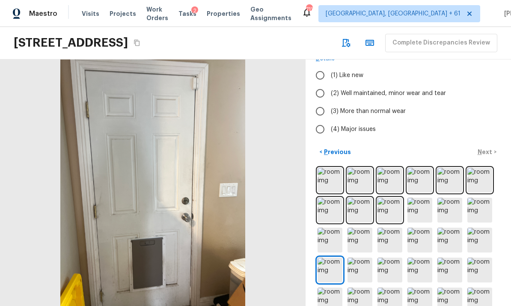
click at [361, 258] on img at bounding box center [360, 270] width 25 height 25
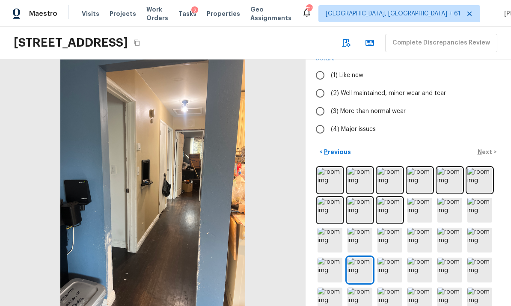
click at [391, 258] on img at bounding box center [390, 270] width 25 height 25
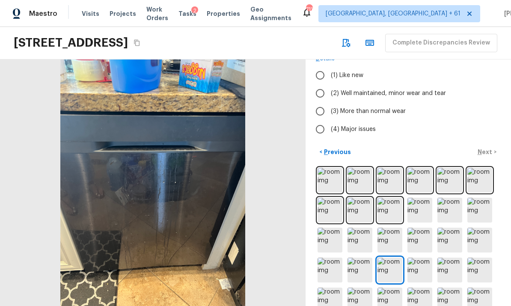
click at [389, 258] on img at bounding box center [390, 270] width 25 height 25
click at [417, 258] on img at bounding box center [420, 270] width 25 height 25
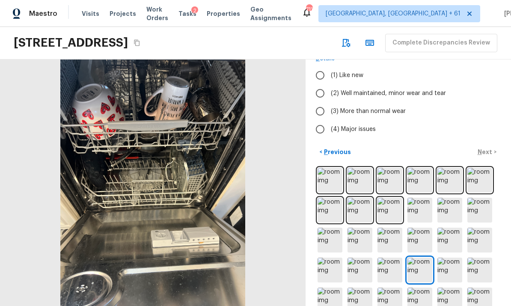
click at [448, 258] on img at bounding box center [449, 270] width 25 height 25
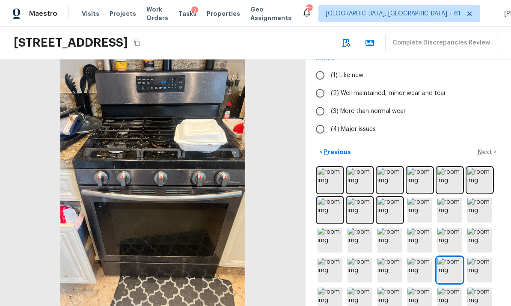
click at [480, 258] on img at bounding box center [479, 270] width 25 height 25
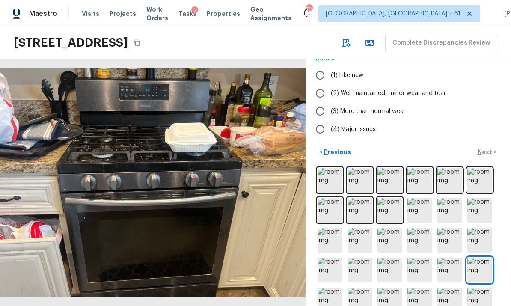
click at [334, 288] on img at bounding box center [330, 300] width 25 height 25
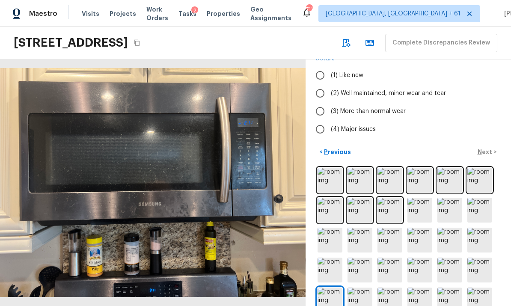
click at [360, 288] on img at bounding box center [360, 300] width 25 height 25
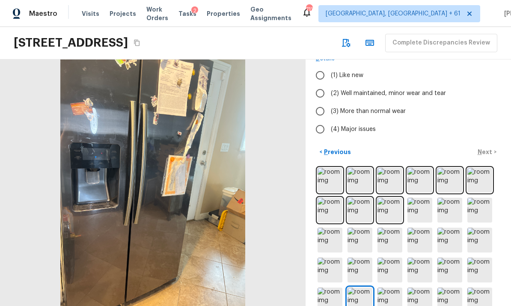
click at [391, 288] on img at bounding box center [390, 300] width 25 height 25
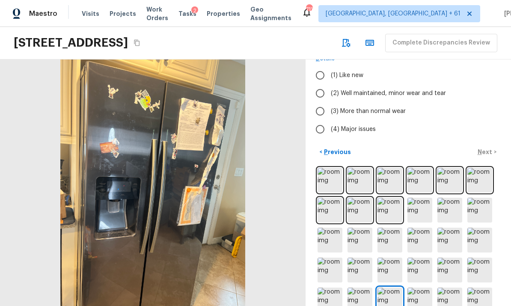
click at [419, 288] on img at bounding box center [420, 300] width 25 height 25
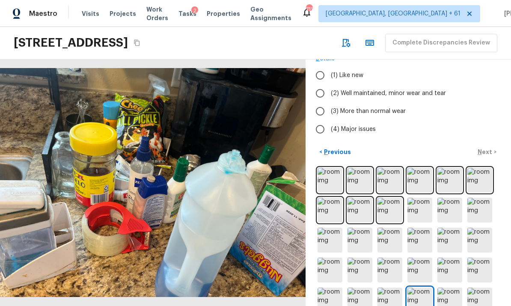
click at [450, 288] on img at bounding box center [449, 300] width 25 height 25
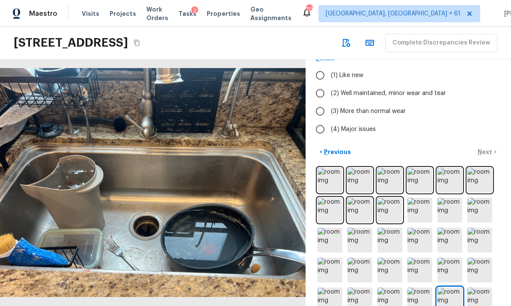
click at [480, 288] on img at bounding box center [479, 300] width 25 height 25
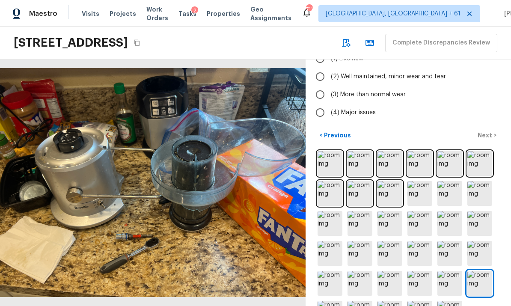
scroll to position [76, 0]
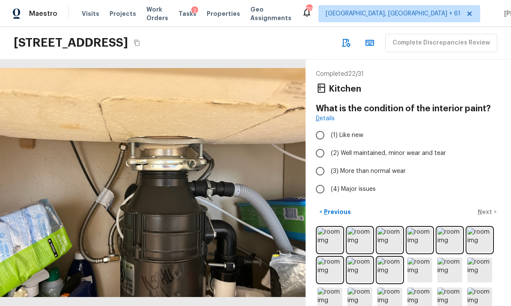
scroll to position [0, 0]
click at [321, 180] on input "(4) Major issues" at bounding box center [320, 189] width 18 height 18
radio input "true"
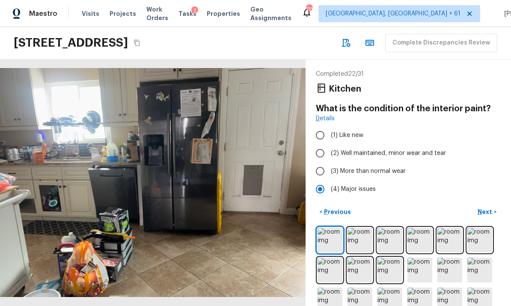
click at [486, 205] on button "Next >" at bounding box center [486, 212] width 27 height 14
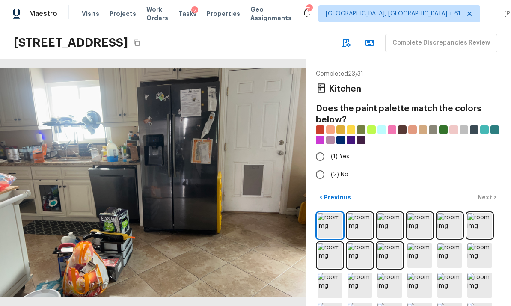
click at [323, 148] on input "(1) Yes" at bounding box center [320, 157] width 18 height 18
radio input "true"
click at [488, 193] on p "Next" at bounding box center [486, 197] width 16 height 9
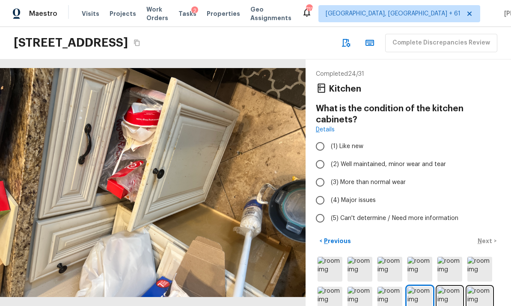
click at [323, 191] on input "(4) Major issues" at bounding box center [320, 200] width 18 height 18
radio input "true"
click at [486, 237] on p "Next" at bounding box center [486, 241] width 16 height 9
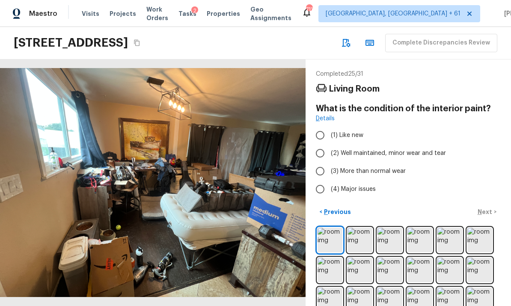
click at [356, 228] on img at bounding box center [360, 240] width 25 height 25
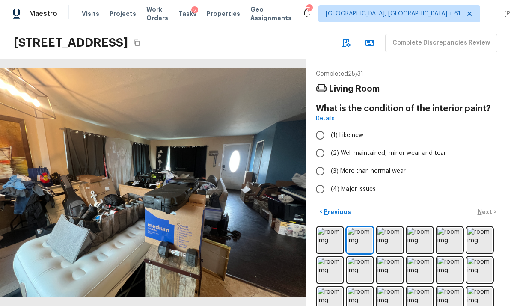
click at [393, 228] on img at bounding box center [390, 240] width 25 height 25
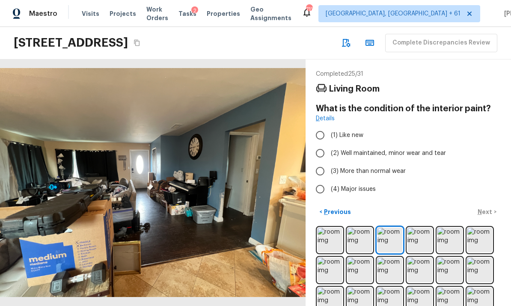
click at [419, 228] on img at bounding box center [420, 240] width 25 height 25
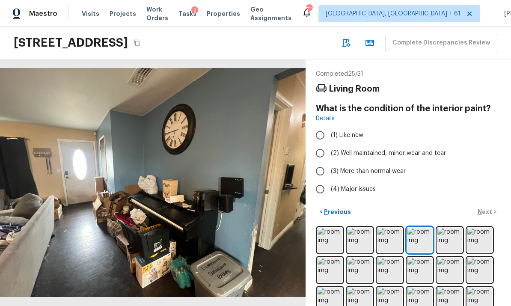
click at [450, 228] on img at bounding box center [449, 240] width 25 height 25
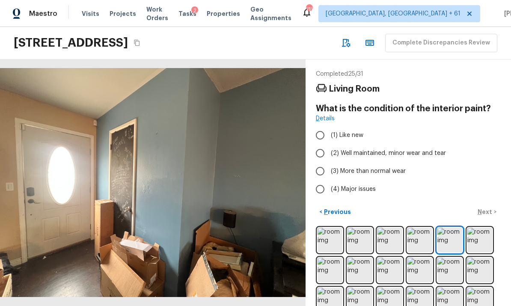
click at [477, 228] on img at bounding box center [479, 240] width 25 height 25
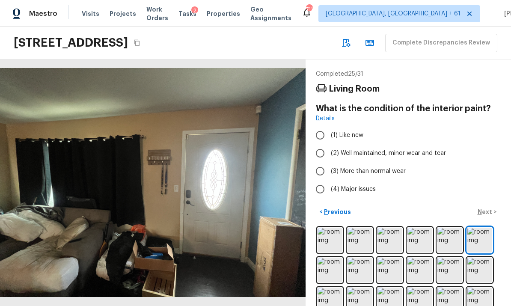
click at [331, 258] on img at bounding box center [330, 270] width 25 height 25
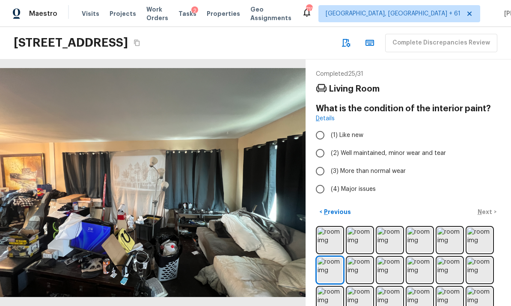
click at [363, 258] on img at bounding box center [360, 270] width 25 height 25
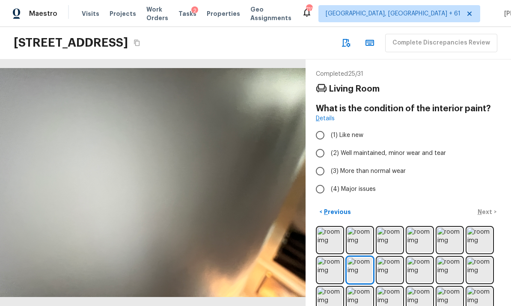
click at [391, 258] on img at bounding box center [390, 270] width 25 height 25
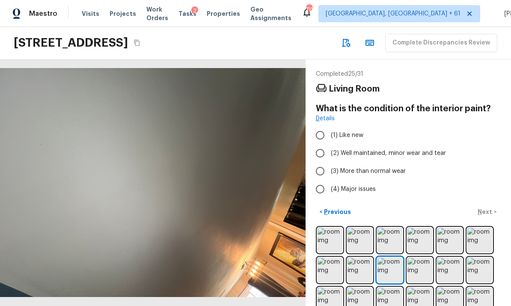
click at [419, 258] on img at bounding box center [420, 270] width 25 height 25
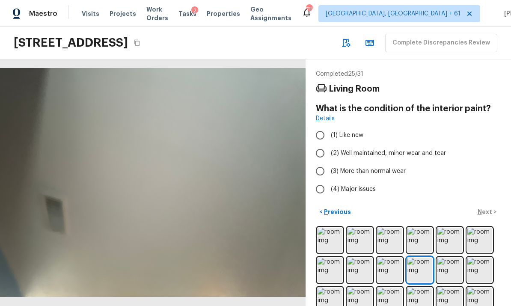
click at [332, 288] on img at bounding box center [330, 300] width 25 height 25
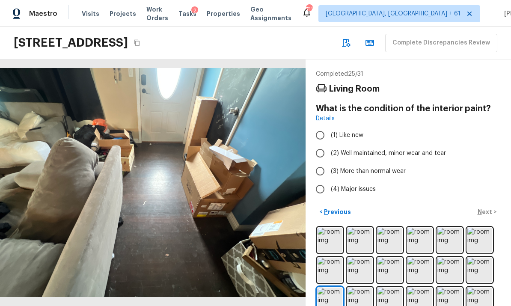
click at [361, 288] on img at bounding box center [360, 300] width 25 height 25
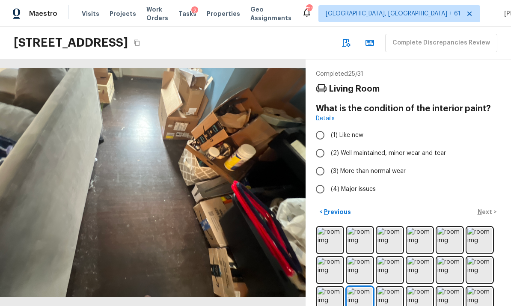
click at [391, 288] on img at bounding box center [390, 300] width 25 height 25
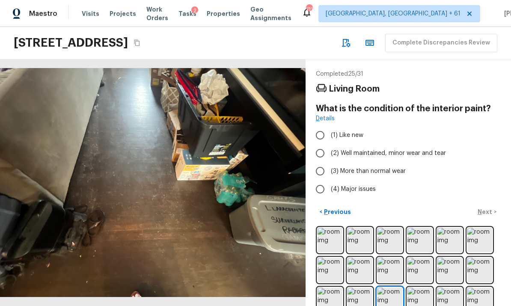
click at [416, 288] on img at bounding box center [420, 300] width 25 height 25
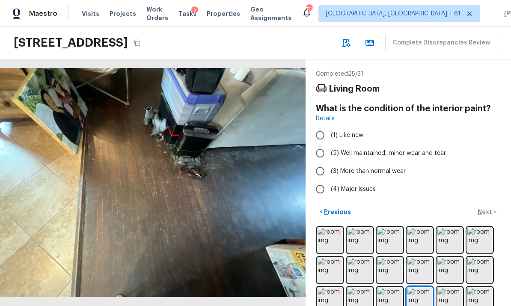
click at [451, 288] on img at bounding box center [449, 300] width 25 height 25
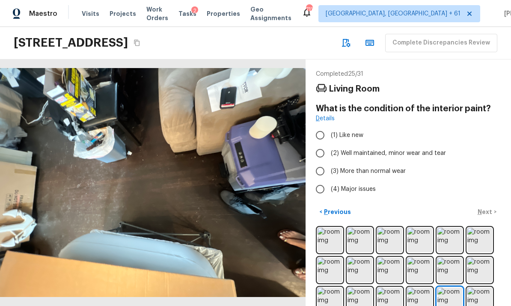
click at [480, 288] on img at bounding box center [479, 300] width 25 height 25
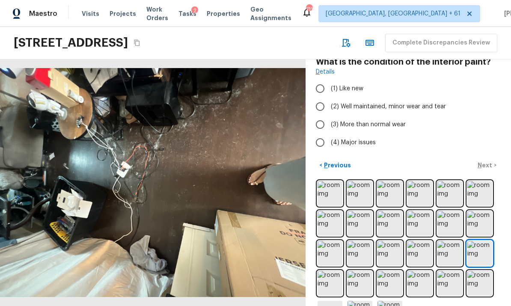
scroll to position [46, 0]
click at [335, 271] on img at bounding box center [330, 283] width 25 height 25
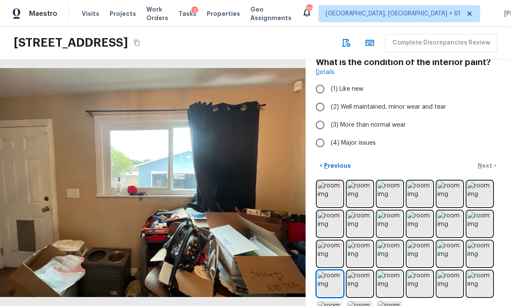
click at [360, 271] on img at bounding box center [360, 283] width 25 height 25
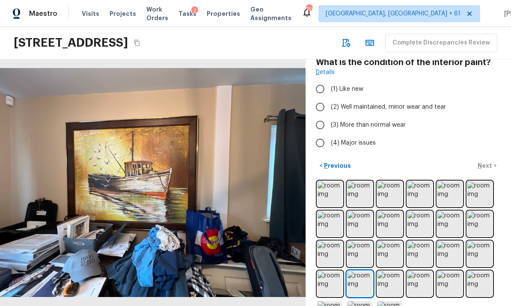
click at [387, 271] on img at bounding box center [390, 283] width 25 height 25
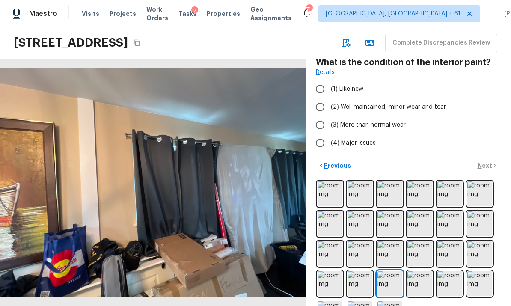
click at [420, 271] on img at bounding box center [420, 283] width 25 height 25
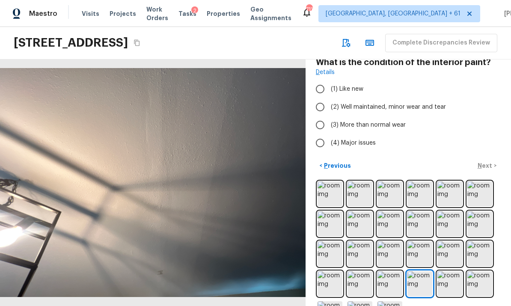
click at [452, 271] on img at bounding box center [449, 283] width 25 height 25
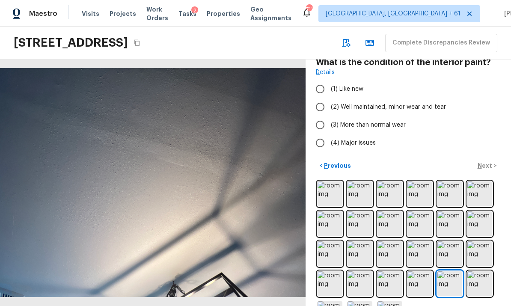
click at [418, 271] on img at bounding box center [420, 283] width 25 height 25
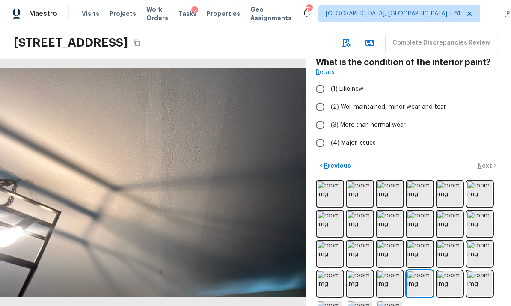
click at [449, 271] on img at bounding box center [449, 283] width 25 height 25
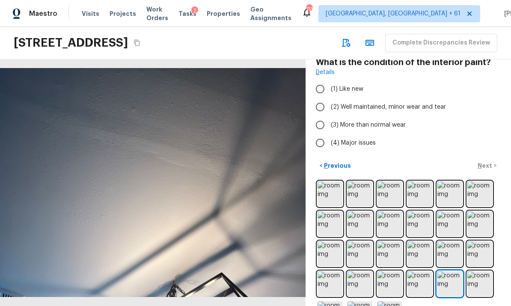
click at [480, 271] on img at bounding box center [479, 283] width 25 height 25
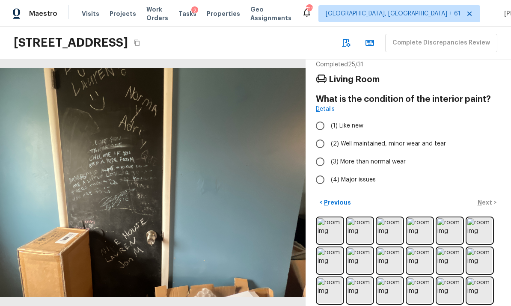
scroll to position [9, 0]
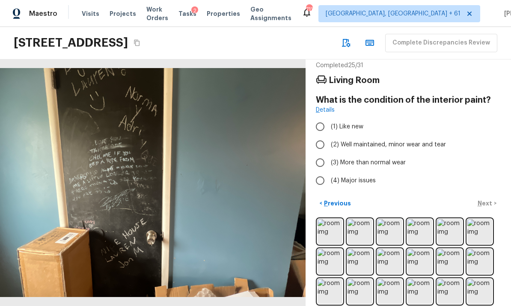
click at [324, 172] on input "(4) Major issues" at bounding box center [320, 181] width 18 height 18
radio input "true"
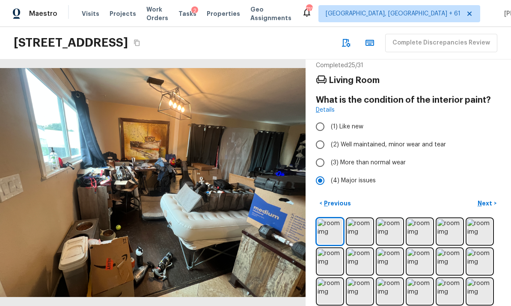
click at [489, 199] on p "Next" at bounding box center [486, 203] width 16 height 9
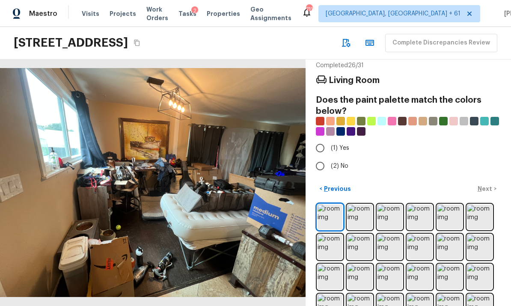
click at [323, 139] on input "(1) Yes" at bounding box center [320, 148] width 18 height 18
radio input "true"
click at [485, 182] on button "Next >" at bounding box center [486, 189] width 27 height 14
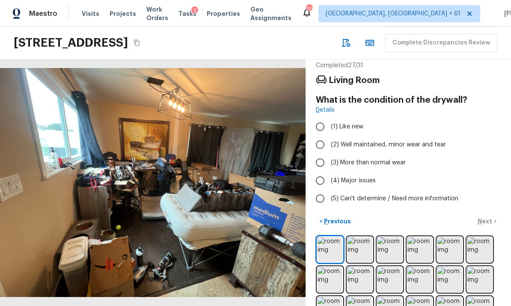
click at [323, 154] on input "(3) More than normal wear" at bounding box center [320, 163] width 18 height 18
radio input "true"
click at [489, 217] on p "Next" at bounding box center [486, 221] width 16 height 9
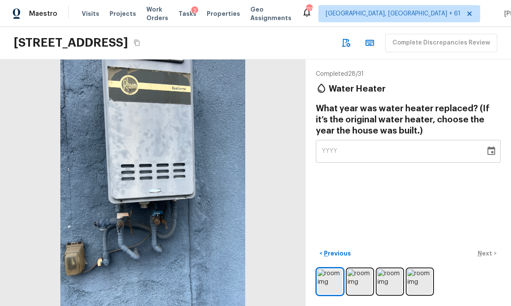
click at [361, 283] on img at bounding box center [360, 281] width 25 height 25
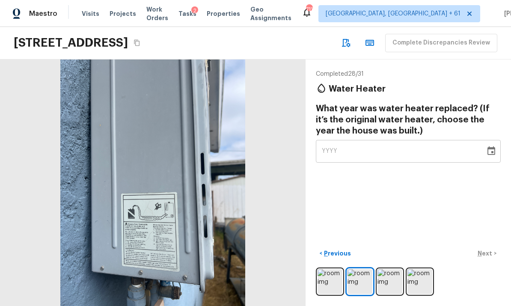
click at [388, 283] on img at bounding box center [390, 281] width 25 height 25
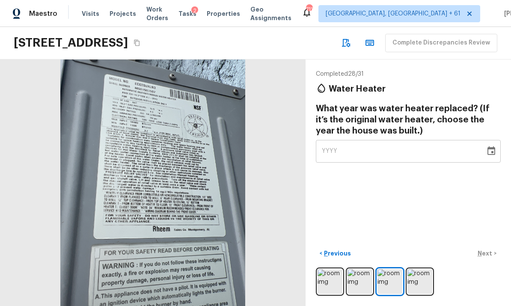
click at [493, 146] on icon "Choose date" at bounding box center [492, 150] width 8 height 9
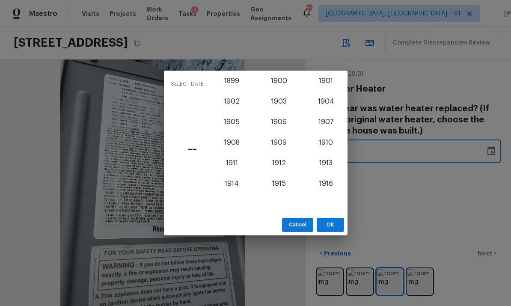
scroll to position [743, 0]
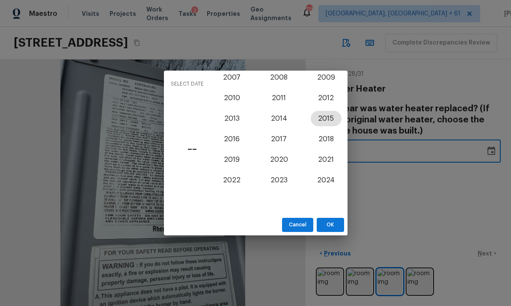
click at [324, 118] on button "2015" at bounding box center [326, 118] width 31 height 15
type input "2015"
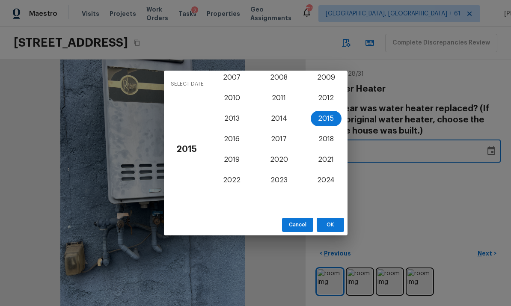
click at [328, 223] on button "OK" at bounding box center [330, 225] width 27 height 14
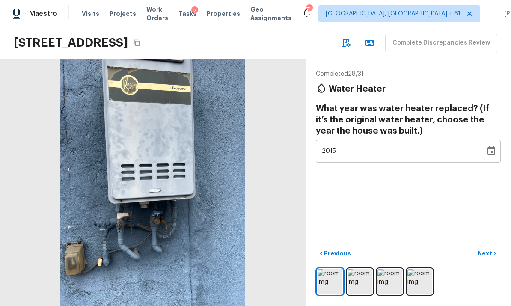
click at [489, 251] on p "Next" at bounding box center [486, 253] width 16 height 9
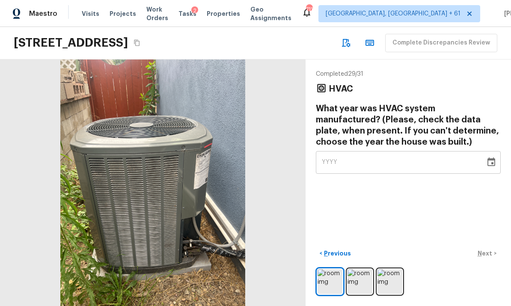
click at [358, 279] on img at bounding box center [360, 281] width 25 height 25
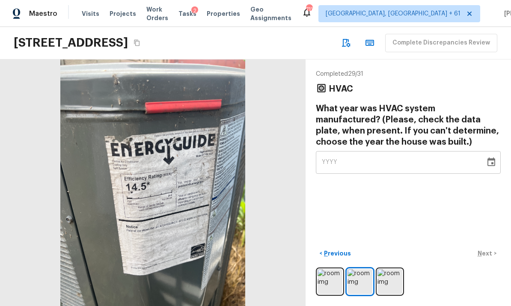
click at [389, 278] on img at bounding box center [390, 281] width 25 height 25
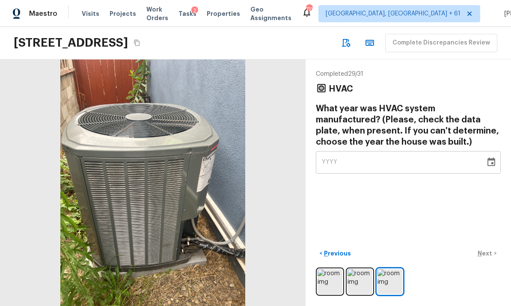
click at [491, 157] on icon "Choose date" at bounding box center [491, 162] width 10 height 10
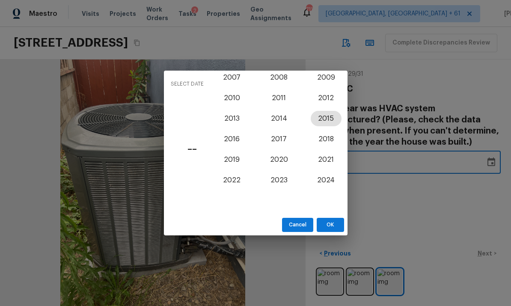
click at [327, 118] on button "2015" at bounding box center [326, 118] width 31 height 15
type input "2015"
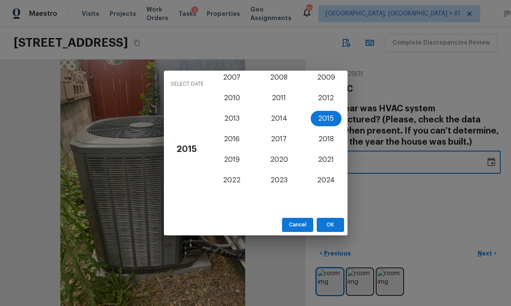
click at [459, 187] on div "Select date 2015 1899 1900 1901 1902 1903 1904 1905 1906 1907 1908 1909 1910 19…" at bounding box center [255, 153] width 511 height 306
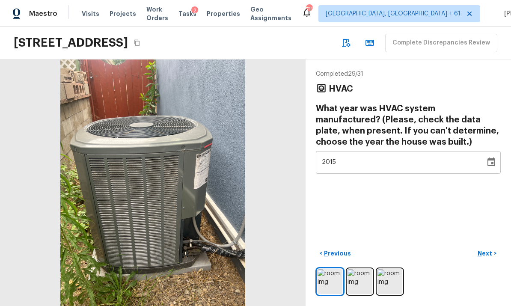
click at [489, 251] on p "Next" at bounding box center [486, 253] width 16 height 9
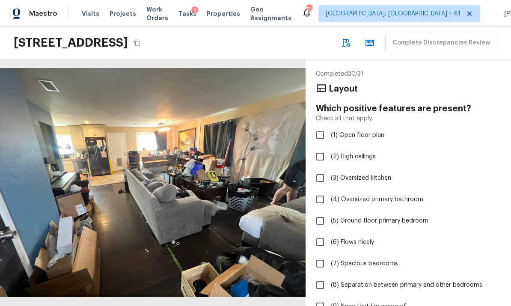
click at [320, 297] on input "(9) None that I’m aware of" at bounding box center [320, 306] width 18 height 18
checkbox input "true"
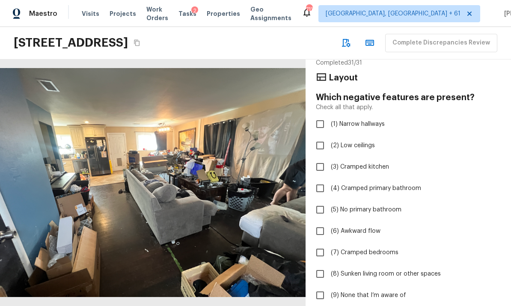
scroll to position [14, 0]
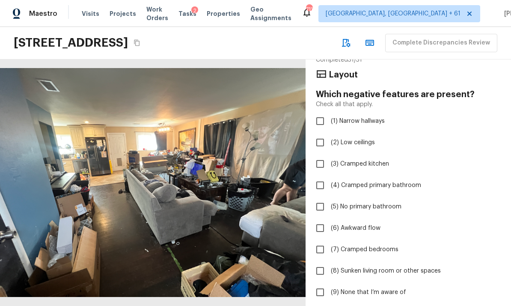
click at [321, 112] on input "(1) Narrow hallways" at bounding box center [320, 121] width 18 height 18
checkbox input "true"
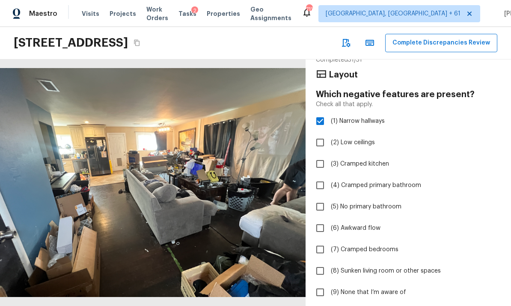
click at [319, 155] on input "(3) Cramped kitchen" at bounding box center [320, 164] width 18 height 18
checkbox input "true"
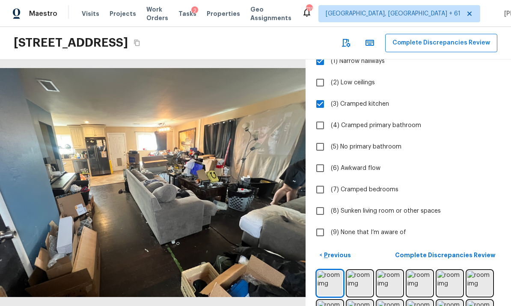
scroll to position [74, 0]
click at [464, 251] on p "Complete Discrepancies Review" at bounding box center [446, 255] width 102 height 9
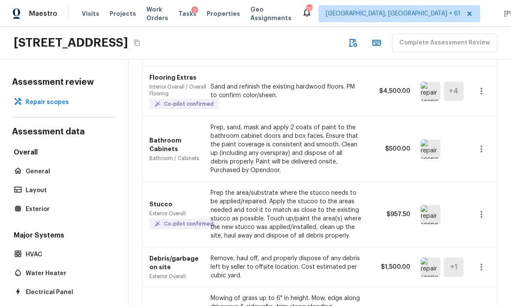
scroll to position [106, 0]
click at [432, 139] on img at bounding box center [431, 148] width 20 height 19
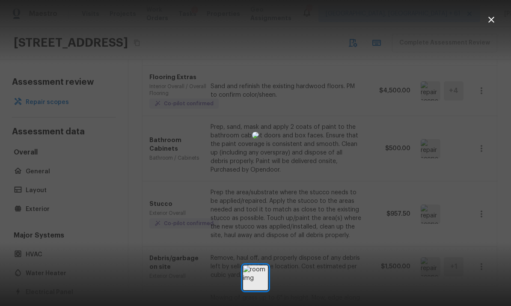
click at [495, 21] on icon "button" at bounding box center [491, 20] width 10 height 10
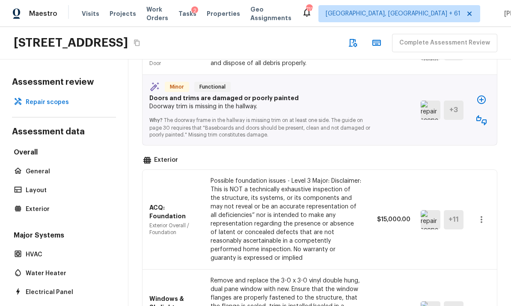
scroll to position [678, 0]
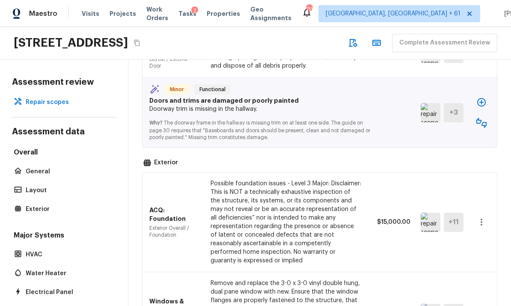
click at [432, 213] on img at bounding box center [431, 222] width 20 height 19
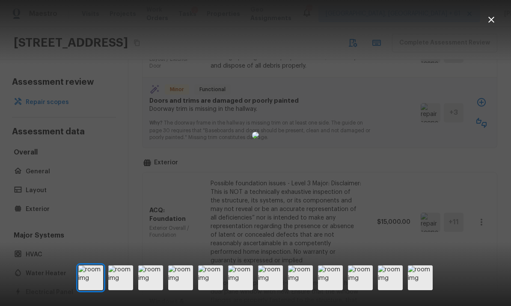
click at [124, 288] on img at bounding box center [120, 277] width 25 height 25
click at [155, 287] on img at bounding box center [150, 277] width 25 height 25
click at [189, 290] on img at bounding box center [180, 277] width 25 height 25
click at [211, 290] on img at bounding box center [210, 277] width 25 height 25
click at [242, 290] on img at bounding box center [240, 277] width 25 height 25
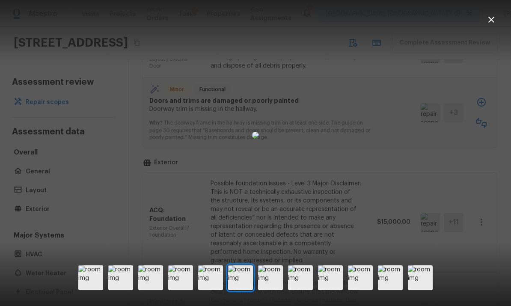
click at [271, 289] on img at bounding box center [270, 277] width 25 height 25
click at [298, 289] on img at bounding box center [300, 277] width 25 height 25
click at [329, 287] on img at bounding box center [330, 277] width 25 height 25
click at [357, 290] on img at bounding box center [360, 277] width 25 height 25
click at [488, 18] on icon "button" at bounding box center [491, 20] width 10 height 10
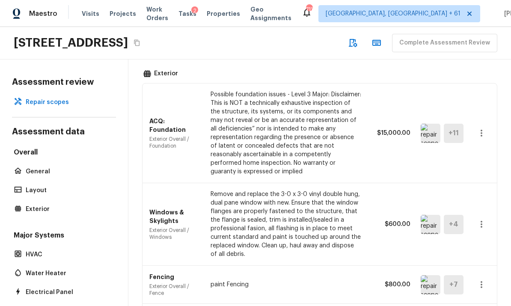
scroll to position [768, 0]
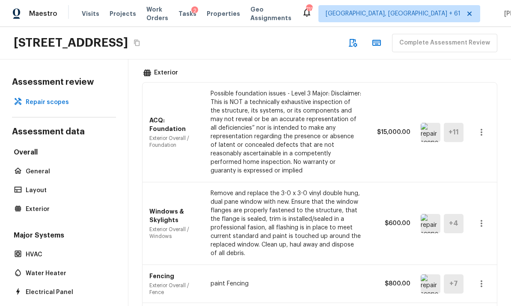
click at [483, 127] on icon "button" at bounding box center [481, 132] width 10 height 10
click at [470, 150] on li "Remove" at bounding box center [478, 151] width 56 height 26
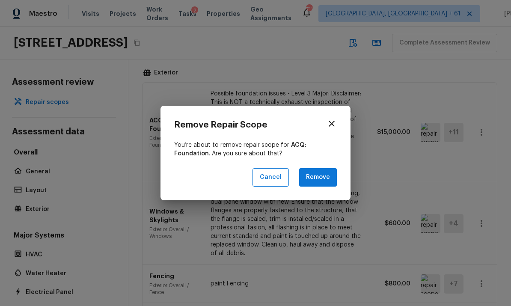
click at [328, 180] on button "Remove" at bounding box center [318, 177] width 38 height 18
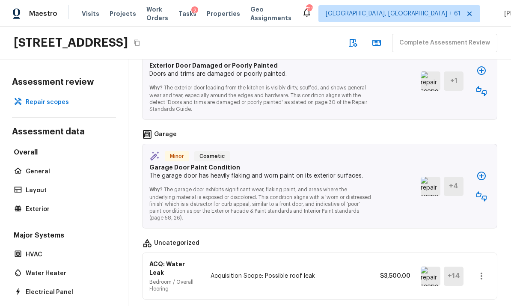
scroll to position [2460, 0]
click at [427, 267] on img at bounding box center [431, 276] width 20 height 19
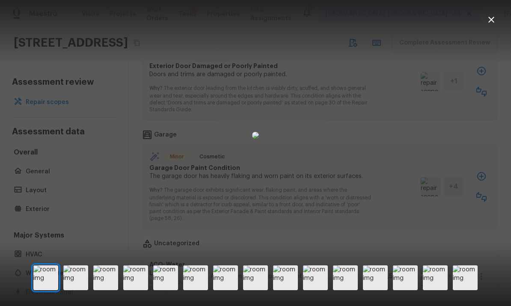
click at [77, 290] on img at bounding box center [75, 277] width 25 height 25
click at [111, 290] on img at bounding box center [105, 277] width 25 height 25
click at [139, 290] on img at bounding box center [135, 277] width 25 height 25
click at [168, 289] on img at bounding box center [165, 277] width 25 height 25
click at [207, 289] on img at bounding box center [195, 277] width 25 height 25
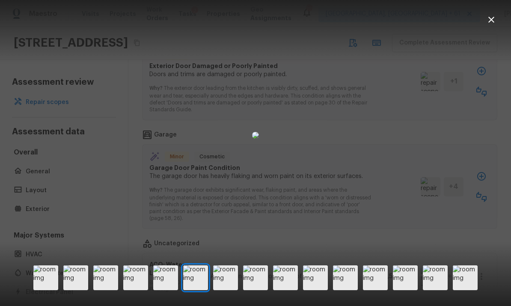
click at [226, 289] on img at bounding box center [225, 277] width 25 height 25
click at [254, 290] on img at bounding box center [255, 277] width 25 height 25
click at [286, 290] on img at bounding box center [285, 277] width 25 height 25
click at [252, 290] on img at bounding box center [255, 277] width 25 height 25
click at [283, 289] on img at bounding box center [285, 277] width 25 height 25
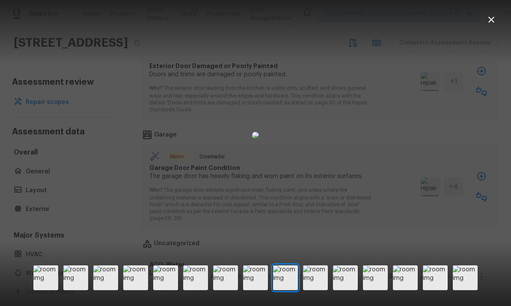
click at [315, 289] on img at bounding box center [315, 277] width 25 height 25
click at [345, 290] on img at bounding box center [345, 277] width 25 height 25
click at [375, 284] on img at bounding box center [375, 277] width 25 height 25
click at [403, 290] on img at bounding box center [405, 277] width 25 height 25
click at [433, 290] on img at bounding box center [435, 277] width 25 height 25
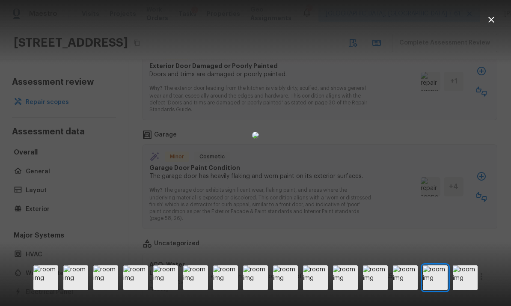
click at [464, 284] on img at bounding box center [465, 277] width 25 height 25
click at [490, 17] on icon "button" at bounding box center [491, 20] width 10 height 10
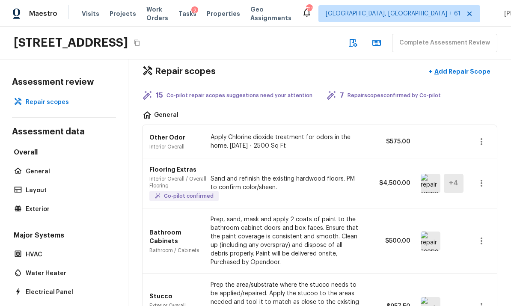
scroll to position [15, 0]
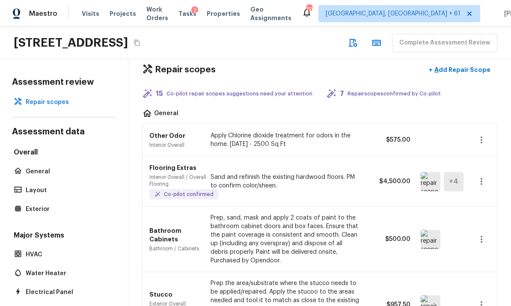
click at [485, 234] on icon "button" at bounding box center [481, 239] width 10 height 10
click at [477, 227] on li "Edit" at bounding box center [484, 232] width 40 height 26
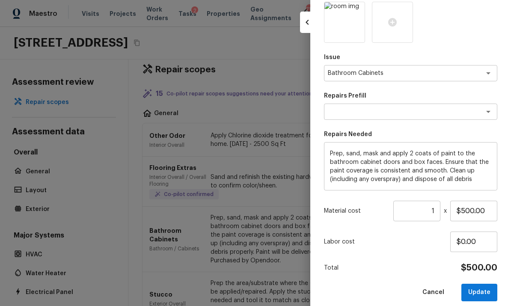
scroll to position [111, 0]
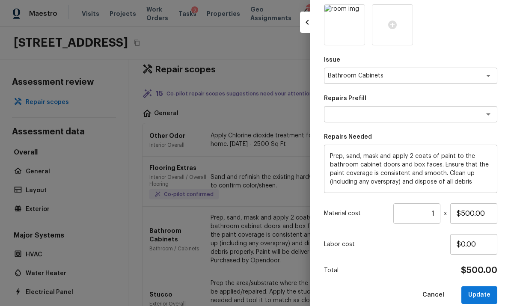
click at [481, 183] on textarea "Prep, sand, mask and apply 2 coats of paint to the bathroom cabinet doors and b…" at bounding box center [410, 169] width 161 height 34
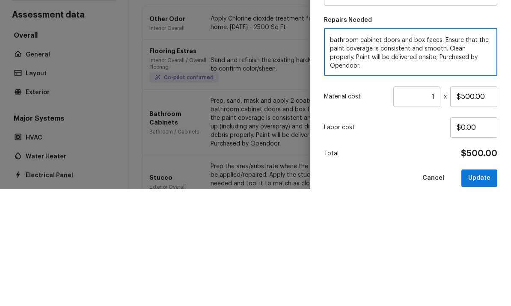
scroll to position [0, 0]
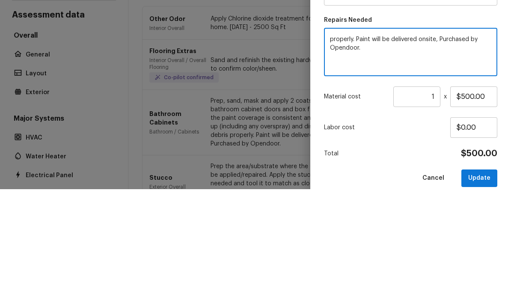
click at [456, 152] on textarea "properly. Paint will be delivered onsite, Purchased by Opendoor." at bounding box center [410, 169] width 161 height 34
type textarea "properly."
type textarea "Replace bathroom vanity, countertop, sink, faucet, drain piping and toilet (elo…"
click at [488, 203] on input "$500.00" at bounding box center [473, 213] width 47 height 21
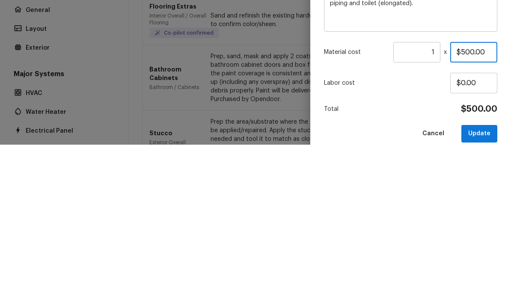
type input "$1,500.00"
click at [509, 85] on div "Update Repair Scope Area Bathroom x ​ Feature Cabinets x ​ Issue Bathroom Cabin…" at bounding box center [410, 153] width 201 height 306
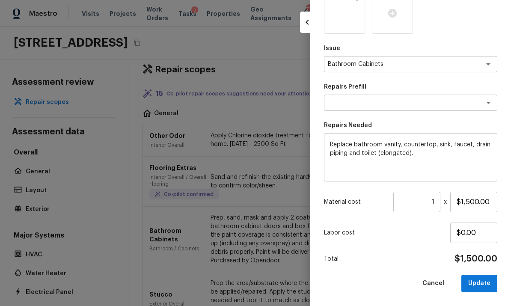
scroll to position [122, 0]
click at [481, 280] on button "Update" at bounding box center [479, 284] width 36 height 18
type input "$0.00"
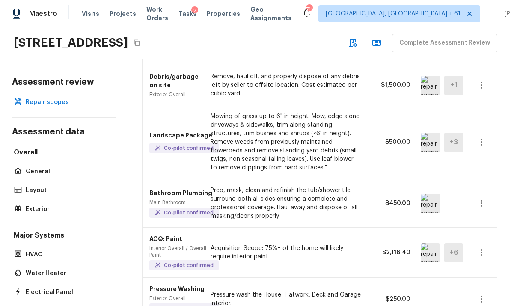
scroll to position [286, 0]
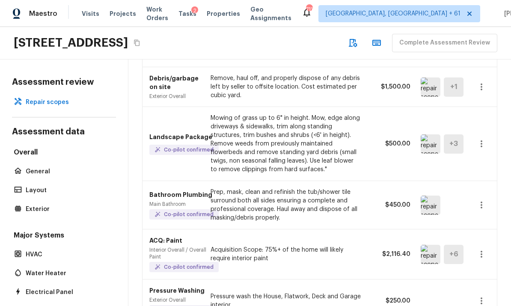
click at [434, 196] on img at bounding box center [431, 205] width 20 height 19
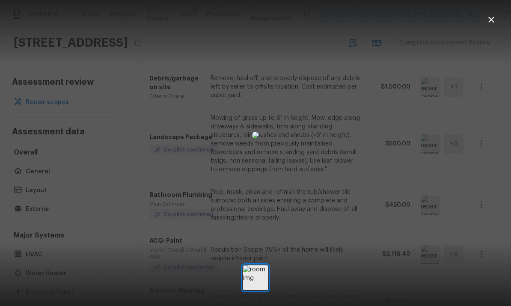
click at [491, 18] on icon "button" at bounding box center [491, 20] width 6 height 6
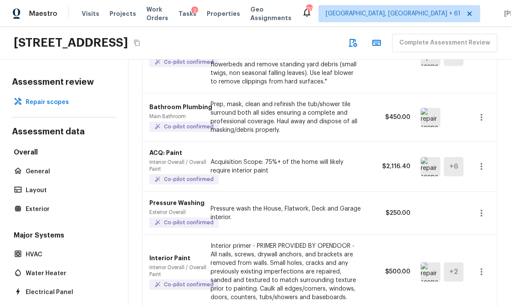
scroll to position [377, 0]
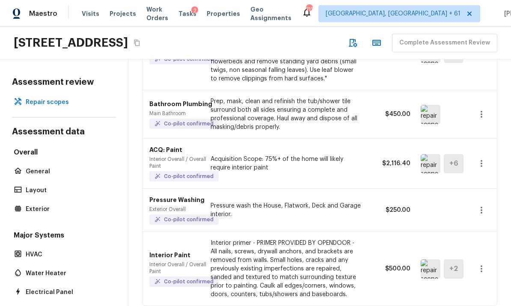
click at [485, 205] on icon "button" at bounding box center [481, 210] width 10 height 10
click at [479, 199] on li "Edit" at bounding box center [484, 203] width 40 height 26
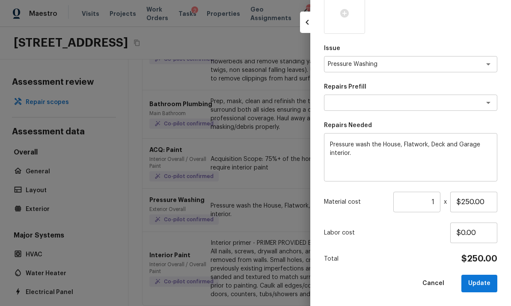
scroll to position [122, 0]
click at [437, 202] on input "1" at bounding box center [416, 202] width 47 height 21
click at [483, 281] on button "Update" at bounding box center [479, 284] width 36 height 18
type input "1"
type input "$0.00"
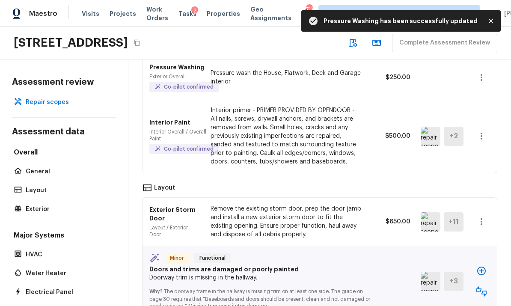
scroll to position [510, 0]
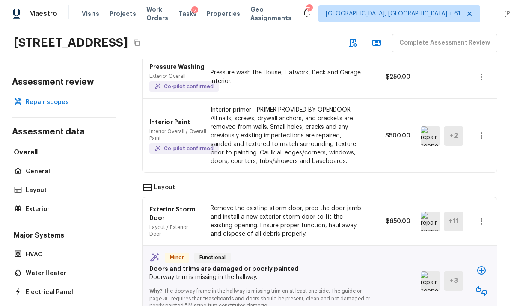
click at [429, 212] on img at bounding box center [431, 221] width 20 height 19
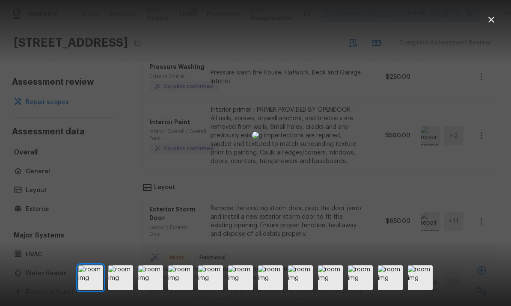
click at [129, 290] on img at bounding box center [120, 277] width 25 height 25
click at [157, 290] on img at bounding box center [150, 277] width 25 height 25
click at [189, 290] on img at bounding box center [180, 277] width 25 height 25
click at [217, 286] on img at bounding box center [210, 277] width 25 height 25
click at [247, 290] on img at bounding box center [240, 277] width 25 height 25
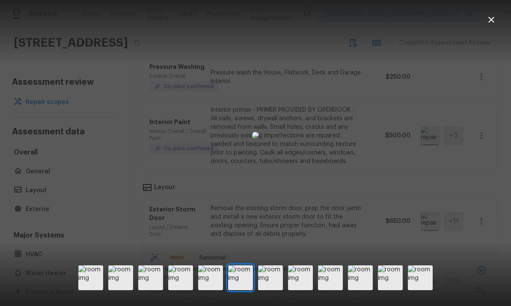
click at [268, 287] on img at bounding box center [270, 277] width 25 height 25
click at [297, 290] on img at bounding box center [300, 277] width 25 height 25
click at [326, 286] on img at bounding box center [330, 277] width 25 height 25
click at [490, 21] on icon "button" at bounding box center [491, 20] width 6 height 6
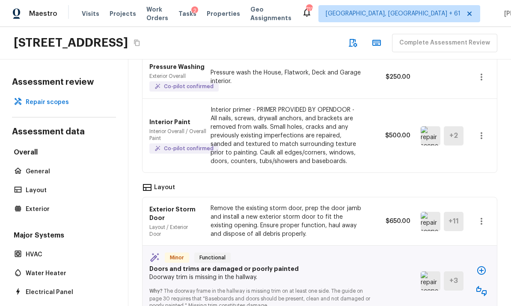
click at [482, 216] on icon "button" at bounding box center [481, 221] width 10 height 10
click at [461, 214] on li "Edit" at bounding box center [478, 214] width 56 height 26
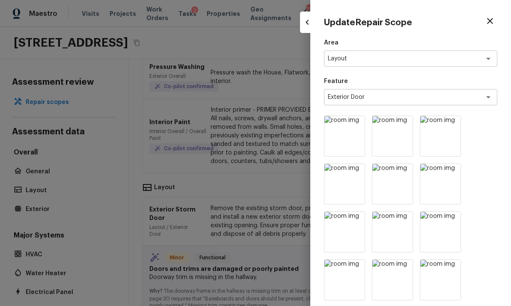
scroll to position [0, 0]
click at [455, 97] on textarea "Exterior Door" at bounding box center [399, 97] width 142 height 9
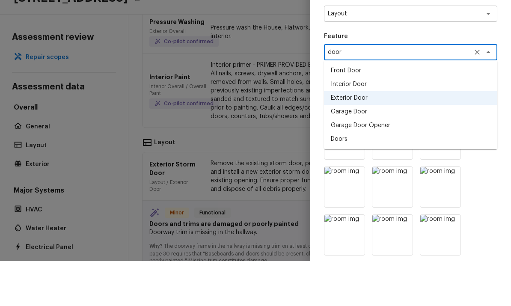
click at [358, 122] on li "Interior Door" at bounding box center [410, 129] width 173 height 14
type textarea "Interior Door"
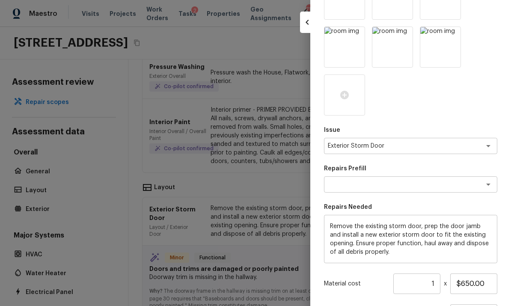
scroll to position [231, 0]
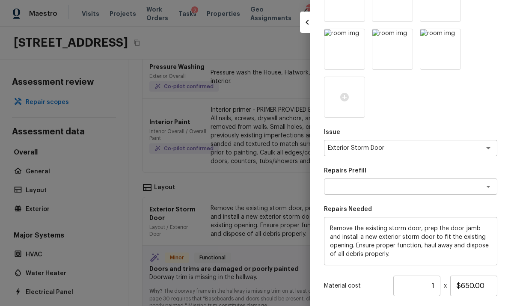
click at [435, 148] on textarea "Exterior Storm Door" at bounding box center [399, 148] width 142 height 9
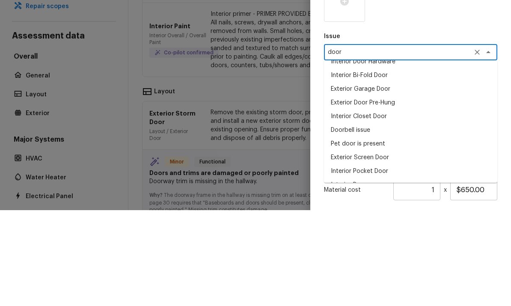
scroll to position [36, 0]
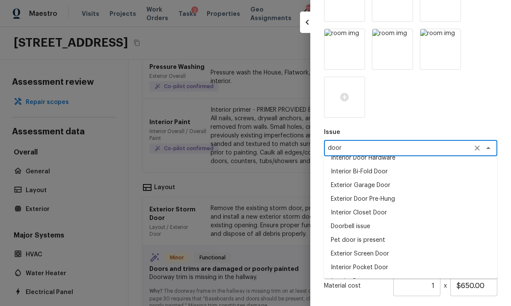
click at [353, 278] on li "Interior Door" at bounding box center [410, 281] width 173 height 14
type textarea "Interior Door"
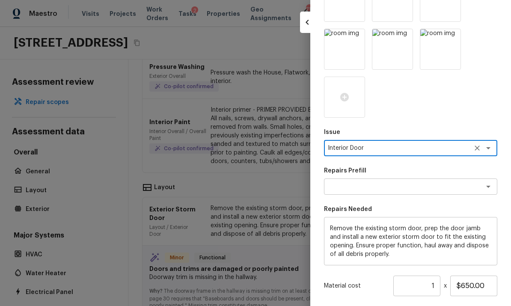
click at [427, 184] on textarea at bounding box center [399, 186] width 142 height 9
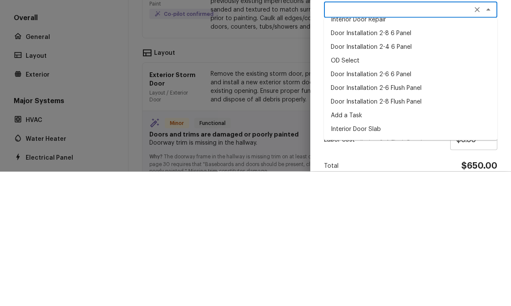
scroll to position [273, 0]
click at [393, 202] on li "Door Installation 2-6 6 Panel" at bounding box center [410, 209] width 173 height 14
type textarea "Door Installation 2-6 6 Panel"
type textarea "Remove the existing door (if present). Install a new pre-hung 2-6 6 panel inter…"
type input "$213.04"
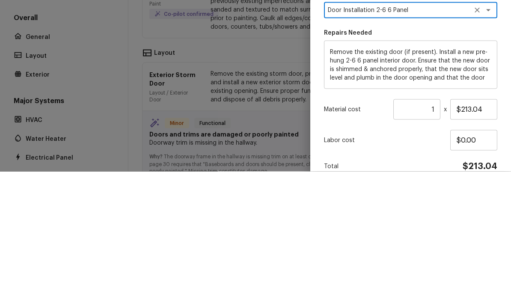
click at [506, 66] on div "Update Repair Scope Area Layout x ​ Feature Interior Door x ​ Issue Interior Do…" at bounding box center [410, 153] width 201 height 306
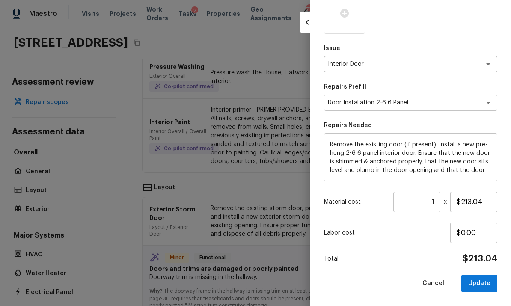
scroll to position [314, 0]
click at [440, 204] on input "1" at bounding box center [416, 202] width 47 height 21
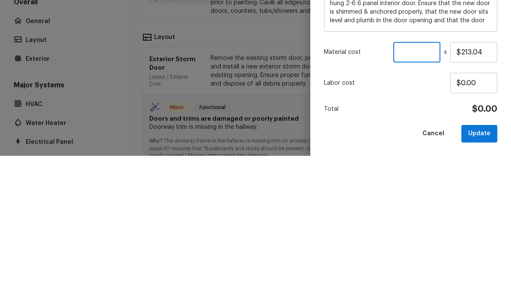
type input "4"
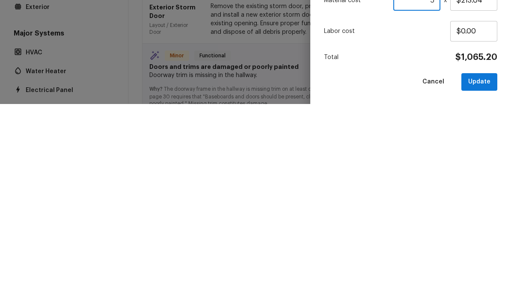
type input "5"
click at [482, 275] on button "Update" at bounding box center [479, 284] width 36 height 18
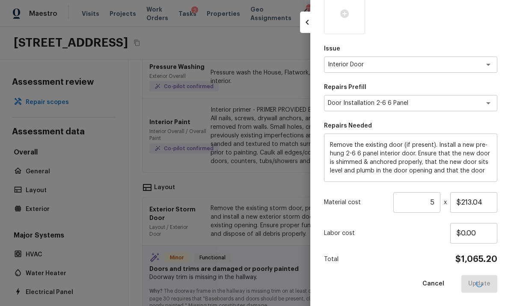
type textarea "Exterior Door"
type textarea "Exterior Storm Door"
type input "1"
type input "$0.00"
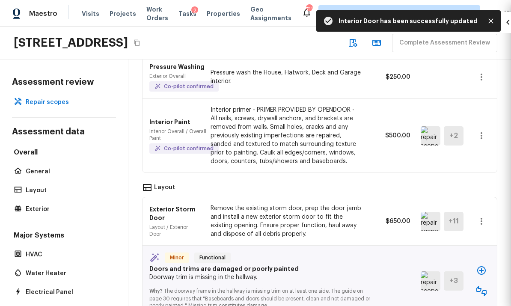
scroll to position [122, 0]
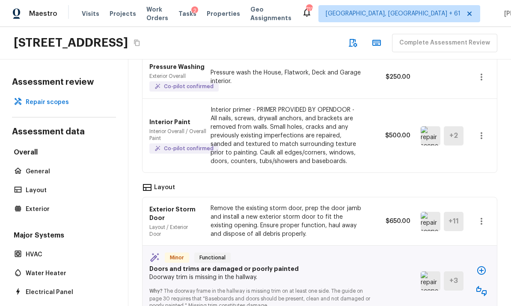
click at [485, 262] on button "button" at bounding box center [481, 270] width 17 height 17
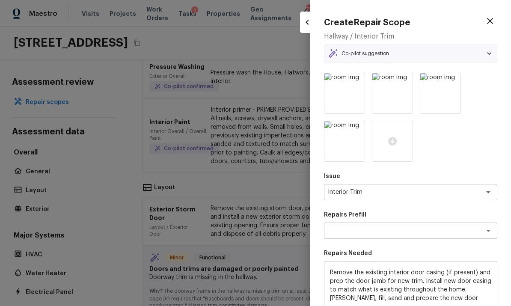
type textarea "Install Door Casing"
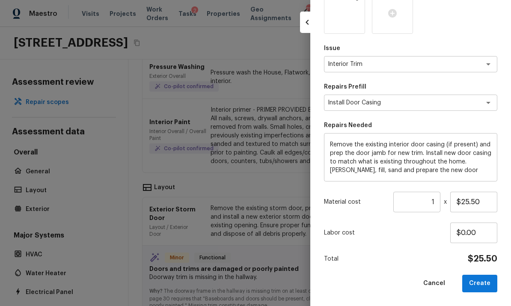
scroll to position [128, 0]
click at [439, 201] on input "1" at bounding box center [416, 202] width 47 height 21
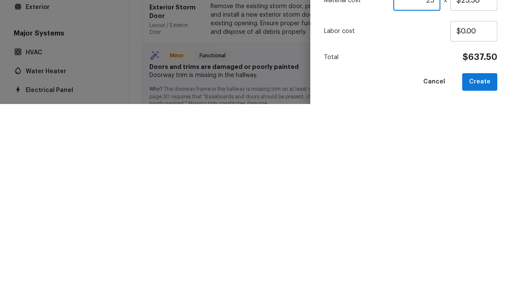
type input "25"
click at [485, 275] on button "Create" at bounding box center [479, 284] width 35 height 18
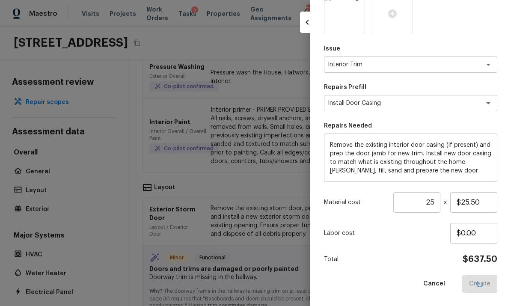
type input "1"
type input "$0.00"
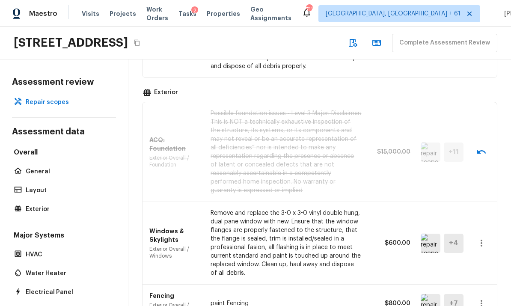
scroll to position [739, 0]
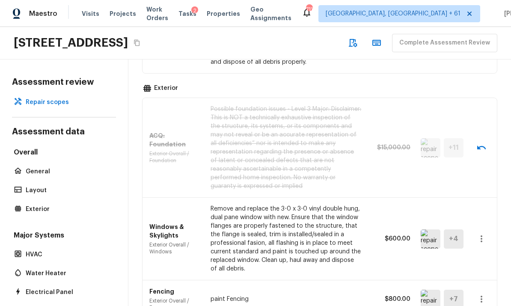
click at [428, 229] on img at bounding box center [431, 238] width 20 height 19
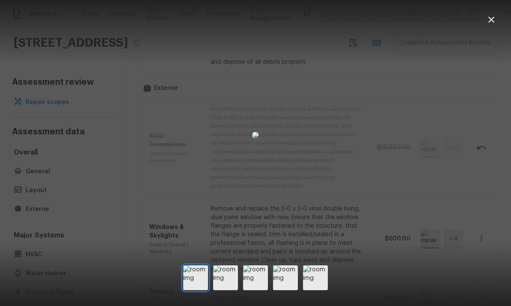
click at [234, 284] on img at bounding box center [225, 277] width 25 height 25
click at [254, 286] on img at bounding box center [255, 277] width 25 height 25
click at [283, 290] on img at bounding box center [285, 277] width 25 height 25
click at [311, 289] on img at bounding box center [315, 277] width 25 height 25
click at [491, 22] on icon "button" at bounding box center [491, 20] width 10 height 10
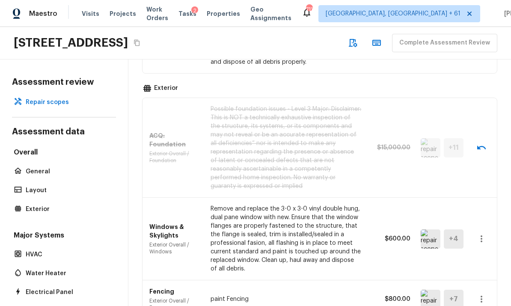
click at [484, 234] on icon "button" at bounding box center [481, 239] width 10 height 10
click at [470, 246] on li "Remove" at bounding box center [478, 249] width 56 height 26
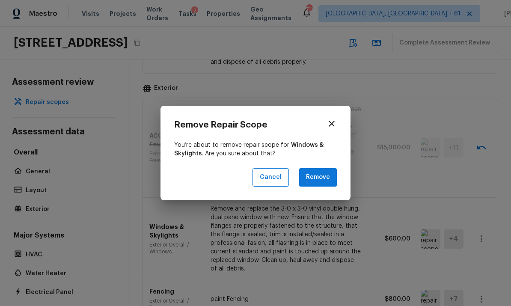
click at [322, 180] on button "Remove" at bounding box center [318, 177] width 38 height 18
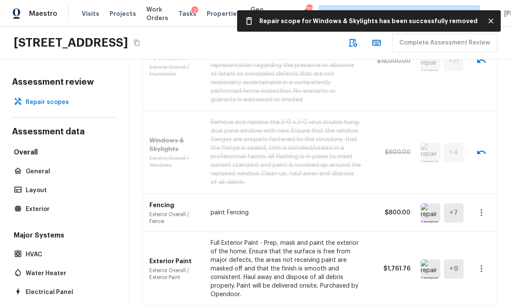
scroll to position [827, 0]
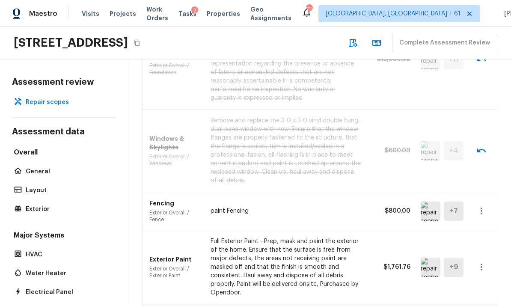
click at [431, 202] on img at bounding box center [431, 211] width 20 height 19
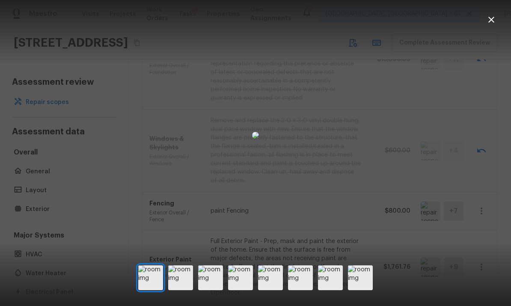
click at [489, 24] on icon "button" at bounding box center [491, 20] width 10 height 10
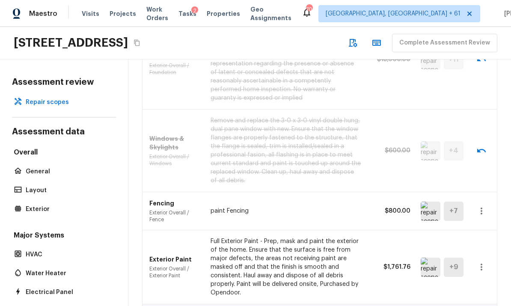
click at [485, 206] on icon "button" at bounding box center [481, 211] width 10 height 10
click at [470, 218] on li "Remove" at bounding box center [478, 221] width 56 height 26
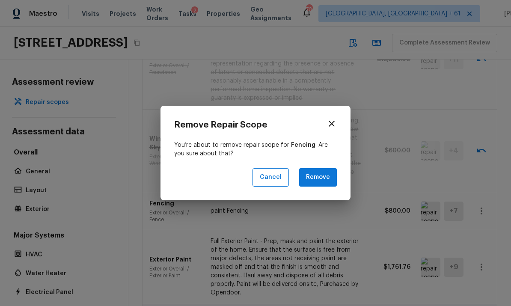
click at [327, 178] on button "Remove" at bounding box center [318, 177] width 38 height 18
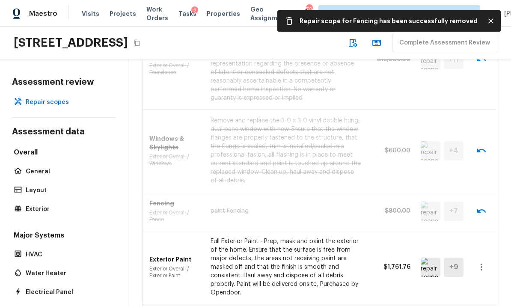
click at [483, 262] on icon "button" at bounding box center [481, 267] width 10 height 10
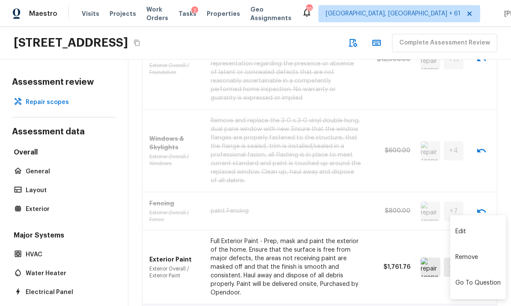
click at [465, 230] on li "Edit" at bounding box center [478, 232] width 56 height 26
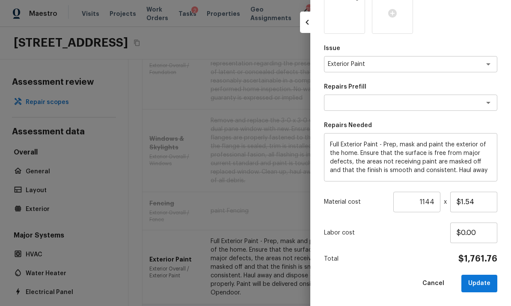
scroll to position [266, 0]
click at [437, 202] on input "1144" at bounding box center [416, 202] width 47 height 21
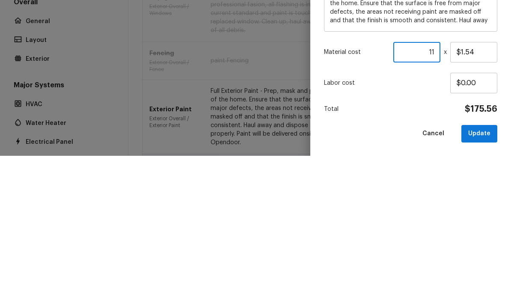
type input "1"
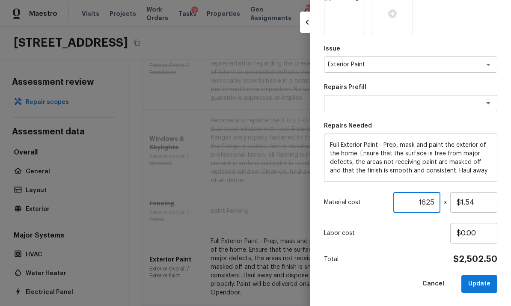
type input "1625"
click at [483, 278] on button "Update" at bounding box center [479, 284] width 36 height 18
type input "1"
type input "$0.00"
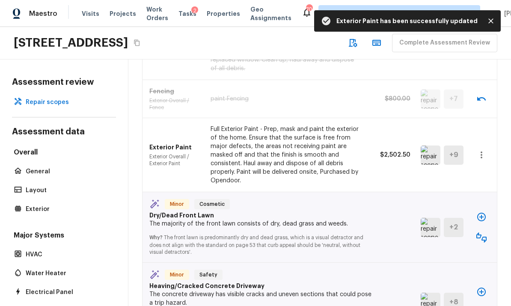
scroll to position [940, 0]
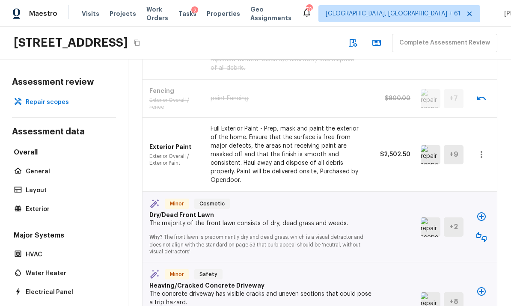
click at [482, 212] on icon "button" at bounding box center [481, 216] width 9 height 9
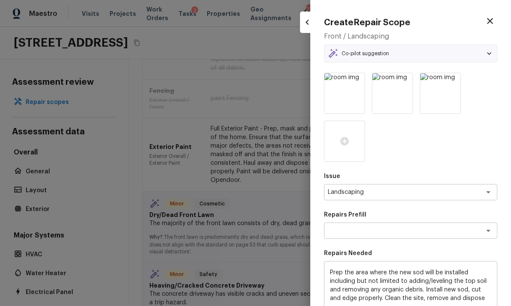
type textarea "Sod Installation"
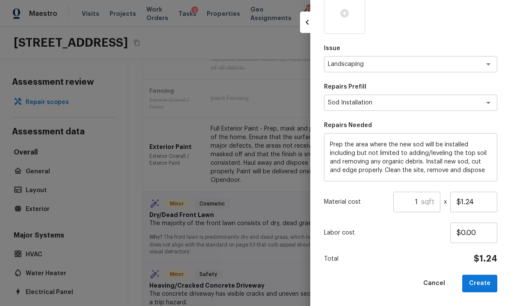
scroll to position [128, 0]
click at [437, 202] on div "1 sqft ​" at bounding box center [416, 202] width 47 height 21
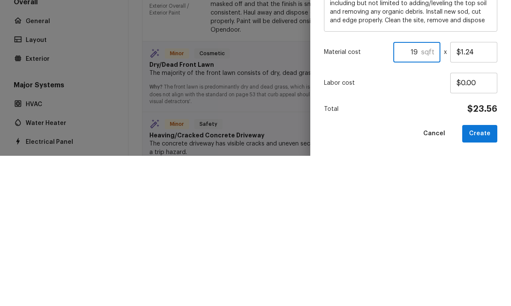
type input "1"
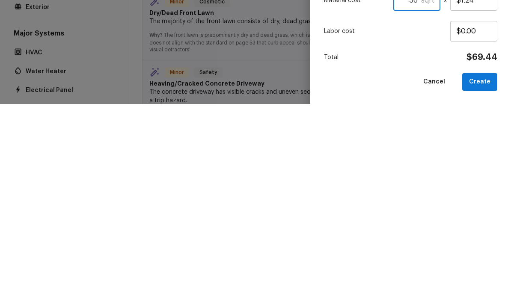
type input "5"
click at [483, 275] on button "Create" at bounding box center [479, 284] width 35 height 18
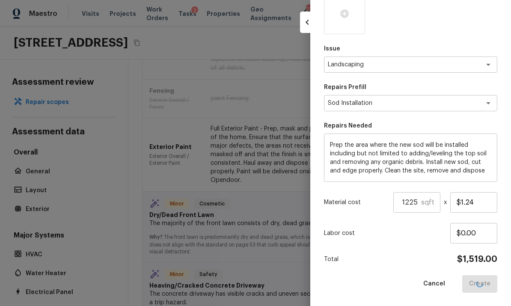
type input "1"
type input "$0.00"
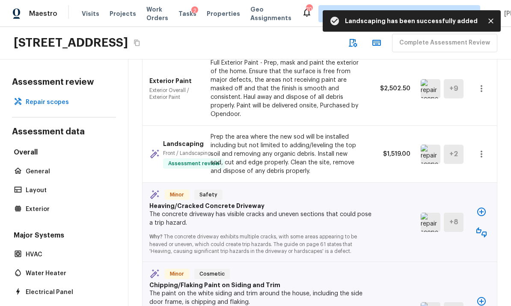
scroll to position [1024, 0]
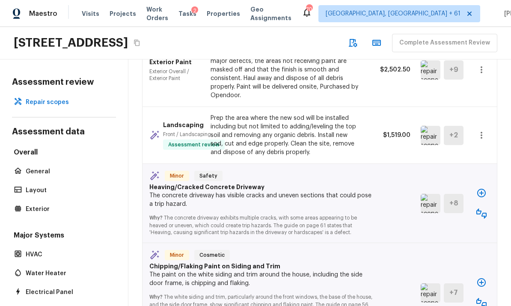
click at [426, 194] on img at bounding box center [431, 203] width 20 height 19
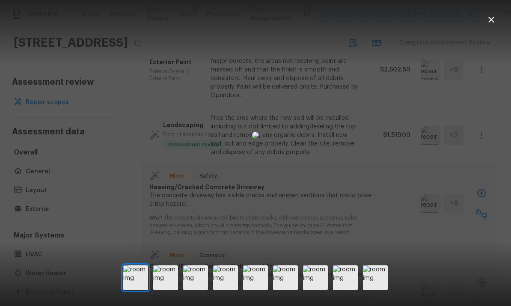
click at [173, 288] on img at bounding box center [165, 277] width 25 height 25
click at [207, 283] on img at bounding box center [195, 277] width 25 height 25
click at [228, 290] on img at bounding box center [225, 277] width 25 height 25
click at [260, 290] on img at bounding box center [255, 277] width 25 height 25
click at [281, 290] on img at bounding box center [285, 277] width 25 height 25
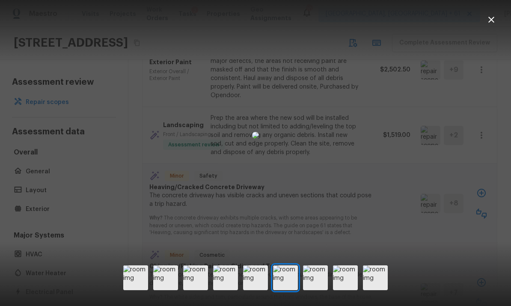
click at [313, 287] on img at bounding box center [315, 277] width 25 height 25
click at [345, 290] on img at bounding box center [345, 277] width 25 height 25
click at [372, 288] on img at bounding box center [375, 277] width 25 height 25
click at [490, 22] on icon "button" at bounding box center [491, 20] width 10 height 10
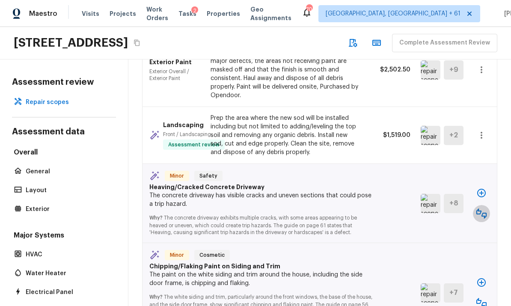
click at [483, 208] on icon "button" at bounding box center [481, 213] width 10 height 10
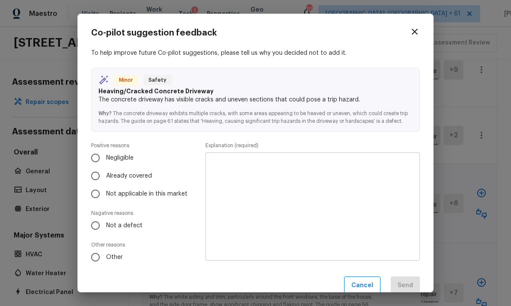
click at [100, 155] on input "Negligible" at bounding box center [95, 158] width 18 height 18
radio input "true"
click at [378, 200] on textarea at bounding box center [312, 207] width 202 height 94
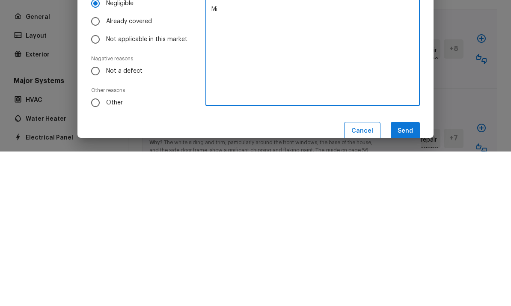
type textarea "M"
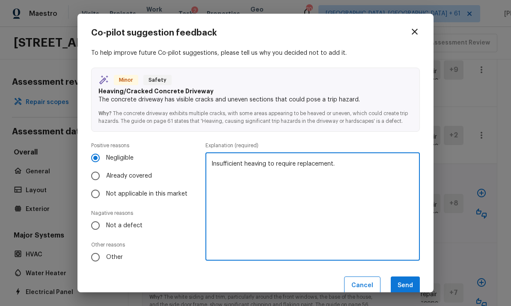
type textarea "Insufficient heaving to require replacement."
click at [409, 283] on button "Send" at bounding box center [405, 286] width 29 height 18
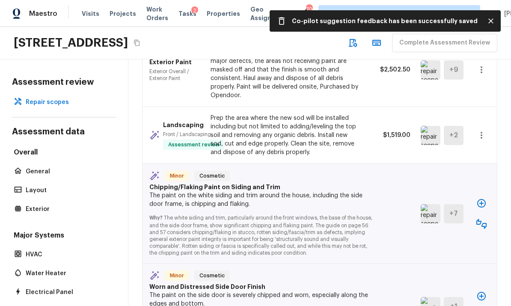
click at [484, 219] on icon "button" at bounding box center [481, 224] width 10 height 10
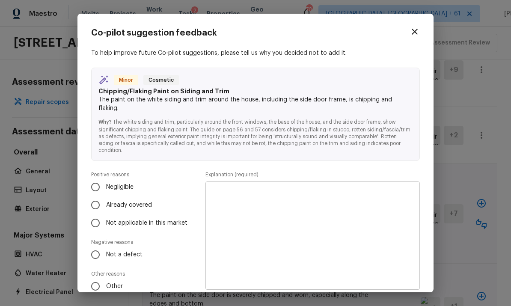
click at [99, 196] on input "Already covered" at bounding box center [95, 205] width 18 height 18
radio input "true"
click at [374, 194] on textarea at bounding box center [312, 236] width 202 height 94
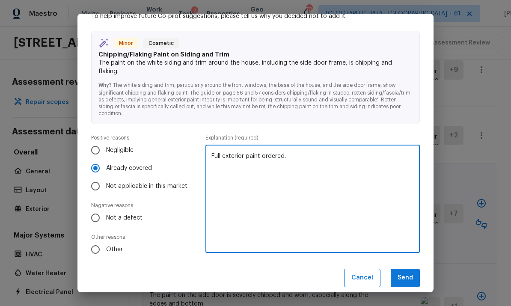
scroll to position [36, 0]
type textarea "Full exterior paint ordered."
click at [404, 269] on button "Send" at bounding box center [405, 278] width 29 height 18
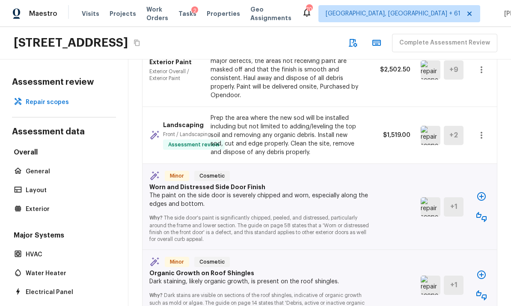
click at [482, 212] on icon "button" at bounding box center [481, 217] width 10 height 10
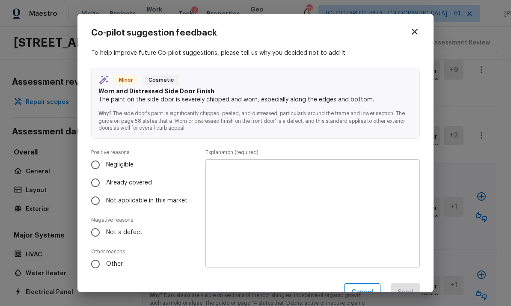
click at [104, 183] on input "Already covered" at bounding box center [95, 183] width 18 height 18
radio input "true"
click at [392, 187] on textarea at bounding box center [312, 214] width 202 height 94
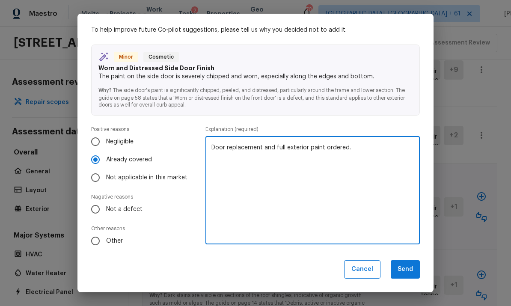
scroll to position [23, 0]
type textarea "Door replacement and full exterior paint ordered."
click at [404, 264] on button "Send" at bounding box center [405, 270] width 29 height 18
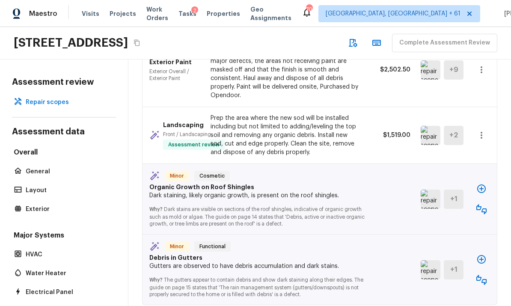
click at [431, 190] on img at bounding box center [431, 199] width 20 height 19
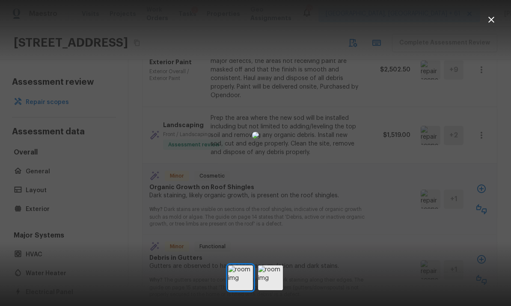
click at [273, 290] on img at bounding box center [270, 277] width 25 height 25
click at [491, 18] on icon "button" at bounding box center [491, 20] width 10 height 10
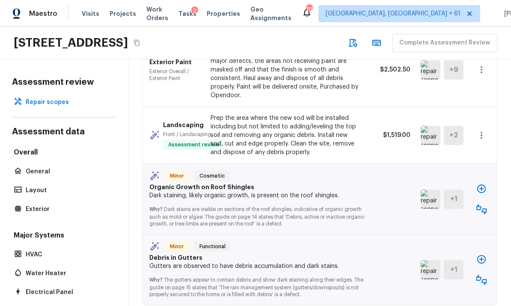
click at [483, 204] on icon "button" at bounding box center [481, 209] width 10 height 10
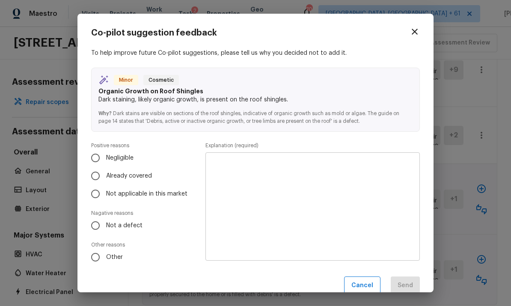
click at [101, 155] on input "Negligible" at bounding box center [95, 158] width 18 height 18
radio input "true"
click at [352, 184] on textarea at bounding box center [312, 207] width 202 height 94
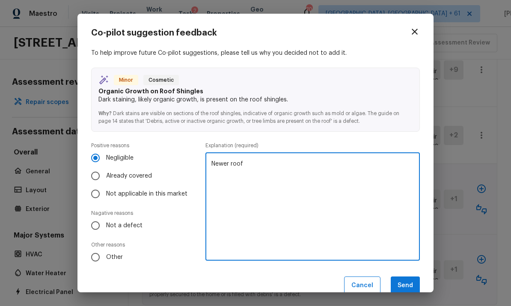
type textarea "Newer roof"
click at [402, 281] on button "Send" at bounding box center [405, 286] width 29 height 18
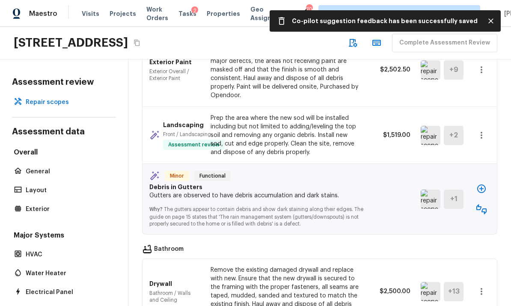
click at [425, 190] on img at bounding box center [431, 199] width 20 height 19
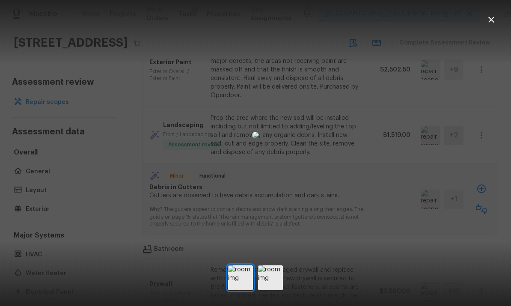
click at [490, 18] on icon "button" at bounding box center [491, 20] width 6 height 6
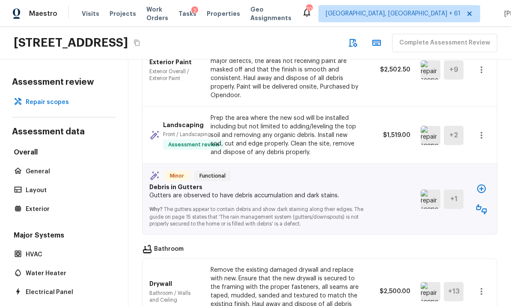
click at [483, 204] on icon "button" at bounding box center [481, 209] width 10 height 10
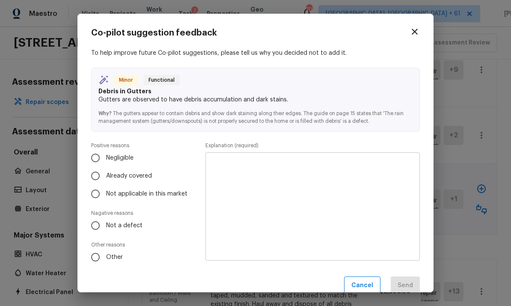
click at [96, 225] on input "Not a defect" at bounding box center [95, 226] width 18 height 18
radio input "true"
click at [370, 178] on textarea at bounding box center [312, 207] width 202 height 94
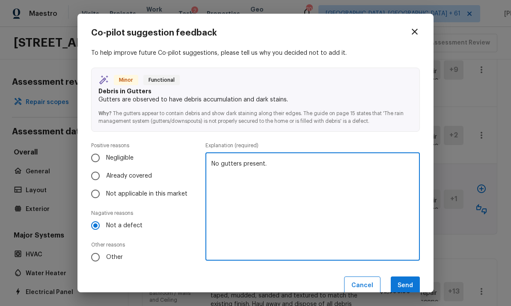
type textarea "No gutters present."
click at [411, 280] on button "Send" at bounding box center [405, 286] width 29 height 18
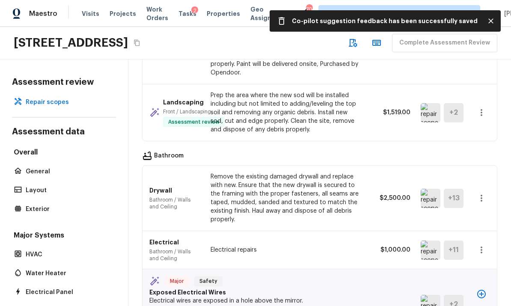
scroll to position [1048, 0]
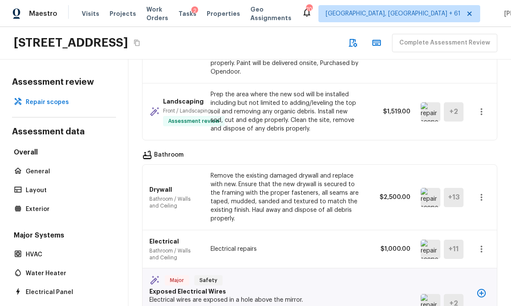
click at [428, 240] on img at bounding box center [431, 249] width 20 height 19
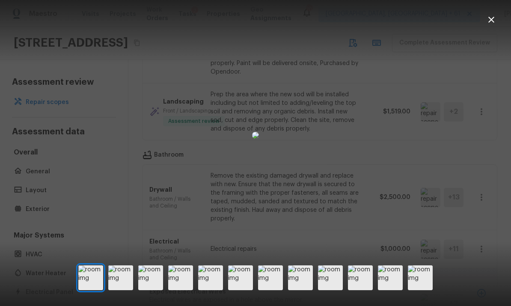
click at [125, 288] on img at bounding box center [120, 277] width 25 height 25
click at [155, 289] on img at bounding box center [150, 277] width 25 height 25
click at [187, 288] on img at bounding box center [180, 277] width 25 height 25
click at [216, 286] on img at bounding box center [210, 277] width 25 height 25
click at [239, 290] on img at bounding box center [240, 277] width 25 height 25
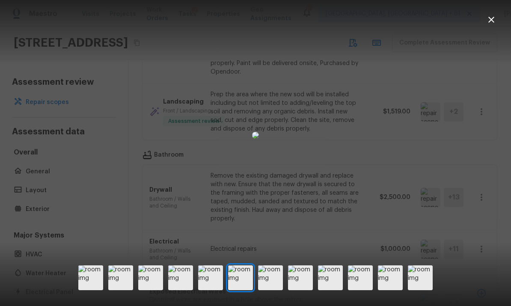
click at [270, 290] on img at bounding box center [270, 277] width 25 height 25
click at [296, 290] on img at bounding box center [300, 277] width 25 height 25
click at [327, 290] on img at bounding box center [330, 277] width 25 height 25
click at [355, 288] on img at bounding box center [360, 277] width 25 height 25
click at [387, 288] on img at bounding box center [390, 277] width 25 height 25
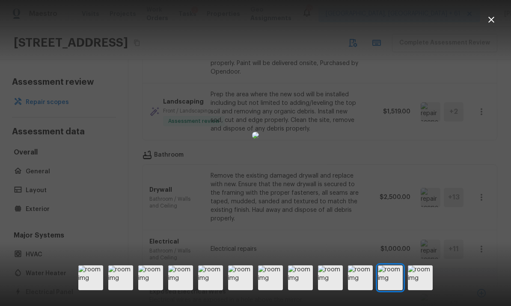
click at [416, 290] on img at bounding box center [420, 277] width 25 height 25
click at [488, 24] on icon "button" at bounding box center [491, 20] width 10 height 10
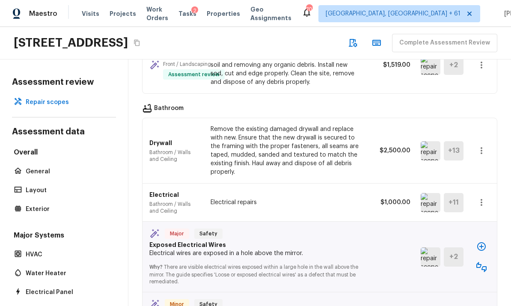
scroll to position [1160, 0]
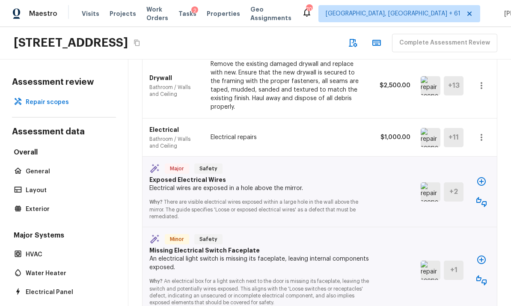
click at [483, 197] on icon "button" at bounding box center [481, 202] width 10 height 10
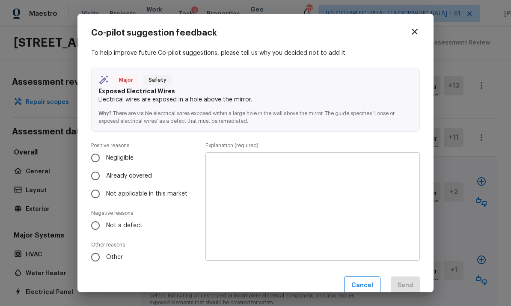
click at [102, 174] on input "Already covered" at bounding box center [95, 176] width 18 height 18
radio input "true"
click at [391, 185] on textarea at bounding box center [312, 207] width 202 height 94
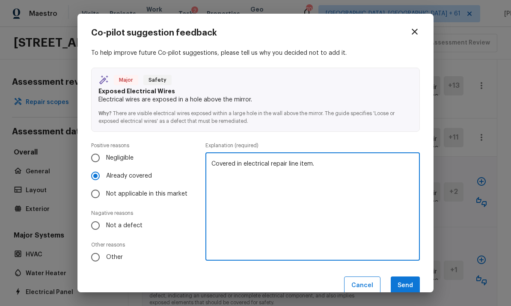
type textarea "Covered in electrical repair line item."
click at [414, 282] on button "Send" at bounding box center [405, 286] width 29 height 18
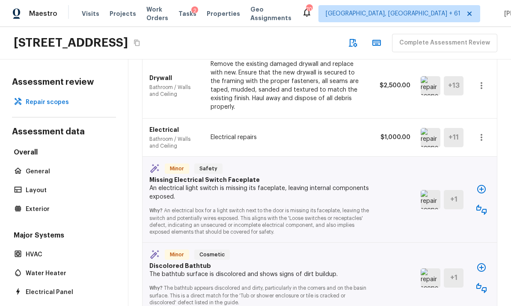
click at [483, 205] on icon "button" at bounding box center [481, 210] width 10 height 10
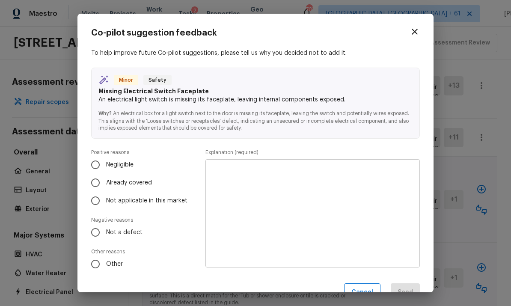
click at [99, 182] on input "Already covered" at bounding box center [95, 183] width 18 height 18
radio input "true"
click at [393, 179] on textarea at bounding box center [312, 214] width 202 height 94
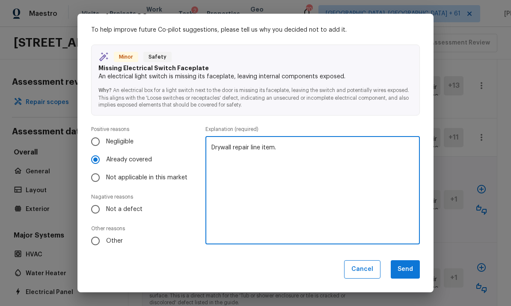
scroll to position [23, 0]
type textarea "Drywall repair line item."
click at [408, 268] on button "Send" at bounding box center [405, 270] width 29 height 18
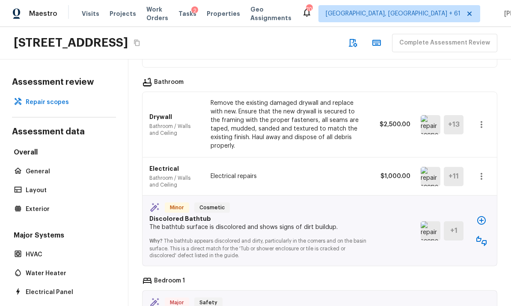
scroll to position [1121, 0]
click at [481, 235] on icon "button" at bounding box center [481, 240] width 10 height 10
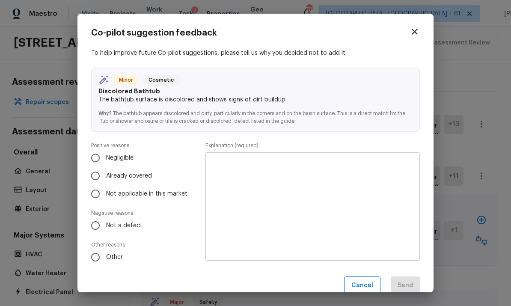
click at [101, 175] on input "Already covered" at bounding box center [95, 176] width 18 height 18
radio input "true"
click at [228, 169] on textarea at bounding box center [312, 207] width 202 height 94
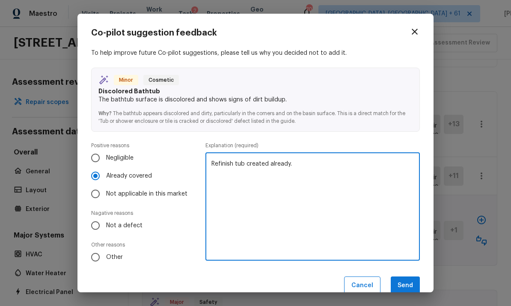
type textarea "Refinish tub created already."
click at [407, 284] on button "Send" at bounding box center [405, 286] width 29 height 18
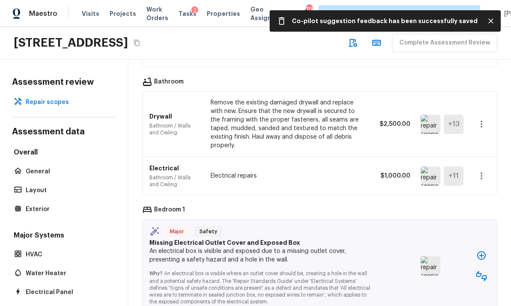
click at [430, 256] on img at bounding box center [431, 265] width 20 height 19
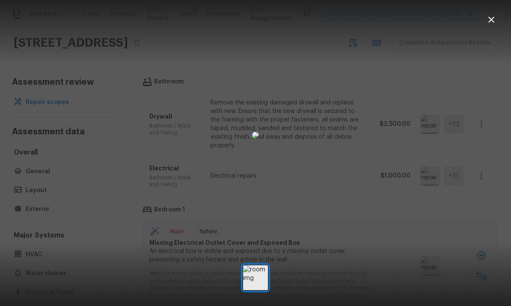
click at [490, 19] on icon "button" at bounding box center [491, 20] width 10 height 10
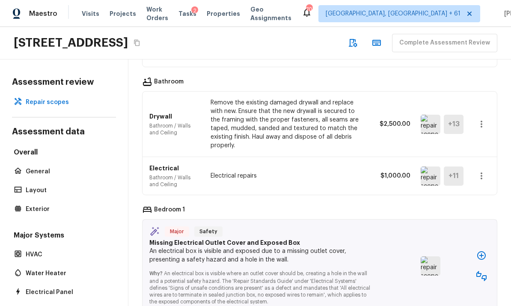
click at [484, 271] on icon "button" at bounding box center [481, 276] width 10 height 10
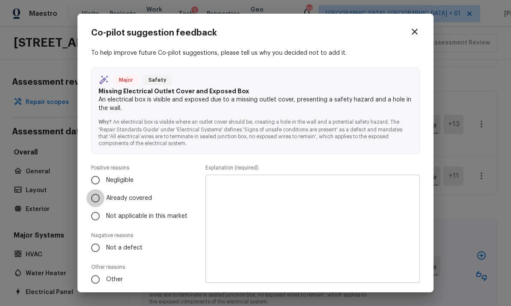
click at [99, 197] on input "Already covered" at bounding box center [95, 198] width 18 height 18
radio input "true"
click at [376, 196] on textarea at bounding box center [312, 229] width 202 height 94
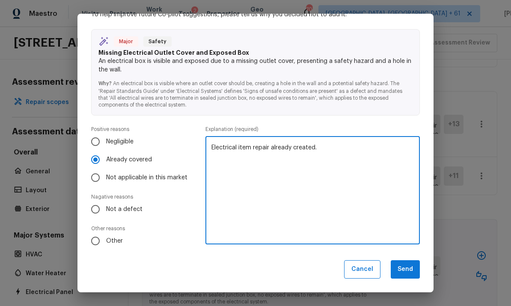
scroll to position [38, 0]
type textarea "Electrical item repair already created."
click at [407, 267] on button "Send" at bounding box center [405, 270] width 29 height 18
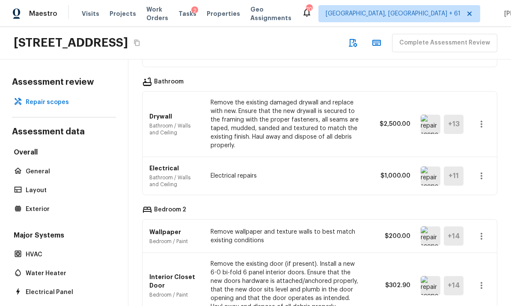
click at [434, 226] on img at bounding box center [431, 235] width 20 height 19
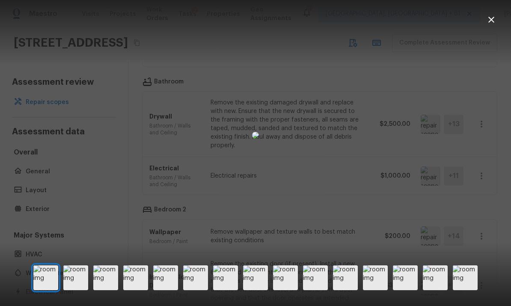
click at [79, 290] on img at bounding box center [75, 277] width 25 height 25
click at [110, 290] on img at bounding box center [105, 277] width 25 height 25
click at [153, 290] on img at bounding box center [165, 277] width 25 height 25
click at [200, 290] on img at bounding box center [195, 277] width 25 height 25
click at [231, 290] on img at bounding box center [225, 277] width 25 height 25
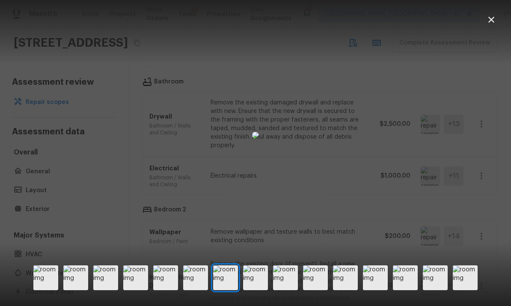
click at [256, 290] on img at bounding box center [255, 277] width 25 height 25
click at [284, 290] on img at bounding box center [285, 277] width 25 height 25
click at [314, 289] on img at bounding box center [315, 277] width 25 height 25
click at [290, 289] on img at bounding box center [285, 277] width 25 height 25
click at [309, 289] on img at bounding box center [315, 277] width 25 height 25
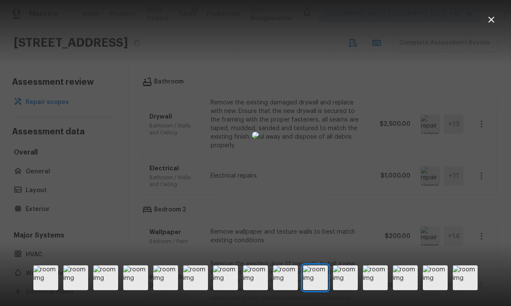
click at [342, 290] on img at bounding box center [345, 277] width 25 height 25
click at [376, 290] on img at bounding box center [375, 277] width 25 height 25
click at [404, 289] on img at bounding box center [405, 277] width 25 height 25
click at [437, 289] on img at bounding box center [435, 277] width 25 height 25
click at [461, 290] on img at bounding box center [465, 277] width 25 height 25
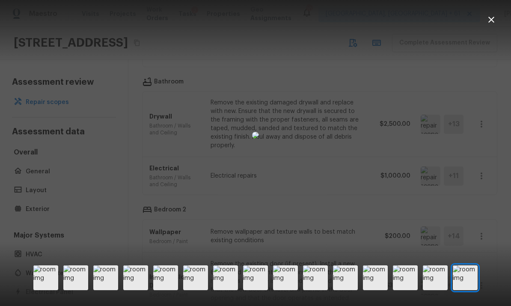
click at [492, 23] on icon "button" at bounding box center [491, 20] width 10 height 10
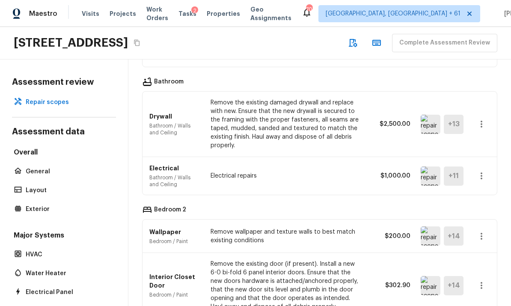
click at [484, 231] on icon "button" at bounding box center [481, 236] width 10 height 10
click at [469, 241] on li "Remove" at bounding box center [478, 246] width 56 height 26
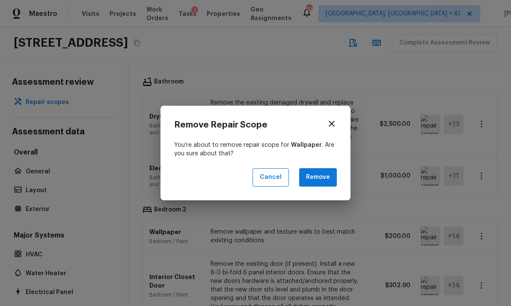
click at [328, 174] on button "Remove" at bounding box center [318, 177] width 38 height 18
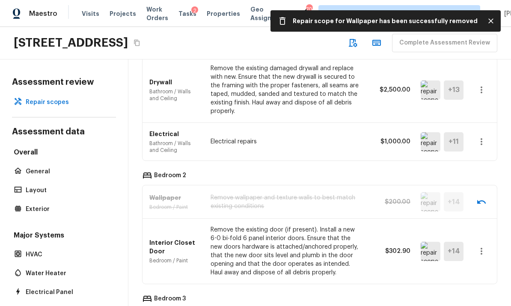
scroll to position [1156, 0]
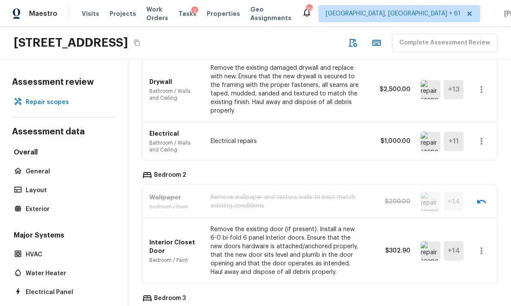
click at [430, 241] on img at bounding box center [431, 250] width 20 height 19
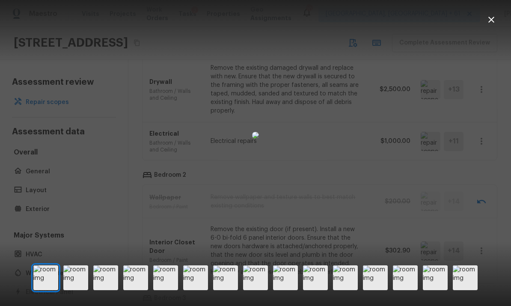
click at [491, 22] on icon "button" at bounding box center [491, 20] width 10 height 10
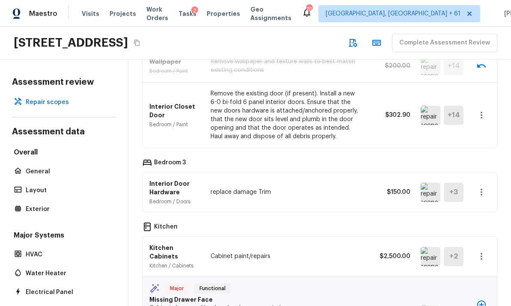
scroll to position [1267, 0]
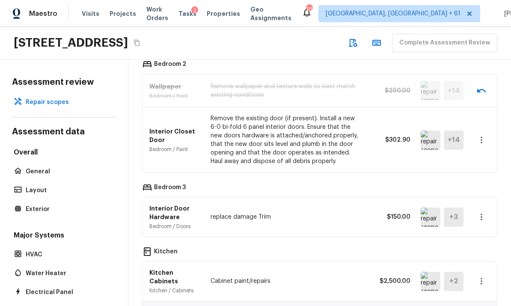
click at [482, 212] on icon "button" at bounding box center [481, 217] width 10 height 10
click at [469, 224] on li "Remove" at bounding box center [478, 227] width 56 height 26
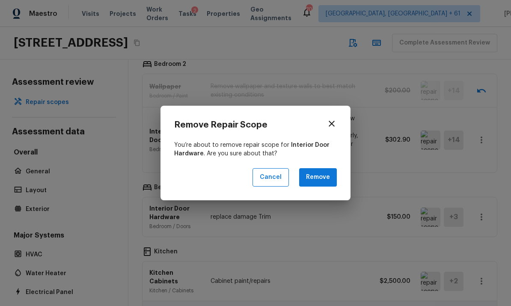
click at [321, 175] on button "Remove" at bounding box center [318, 177] width 38 height 18
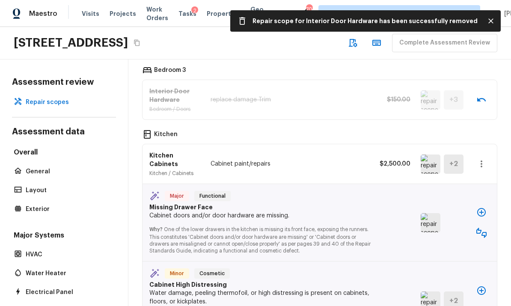
scroll to position [1397, 0]
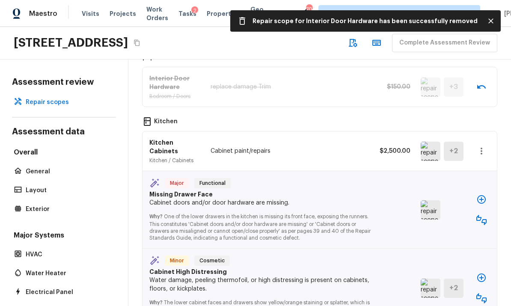
click at [484, 215] on icon "button" at bounding box center [481, 220] width 10 height 10
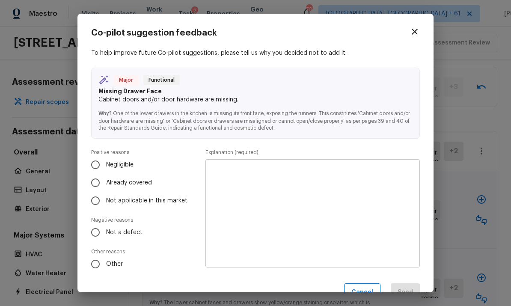
click at [99, 181] on input "Already covered" at bounding box center [95, 183] width 18 height 18
radio input "true"
click at [384, 184] on textarea at bounding box center [312, 214] width 202 height 94
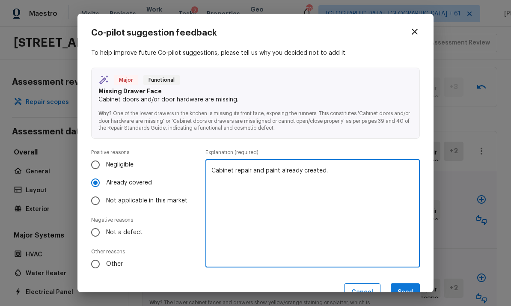
type textarea "Cabinet repair and paint already created."
click at [407, 286] on button "Send" at bounding box center [405, 292] width 29 height 18
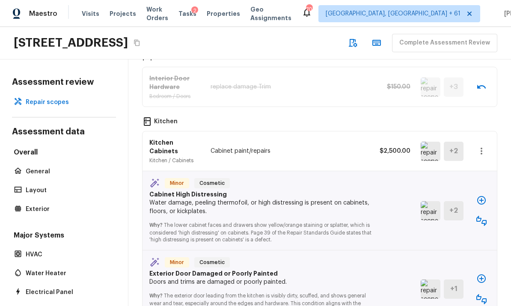
click at [427, 201] on img at bounding box center [431, 210] width 20 height 19
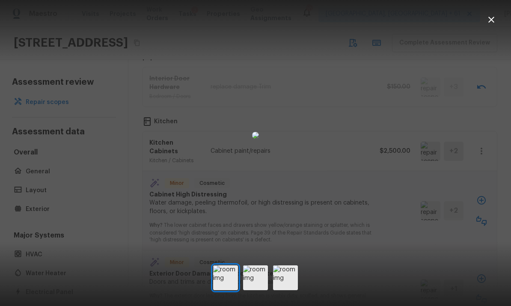
click at [256, 290] on img at bounding box center [255, 277] width 25 height 25
click at [287, 290] on img at bounding box center [285, 277] width 25 height 25
click at [493, 21] on icon "button" at bounding box center [491, 20] width 6 height 6
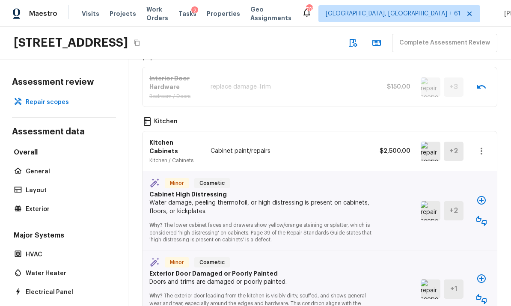
click at [482, 216] on icon "button" at bounding box center [481, 221] width 10 height 10
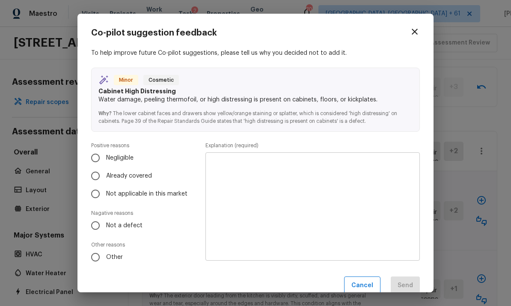
click at [99, 171] on input "Already covered" at bounding box center [95, 176] width 18 height 18
radio input "true"
click at [378, 183] on textarea at bounding box center [312, 207] width 202 height 94
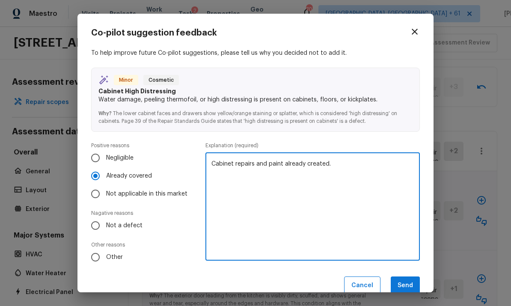
type textarea "Cabinet repairs and paint already created."
click at [405, 284] on button "Send" at bounding box center [405, 286] width 29 height 18
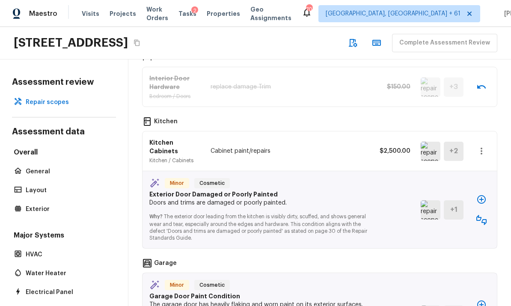
click at [431, 200] on img at bounding box center [431, 209] width 20 height 19
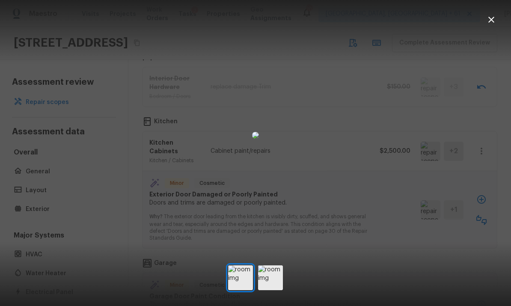
click at [493, 24] on icon "button" at bounding box center [491, 20] width 10 height 10
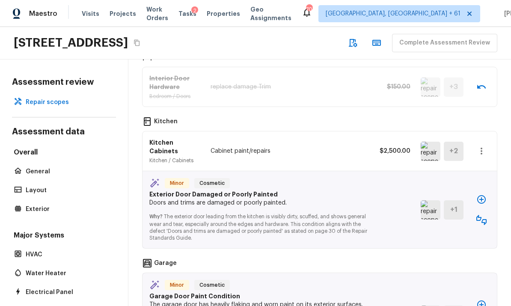
click at [481, 215] on icon "button" at bounding box center [481, 220] width 10 height 10
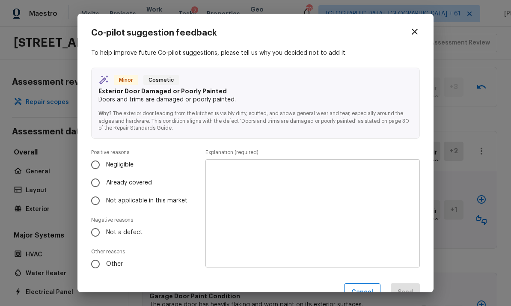
click at [99, 183] on input "Already covered" at bounding box center [95, 183] width 18 height 18
radio input "true"
click at [404, 187] on textarea at bounding box center [312, 214] width 202 height 94
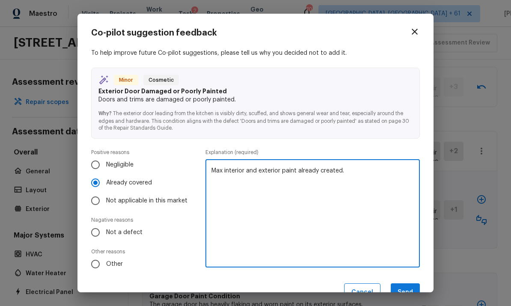
type textarea "Max interior and exterior paint already created."
click at [407, 286] on button "Send" at bounding box center [405, 292] width 29 height 18
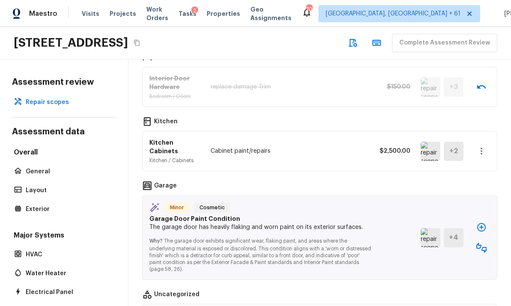
click at [429, 228] on img at bounding box center [431, 237] width 20 height 19
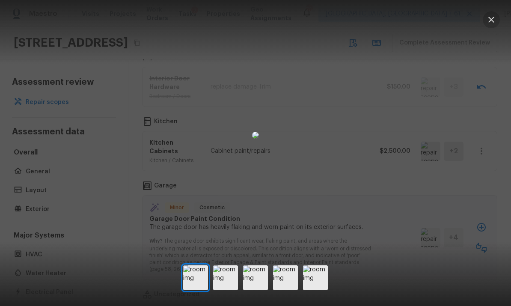
click at [493, 20] on icon "button" at bounding box center [491, 20] width 10 height 10
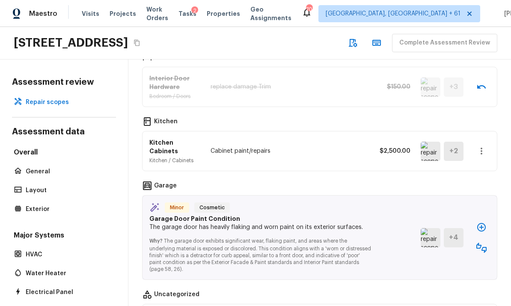
click at [479, 222] on icon "button" at bounding box center [481, 227] width 10 height 10
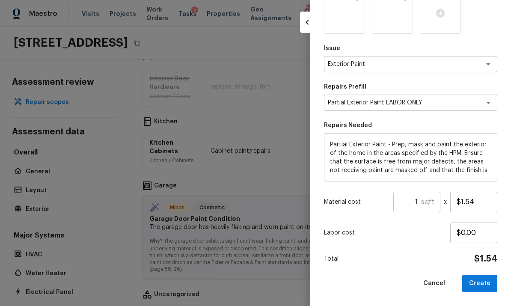
scroll to position [128, 0]
click at [437, 201] on div "1 sqft ​" at bounding box center [416, 202] width 47 height 21
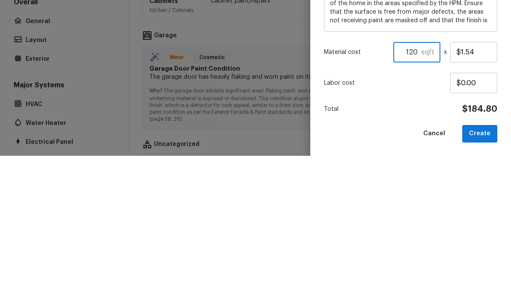
type input "120"
click at [424, 223] on div "Labor cost $0.00" at bounding box center [410, 233] width 173 height 21
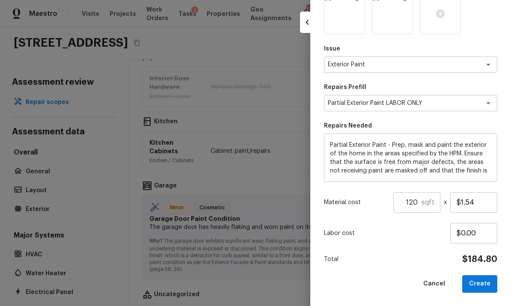
click at [482, 282] on button "Create" at bounding box center [479, 284] width 35 height 18
type input "1"
type input "$0.00"
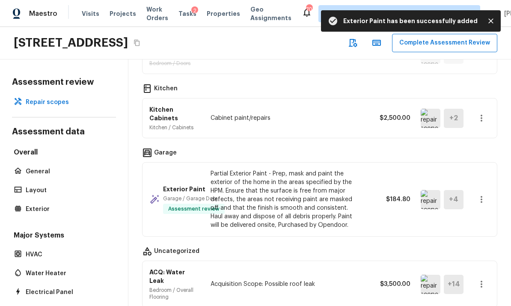
scroll to position [1429, 0]
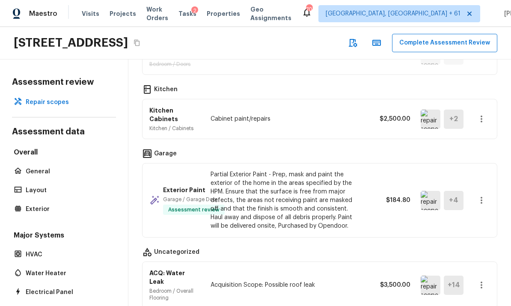
click at [426, 276] on img at bounding box center [431, 285] width 20 height 19
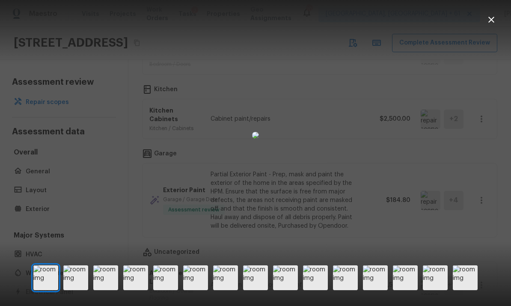
click at [78, 288] on img at bounding box center [75, 277] width 25 height 25
click at [110, 290] on img at bounding box center [105, 277] width 25 height 25
click at [139, 290] on img at bounding box center [135, 277] width 25 height 25
click at [172, 290] on img at bounding box center [165, 277] width 25 height 25
click at [207, 289] on img at bounding box center [195, 277] width 25 height 25
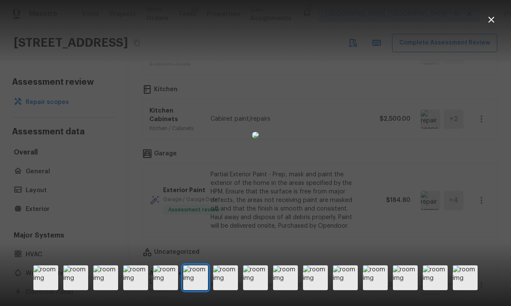
click at [228, 290] on img at bounding box center [225, 277] width 25 height 25
click at [262, 289] on img at bounding box center [255, 277] width 25 height 25
click at [286, 290] on img at bounding box center [285, 277] width 25 height 25
click at [314, 290] on img at bounding box center [315, 277] width 25 height 25
click at [344, 290] on img at bounding box center [345, 277] width 25 height 25
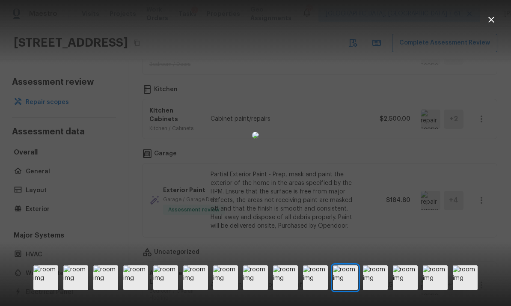
click at [368, 289] on img at bounding box center [375, 277] width 25 height 25
click at [399, 290] on img at bounding box center [405, 277] width 25 height 25
click at [431, 290] on img at bounding box center [435, 277] width 25 height 25
click at [463, 288] on img at bounding box center [465, 277] width 25 height 25
click at [489, 19] on icon "button" at bounding box center [491, 20] width 10 height 10
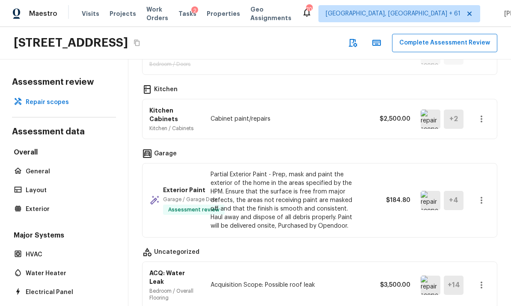
click at [485, 280] on icon "button" at bounding box center [481, 285] width 10 height 10
click at [484, 279] on li "Remove" at bounding box center [484, 283] width 40 height 26
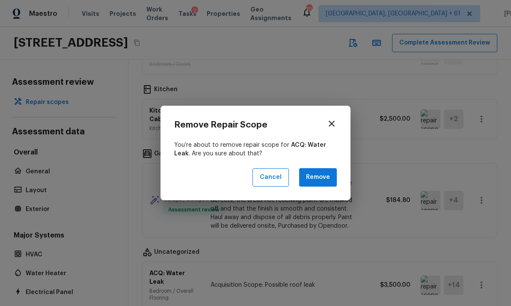
click at [325, 183] on button "Remove" at bounding box center [318, 177] width 38 height 18
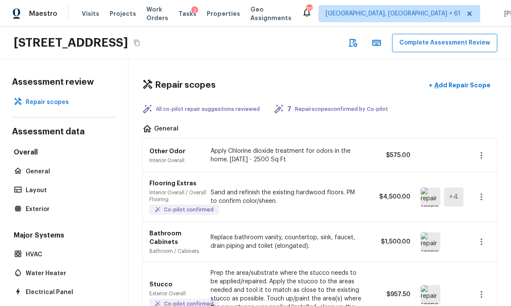
scroll to position [0, 0]
click at [484, 192] on icon "button" at bounding box center [481, 197] width 10 height 10
click at [476, 188] on li "Edit" at bounding box center [484, 190] width 40 height 26
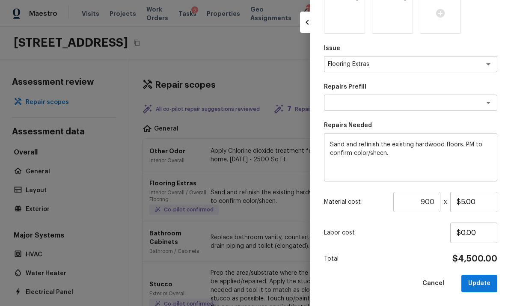
scroll to position [170, 0]
click at [484, 202] on input "$5.00" at bounding box center [473, 202] width 47 height 21
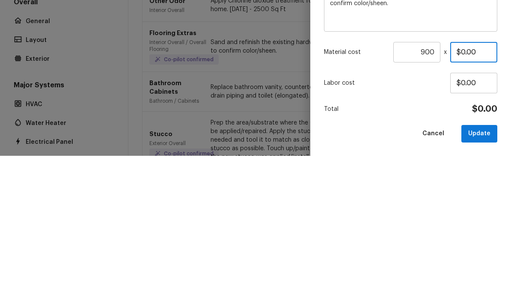
type input "$7.00"
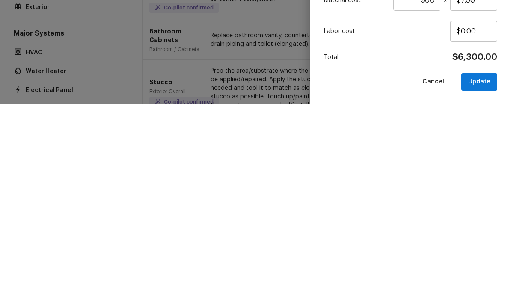
click at [482, 275] on button "Update" at bounding box center [479, 284] width 36 height 18
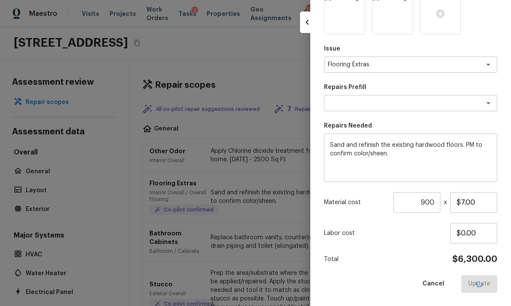
type input "1"
type input "$0.00"
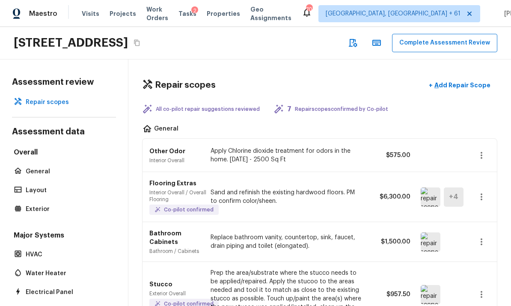
scroll to position [0, 0]
click at [447, 43] on button "Complete Assessment Review" at bounding box center [444, 43] width 105 height 18
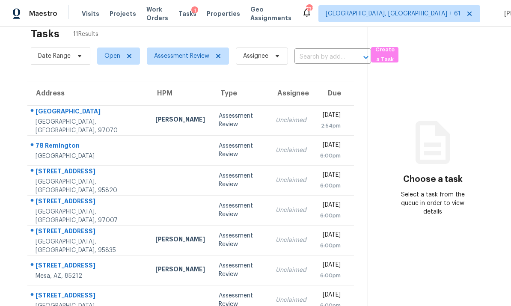
scroll to position [20, 0]
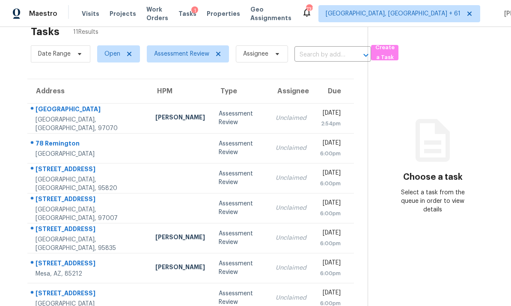
click at [149, 114] on td "[PERSON_NAME]" at bounding box center [180, 118] width 63 height 30
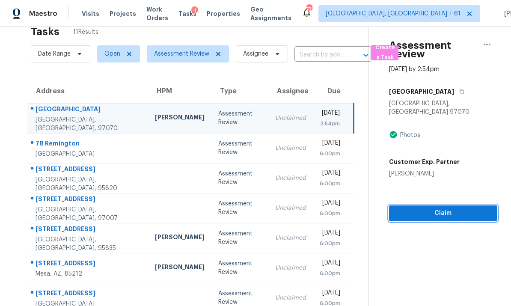
click at [449, 205] on button "Claim" at bounding box center [443, 213] width 108 height 16
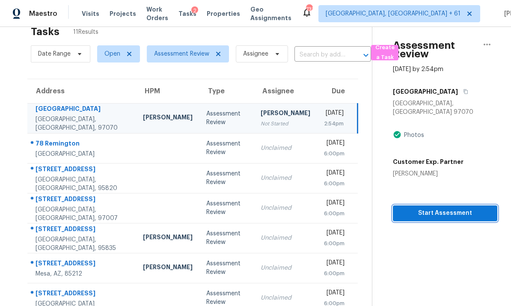
click at [438, 208] on span "Start Assessment" at bounding box center [445, 213] width 91 height 11
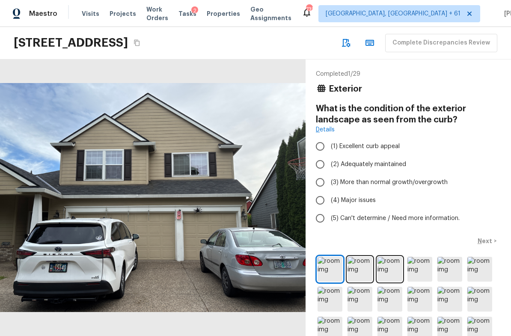
click at [143, 45] on button "Copy Address" at bounding box center [136, 42] width 11 height 11
click at [140, 42] on icon "Copy Address" at bounding box center [137, 42] width 7 height 7
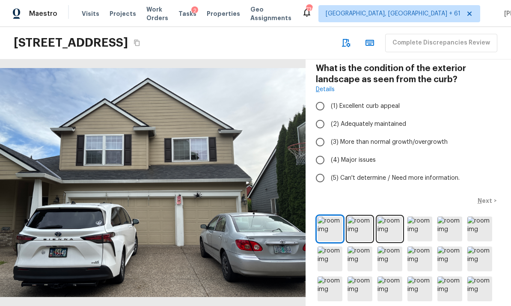
scroll to position [42, 0]
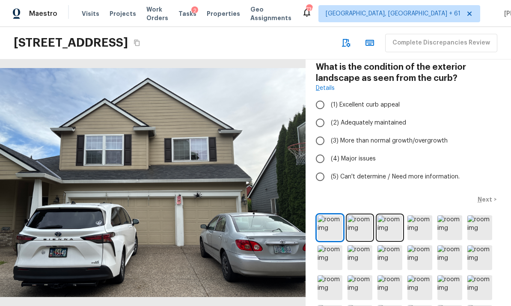
click at [363, 227] on img at bounding box center [360, 227] width 25 height 25
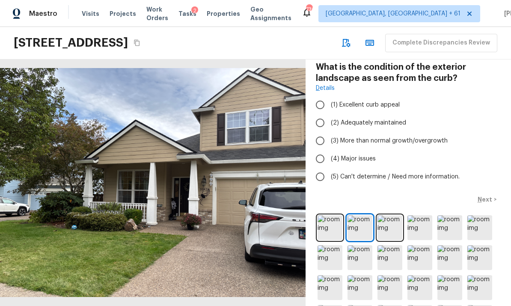
click at [389, 226] on img at bounding box center [390, 227] width 25 height 25
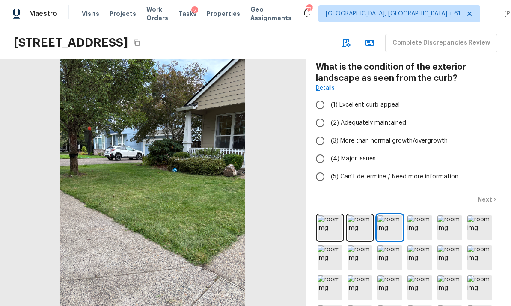
click at [325, 124] on input "(2) Adequately maintained" at bounding box center [320, 123] width 18 height 18
radio input "true"
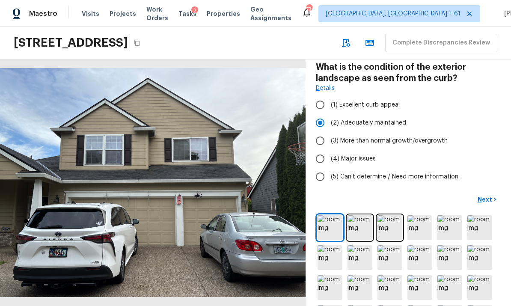
click at [488, 195] on p "Next" at bounding box center [486, 199] width 16 height 9
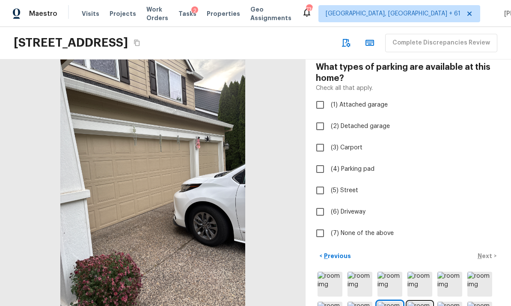
click at [322, 109] on input "(1) Attached garage" at bounding box center [320, 105] width 18 height 18
checkbox input "true"
click at [488, 254] on p "Next" at bounding box center [486, 256] width 16 height 9
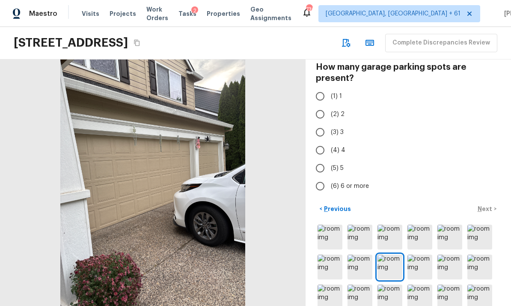
click at [318, 130] on input "(3) 3" at bounding box center [320, 132] width 18 height 18
radio input "true"
click at [489, 207] on p "Next" at bounding box center [486, 209] width 16 height 9
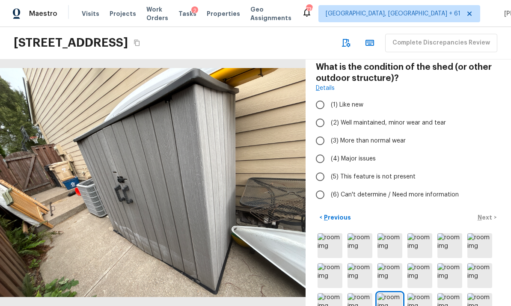
click at [321, 123] on input "(2) Well maintained, minor wear and tear" at bounding box center [320, 123] width 18 height 18
radio input "true"
click at [489, 212] on button "Next >" at bounding box center [486, 218] width 27 height 14
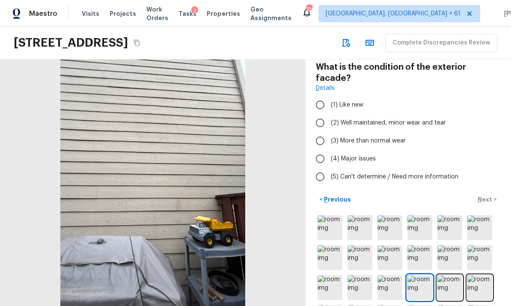
click at [321, 132] on input "(3) More than normal wear" at bounding box center [320, 141] width 18 height 18
radio input "true"
click at [483, 195] on p "Next" at bounding box center [486, 199] width 16 height 9
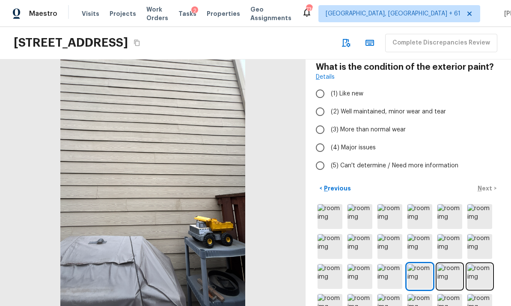
click at [322, 127] on input "(3) More than normal wear" at bounding box center [320, 130] width 18 height 18
radio input "true"
click at [488, 187] on p "Next" at bounding box center [486, 188] width 16 height 9
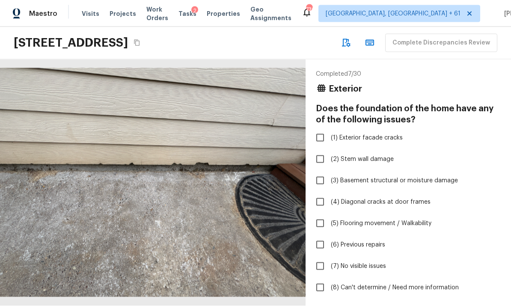
scroll to position [0, 0]
click at [321, 257] on input "(7) No visible issues" at bounding box center [320, 266] width 18 height 18
checkbox input "true"
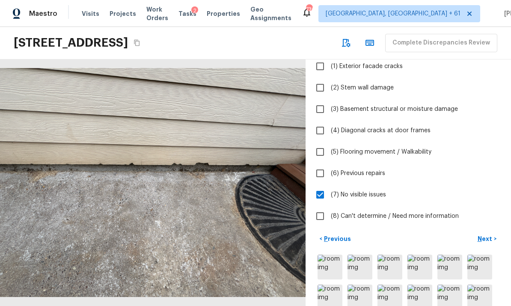
scroll to position [75, 0]
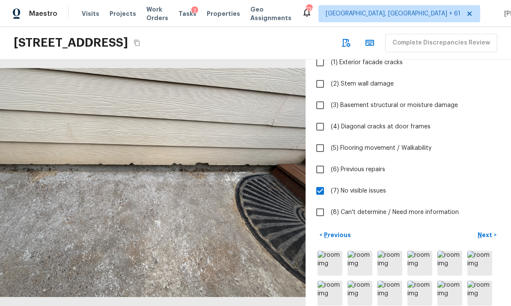
click at [489, 231] on p "Next" at bounding box center [486, 235] width 16 height 9
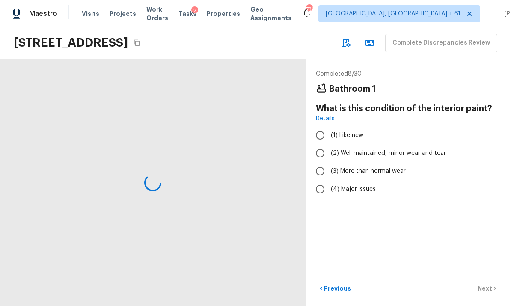
scroll to position [0, 0]
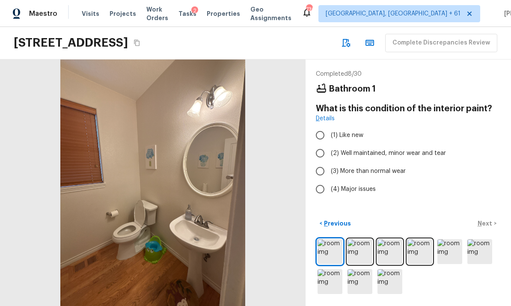
click at [354, 256] on img at bounding box center [360, 251] width 25 height 25
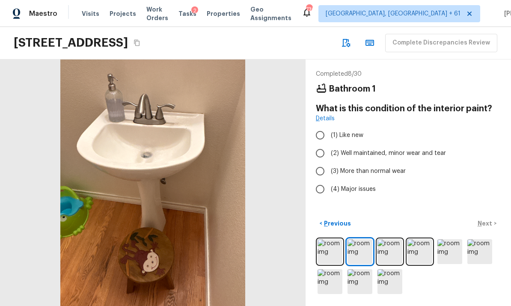
click at [386, 252] on img at bounding box center [390, 251] width 25 height 25
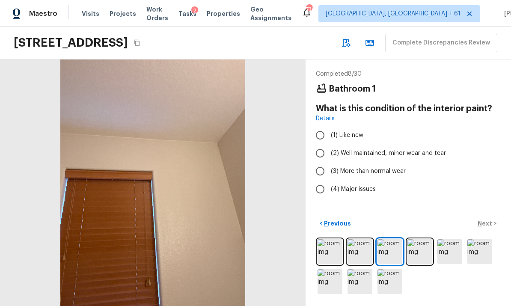
click at [417, 251] on img at bounding box center [420, 251] width 25 height 25
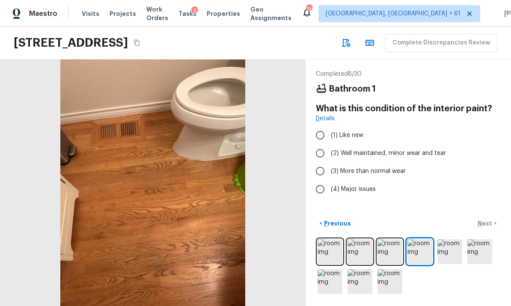
click at [446, 251] on img at bounding box center [449, 251] width 25 height 25
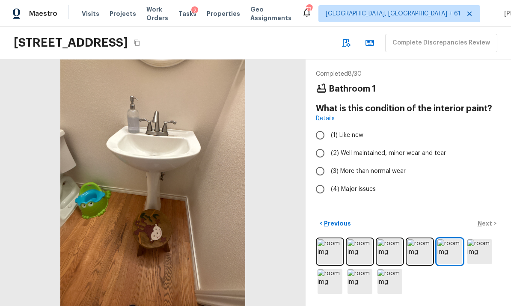
click at [413, 254] on img at bounding box center [420, 251] width 25 height 25
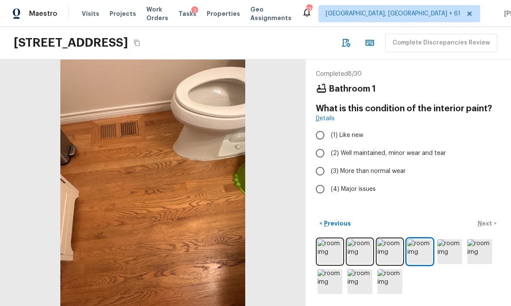
click at [443, 253] on img at bounding box center [449, 251] width 25 height 25
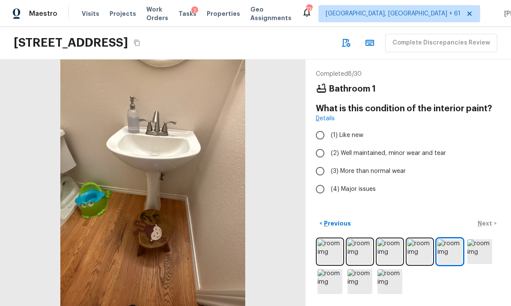
click at [477, 255] on img at bounding box center [479, 251] width 25 height 25
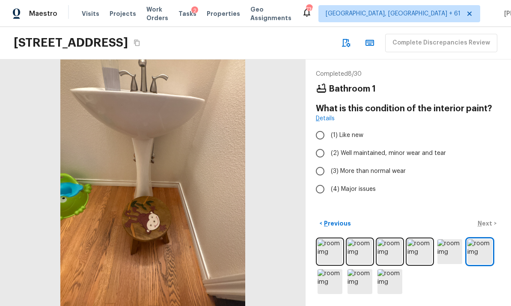
click at [327, 283] on img at bounding box center [330, 281] width 25 height 25
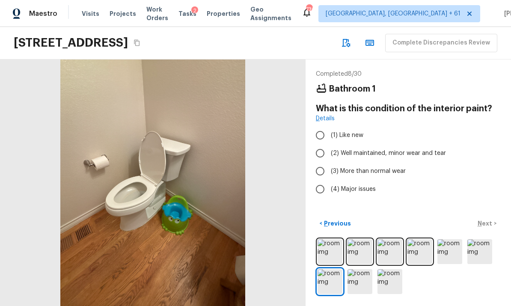
click at [359, 286] on img at bounding box center [360, 281] width 25 height 25
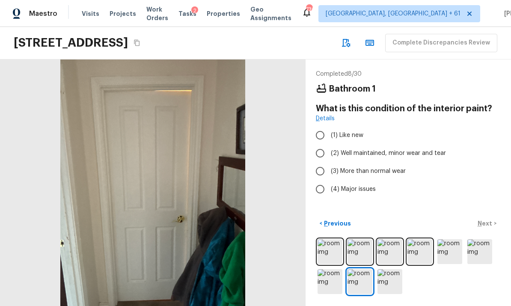
click at [387, 280] on img at bounding box center [390, 281] width 25 height 25
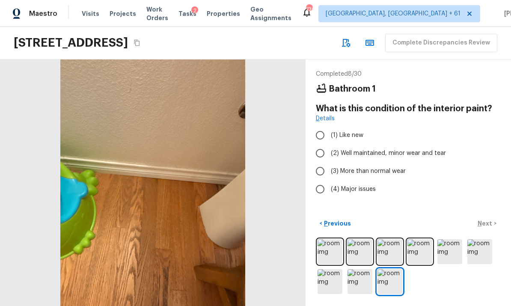
click at [320, 155] on input "(2) Well maintained, minor wear and tear" at bounding box center [320, 153] width 18 height 18
radio input "true"
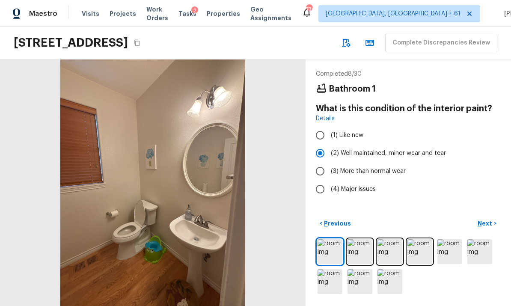
click at [486, 228] on p "Next" at bounding box center [486, 223] width 16 height 9
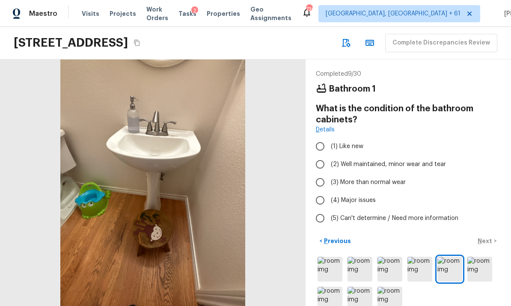
click at [322, 163] on input "(2) Well maintained, minor wear and tear" at bounding box center [320, 164] width 18 height 18
radio input "true"
click at [484, 245] on p "Next" at bounding box center [486, 241] width 16 height 9
click at [323, 163] on input "(2) Well maintained, minor wear and tear" at bounding box center [320, 164] width 18 height 18
radio input "true"
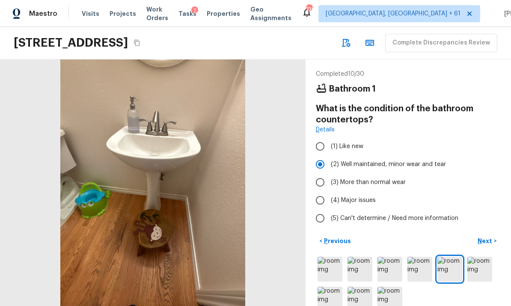
click at [486, 245] on p "Next" at bounding box center [486, 241] width 16 height 9
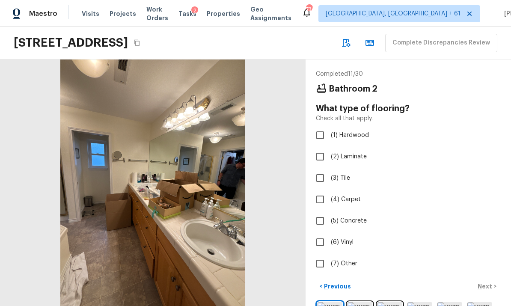
click at [319, 137] on input "(1) Hardwood" at bounding box center [320, 135] width 18 height 18
checkbox input "true"
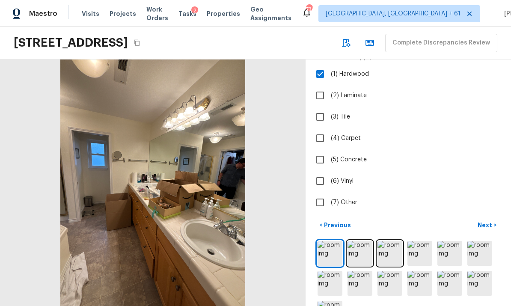
scroll to position [61, 0]
click at [355, 254] on img at bounding box center [360, 253] width 25 height 25
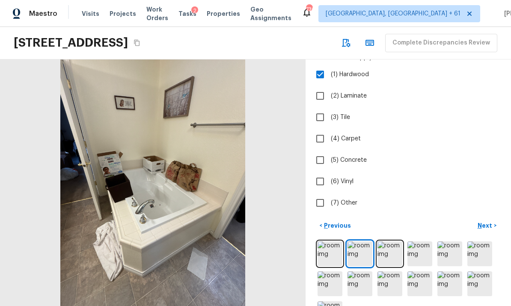
click at [387, 250] on img at bounding box center [390, 253] width 25 height 25
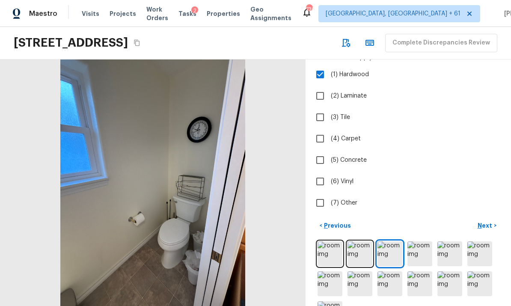
click at [422, 252] on img at bounding box center [420, 253] width 25 height 25
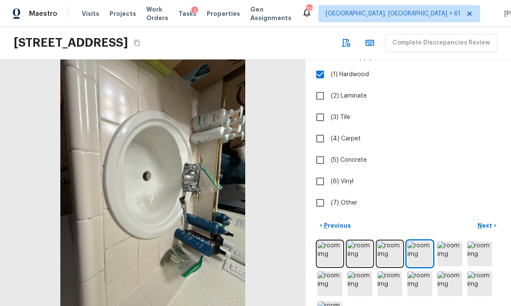
click at [448, 255] on img at bounding box center [449, 253] width 25 height 25
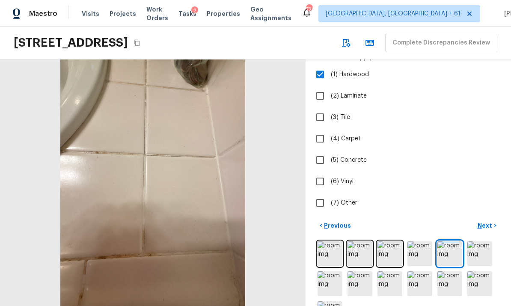
click at [479, 249] on img at bounding box center [479, 253] width 25 height 25
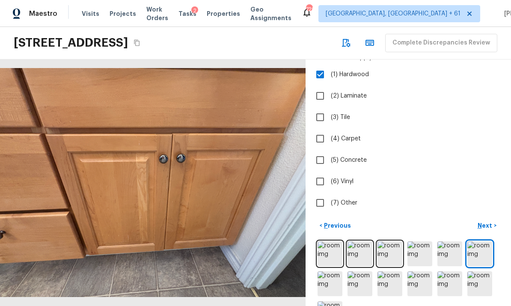
click at [327, 283] on img at bounding box center [330, 283] width 25 height 25
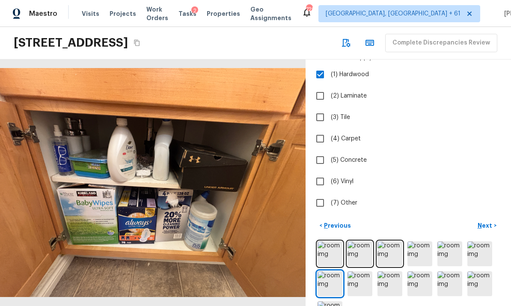
click at [362, 281] on img at bounding box center [360, 283] width 25 height 25
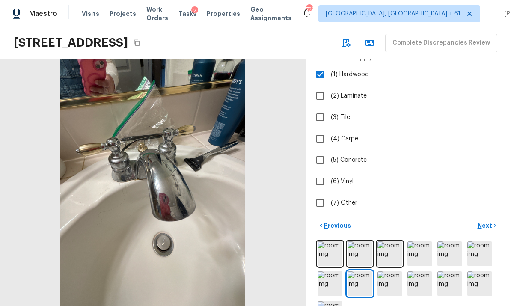
click at [389, 279] on img at bounding box center [390, 283] width 25 height 25
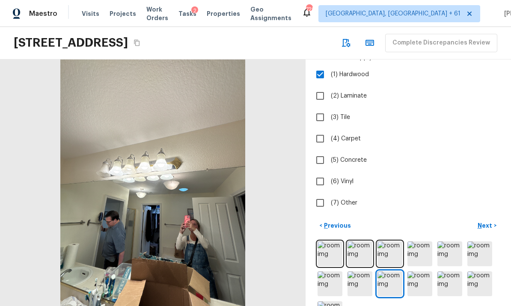
click at [415, 281] on img at bounding box center [420, 283] width 25 height 25
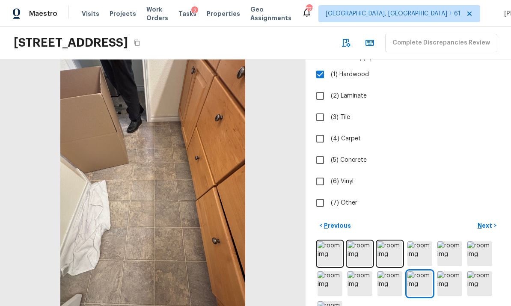
click at [385, 279] on img at bounding box center [390, 283] width 25 height 25
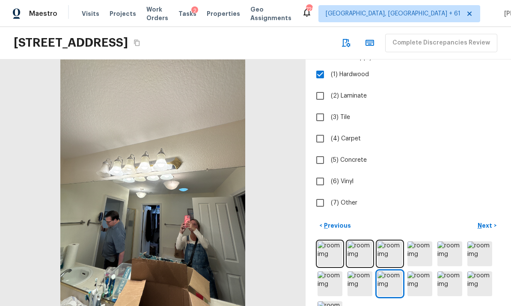
click at [415, 282] on img at bounding box center [420, 283] width 25 height 25
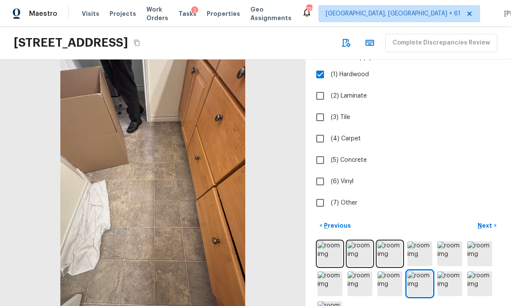
click at [446, 275] on img at bounding box center [449, 283] width 25 height 25
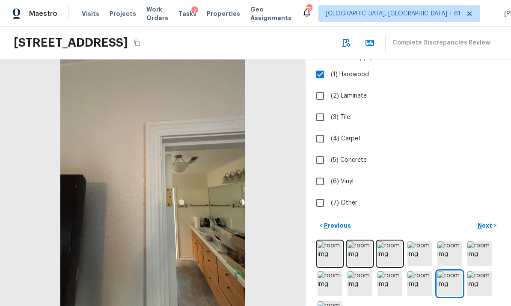
click at [473, 280] on img at bounding box center [479, 283] width 25 height 25
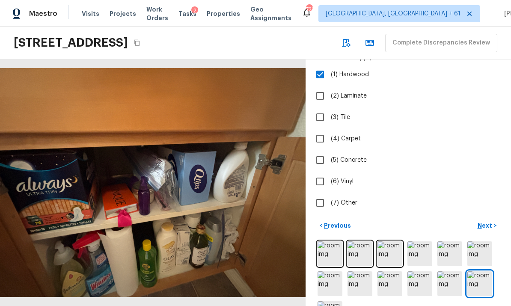
click at [448, 283] on img at bounding box center [449, 283] width 25 height 25
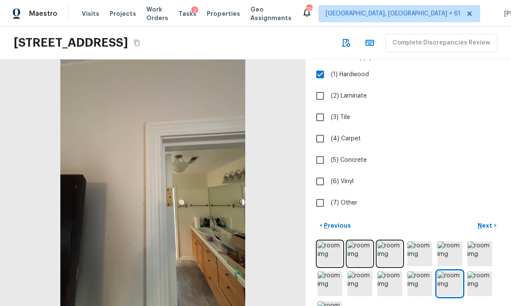
click at [476, 283] on img at bounding box center [479, 283] width 25 height 25
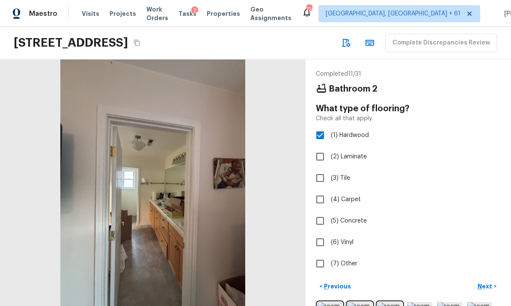
scroll to position [0, 0]
click at [320, 243] on input "(6) Vinyl" at bounding box center [320, 242] width 18 height 18
checkbox input "true"
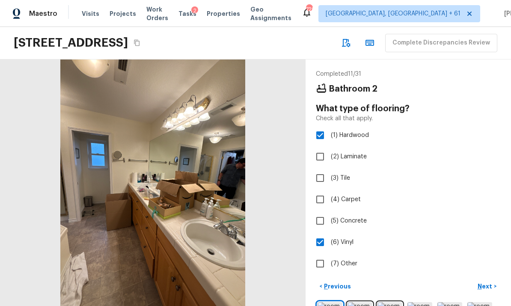
click at [321, 135] on input "(1) Hardwood" at bounding box center [320, 135] width 18 height 18
checkbox input "false"
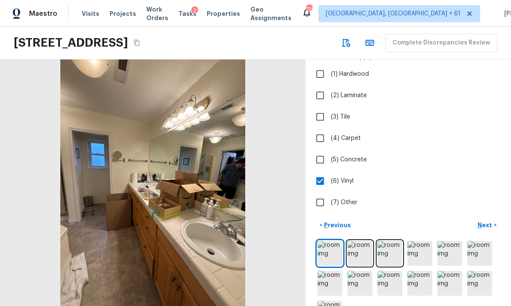
scroll to position [61, 0]
click at [490, 223] on p "Next" at bounding box center [486, 225] width 16 height 9
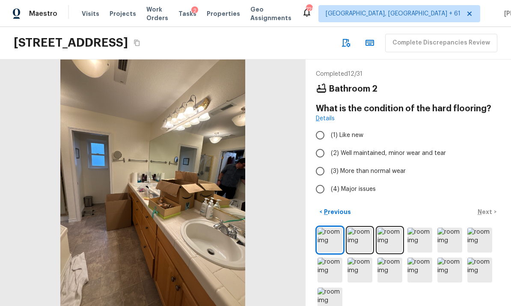
click at [326, 153] on input "(2) Well maintained, minor wear and tear" at bounding box center [320, 153] width 18 height 18
radio input "true"
click at [486, 216] on p "Next" at bounding box center [486, 212] width 16 height 9
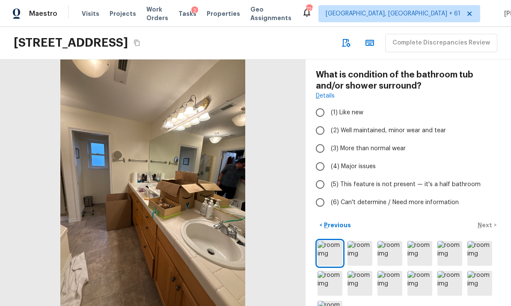
scroll to position [33, 0]
click at [357, 252] on img at bounding box center [360, 253] width 25 height 25
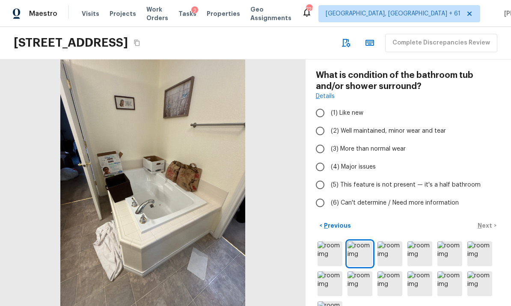
click at [321, 136] on input "(2) Well maintained, minor wear and tear" at bounding box center [320, 131] width 18 height 18
radio input "true"
click at [487, 221] on p "Next" at bounding box center [486, 225] width 16 height 9
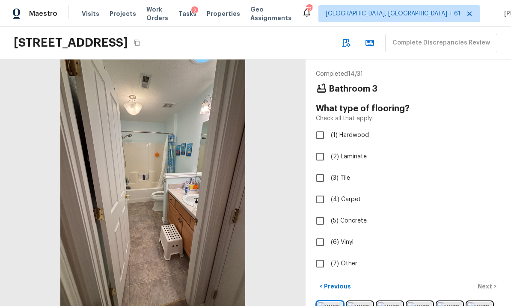
click at [322, 238] on input "(6) Vinyl" at bounding box center [320, 242] width 18 height 18
checkbox input "true"
click at [487, 282] on p "Next" at bounding box center [486, 286] width 16 height 9
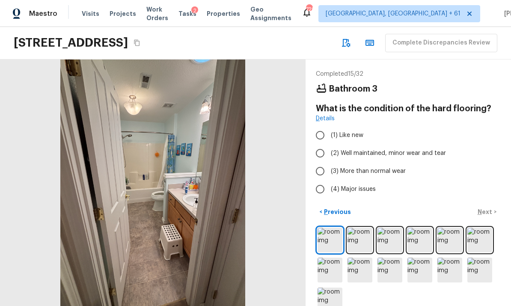
click at [357, 251] on img at bounding box center [360, 240] width 25 height 25
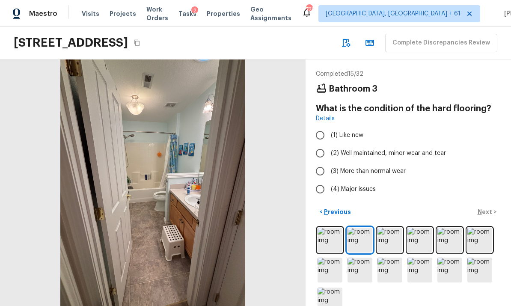
click at [390, 250] on img at bounding box center [390, 240] width 25 height 25
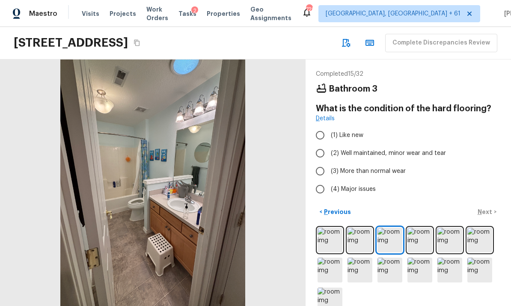
click at [422, 251] on img at bounding box center [420, 240] width 25 height 25
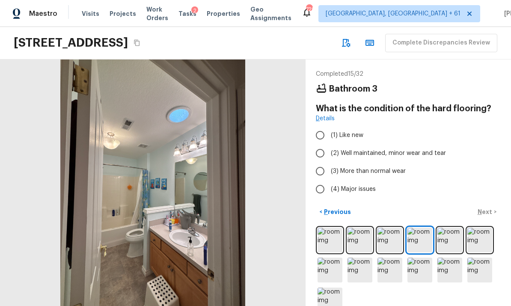
click at [451, 251] on img at bounding box center [449, 240] width 25 height 25
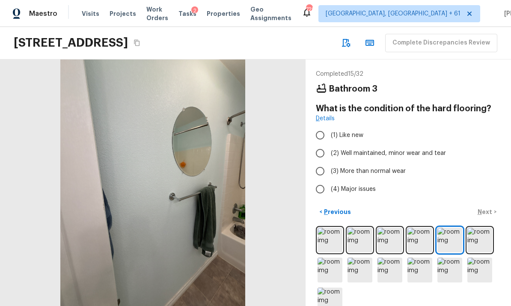
click at [480, 250] on img at bounding box center [479, 240] width 25 height 25
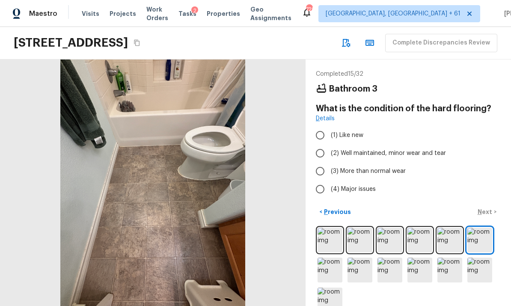
click at [330, 280] on img at bounding box center [330, 270] width 25 height 25
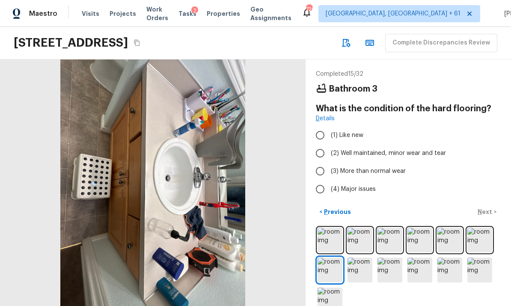
click at [360, 280] on img at bounding box center [360, 270] width 25 height 25
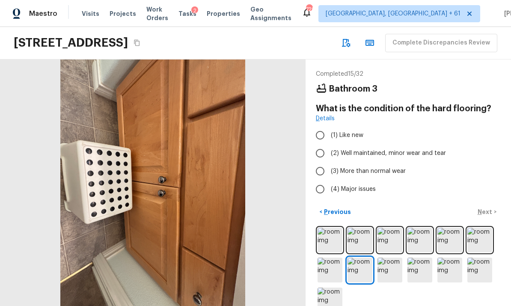
click at [387, 280] on img at bounding box center [390, 270] width 25 height 25
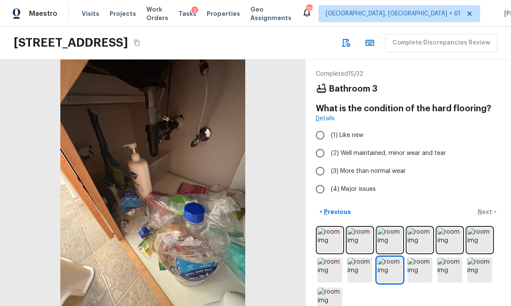
click at [416, 278] on img at bounding box center [420, 270] width 25 height 25
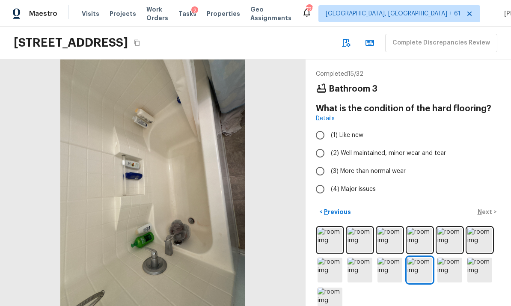
click at [449, 274] on img at bounding box center [449, 270] width 25 height 25
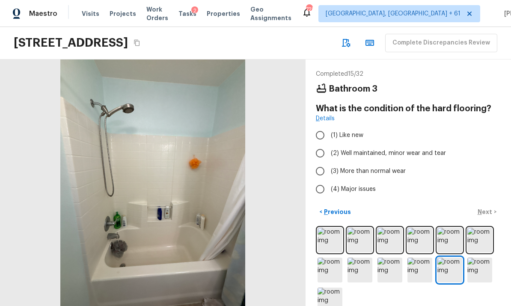
click at [464, 272] on div at bounding box center [408, 270] width 185 height 88
click at [488, 271] on img at bounding box center [479, 270] width 25 height 25
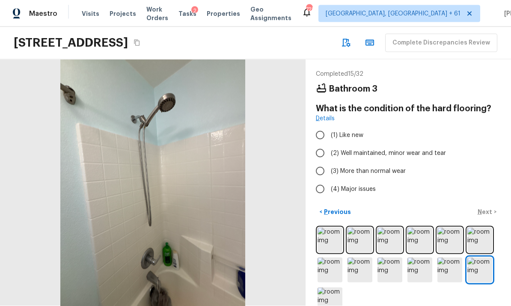
scroll to position [32, 0]
click at [322, 144] on input "(2) Well maintained, minor wear and tear" at bounding box center [320, 153] width 18 height 18
radio input "true"
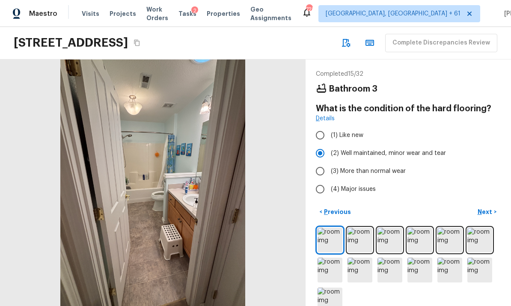
click at [482, 208] on p "Next" at bounding box center [486, 212] width 16 height 9
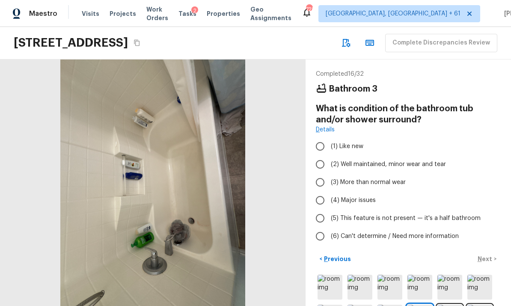
click at [321, 155] on input "(2) Well maintained, minor wear and tear" at bounding box center [320, 164] width 18 height 18
radio input "true"
click at [493, 252] on button "Next >" at bounding box center [486, 259] width 27 height 14
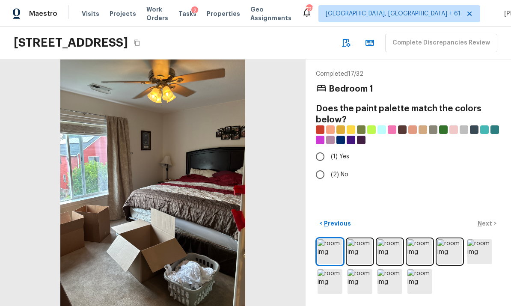
click at [363, 253] on img at bounding box center [360, 251] width 25 height 25
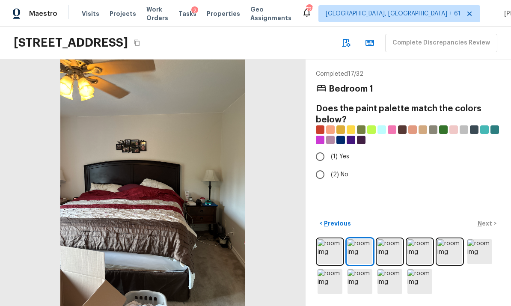
click at [386, 249] on img at bounding box center [390, 251] width 25 height 25
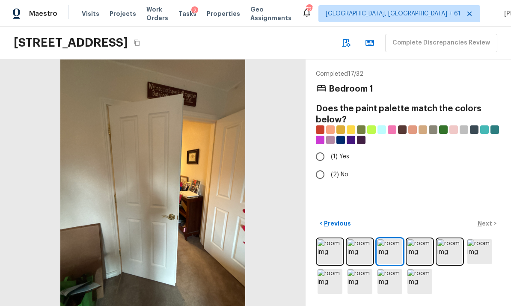
click at [417, 255] on img at bounding box center [420, 251] width 25 height 25
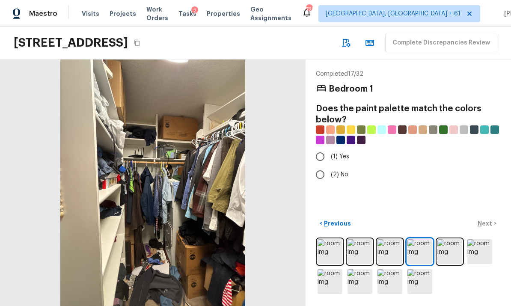
click at [455, 242] on img at bounding box center [449, 251] width 25 height 25
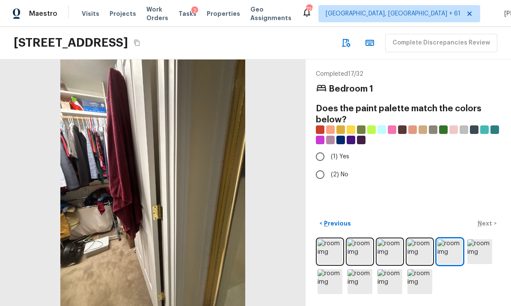
click at [477, 248] on img at bounding box center [479, 251] width 25 height 25
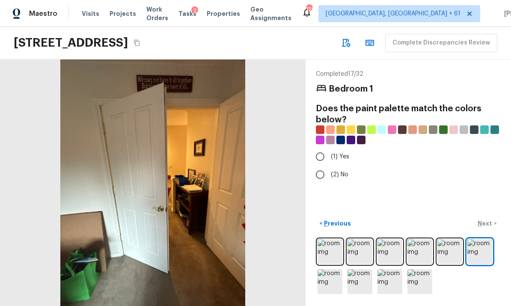
click at [341, 289] on img at bounding box center [330, 281] width 25 height 25
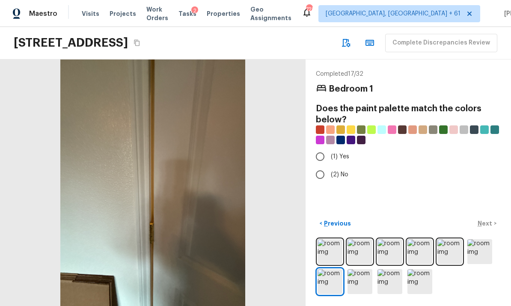
click at [360, 288] on img at bounding box center [360, 281] width 25 height 25
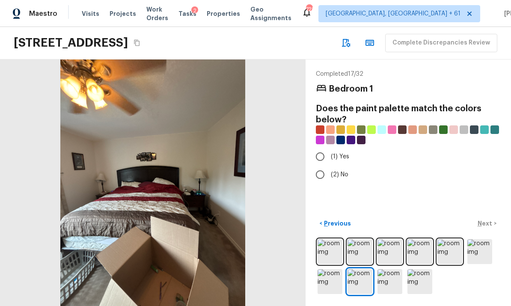
click at [388, 281] on img at bounding box center [390, 281] width 25 height 25
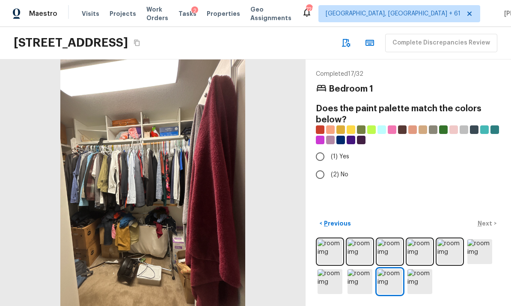
click at [426, 277] on img at bounding box center [420, 281] width 25 height 25
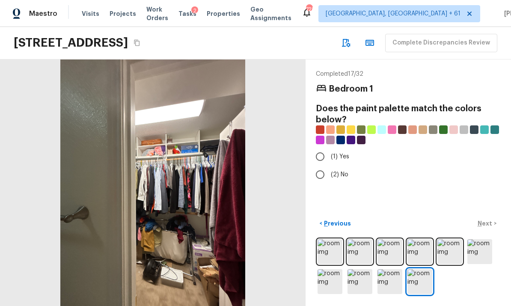
click at [321, 166] on input "(2) No" at bounding box center [320, 175] width 18 height 18
radio input "true"
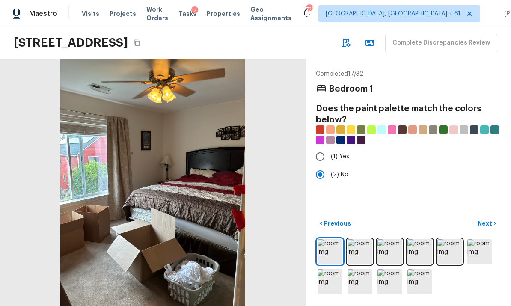
click at [489, 220] on p "Next" at bounding box center [486, 223] width 16 height 9
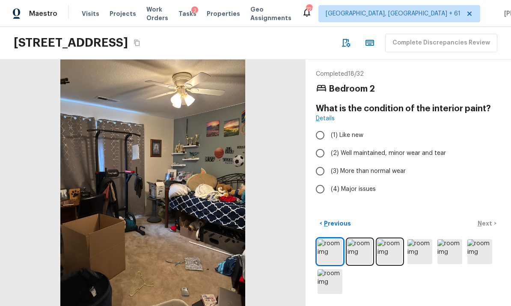
click at [321, 144] on input "(2) Well maintained, minor wear and tear" at bounding box center [320, 153] width 18 height 18
radio input "true"
click at [487, 221] on p "Next" at bounding box center [486, 223] width 16 height 9
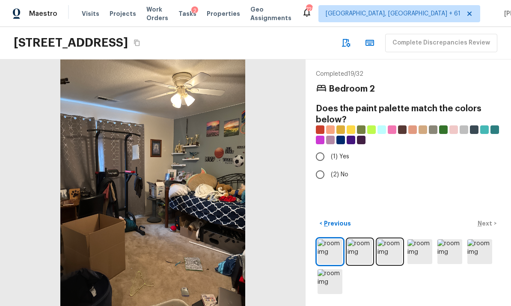
click at [319, 148] on input "(1) Yes" at bounding box center [320, 157] width 18 height 18
radio input "true"
click at [486, 223] on p "Next" at bounding box center [486, 223] width 16 height 9
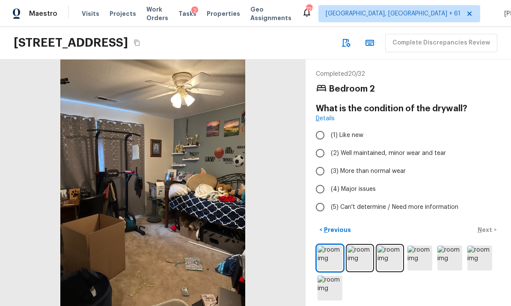
click at [362, 253] on img at bounding box center [360, 258] width 25 height 25
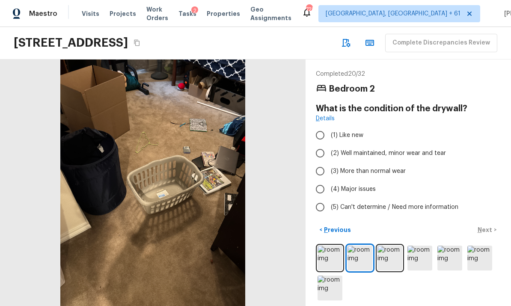
click at [394, 250] on img at bounding box center [390, 258] width 25 height 25
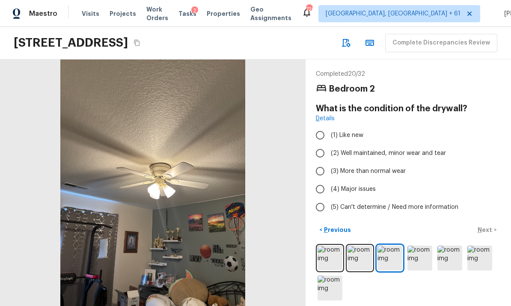
click at [419, 249] on img at bounding box center [420, 258] width 25 height 25
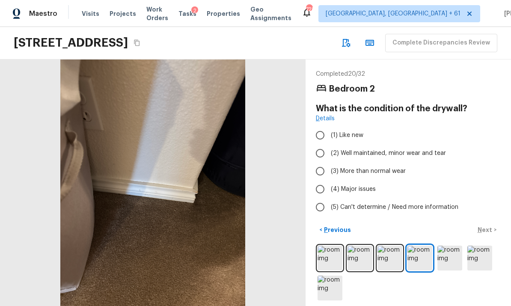
click at [446, 250] on img at bounding box center [449, 258] width 25 height 25
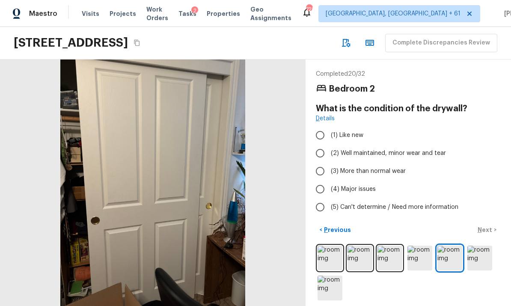
click at [473, 250] on img at bounding box center [479, 258] width 25 height 25
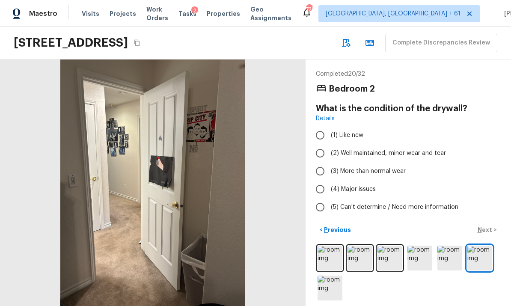
click at [330, 279] on img at bounding box center [330, 288] width 25 height 25
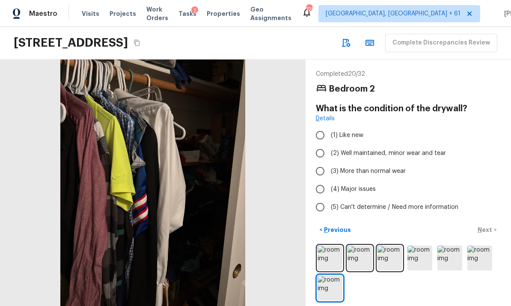
click at [478, 248] on img at bounding box center [479, 258] width 25 height 25
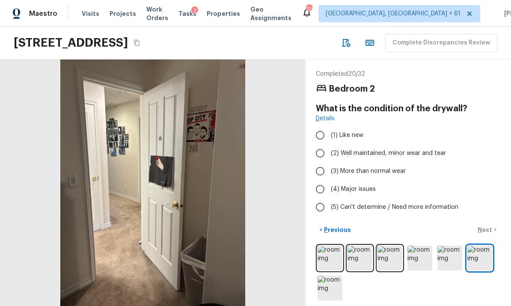
click at [322, 144] on input "(2) Well maintained, minor wear and tear" at bounding box center [320, 153] width 18 height 18
radio input "true"
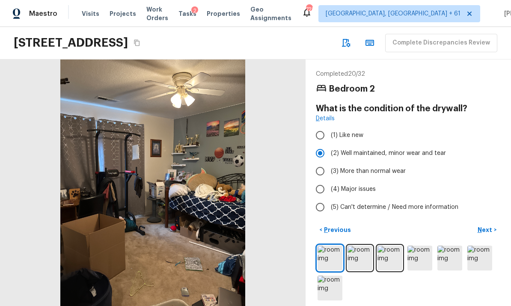
click at [484, 226] on p "Next" at bounding box center [486, 230] width 16 height 9
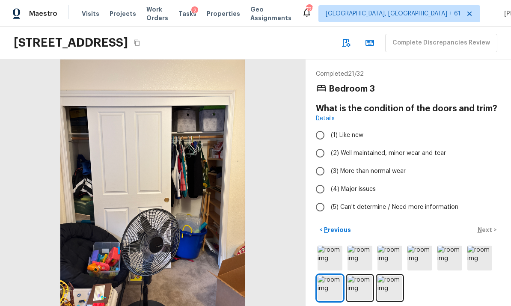
click at [358, 282] on img at bounding box center [360, 288] width 25 height 25
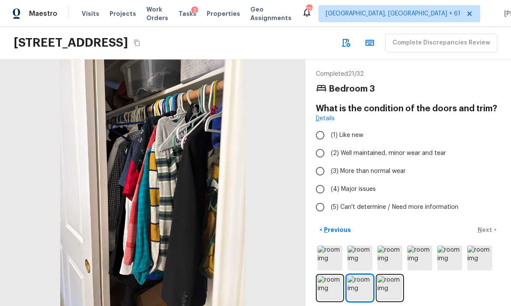
click at [324, 144] on input "(2) Well maintained, minor wear and tear" at bounding box center [320, 153] width 18 height 18
radio input "true"
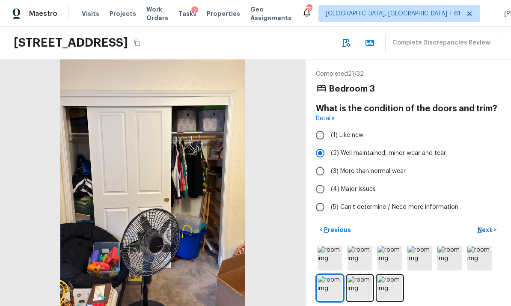
click at [487, 226] on p "Next" at bounding box center [486, 230] width 16 height 9
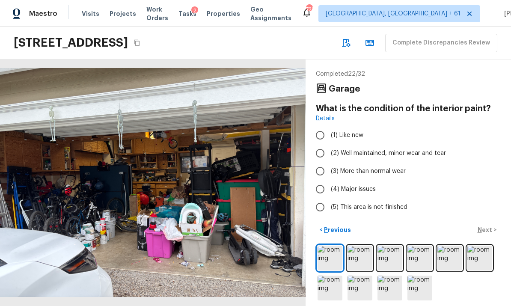
click at [360, 253] on img at bounding box center [360, 258] width 25 height 25
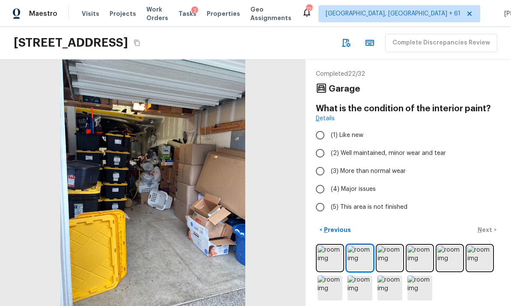
click at [390, 250] on img at bounding box center [390, 258] width 25 height 25
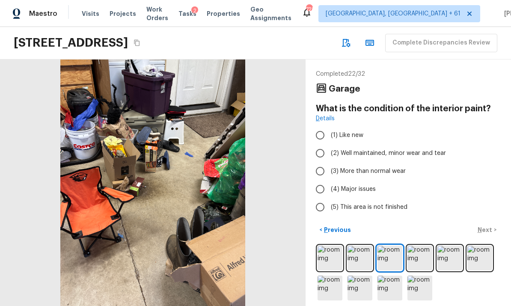
click at [419, 247] on img at bounding box center [420, 258] width 25 height 25
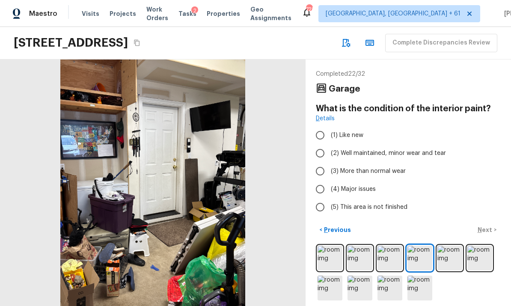
click at [450, 250] on img at bounding box center [449, 258] width 25 height 25
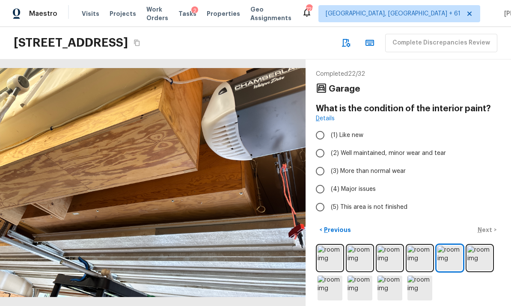
click at [321, 198] on input "(5) This area is not finished" at bounding box center [320, 207] width 18 height 18
radio input "true"
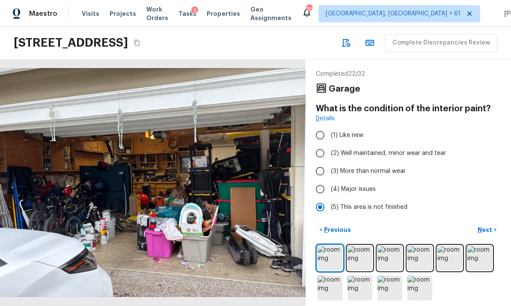
click at [486, 226] on p "Next" at bounding box center [486, 230] width 16 height 9
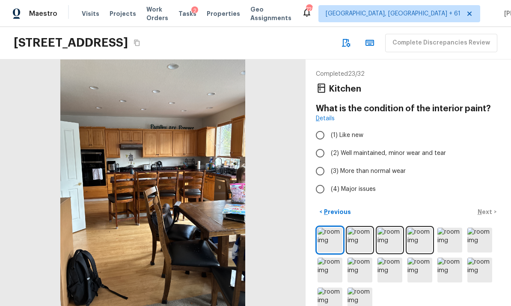
click at [357, 228] on img at bounding box center [360, 240] width 25 height 25
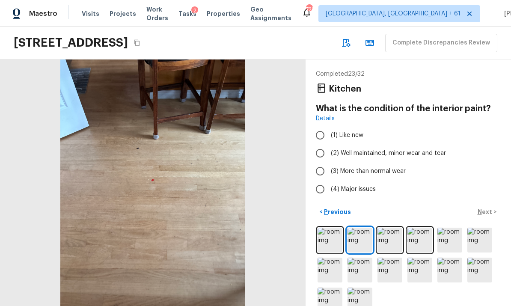
click at [390, 228] on img at bounding box center [390, 240] width 25 height 25
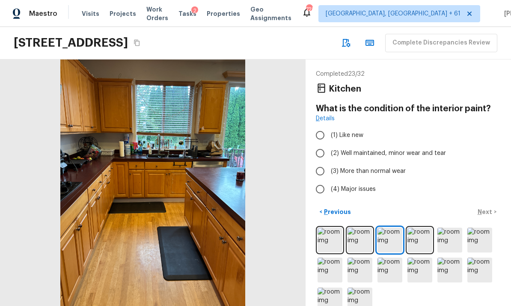
click at [418, 228] on img at bounding box center [420, 240] width 25 height 25
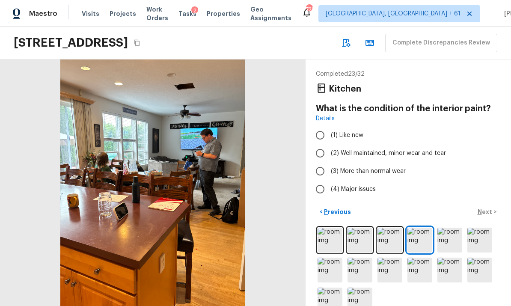
click at [448, 228] on img at bounding box center [449, 240] width 25 height 25
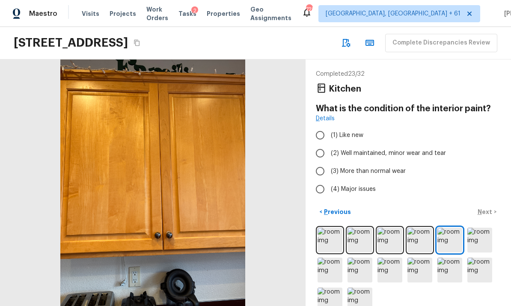
click at [484, 228] on img at bounding box center [479, 240] width 25 height 25
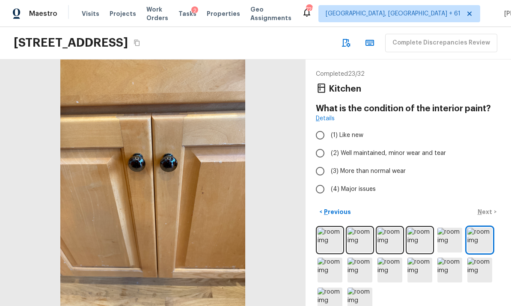
click at [331, 258] on img at bounding box center [330, 270] width 25 height 25
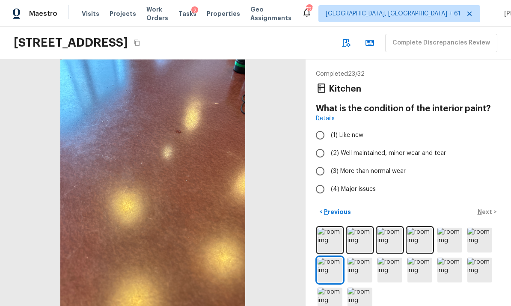
click at [355, 258] on img at bounding box center [360, 270] width 25 height 25
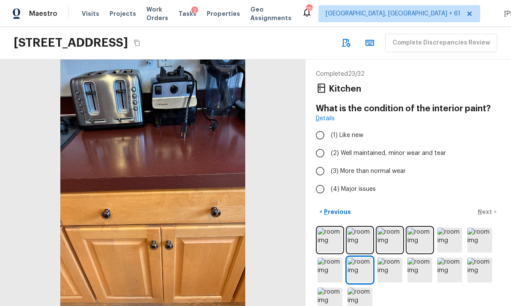
click at [390, 258] on img at bounding box center [390, 270] width 25 height 25
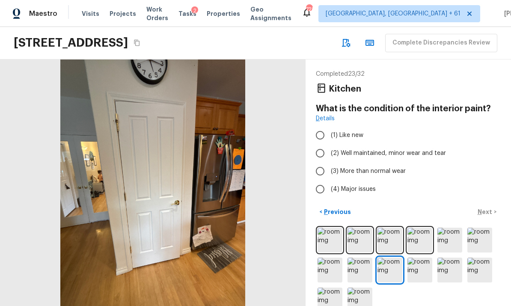
click at [363, 258] on img at bounding box center [360, 270] width 25 height 25
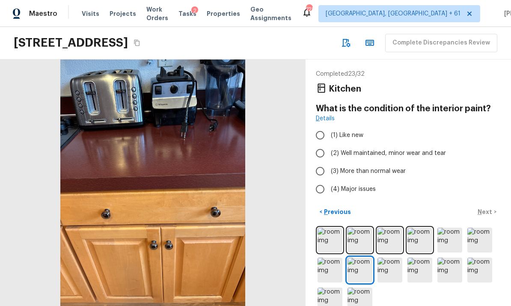
click at [392, 228] on img at bounding box center [390, 240] width 25 height 25
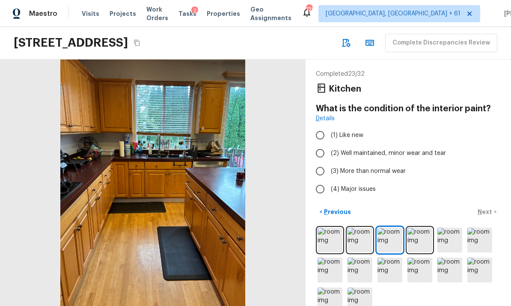
click at [422, 258] on img at bounding box center [420, 270] width 25 height 25
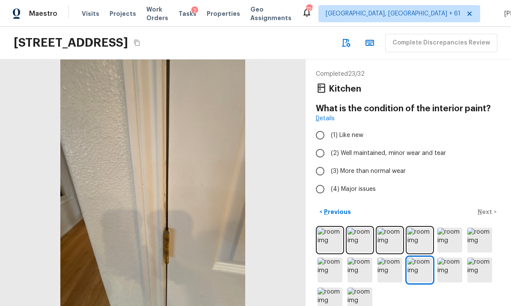
click at [448, 258] on img at bounding box center [449, 270] width 25 height 25
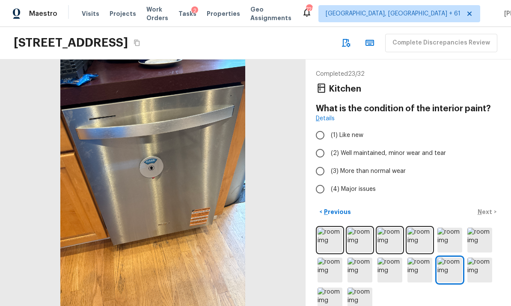
click at [480, 258] on img at bounding box center [479, 270] width 25 height 25
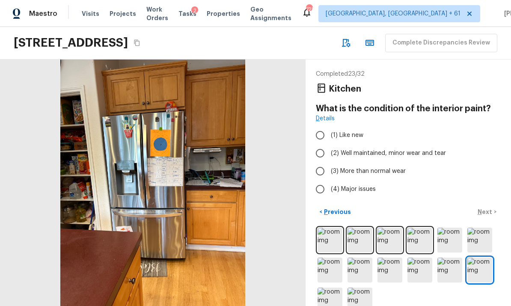
click at [327, 288] on img at bounding box center [330, 300] width 25 height 25
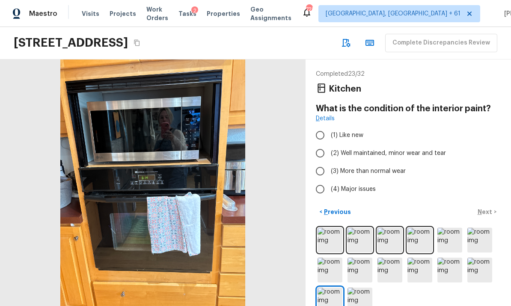
click at [362, 288] on img at bounding box center [360, 300] width 25 height 25
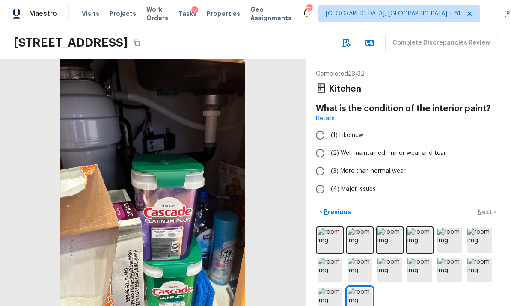
click at [330, 288] on img at bounding box center [330, 300] width 25 height 25
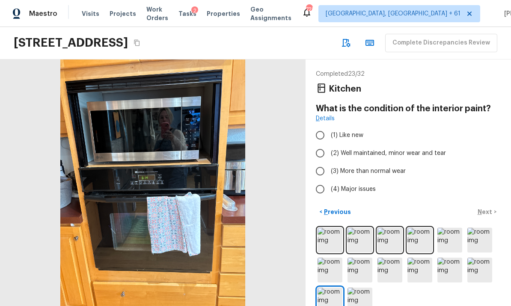
click at [357, 288] on img at bounding box center [360, 300] width 25 height 25
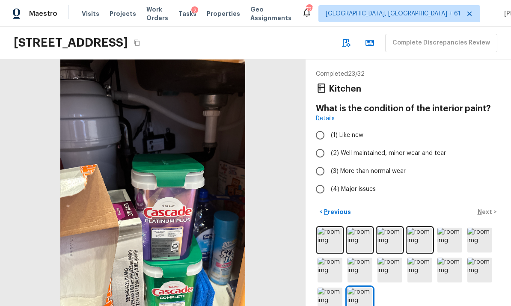
click at [324, 144] on input "(2) Well maintained, minor wear and tear" at bounding box center [320, 153] width 18 height 18
radio input "true"
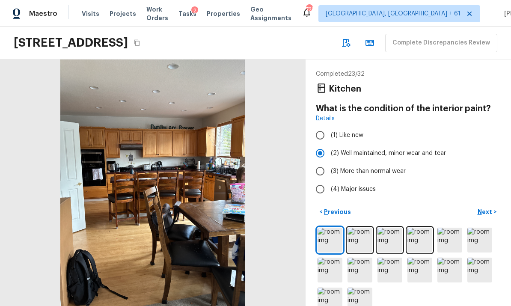
click at [488, 208] on p "Next" at bounding box center [486, 212] width 16 height 9
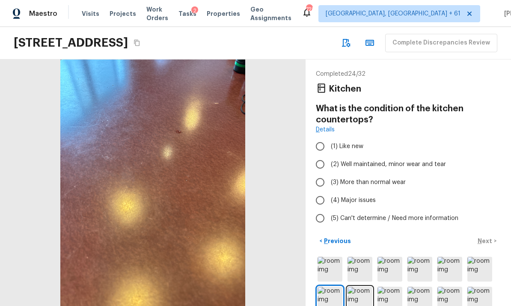
click at [321, 155] on input "(2) Well maintained, minor wear and tear" at bounding box center [320, 164] width 18 height 18
radio input "true"
click at [482, 234] on button "Next >" at bounding box center [486, 241] width 27 height 14
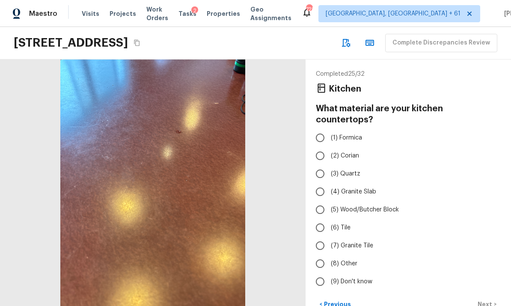
click at [319, 165] on input "(3) Quartz" at bounding box center [320, 174] width 18 height 18
radio input "true"
click at [486, 300] on p "Next" at bounding box center [486, 304] width 16 height 9
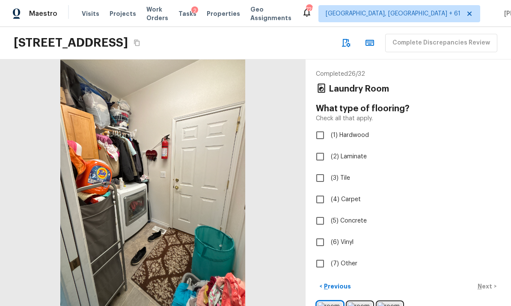
click at [318, 233] on input "(6) Vinyl" at bounding box center [320, 242] width 18 height 18
checkbox input "true"
click at [487, 282] on p "Next" at bounding box center [486, 286] width 16 height 9
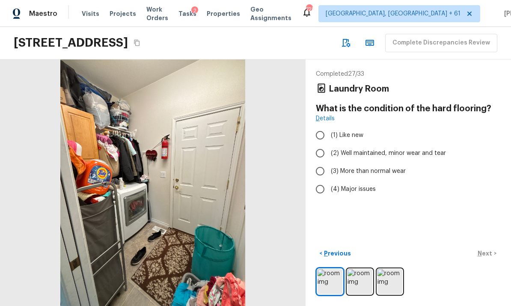
click at [323, 144] on input "(2) Well maintained, minor wear and tear" at bounding box center [320, 153] width 18 height 18
radio input "true"
click at [485, 247] on button "Next >" at bounding box center [486, 254] width 27 height 14
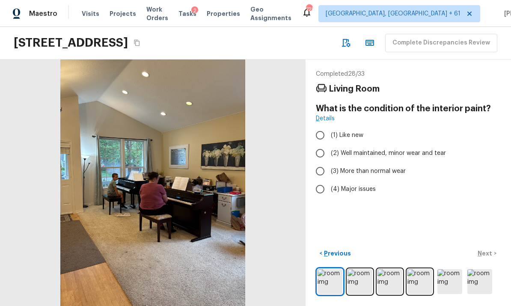
click at [358, 280] on img at bounding box center [360, 281] width 25 height 25
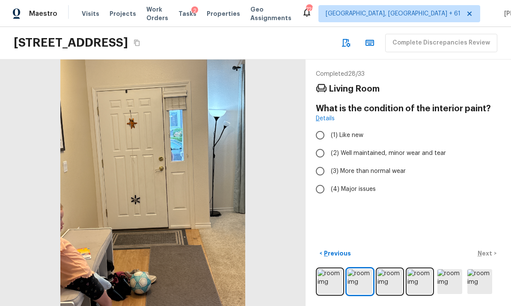
click at [387, 279] on img at bounding box center [390, 281] width 25 height 25
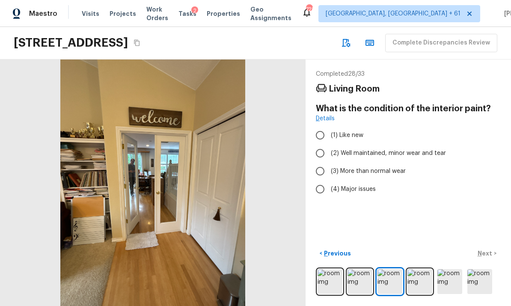
click at [419, 275] on img at bounding box center [420, 281] width 25 height 25
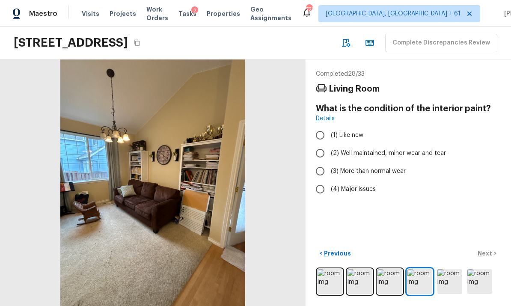
click at [443, 277] on img at bounding box center [449, 281] width 25 height 25
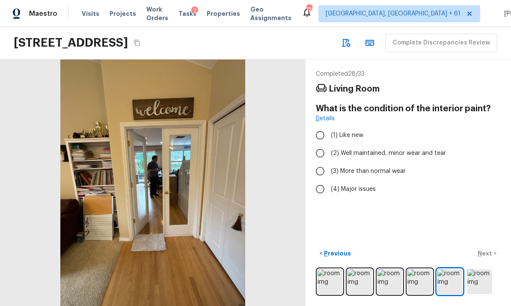
click at [473, 275] on img at bounding box center [479, 281] width 25 height 25
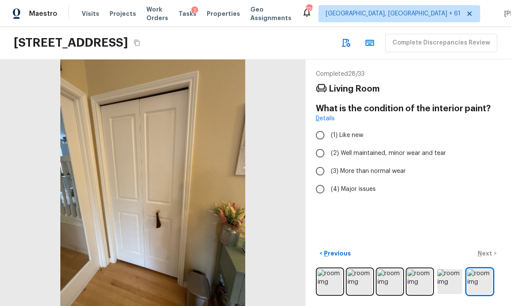
click at [444, 281] on img at bounding box center [449, 281] width 25 height 25
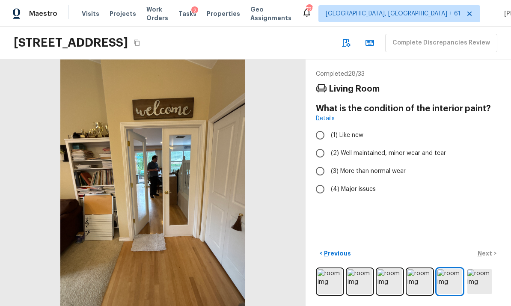
click at [321, 144] on input "(2) Well maintained, minor wear and tear" at bounding box center [320, 153] width 18 height 18
radio input "true"
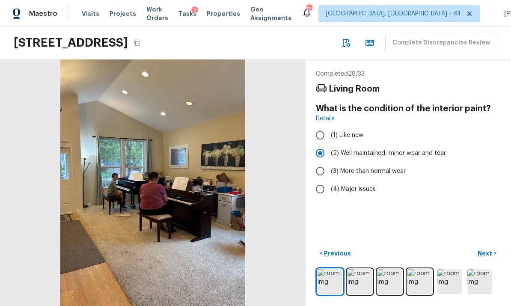
click at [486, 251] on p "Next" at bounding box center [486, 253] width 16 height 9
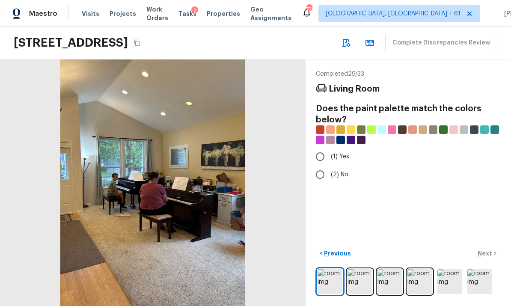
click at [320, 166] on input "(2) No" at bounding box center [320, 175] width 18 height 18
radio input "true"
click at [488, 250] on p "Next" at bounding box center [486, 253] width 16 height 9
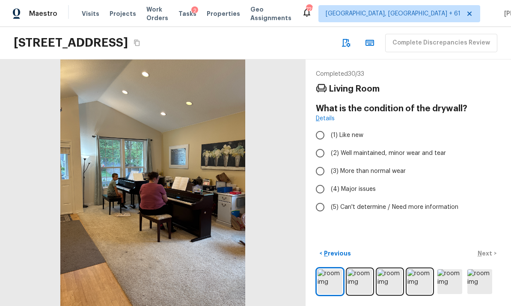
click at [321, 144] on input "(2) Well maintained, minor wear and tear" at bounding box center [320, 153] width 18 height 18
radio input "true"
click at [485, 249] on button "Next >" at bounding box center [486, 254] width 27 height 14
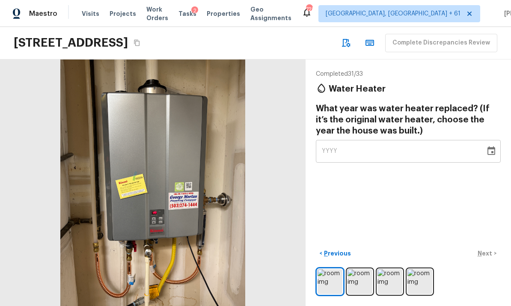
click at [485, 143] on button "Choose date" at bounding box center [491, 151] width 17 height 17
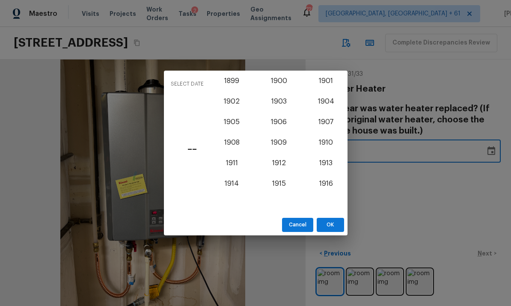
scroll to position [743, 0]
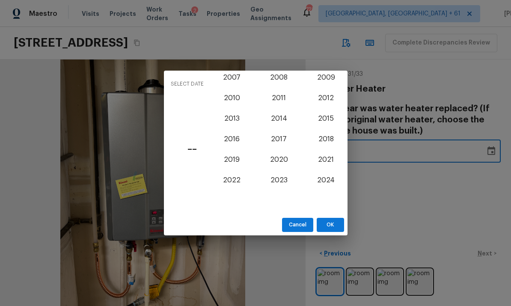
click at [324, 180] on button "2024" at bounding box center [326, 180] width 31 height 15
type input "2024"
click at [332, 224] on button "OK" at bounding box center [330, 225] width 27 height 14
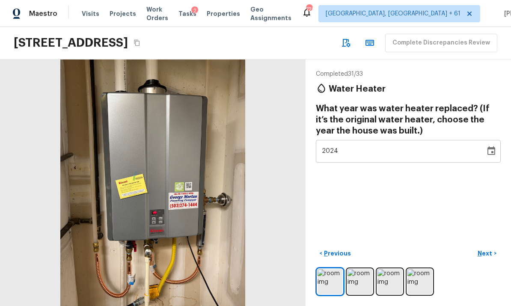
click at [490, 252] on p "Next" at bounding box center [486, 253] width 16 height 9
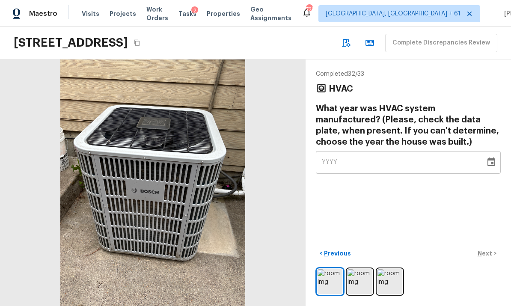
click at [360, 279] on img at bounding box center [360, 281] width 25 height 25
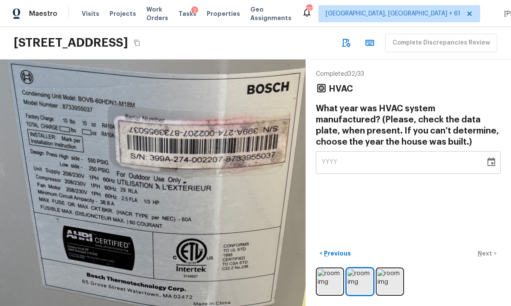
click at [491, 157] on icon "Choose date" at bounding box center [491, 162] width 10 height 10
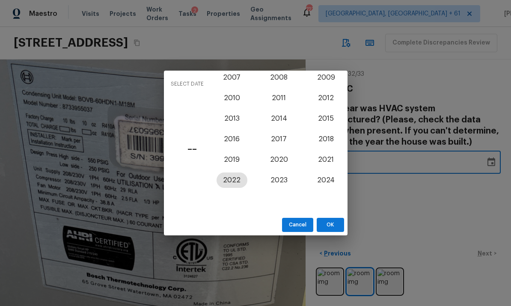
click at [239, 179] on button "2022" at bounding box center [232, 180] width 31 height 15
type input "2022"
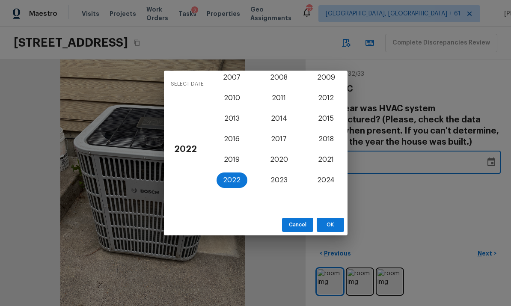
click at [328, 223] on button "OK" at bounding box center [330, 225] width 27 height 14
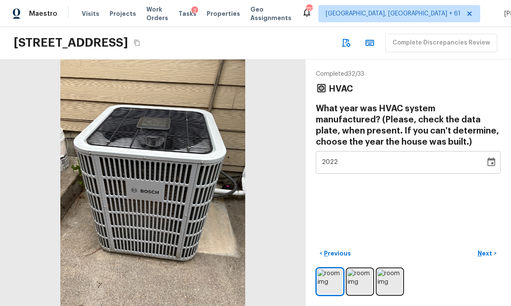
click at [488, 252] on p "Next" at bounding box center [486, 253] width 16 height 9
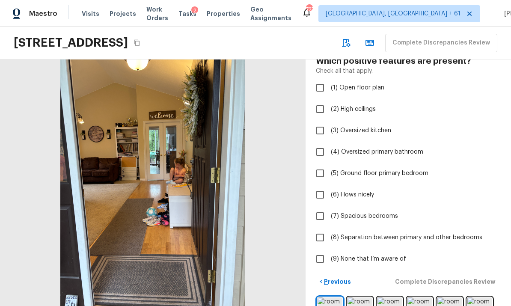
scroll to position [47, 0]
click at [359, 105] on span "(2) High ceilings" at bounding box center [353, 109] width 45 height 9
click at [329, 101] on input "(2) High ceilings" at bounding box center [320, 110] width 18 height 18
checkbox input "true"
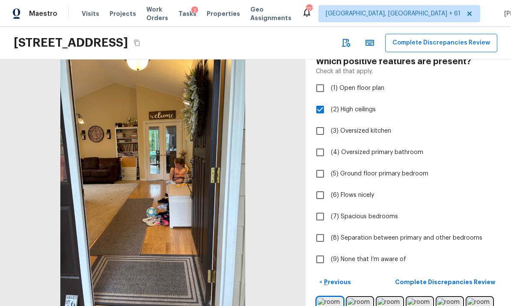
click at [467, 278] on p "Complete Discrepancies Review" at bounding box center [446, 282] width 102 height 9
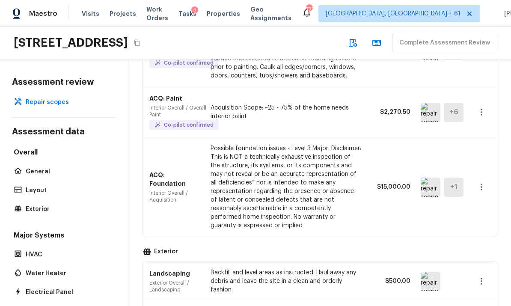
scroll to position [176, 0]
click at [427, 177] on img at bounding box center [431, 186] width 20 height 19
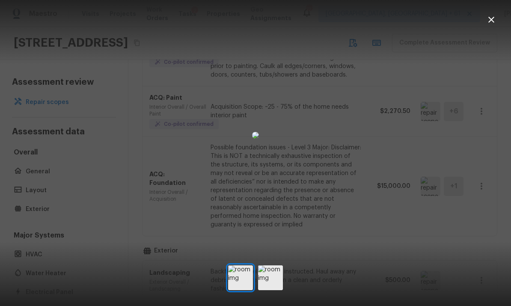
click at [273, 289] on img at bounding box center [270, 277] width 25 height 25
click at [494, 17] on icon "button" at bounding box center [491, 20] width 10 height 10
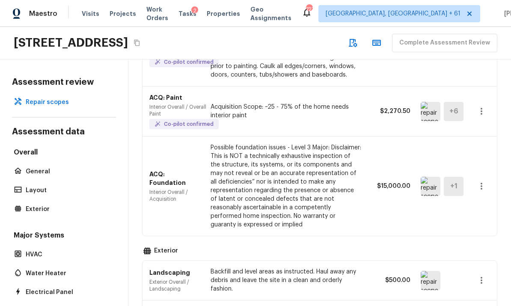
click at [485, 181] on icon "button" at bounding box center [481, 186] width 10 height 10
click at [479, 201] on li "Remove" at bounding box center [484, 205] width 40 height 26
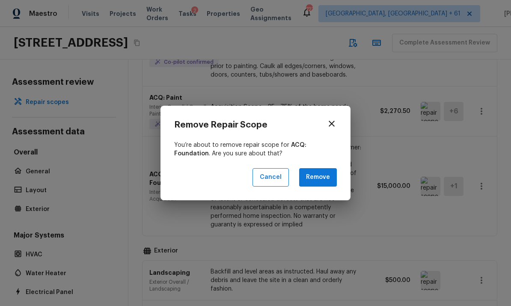
click at [322, 180] on button "Remove" at bounding box center [318, 177] width 38 height 18
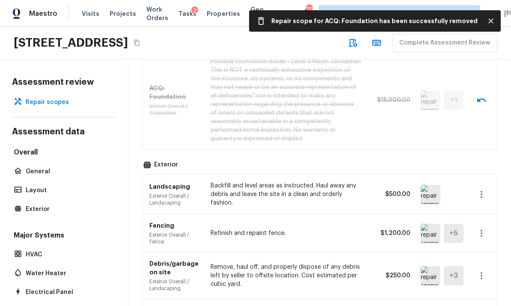
scroll to position [279, 0]
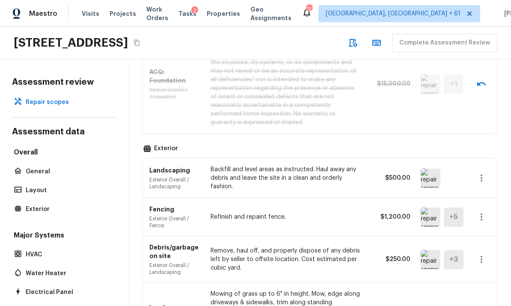
click at [427, 169] on img at bounding box center [431, 178] width 20 height 19
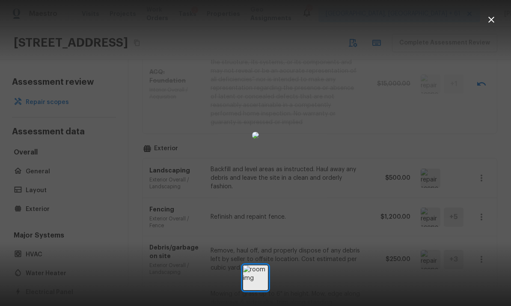
click at [492, 21] on icon "button" at bounding box center [491, 20] width 6 height 6
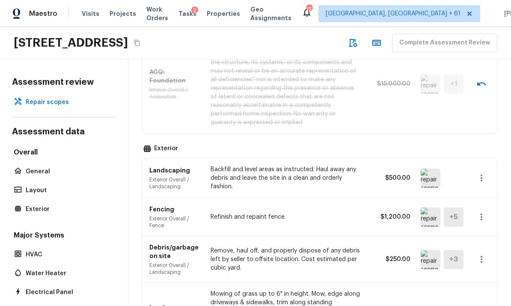
click at [428, 208] on img at bounding box center [431, 217] width 20 height 19
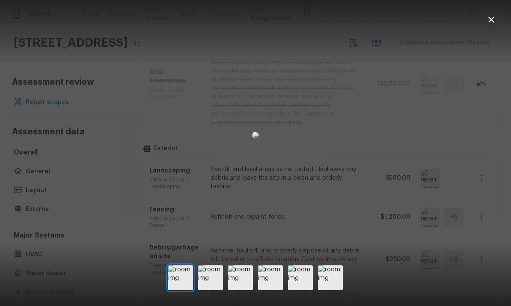
click at [213, 289] on img at bounding box center [210, 277] width 25 height 25
click at [240, 289] on img at bounding box center [240, 277] width 25 height 25
click at [272, 287] on img at bounding box center [270, 277] width 25 height 25
click at [300, 288] on img at bounding box center [300, 277] width 25 height 25
click at [325, 289] on img at bounding box center [330, 277] width 25 height 25
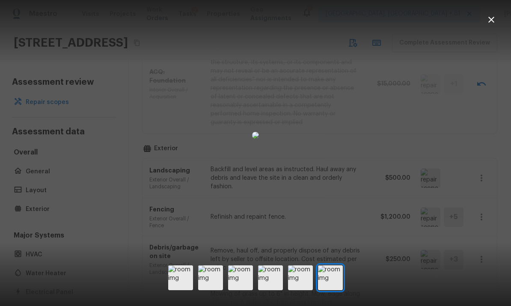
click at [493, 22] on icon "button" at bounding box center [491, 20] width 10 height 10
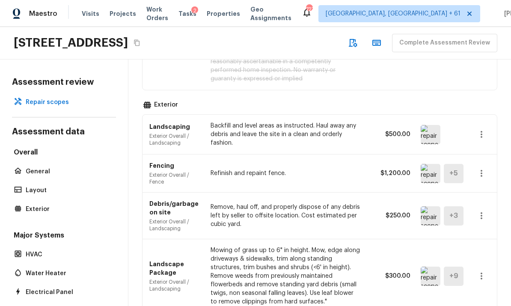
scroll to position [325, 0]
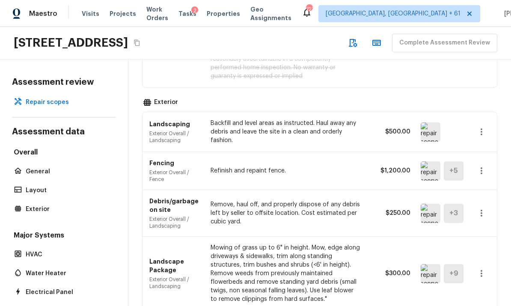
click at [428, 204] on img at bounding box center [431, 213] width 20 height 19
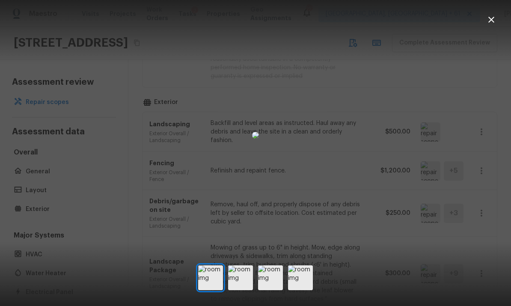
click at [490, 19] on icon "button" at bounding box center [491, 20] width 10 height 10
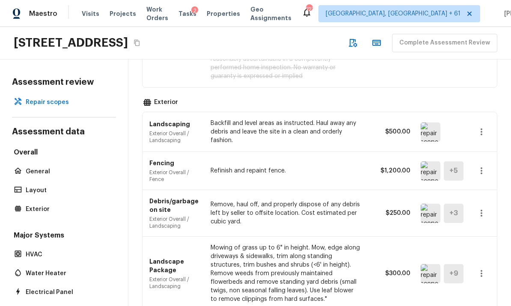
click at [479, 208] on icon "button" at bounding box center [481, 213] width 10 height 10
click at [470, 230] on li "Remove" at bounding box center [478, 232] width 56 height 26
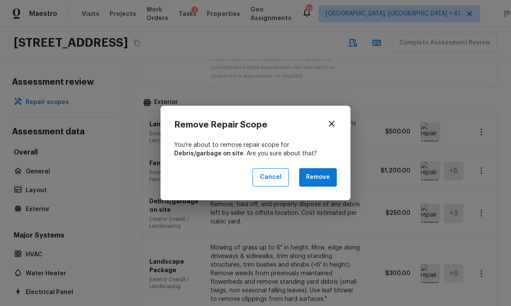
click at [329, 178] on button "Remove" at bounding box center [318, 177] width 38 height 18
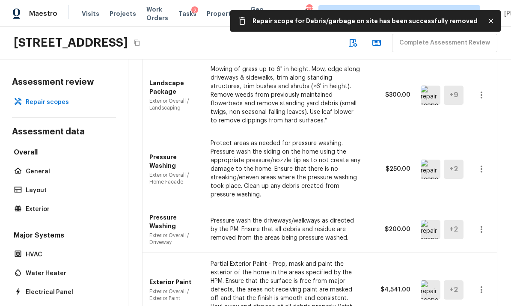
scroll to position [504, 0]
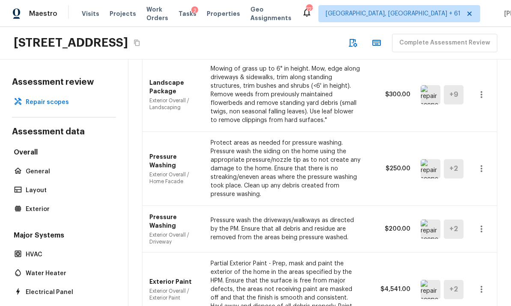
click at [483, 164] on icon "button" at bounding box center [481, 169] width 10 height 10
click at [461, 159] on li "Edit" at bounding box center [478, 162] width 56 height 26
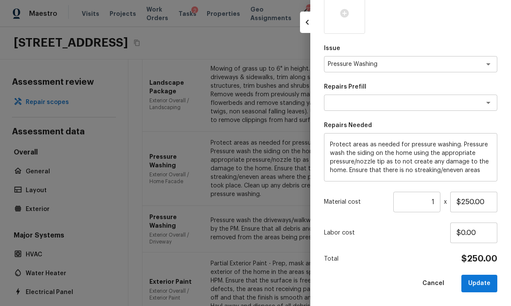
scroll to position [170, 0]
click at [438, 201] on input "1" at bounding box center [416, 202] width 47 height 21
type input "2"
click at [479, 278] on button "Update" at bounding box center [479, 284] width 36 height 18
type input "1"
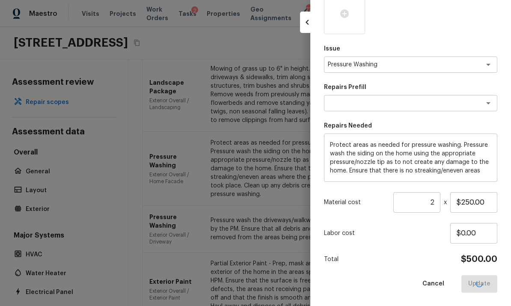
type input "$0.00"
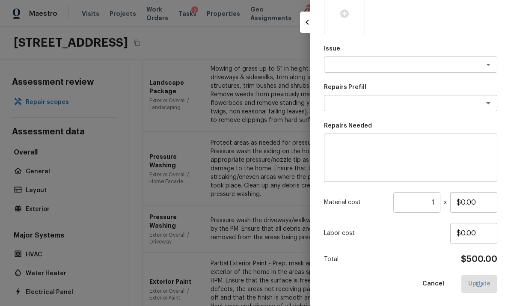
scroll to position [122, 0]
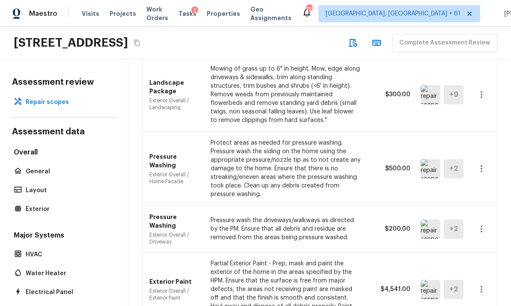
click at [480, 164] on icon "button" at bounding box center [481, 169] width 10 height 10
click at [467, 161] on li "Edit" at bounding box center [478, 162] width 56 height 26
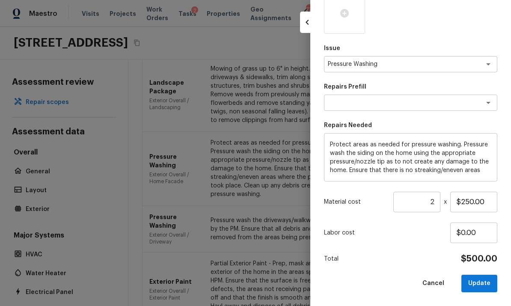
scroll to position [170, 0]
click at [436, 199] on input "2" at bounding box center [416, 202] width 47 height 21
type input "1"
click at [483, 283] on button "Update" at bounding box center [479, 284] width 36 height 18
type input "$0.00"
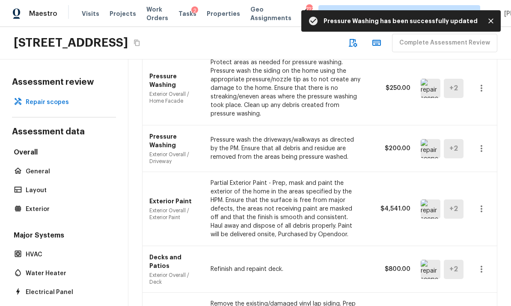
scroll to position [598, 0]
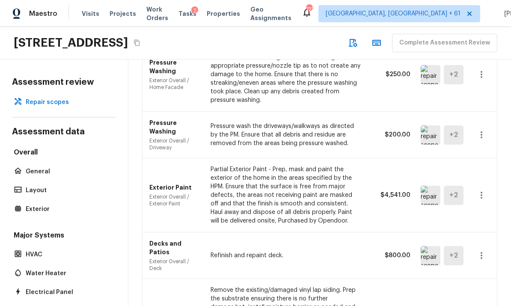
click at [427, 186] on img at bounding box center [431, 195] width 20 height 19
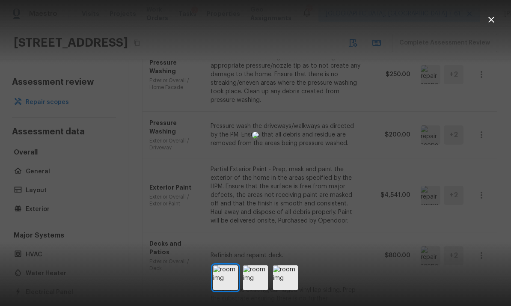
click at [490, 21] on icon "button" at bounding box center [491, 20] width 6 height 6
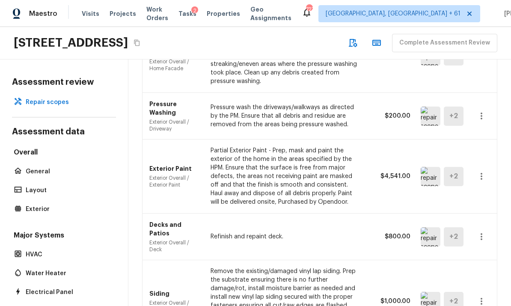
scroll to position [618, 0]
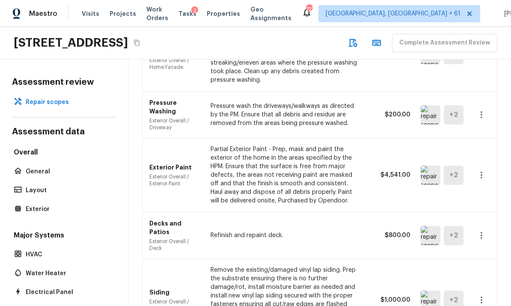
click at [426, 226] on img at bounding box center [431, 235] width 20 height 19
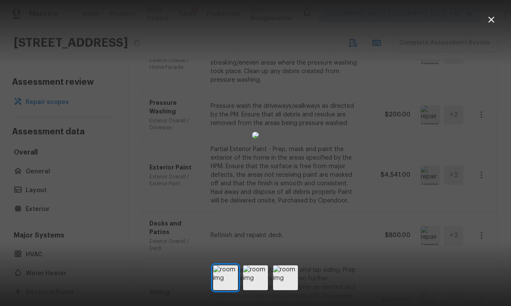
click at [259, 290] on img at bounding box center [255, 277] width 25 height 25
click at [292, 286] on img at bounding box center [285, 277] width 25 height 25
click at [490, 24] on icon "button" at bounding box center [491, 20] width 10 height 10
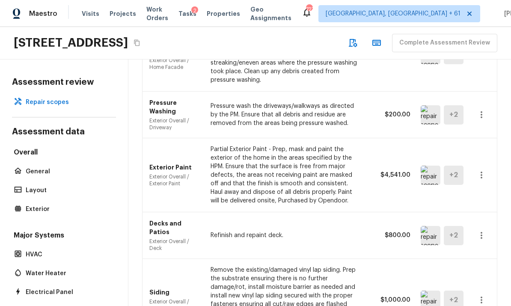
click at [481, 230] on icon "button" at bounding box center [481, 235] width 10 height 10
click at [467, 248] on li "Remove" at bounding box center [478, 250] width 56 height 26
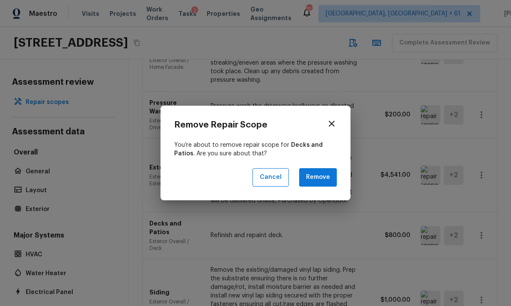
click at [321, 185] on button "Remove" at bounding box center [318, 177] width 38 height 18
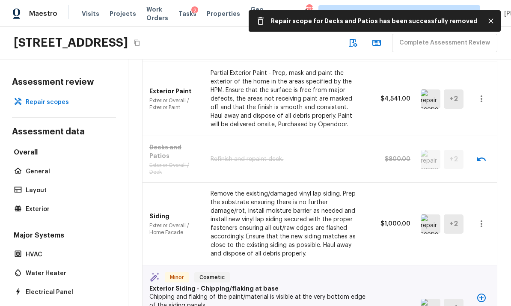
scroll to position [713, 0]
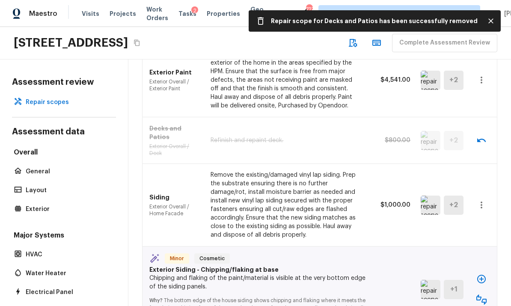
click at [428, 196] on img at bounding box center [431, 205] width 20 height 19
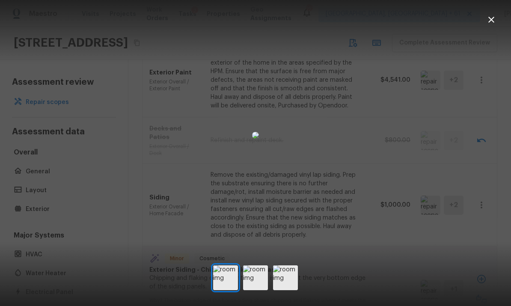
click at [256, 289] on img at bounding box center [255, 277] width 25 height 25
click at [292, 289] on img at bounding box center [285, 277] width 25 height 25
click at [492, 21] on icon "button" at bounding box center [491, 20] width 6 height 6
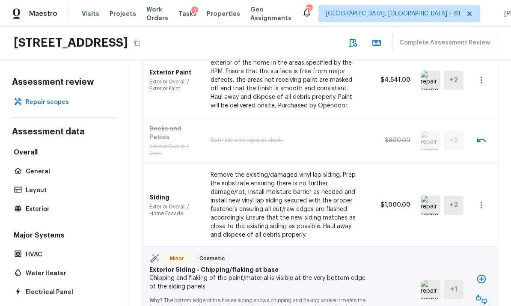
click at [484, 200] on icon "button" at bounding box center [481, 205] width 10 height 10
click at [468, 214] on li "Remove" at bounding box center [478, 215] width 56 height 26
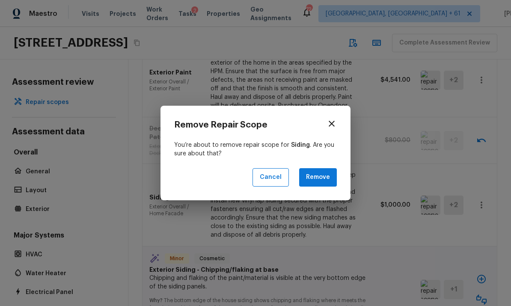
click at [322, 181] on button "Remove" at bounding box center [318, 177] width 38 height 18
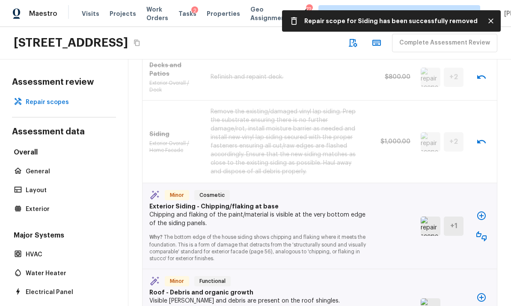
scroll to position [777, 0]
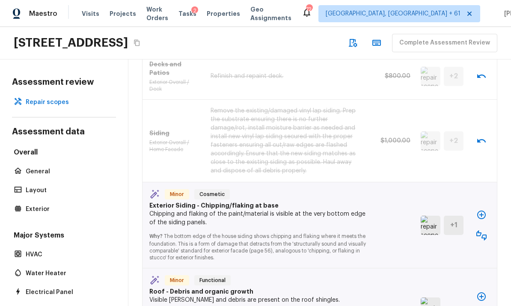
click at [429, 216] on img at bounding box center [431, 225] width 20 height 19
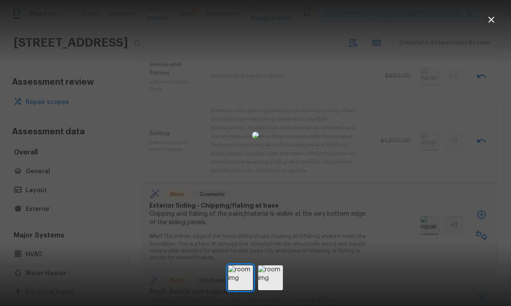
click at [491, 21] on icon "button" at bounding box center [491, 20] width 10 height 10
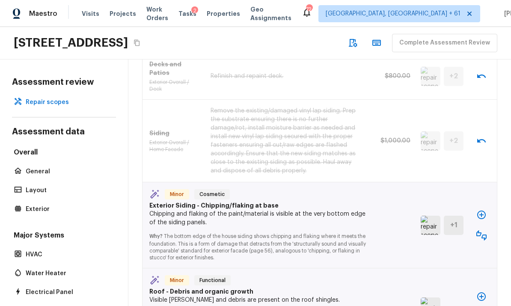
click at [483, 210] on icon "button" at bounding box center [481, 215] width 10 height 10
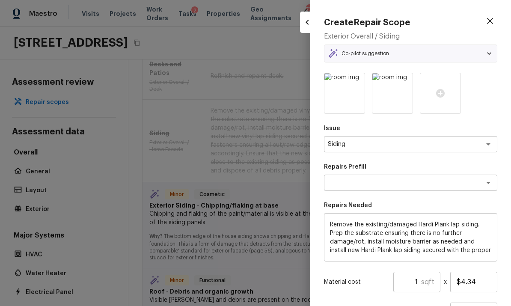
type textarea "Replace Hardi Plank Lap Siding"
click at [421, 279] on input "1" at bounding box center [407, 282] width 28 height 21
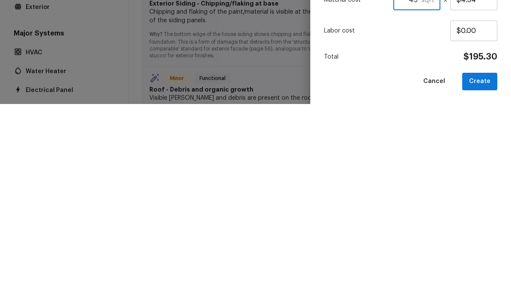
scroll to position [80, 0]
type input "45"
click at [486, 275] on button "Create" at bounding box center [479, 284] width 35 height 18
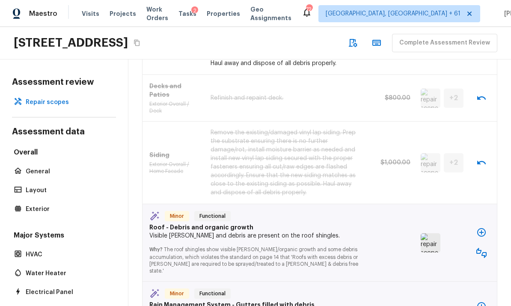
scroll to position [844, 0]
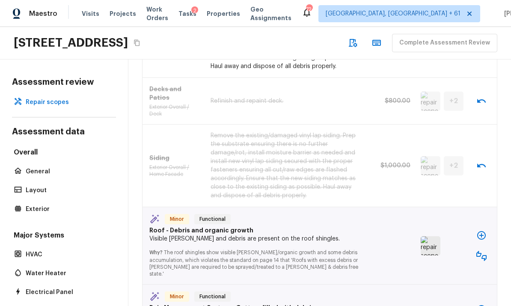
click at [430, 236] on img at bounding box center [431, 245] width 20 height 19
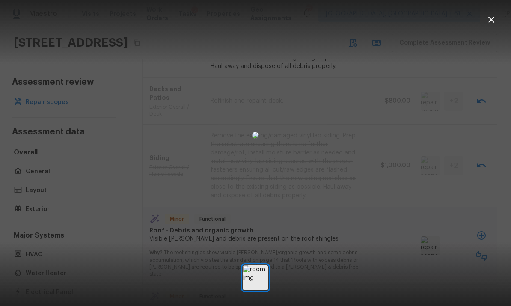
click at [492, 20] on icon "button" at bounding box center [491, 20] width 10 height 10
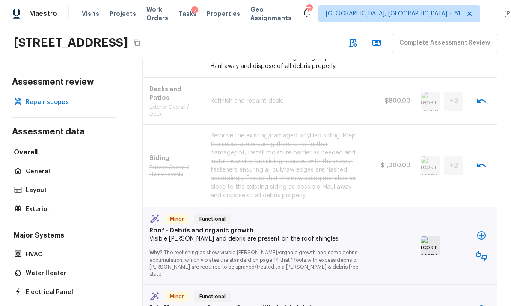
click at [484, 251] on icon "button" at bounding box center [481, 256] width 10 height 10
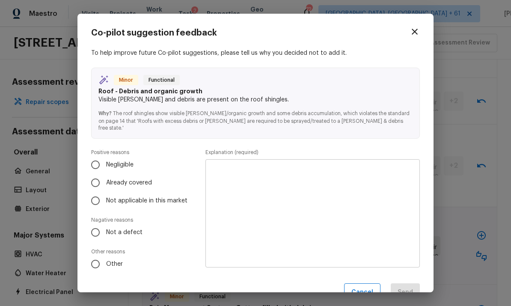
click at [98, 225] on input "Not a defect" at bounding box center [95, 232] width 18 height 18
radio input "true"
click at [366, 175] on textarea at bounding box center [312, 214] width 202 height 94
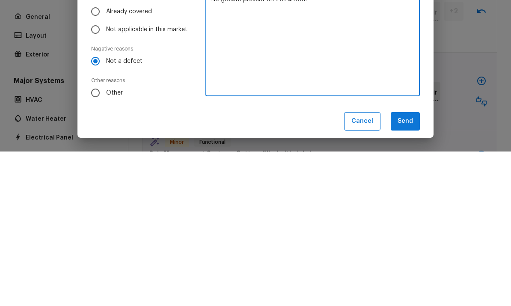
scroll to position [16, 0]
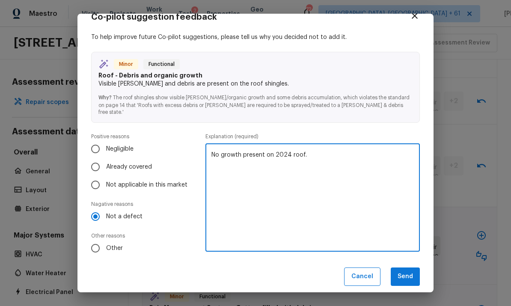
type textarea "No growth present on 2024 roof."
click at [410, 268] on button "Send" at bounding box center [405, 277] width 29 height 18
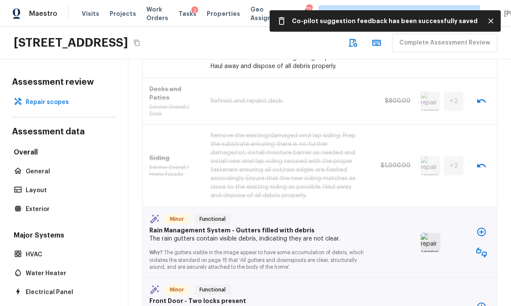
click at [432, 233] on img at bounding box center [431, 242] width 20 height 19
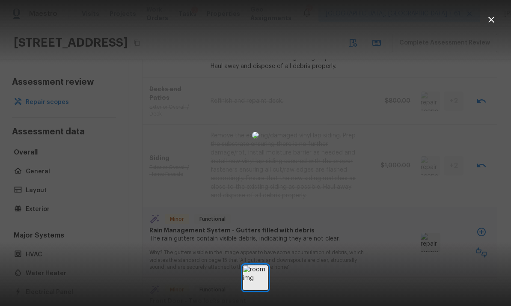
click at [491, 15] on icon "button" at bounding box center [491, 20] width 10 height 10
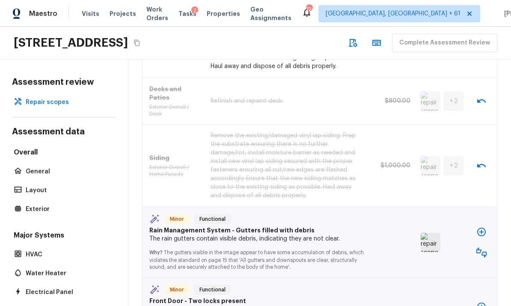
click at [486, 247] on icon "button" at bounding box center [481, 252] width 10 height 10
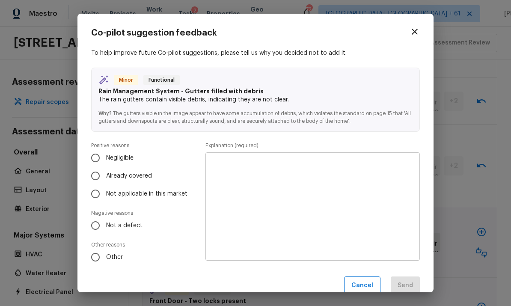
click at [102, 159] on input "Negligible" at bounding box center [95, 158] width 18 height 18
radio input "true"
click at [378, 182] on textarea at bounding box center [312, 207] width 202 height 94
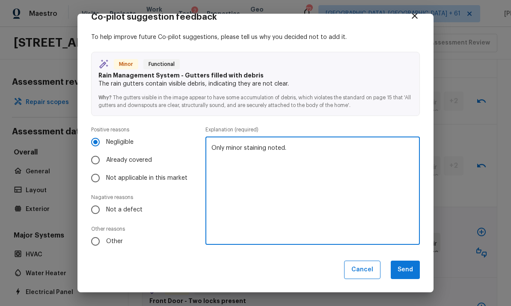
type textarea "Only minor staining noted."
click at [406, 272] on button "Send" at bounding box center [405, 270] width 29 height 18
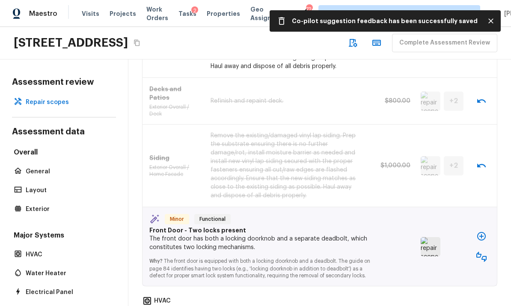
click at [428, 237] on img at bounding box center [431, 246] width 20 height 19
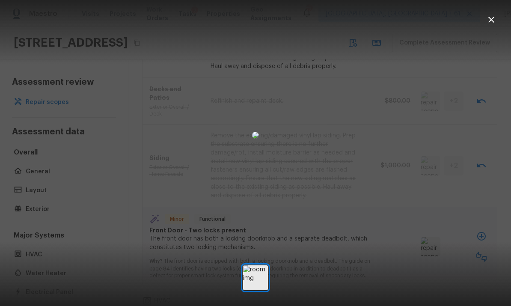
click at [491, 20] on icon "button" at bounding box center [491, 20] width 10 height 10
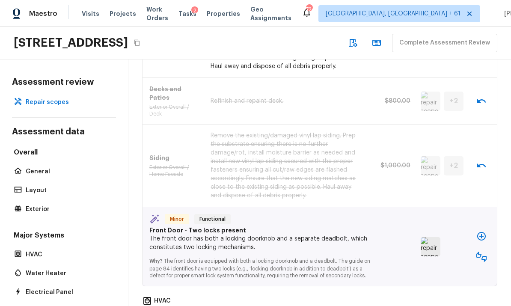
click at [485, 252] on icon "button" at bounding box center [481, 257] width 10 height 10
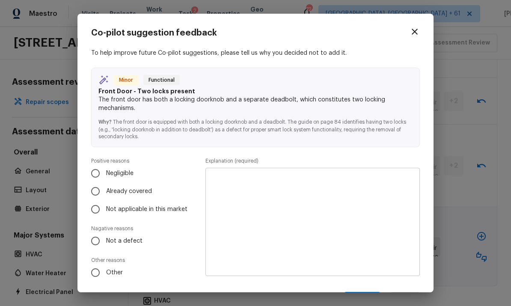
click at [94, 239] on input "Not a defect" at bounding box center [95, 241] width 18 height 18
radio input "true"
click at [374, 188] on textarea at bounding box center [312, 222] width 202 height 94
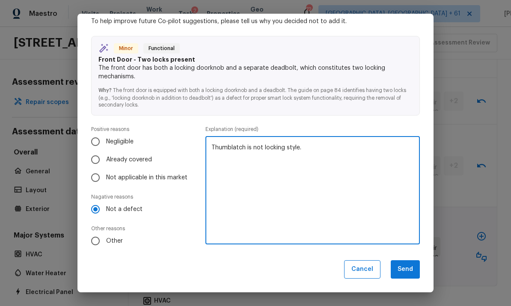
scroll to position [31, 0]
type textarea "Thumblatch is not locking style."
click at [405, 265] on button "Send" at bounding box center [405, 270] width 29 height 18
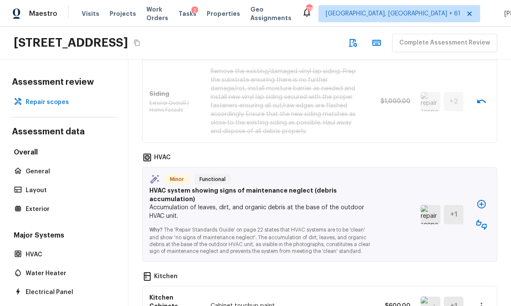
scroll to position [907, 0]
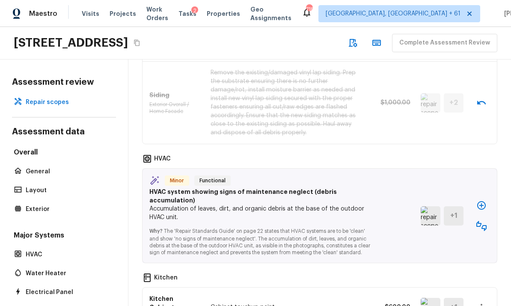
click at [432, 206] on img at bounding box center [431, 215] width 20 height 19
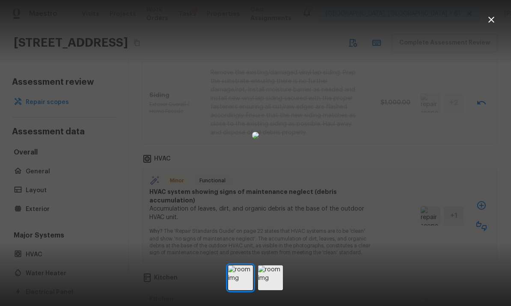
click at [495, 19] on icon "button" at bounding box center [491, 20] width 10 height 10
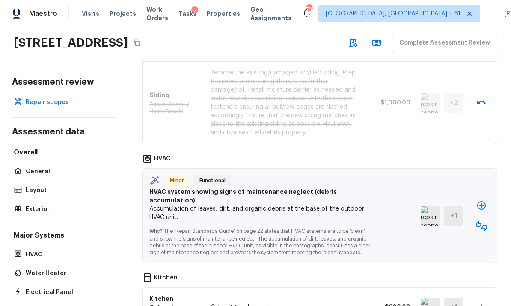
click at [483, 221] on icon "button" at bounding box center [481, 226] width 10 height 10
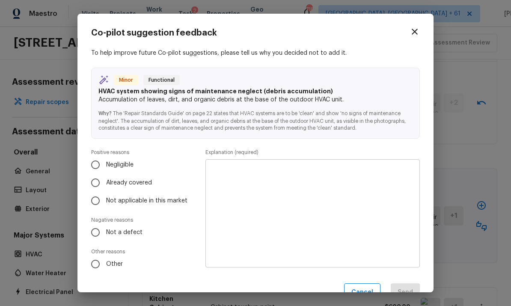
click at [94, 229] on input "Not a defect" at bounding box center [95, 232] width 18 height 18
radio input "true"
click at [374, 183] on textarea at bounding box center [312, 214] width 202 height 94
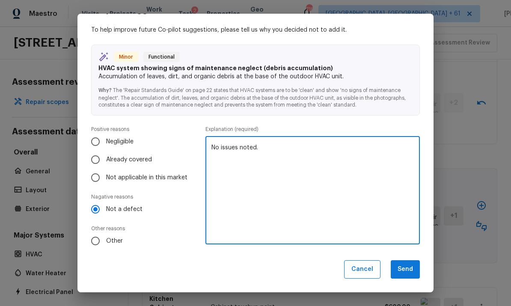
type textarea "No issues noted."
click at [405, 269] on button "Send" at bounding box center [405, 269] width 29 height 18
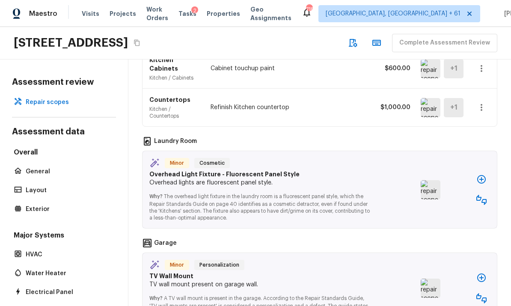
scroll to position [1028, 0]
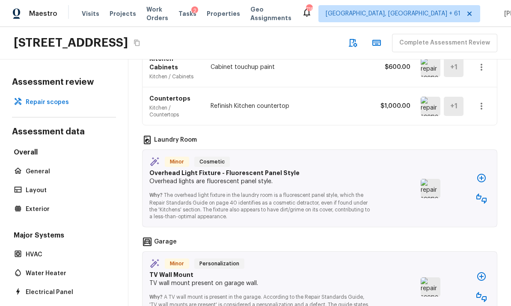
click at [424, 179] on img at bounding box center [431, 188] width 20 height 19
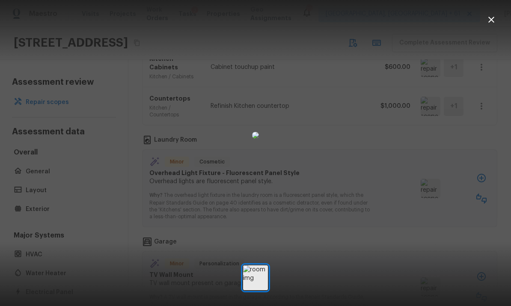
click at [487, 19] on icon "button" at bounding box center [491, 20] width 10 height 10
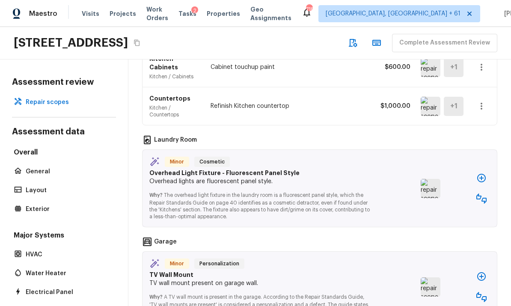
click at [484, 193] on icon "button" at bounding box center [481, 198] width 10 height 10
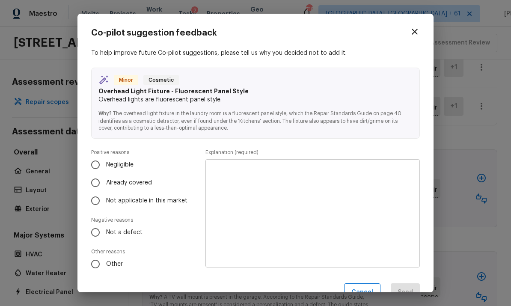
click at [99, 232] on input "Not a defect" at bounding box center [95, 232] width 18 height 18
radio input "true"
click at [389, 179] on textarea at bounding box center [312, 214] width 202 height 94
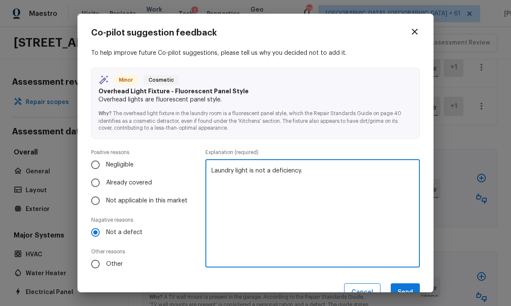
type textarea "Laundry light is not a deficiency."
click at [407, 284] on button "Send" at bounding box center [405, 292] width 29 height 18
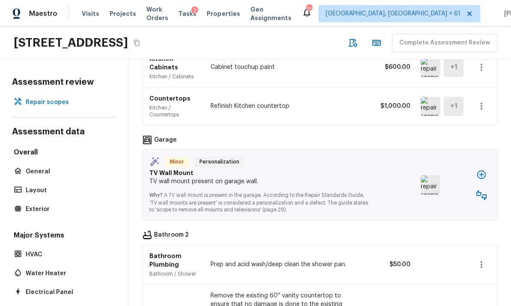
click at [432, 176] on img at bounding box center [431, 185] width 20 height 19
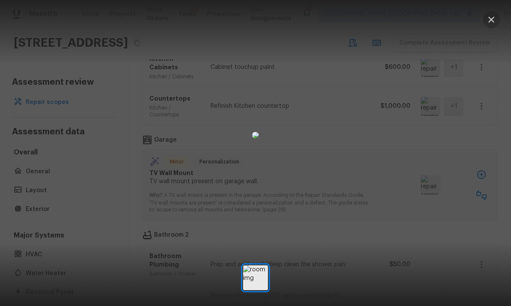
click at [489, 25] on button "button" at bounding box center [491, 19] width 17 height 17
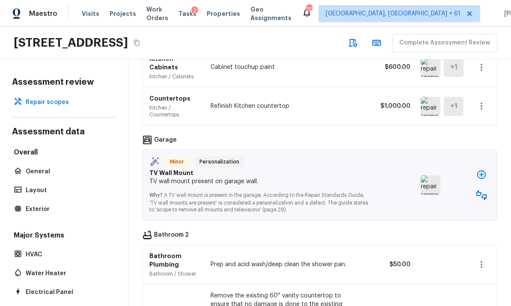
click at [485, 190] on icon "button" at bounding box center [481, 195] width 10 height 10
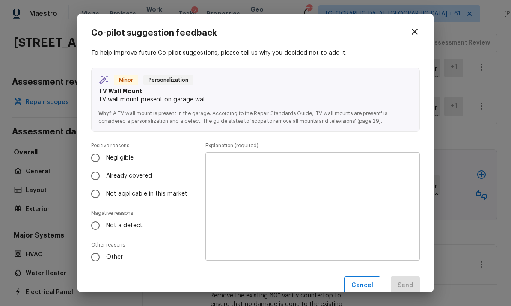
click at [97, 229] on input "Not a defect" at bounding box center [95, 226] width 18 height 18
radio input "true"
click at [373, 176] on textarea at bounding box center [312, 207] width 202 height 94
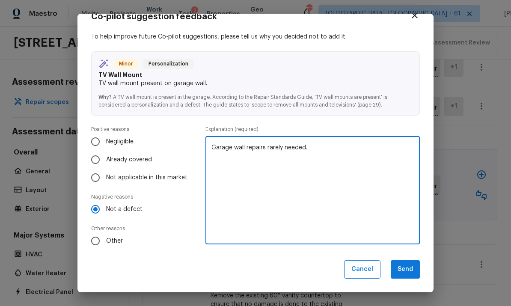
scroll to position [16, 0]
type textarea "Garage wall repairs rarely needed."
click at [403, 269] on button "Send" at bounding box center [405, 270] width 29 height 18
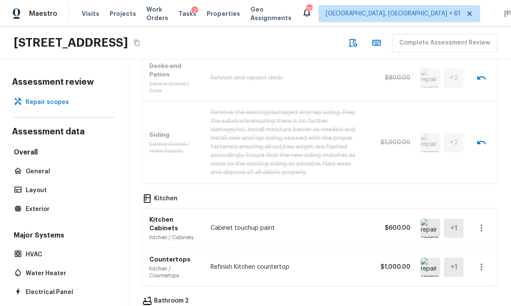
scroll to position [899, 0]
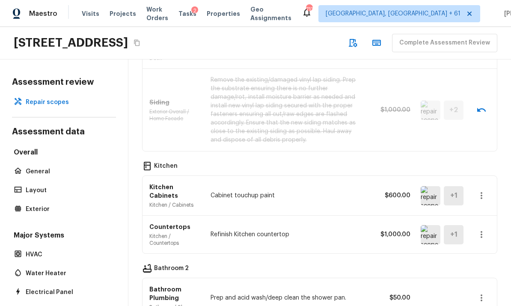
click at [429, 186] on img at bounding box center [431, 195] width 20 height 19
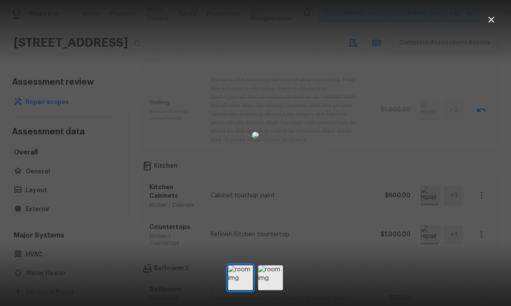
click at [273, 288] on img at bounding box center [270, 277] width 25 height 25
click at [242, 287] on img at bounding box center [240, 277] width 25 height 25
click at [490, 20] on icon "button" at bounding box center [491, 20] width 10 height 10
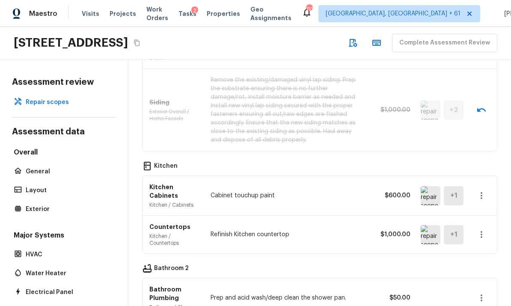
click at [435, 225] on img at bounding box center [431, 234] width 20 height 19
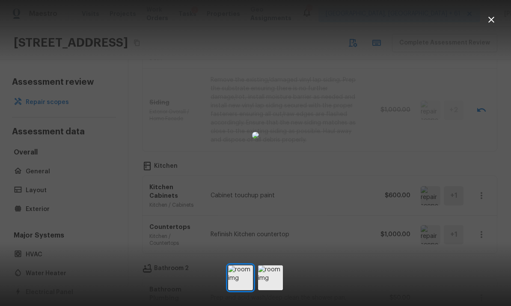
click at [273, 286] on img at bounding box center [270, 277] width 25 height 25
click at [489, 24] on icon "button" at bounding box center [491, 20] width 10 height 10
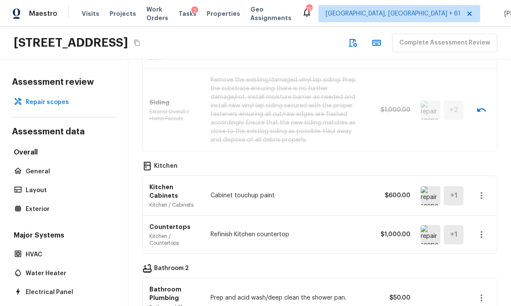
click at [482, 231] on icon "button" at bounding box center [482, 234] width 2 height 7
click at [472, 257] on li "Remove" at bounding box center [478, 257] width 56 height 26
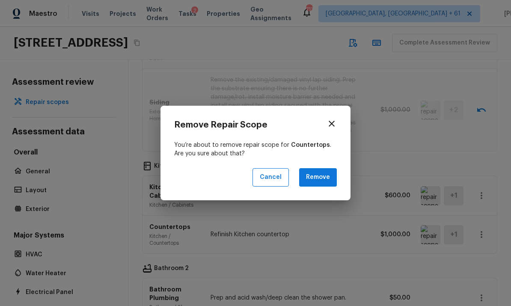
click at [317, 171] on button "Remove" at bounding box center [318, 177] width 38 height 18
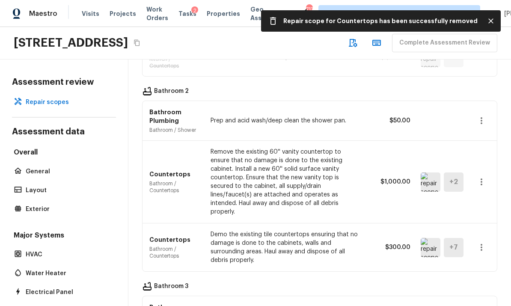
scroll to position [1089, 0]
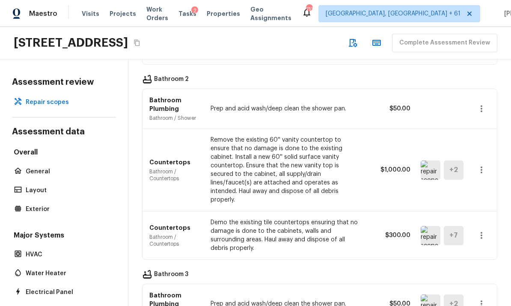
click at [425, 161] on img at bounding box center [431, 170] width 20 height 19
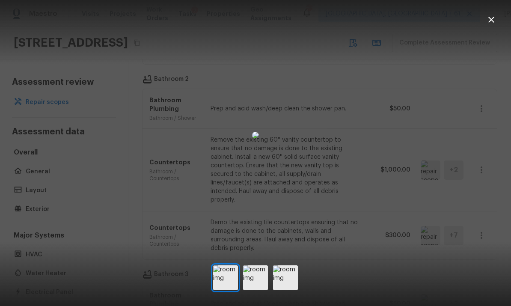
click at [259, 290] on img at bounding box center [255, 277] width 25 height 25
click at [286, 288] on img at bounding box center [285, 277] width 25 height 25
click at [491, 17] on icon "button" at bounding box center [491, 20] width 10 height 10
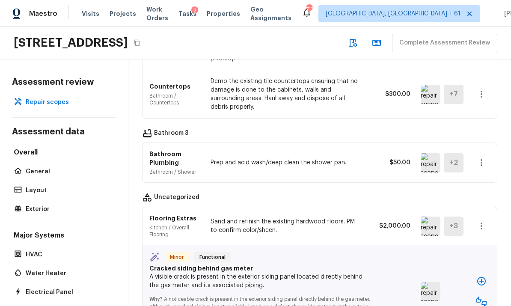
scroll to position [1232, 0]
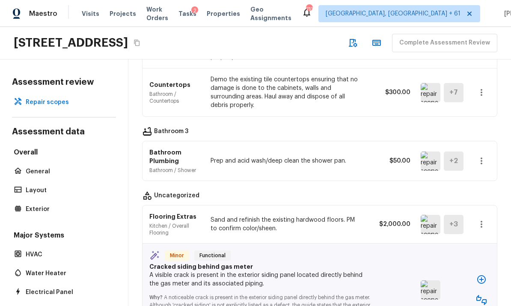
click at [428, 152] on img at bounding box center [431, 161] width 20 height 19
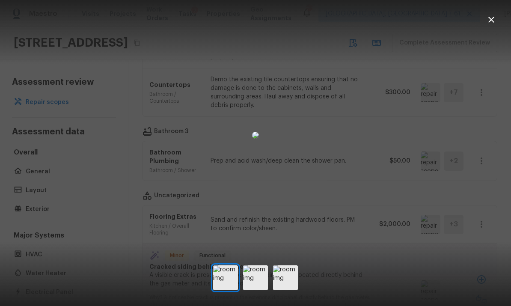
click at [260, 290] on img at bounding box center [255, 277] width 25 height 25
click at [295, 290] on img at bounding box center [285, 277] width 25 height 25
click at [490, 20] on icon "button" at bounding box center [491, 20] width 10 height 10
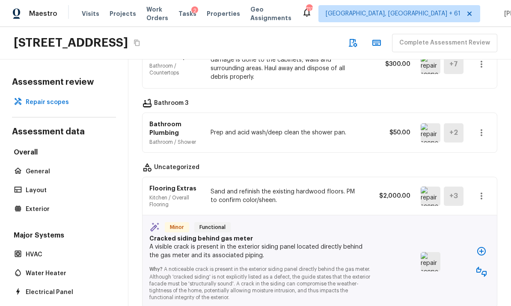
scroll to position [1259, 0]
click at [429, 187] on img at bounding box center [431, 196] width 20 height 19
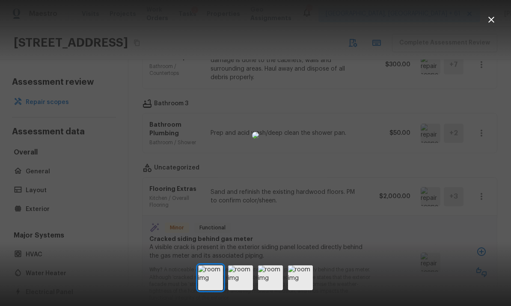
click at [492, 21] on icon "button" at bounding box center [491, 20] width 10 height 10
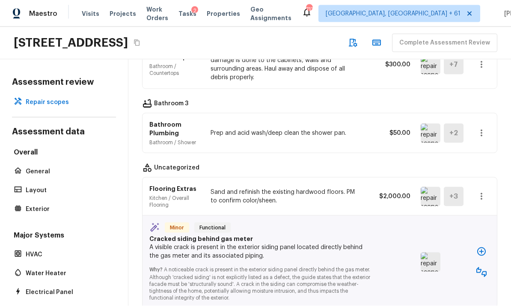
scroll to position [32, 0]
click at [430, 253] on img at bounding box center [431, 262] width 20 height 19
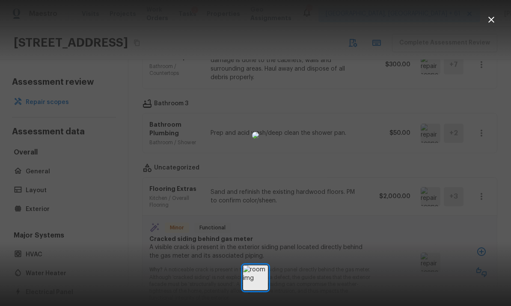
click at [489, 24] on icon "button" at bounding box center [491, 20] width 10 height 10
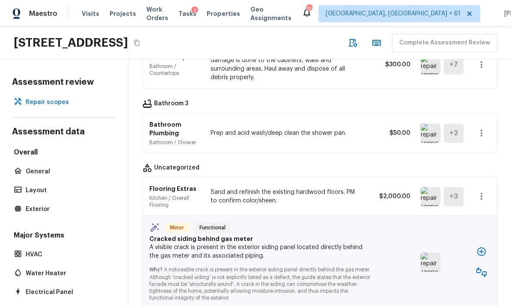
click at [485, 267] on icon "button" at bounding box center [481, 272] width 10 height 10
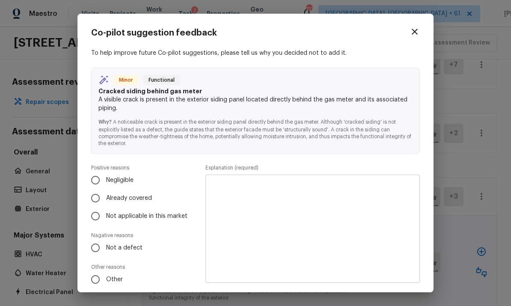
click at [95, 202] on input "Already covered" at bounding box center [95, 198] width 18 height 18
radio input "true"
click at [363, 200] on textarea at bounding box center [312, 229] width 202 height 94
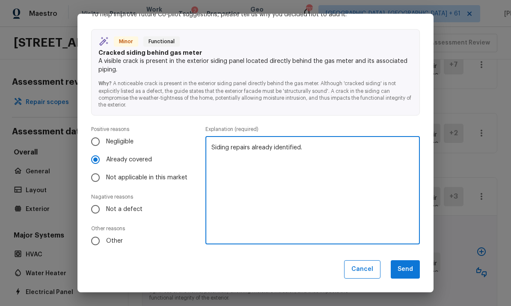
type textarea "Siding repairs already identified."
click at [409, 269] on button "Send" at bounding box center [405, 269] width 29 height 18
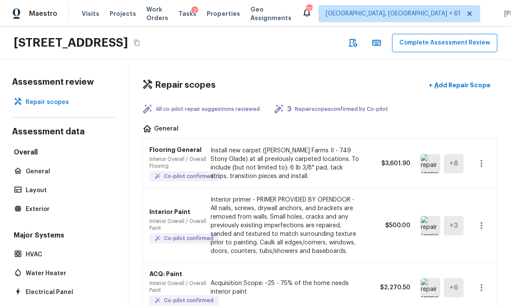
scroll to position [0, 0]
click at [447, 45] on button "Complete Assessment Review" at bounding box center [444, 43] width 105 height 18
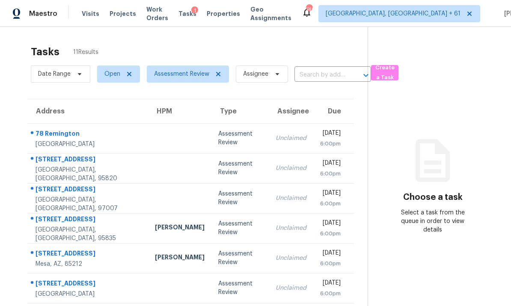
click at [115, 129] on div "78 Remington" at bounding box center [89, 134] width 106 height 11
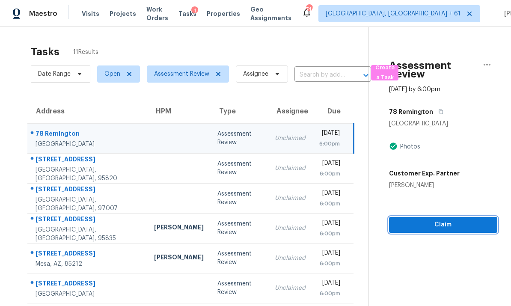
click at [439, 220] on span "Claim" at bounding box center [443, 225] width 95 height 11
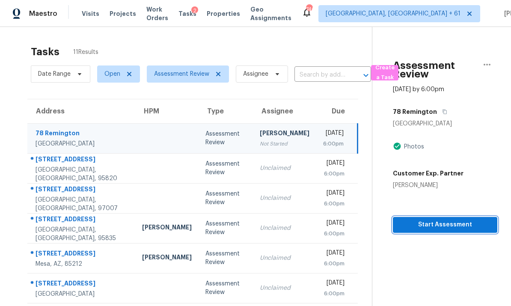
click at [440, 220] on span "Start Assessment" at bounding box center [445, 225] width 91 height 11
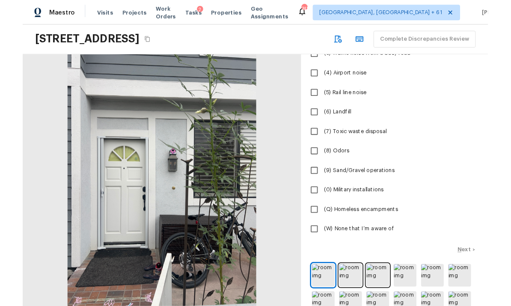
scroll to position [122, 0]
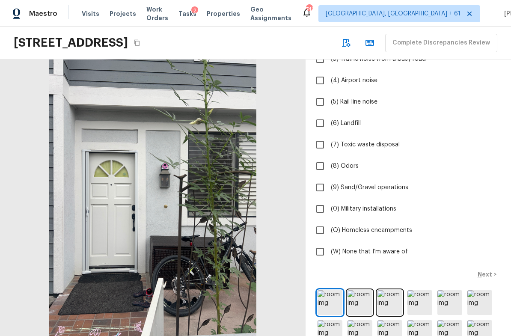
click at [140, 42] on icon "Copy Address" at bounding box center [137, 42] width 7 height 7
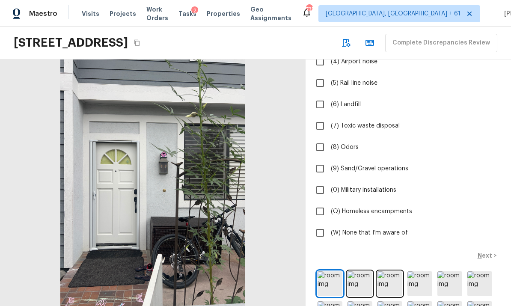
scroll to position [140, 0]
click at [323, 235] on input "(W) None that I’m aware of" at bounding box center [320, 233] width 18 height 18
checkbox input "true"
click at [486, 258] on p "Next" at bounding box center [486, 255] width 16 height 9
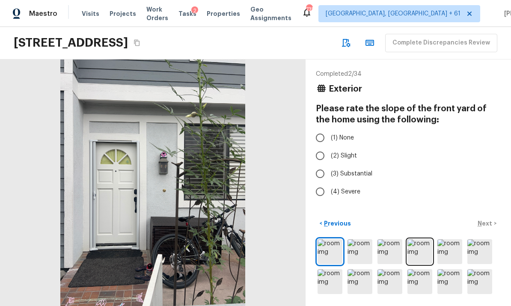
scroll to position [0, 0]
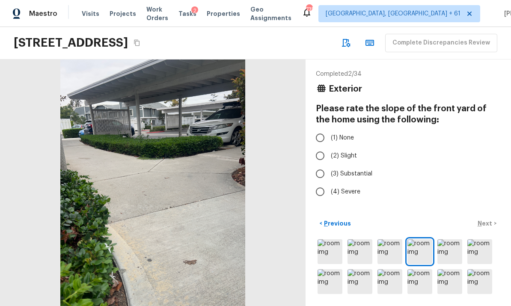
click at [319, 139] on input "(1) None" at bounding box center [320, 138] width 18 height 18
radio input "true"
click at [487, 228] on p "Next" at bounding box center [486, 223] width 16 height 9
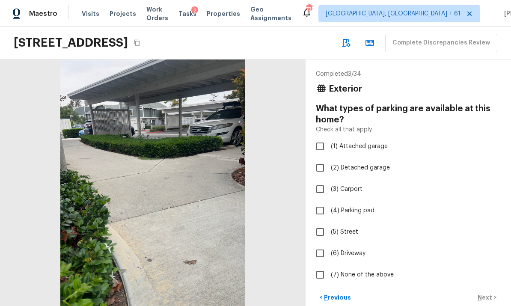
click at [323, 187] on input "(3) Carport" at bounding box center [320, 189] width 18 height 18
checkbox input "true"
click at [488, 294] on p "Next" at bounding box center [486, 297] width 16 height 9
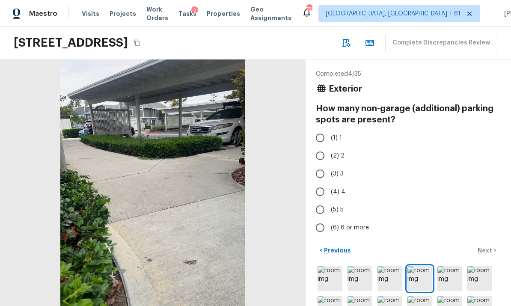
click at [321, 134] on input "(1) 1" at bounding box center [320, 138] width 18 height 18
radio input "true"
click at [321, 154] on input "(2) 2" at bounding box center [320, 156] width 18 height 18
radio input "true"
click at [489, 255] on p "Next" at bounding box center [486, 250] width 16 height 9
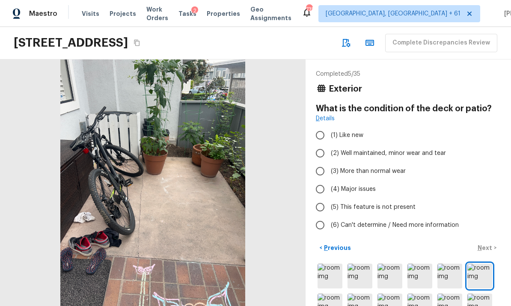
click at [321, 153] on input "(2) Well maintained, minor wear and tear" at bounding box center [320, 153] width 18 height 18
radio input "true"
click at [486, 251] on p "Next" at bounding box center [486, 248] width 16 height 9
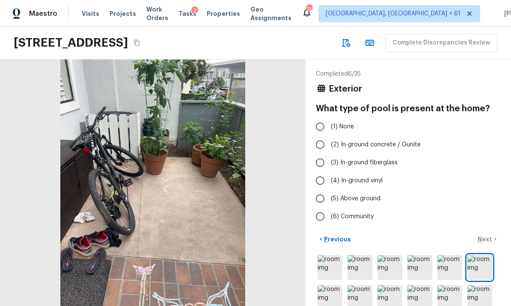
click at [320, 217] on input "(6) Community" at bounding box center [320, 217] width 18 height 18
radio input "true"
click at [490, 244] on p "Next" at bounding box center [486, 239] width 16 height 9
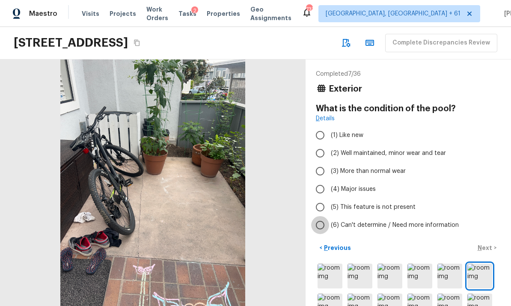
click at [317, 229] on input "(6) Can't determine / Need more information" at bounding box center [320, 225] width 18 height 18
radio input "true"
click at [486, 244] on p "Next" at bounding box center [486, 248] width 16 height 9
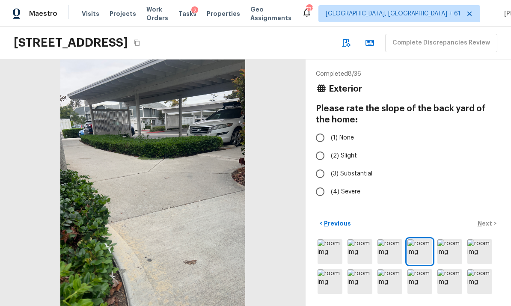
click at [321, 129] on input "(1) None" at bounding box center [320, 138] width 18 height 18
radio input "true"
click at [486, 218] on button "Next >" at bounding box center [486, 224] width 27 height 14
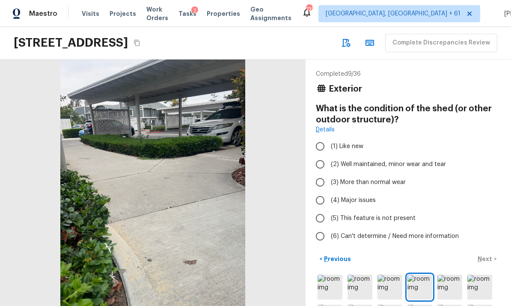
click at [319, 209] on input "(5) This feature is not present" at bounding box center [320, 218] width 18 height 18
radio input "true"
click at [488, 255] on p "Next" at bounding box center [486, 259] width 16 height 9
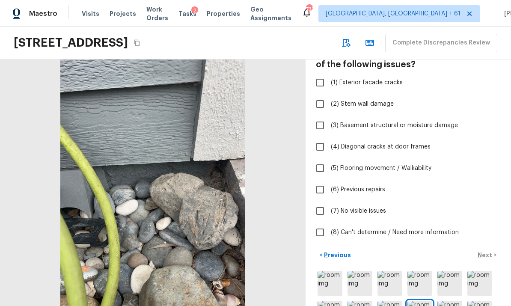
scroll to position [55, 0]
click at [320, 202] on input "(7) No visible issues" at bounding box center [320, 211] width 18 height 18
checkbox input "true"
click at [494, 249] on button "Next >" at bounding box center [486, 256] width 27 height 14
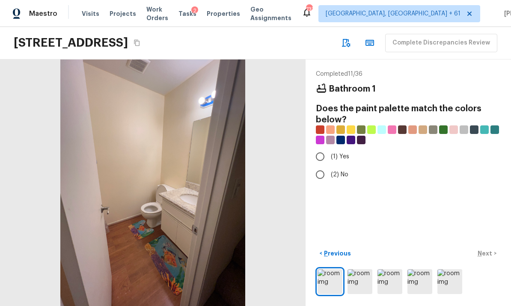
click at [360, 285] on img at bounding box center [360, 281] width 25 height 25
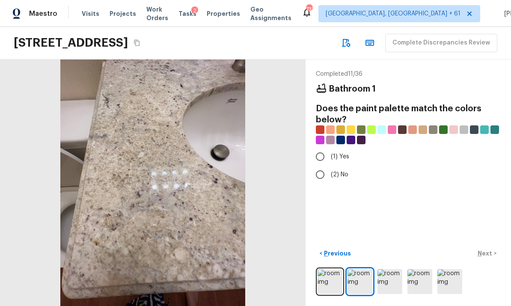
click at [391, 279] on img at bounding box center [390, 281] width 25 height 25
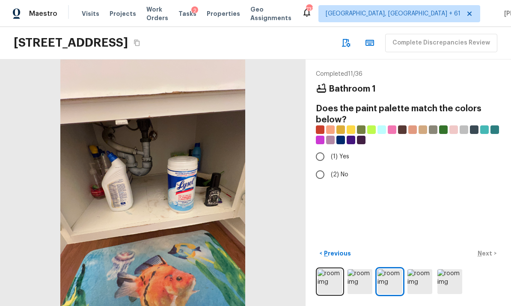
click at [418, 282] on img at bounding box center [420, 281] width 25 height 25
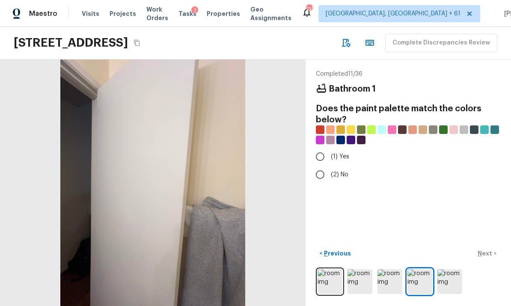
click at [449, 278] on img at bounding box center [449, 281] width 25 height 25
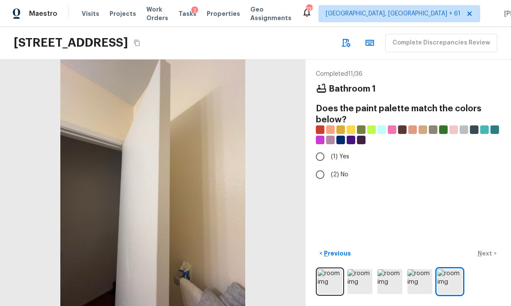
click at [321, 166] on input "(2) No" at bounding box center [320, 175] width 18 height 18
radio input "true"
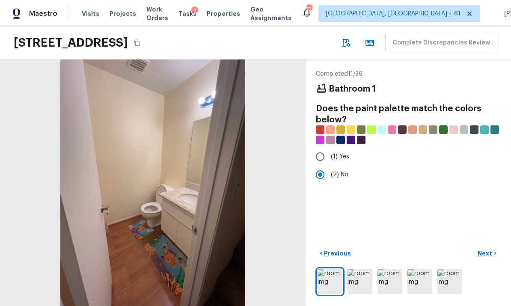
click at [485, 247] on button "Next >" at bounding box center [486, 254] width 27 height 14
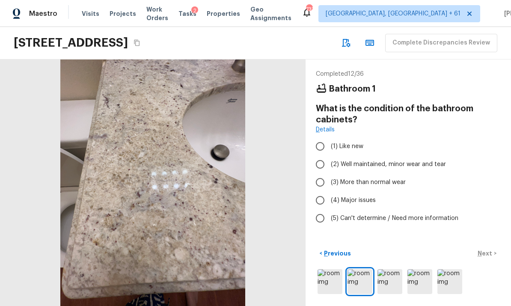
click at [333, 281] on img at bounding box center [330, 281] width 25 height 25
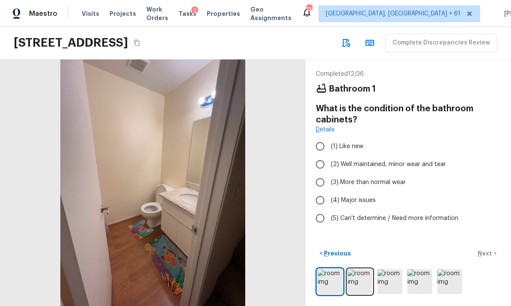
click at [392, 285] on img at bounding box center [390, 281] width 25 height 25
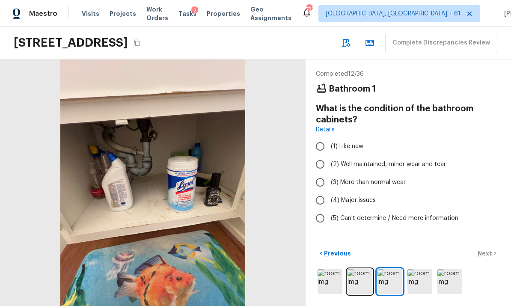
click at [322, 173] on input "(3) More than normal wear" at bounding box center [320, 182] width 18 height 18
radio input "true"
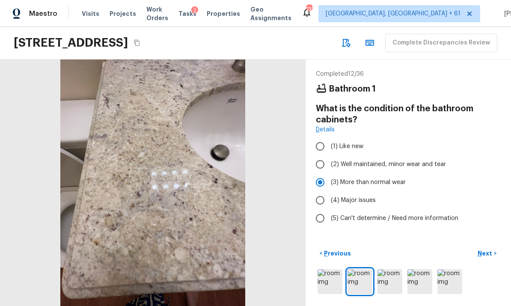
click at [485, 248] on button "Next >" at bounding box center [486, 254] width 27 height 14
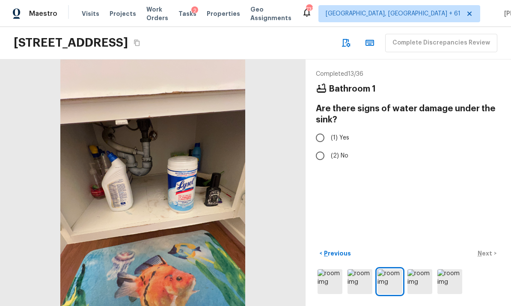
click at [320, 147] on input "(2) No" at bounding box center [320, 156] width 18 height 18
radio input "true"
click at [488, 247] on button "Next >" at bounding box center [486, 254] width 27 height 14
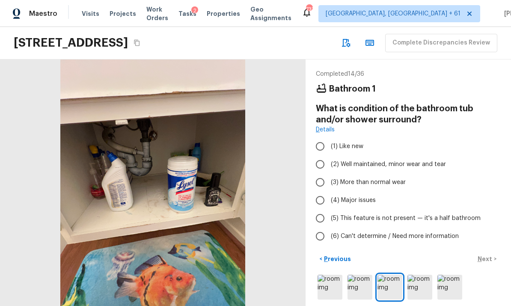
click at [329, 282] on img at bounding box center [330, 287] width 25 height 25
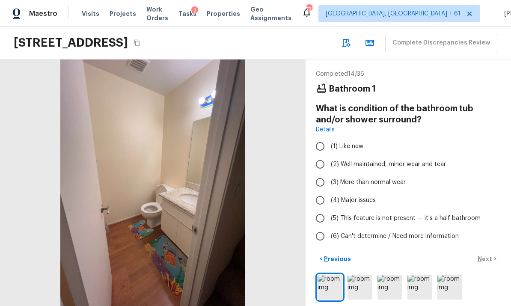
click at [359, 280] on img at bounding box center [360, 287] width 25 height 25
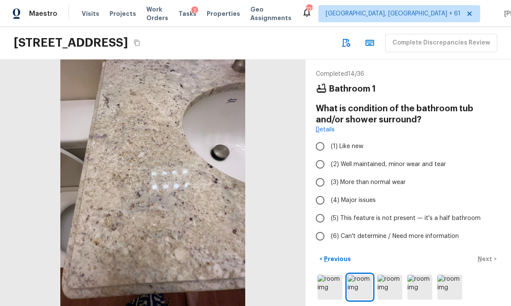
click at [388, 284] on img at bounding box center [390, 287] width 25 height 25
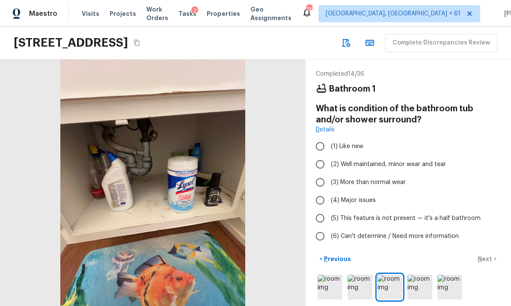
click at [418, 277] on img at bounding box center [420, 287] width 25 height 25
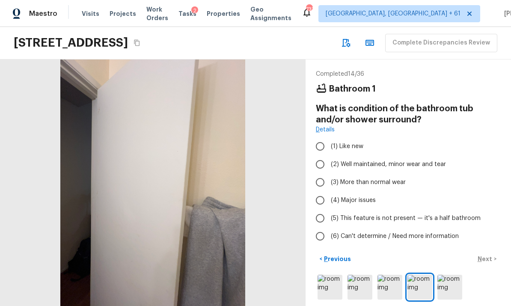
click at [446, 275] on img at bounding box center [449, 287] width 25 height 25
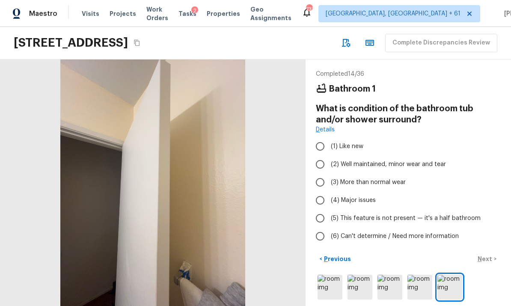
click at [325, 209] on input "(5) This feature is not present — it's a half bathroom" at bounding box center [320, 218] width 18 height 18
radio input "true"
click at [488, 252] on button "Next >" at bounding box center [486, 259] width 27 height 14
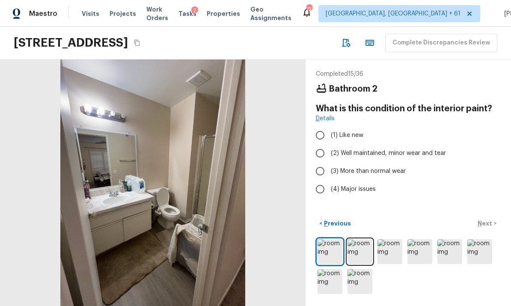
click at [322, 144] on input "(2) Well maintained, minor wear and tear" at bounding box center [320, 153] width 18 height 18
radio input "true"
click at [488, 214] on div "Completed 15 / 36 Bathroom 2 What is this condition of the interior paint? Deta…" at bounding box center [408, 182] width 205 height 247
click at [488, 218] on button "Next >" at bounding box center [486, 224] width 27 height 14
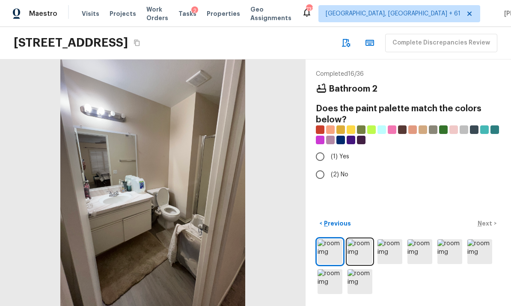
click at [317, 166] on input "(2) No" at bounding box center [320, 175] width 18 height 18
radio input "true"
click at [487, 218] on button "Next >" at bounding box center [486, 224] width 27 height 14
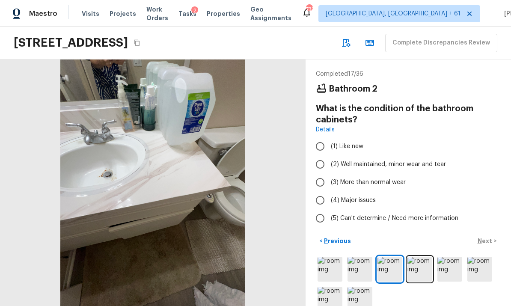
click at [332, 257] on img at bounding box center [330, 269] width 25 height 25
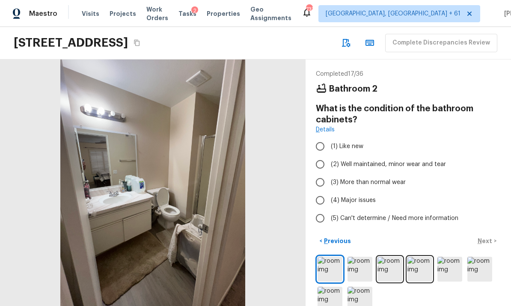
click at [355, 257] on img at bounding box center [360, 269] width 25 height 25
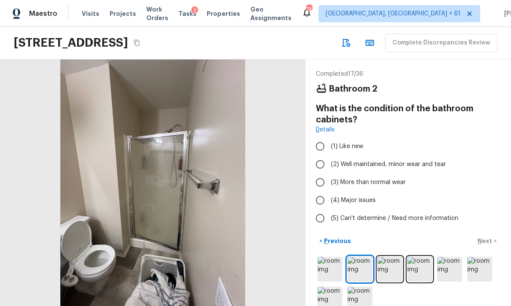
click at [393, 257] on img at bounding box center [390, 269] width 25 height 25
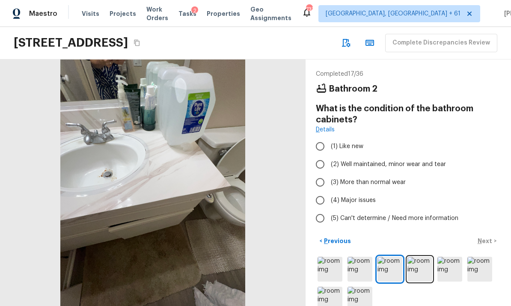
click at [422, 257] on img at bounding box center [420, 269] width 25 height 25
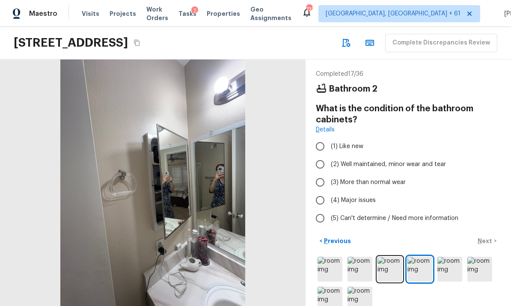
click at [447, 257] on img at bounding box center [449, 269] width 25 height 25
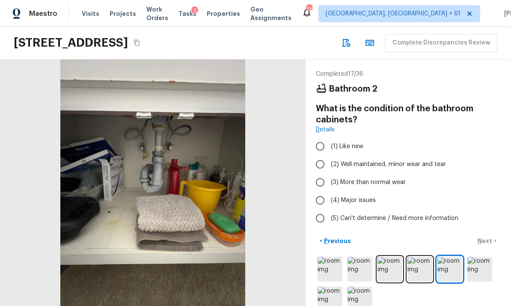
click at [471, 257] on img at bounding box center [479, 269] width 25 height 25
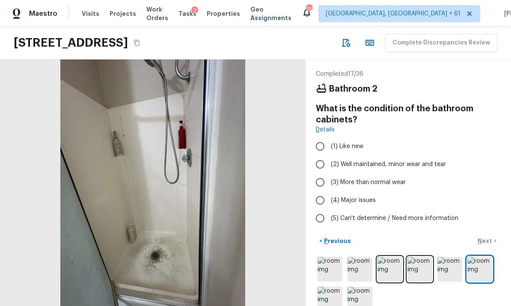
click at [485, 257] on img at bounding box center [479, 269] width 25 height 25
click at [482, 257] on img at bounding box center [479, 269] width 25 height 25
click at [332, 287] on img at bounding box center [330, 299] width 25 height 25
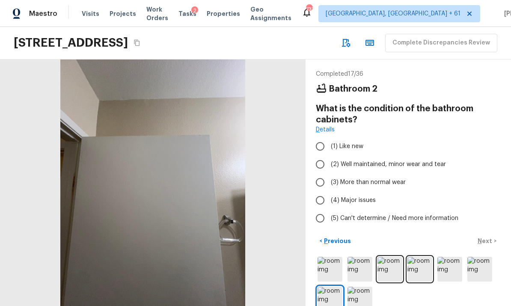
click at [354, 287] on img at bounding box center [360, 299] width 25 height 25
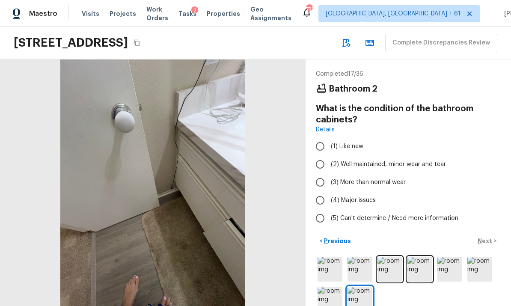
click at [322, 183] on input "(3) More than normal wear" at bounding box center [320, 182] width 18 height 18
radio input "true"
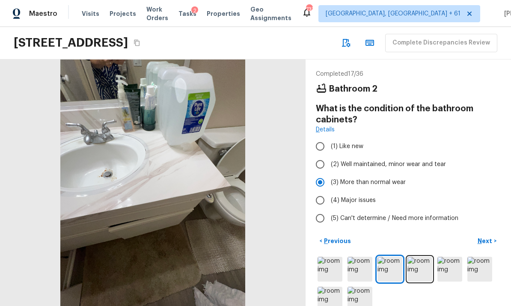
click at [487, 245] on p "Next" at bounding box center [486, 241] width 16 height 9
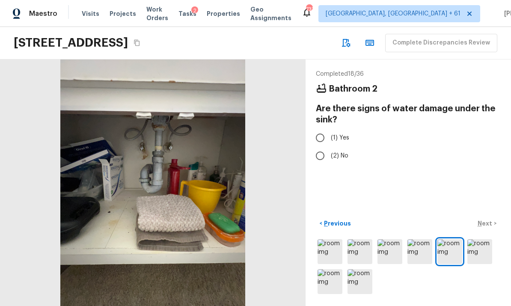
click at [319, 155] on input "(2) No" at bounding box center [320, 156] width 18 height 18
radio input "true"
click at [486, 228] on p "Next" at bounding box center [486, 223] width 16 height 9
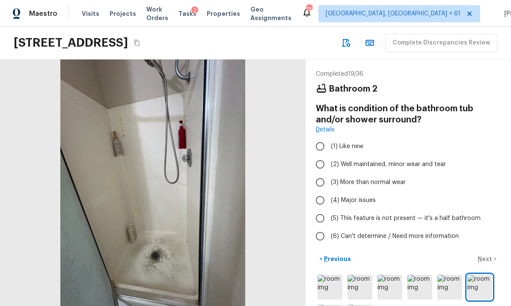
click at [318, 184] on input "(3) More than normal wear" at bounding box center [320, 182] width 18 height 18
radio input "true"
click at [488, 254] on button "Next >" at bounding box center [486, 259] width 27 height 14
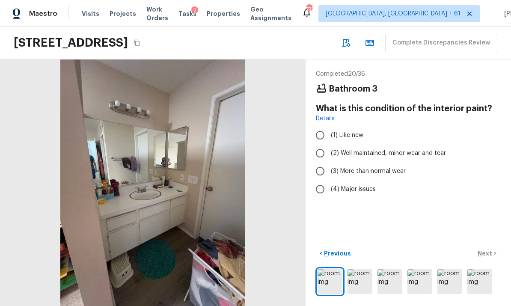
click at [321, 152] on input "(2) Well maintained, minor wear and tear" at bounding box center [320, 153] width 18 height 18
radio input "true"
click at [487, 258] on p "Next" at bounding box center [486, 253] width 16 height 9
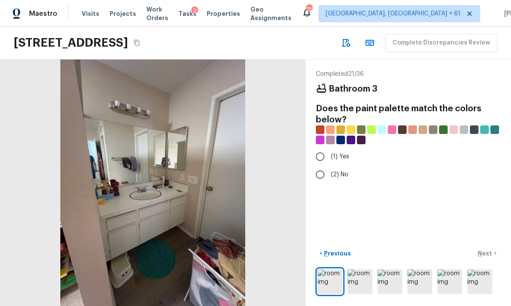
click at [324, 176] on input "(2) No" at bounding box center [320, 175] width 18 height 18
radio input "true"
click at [485, 258] on p "Next" at bounding box center [486, 253] width 16 height 9
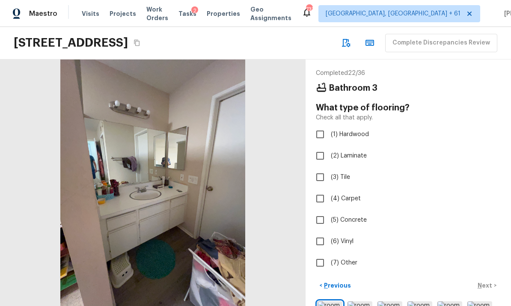
scroll to position [32, 0]
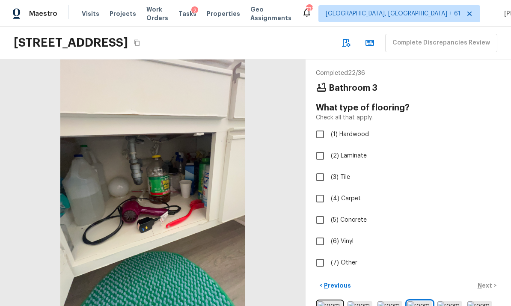
click at [321, 147] on input "(2) Laminate" at bounding box center [320, 156] width 18 height 18
checkbox input "true"
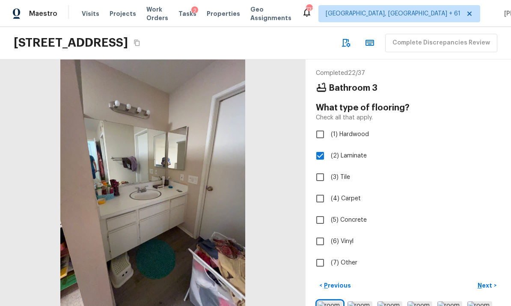
click at [489, 281] on p "Next" at bounding box center [486, 285] width 16 height 9
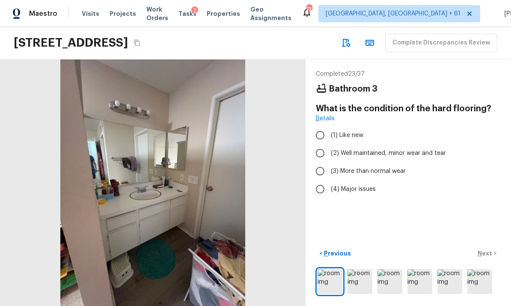
click at [321, 144] on input "(2) Well maintained, minor wear and tear" at bounding box center [320, 153] width 18 height 18
radio input "true"
click at [485, 251] on p "Next" at bounding box center [486, 253] width 16 height 9
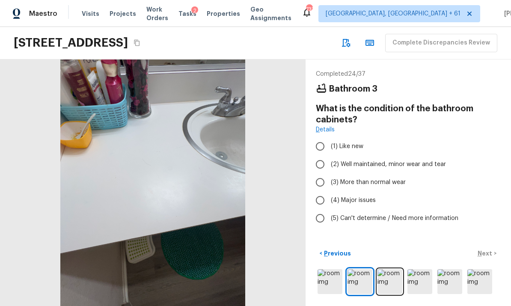
click at [329, 281] on img at bounding box center [330, 281] width 25 height 25
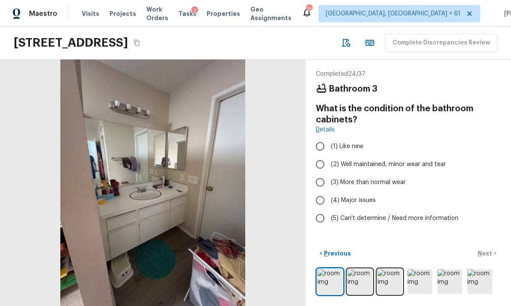
click at [355, 279] on img at bounding box center [360, 281] width 25 height 25
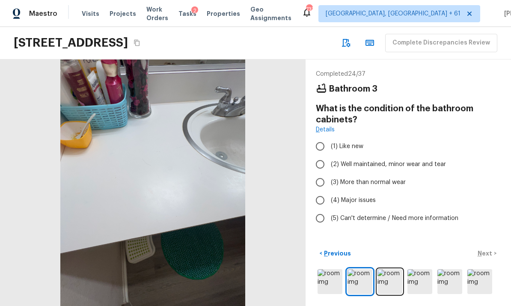
click at [383, 278] on img at bounding box center [390, 281] width 25 height 25
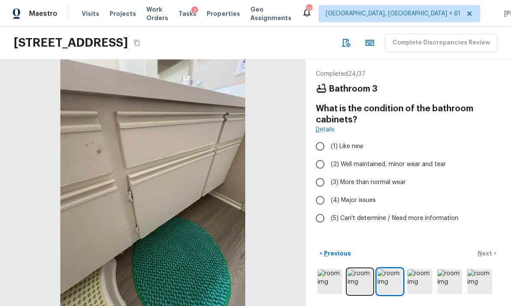
click at [355, 281] on img at bounding box center [360, 281] width 25 height 25
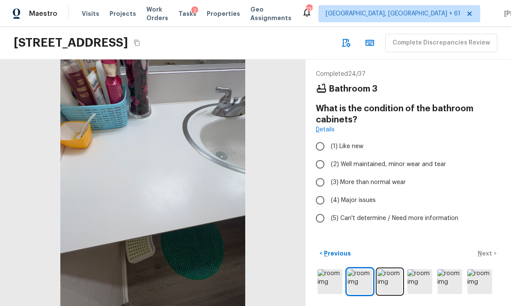
click at [390, 278] on img at bounding box center [390, 281] width 25 height 25
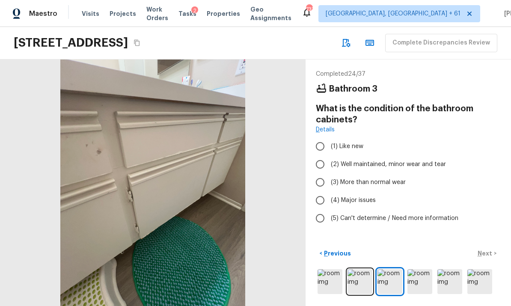
click at [412, 279] on img at bounding box center [420, 281] width 25 height 25
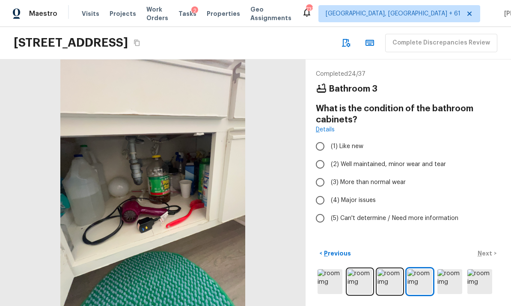
click at [322, 173] on input "(3) More than normal wear" at bounding box center [320, 182] width 18 height 18
radio input "true"
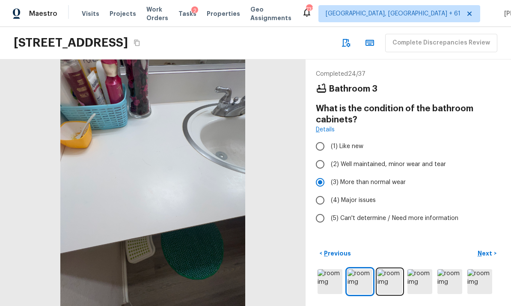
click at [485, 247] on button "Next >" at bounding box center [486, 254] width 27 height 14
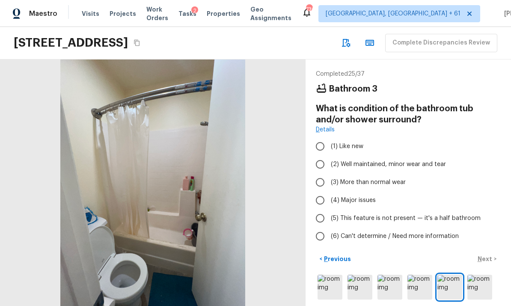
click at [476, 278] on img at bounding box center [479, 287] width 25 height 25
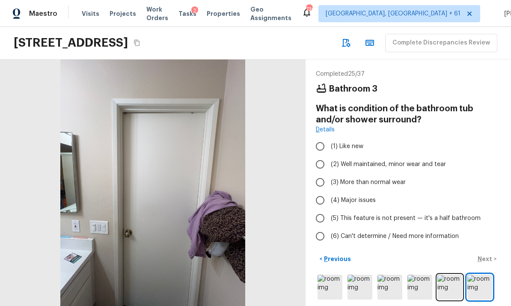
click at [446, 279] on img at bounding box center [449, 287] width 25 height 25
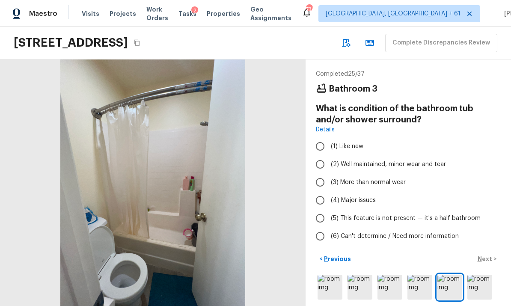
click at [409, 278] on img at bounding box center [420, 287] width 25 height 25
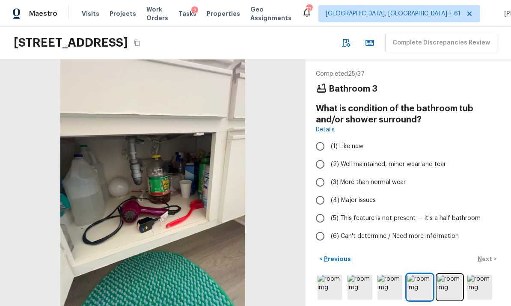
click at [387, 277] on img at bounding box center [390, 287] width 25 height 25
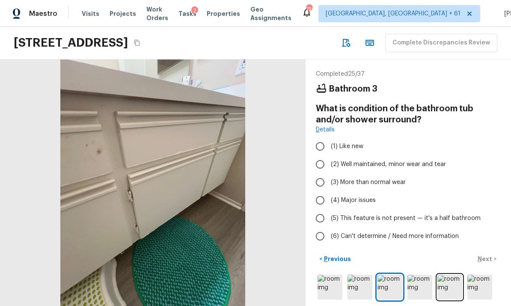
click at [320, 173] on input "(3) More than normal wear" at bounding box center [320, 182] width 18 height 18
radio input "true"
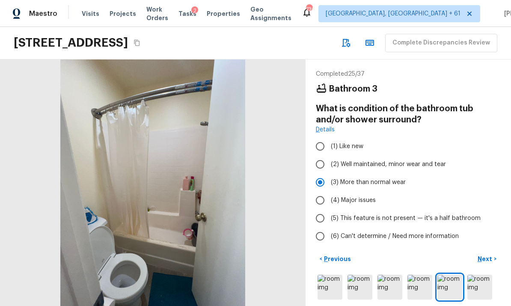
click at [486, 252] on button "Next >" at bounding box center [486, 259] width 27 height 14
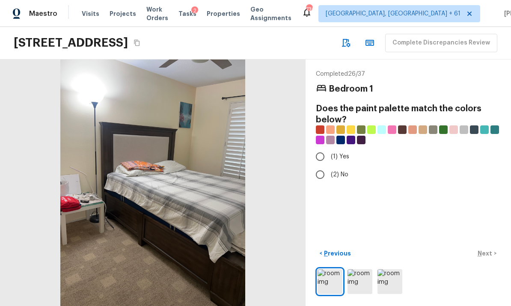
click at [321, 166] on input "(2) No" at bounding box center [320, 175] width 18 height 18
radio input "true"
click at [491, 252] on p "Next" at bounding box center [486, 253] width 16 height 9
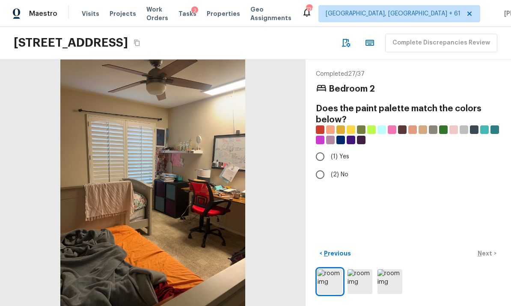
click at [319, 166] on input "(2) No" at bounding box center [320, 175] width 18 height 18
radio input "true"
click at [485, 248] on div "< Previous Next >" at bounding box center [408, 254] width 185 height 14
click at [485, 249] on button "Next >" at bounding box center [486, 254] width 27 height 14
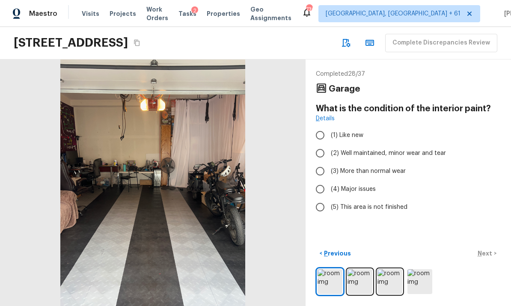
click at [357, 281] on img at bounding box center [360, 281] width 25 height 25
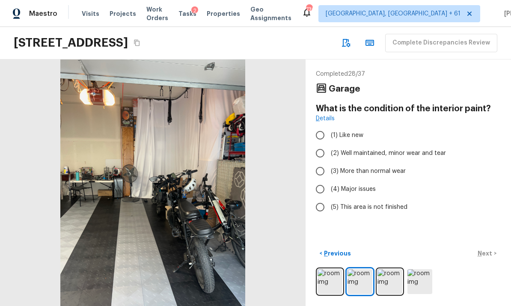
click at [387, 282] on img at bounding box center [390, 281] width 25 height 25
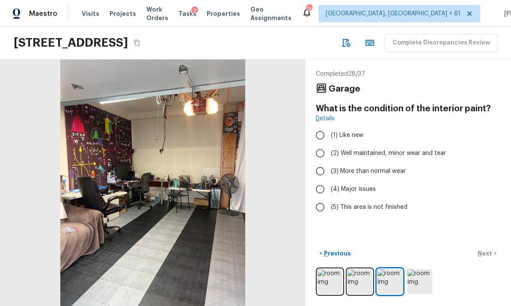
click at [420, 278] on img at bounding box center [420, 281] width 25 height 25
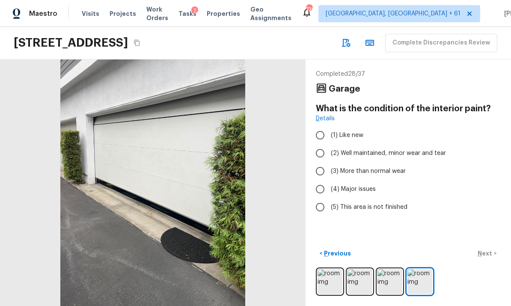
click at [387, 283] on img at bounding box center [390, 281] width 25 height 25
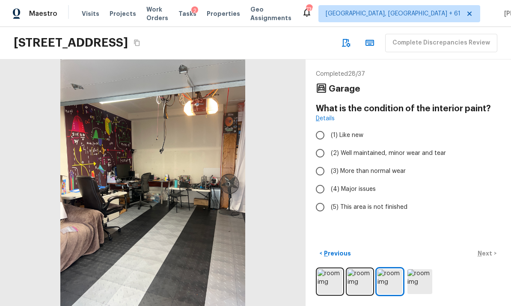
click at [319, 162] on input "(3) More than normal wear" at bounding box center [320, 171] width 18 height 18
radio input "true"
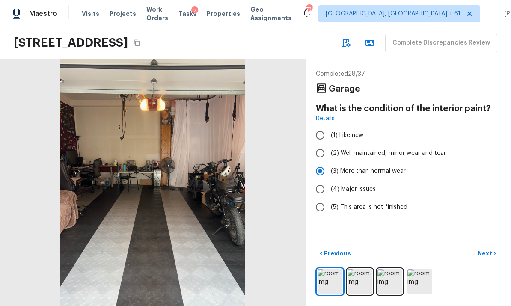
click at [485, 247] on button "Next >" at bounding box center [486, 254] width 27 height 14
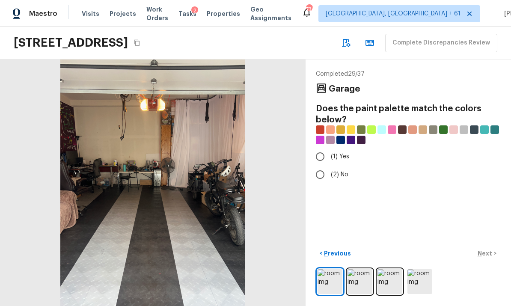
click at [321, 148] on input "(1) Yes" at bounding box center [320, 157] width 18 height 18
radio input "true"
click at [491, 251] on p "Next" at bounding box center [486, 253] width 16 height 9
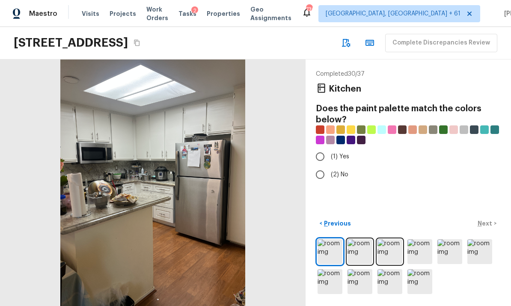
click at [324, 166] on input "(2) No" at bounding box center [320, 175] width 18 height 18
radio input "true"
click at [487, 221] on p "Next" at bounding box center [486, 223] width 16 height 9
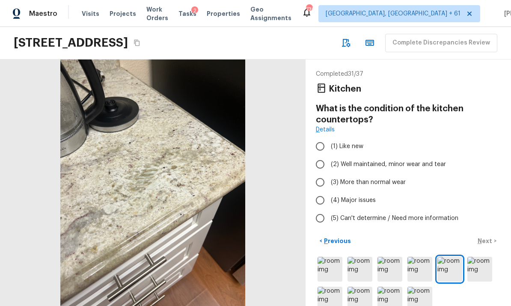
click at [327, 257] on img at bounding box center [330, 269] width 25 height 25
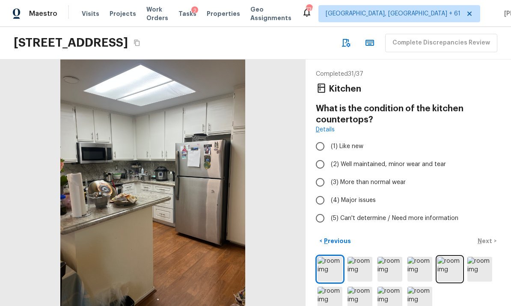
click at [362, 257] on img at bounding box center [360, 269] width 25 height 25
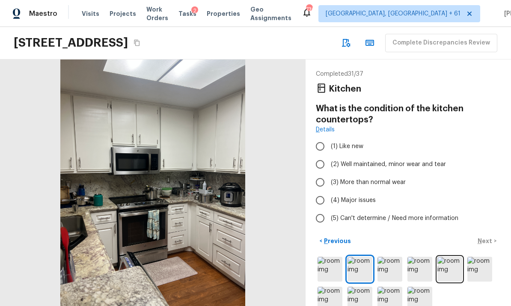
click at [390, 257] on img at bounding box center [390, 269] width 25 height 25
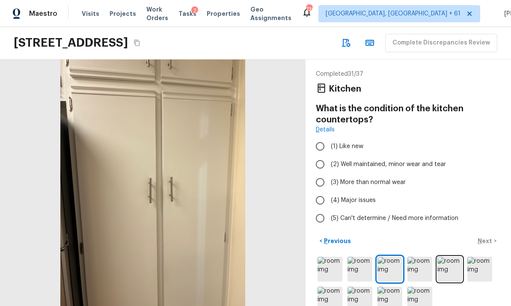
click at [414, 257] on img at bounding box center [420, 269] width 25 height 25
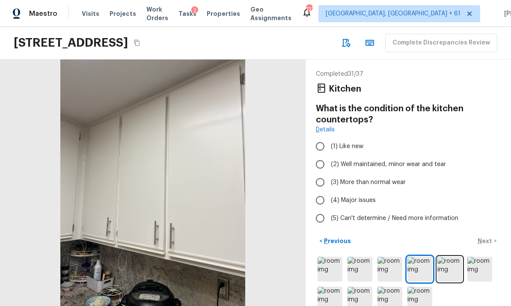
click at [448, 257] on img at bounding box center [449, 269] width 25 height 25
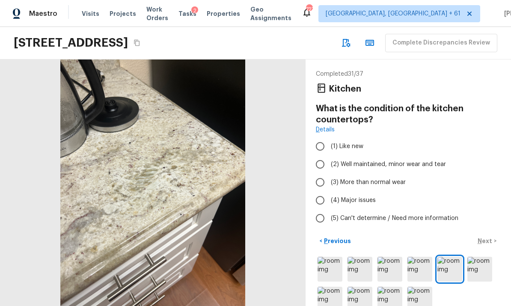
click at [479, 257] on img at bounding box center [479, 269] width 25 height 25
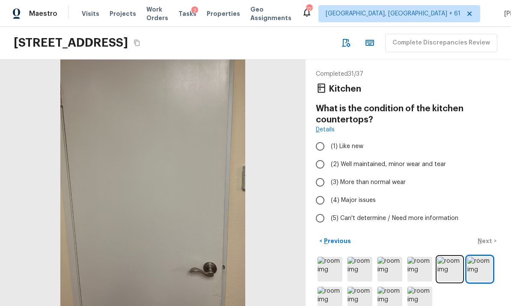
click at [327, 287] on img at bounding box center [330, 299] width 25 height 25
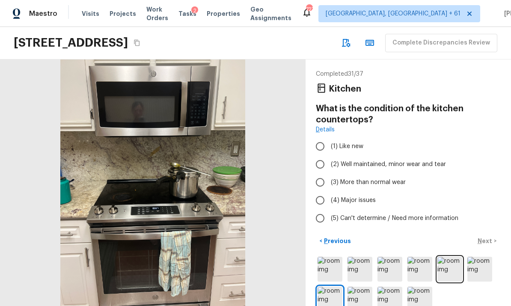
click at [359, 287] on img at bounding box center [360, 299] width 25 height 25
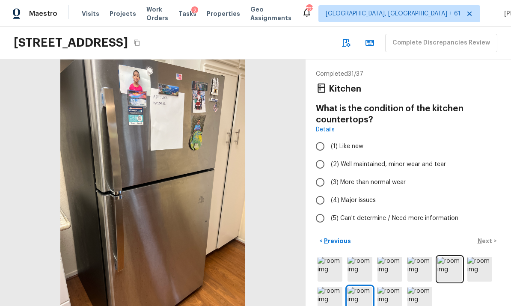
click at [389, 287] on img at bounding box center [390, 299] width 25 height 25
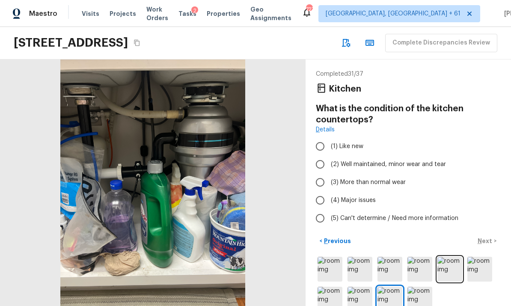
click at [416, 287] on img at bounding box center [420, 299] width 25 height 25
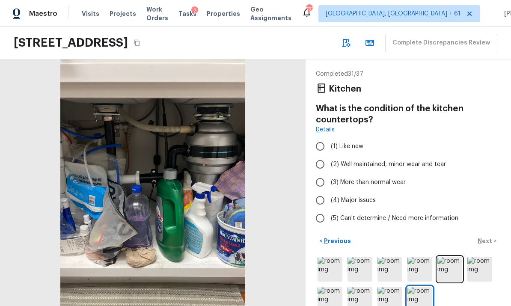
click at [318, 155] on input "(2) Well maintained, minor wear and tear" at bounding box center [320, 164] width 18 height 18
radio input "true"
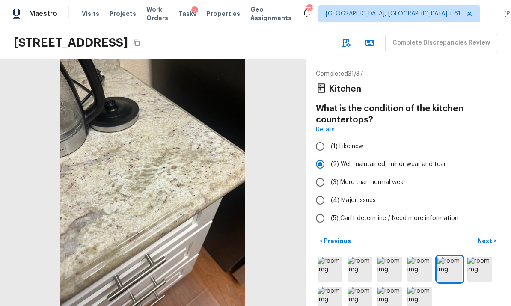
click at [487, 234] on button "Next >" at bounding box center [486, 241] width 27 height 14
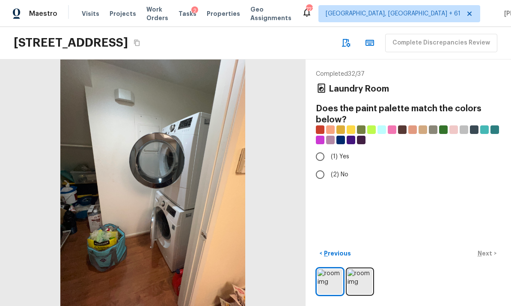
click at [319, 166] on input "(2) No" at bounding box center [320, 175] width 18 height 18
radio input "true"
click at [485, 252] on p "Next" at bounding box center [486, 253] width 16 height 9
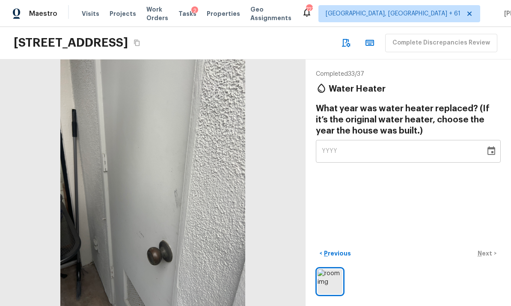
click at [493, 146] on icon "Choose date" at bounding box center [492, 150] width 8 height 9
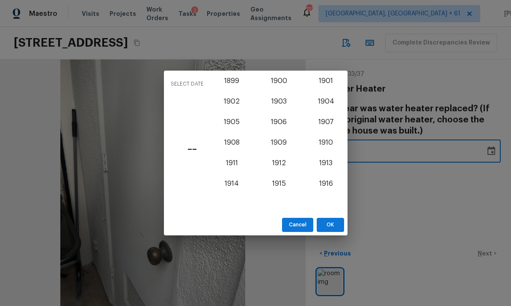
scroll to position [743, 0]
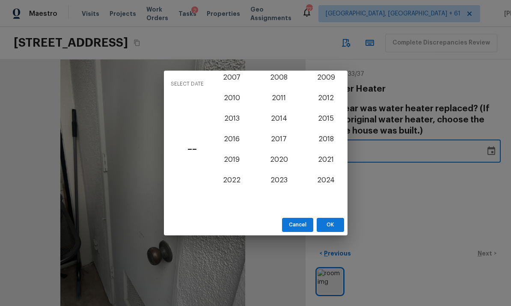
click at [448, 176] on div "Select date –– 1899 1900 1901 1902 1903 1904 1905 1906 1907 1908 1909 1910 1911…" at bounding box center [255, 153] width 511 height 306
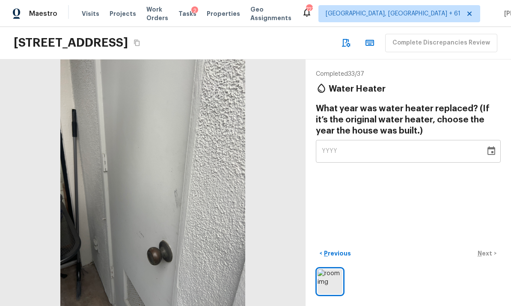
click at [496, 146] on icon "Choose date" at bounding box center [491, 151] width 10 height 10
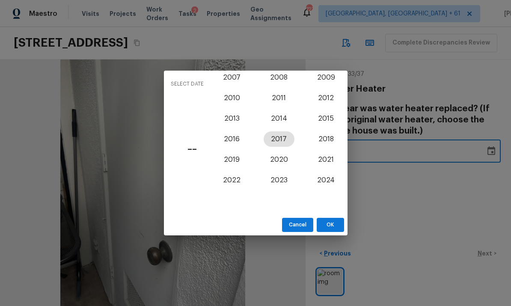
click at [277, 141] on button "2017" at bounding box center [279, 138] width 31 height 15
type input "2017"
click at [327, 220] on button "OK" at bounding box center [330, 225] width 27 height 14
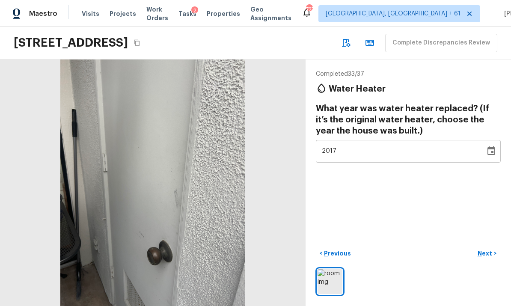
click at [491, 252] on p "Next" at bounding box center [486, 253] width 16 height 9
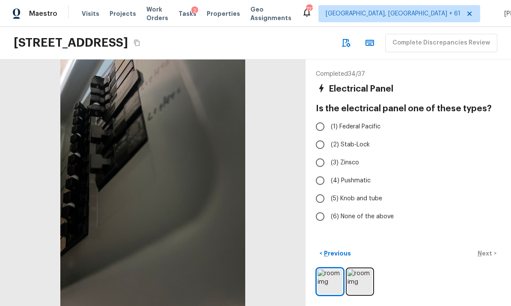
click at [319, 208] on input "(6) None of the above" at bounding box center [320, 217] width 18 height 18
radio input "true"
click at [487, 252] on p "Next" at bounding box center [486, 253] width 16 height 9
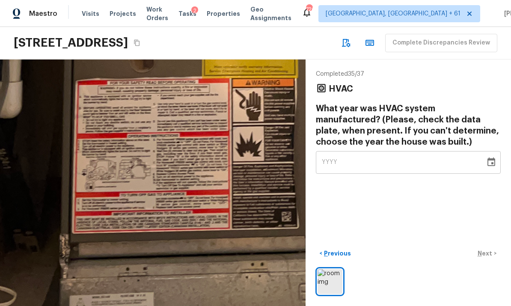
scroll to position [29, 0]
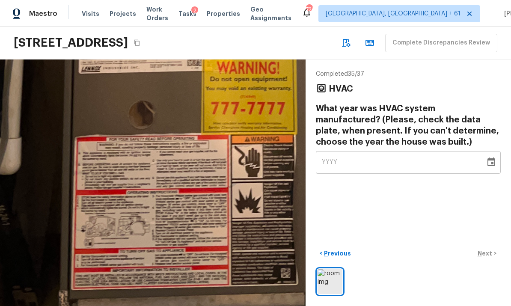
click at [496, 154] on button "Choose date" at bounding box center [491, 162] width 17 height 17
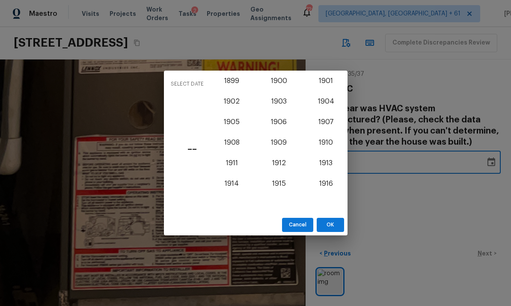
scroll to position [743, 0]
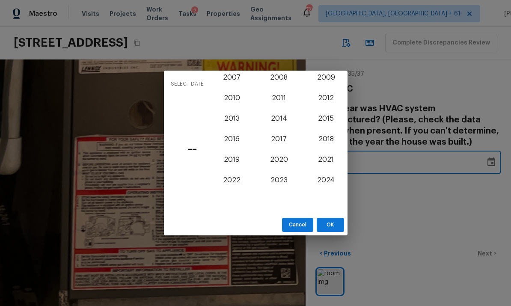
click at [437, 193] on div "Select date –– 1899 1900 1901 1902 1903 1904 1905 1906 1907 1908 1909 1910 1911…" at bounding box center [255, 153] width 511 height 306
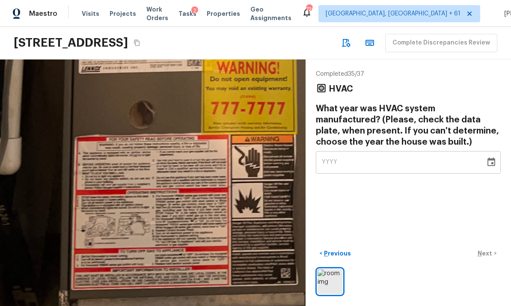
click at [495, 154] on button "Choose date" at bounding box center [491, 162] width 17 height 17
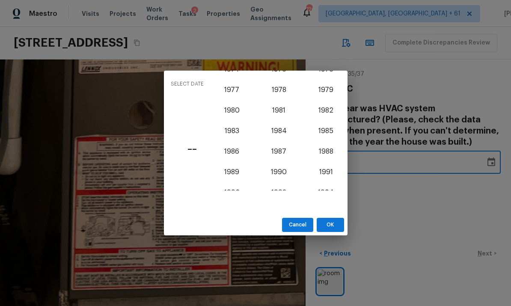
scroll to position [536, 0]
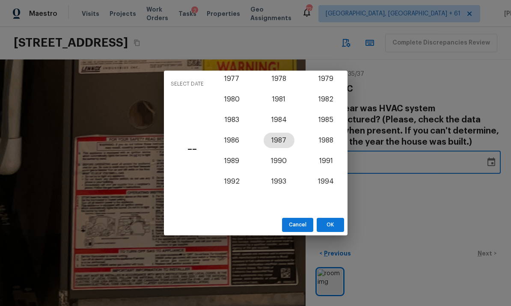
click at [286, 142] on button "1987" at bounding box center [279, 140] width 31 height 15
type input "1987"
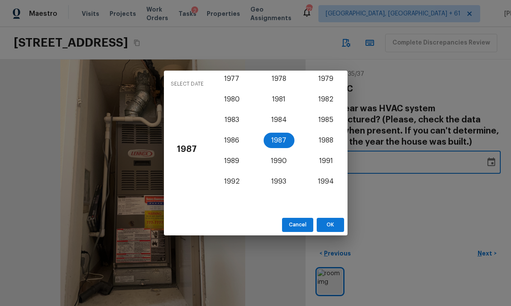
click at [330, 224] on button "OK" at bounding box center [330, 225] width 27 height 14
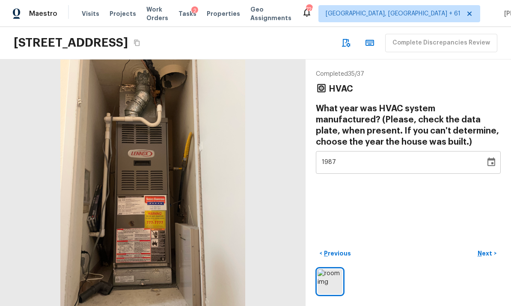
click at [492, 253] on p "Next" at bounding box center [486, 253] width 16 height 9
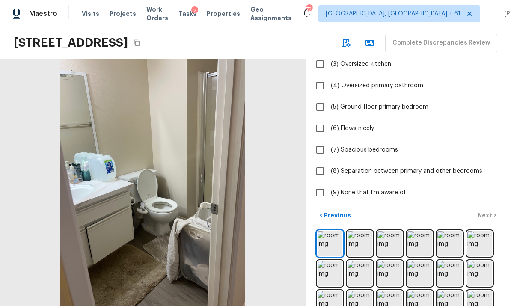
scroll to position [109, 0]
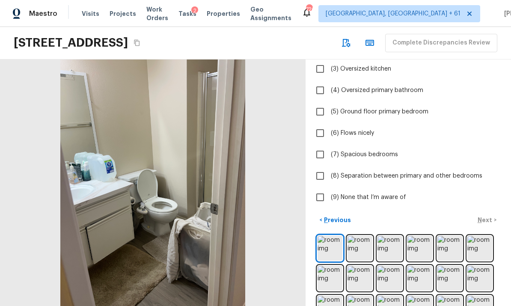
click at [318, 188] on input "(9) None that I’m aware of" at bounding box center [320, 197] width 18 height 18
checkbox input "true"
click at [490, 213] on button "Next >" at bounding box center [486, 220] width 27 height 14
click at [321, 188] on input "(9) None that I’m aware of" at bounding box center [320, 197] width 18 height 18
checkbox input "true"
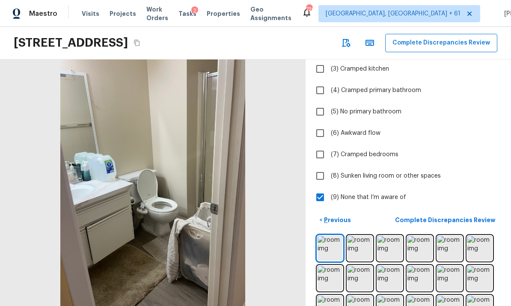
click at [467, 216] on p "Complete Discrepancies Review" at bounding box center [446, 220] width 102 height 9
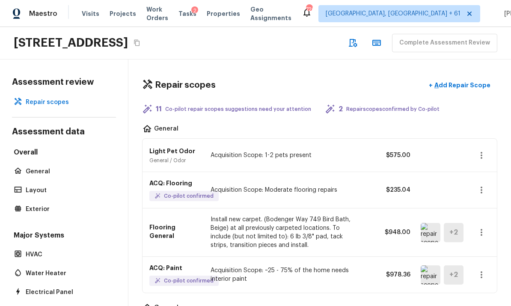
scroll to position [0, 0]
click at [484, 181] on button "button" at bounding box center [481, 189] width 17 height 17
click at [479, 184] on li "Edit" at bounding box center [484, 186] width 40 height 26
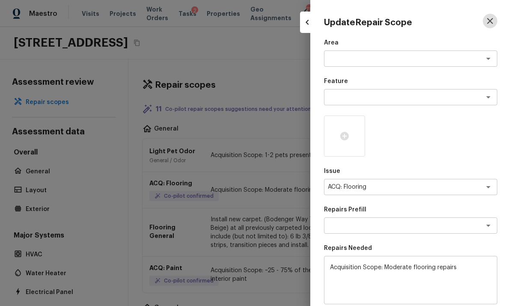
click at [491, 21] on icon "button" at bounding box center [490, 21] width 6 height 6
type input "1"
type input "$0.00"
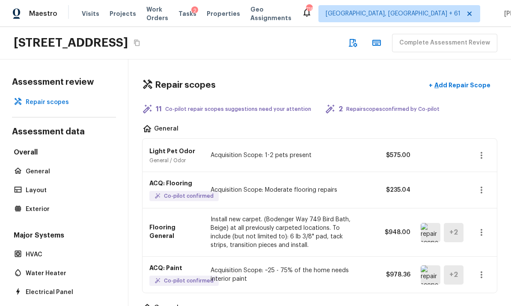
click at [483, 181] on button "button" at bounding box center [481, 189] width 17 height 17
click at [476, 183] on li "Edit" at bounding box center [484, 186] width 40 height 26
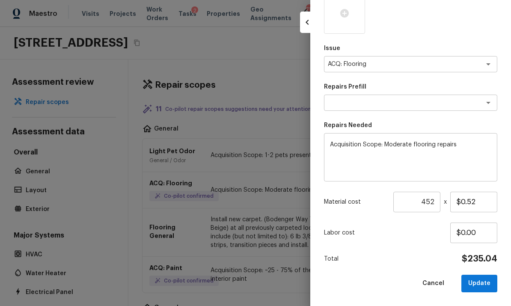
scroll to position [122, 0]
click at [428, 202] on input "452" at bounding box center [416, 202] width 47 height 21
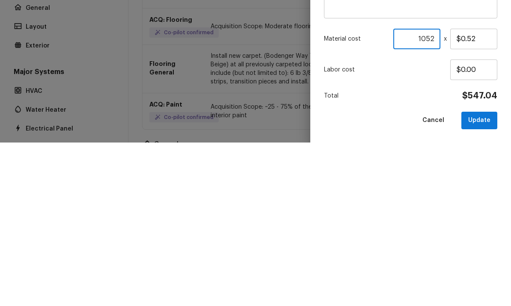
scroll to position [32, 0]
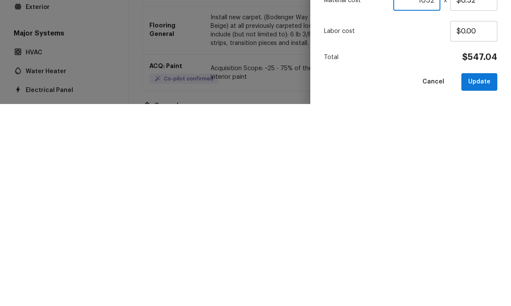
type input "1052"
click at [485, 275] on button "Update" at bounding box center [479, 284] width 36 height 18
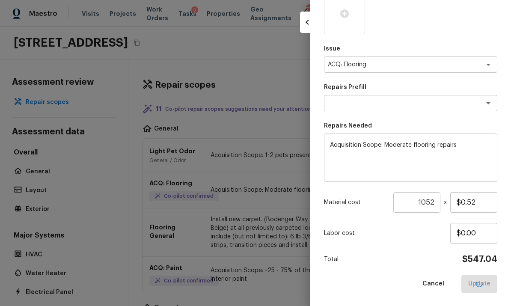
type input "1"
type input "$0.00"
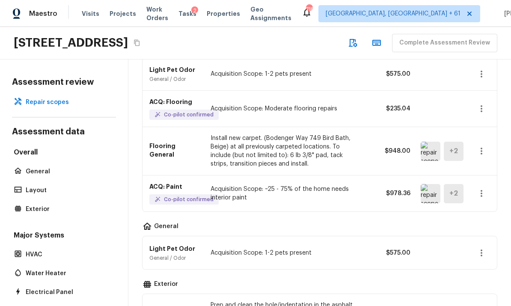
scroll to position [82, 0]
click at [484, 247] on icon "button" at bounding box center [481, 252] width 10 height 10
click at [471, 255] on li "Remove" at bounding box center [478, 257] width 56 height 26
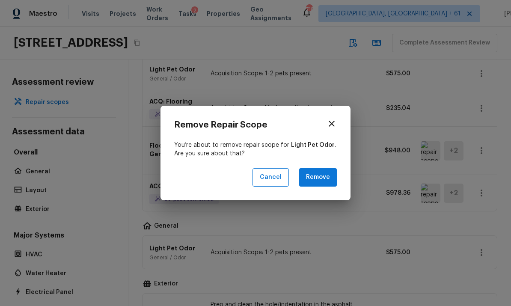
click at [279, 175] on button "Cancel" at bounding box center [271, 177] width 36 height 18
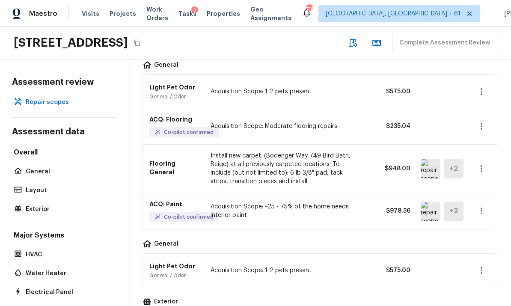
scroll to position [65, 0]
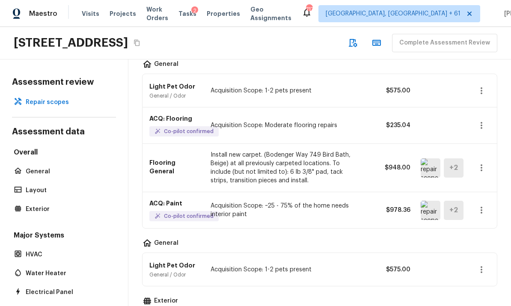
click at [483, 265] on icon "button" at bounding box center [481, 270] width 10 height 10
click at [471, 253] on li "Remove" at bounding box center [478, 257] width 56 height 26
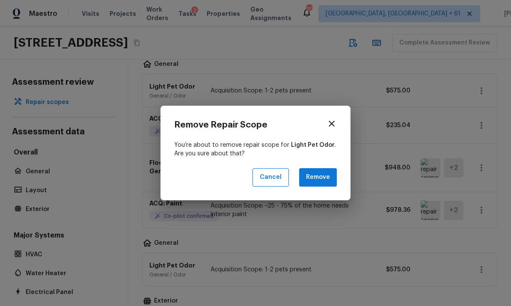
click at [321, 176] on button "Remove" at bounding box center [318, 177] width 38 height 18
click at [319, 177] on button "Remove" at bounding box center [318, 177] width 38 height 18
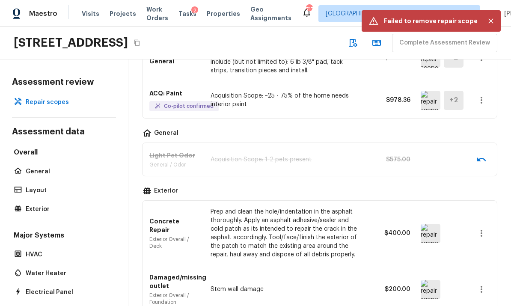
scroll to position [176, 0]
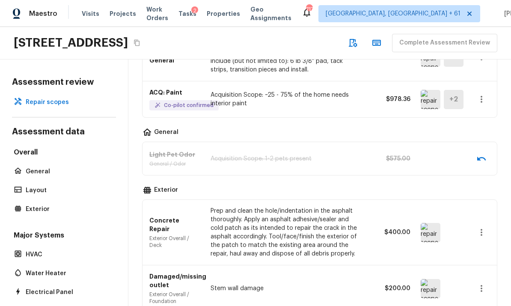
click at [429, 223] on img at bounding box center [431, 232] width 20 height 19
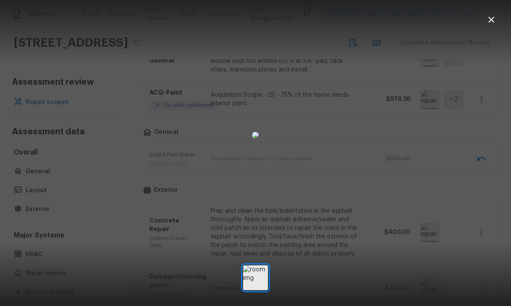
click at [492, 19] on icon "button" at bounding box center [491, 20] width 6 height 6
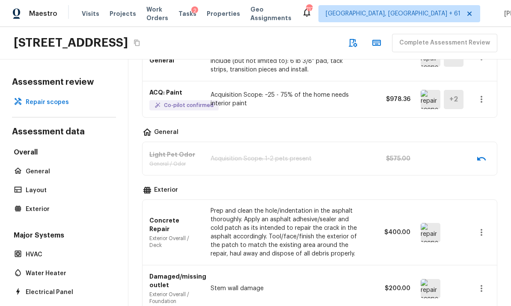
click at [485, 227] on icon "button" at bounding box center [481, 232] width 10 height 10
click at [468, 249] on li "Remove" at bounding box center [478, 251] width 56 height 26
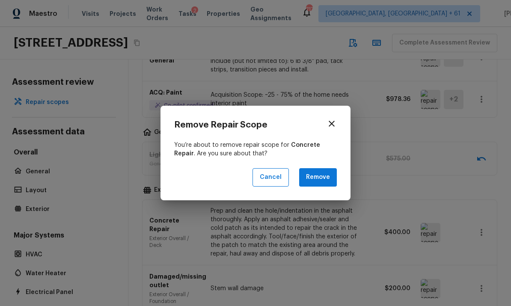
click at [323, 176] on button "Remove" at bounding box center [318, 177] width 38 height 18
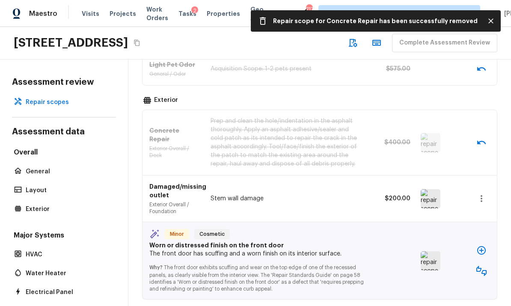
scroll to position [268, 0]
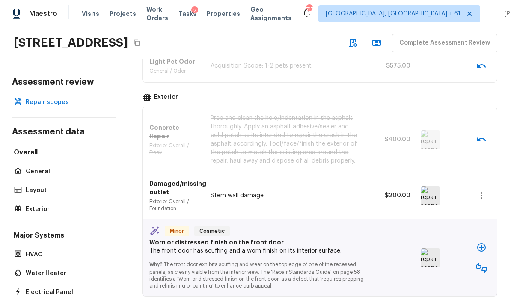
click at [430, 186] on img at bounding box center [431, 195] width 20 height 19
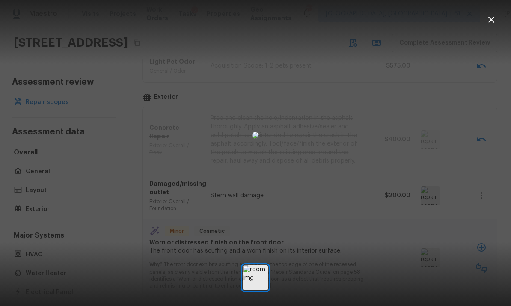
click at [497, 19] on button "button" at bounding box center [491, 19] width 17 height 17
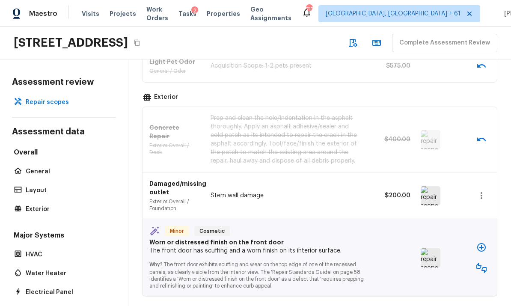
click at [481, 192] on icon "button" at bounding box center [482, 195] width 2 height 7
click at [470, 214] on li "Remove" at bounding box center [478, 214] width 56 height 26
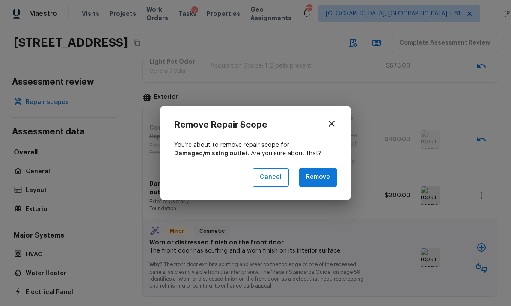
click at [329, 174] on button "Remove" at bounding box center [318, 177] width 38 height 18
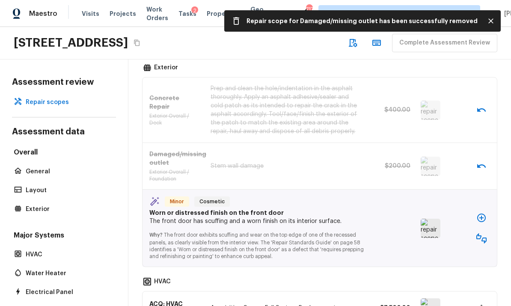
scroll to position [299, 0]
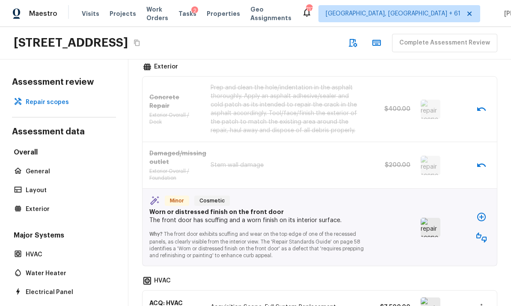
click at [432, 218] on img at bounding box center [431, 227] width 20 height 19
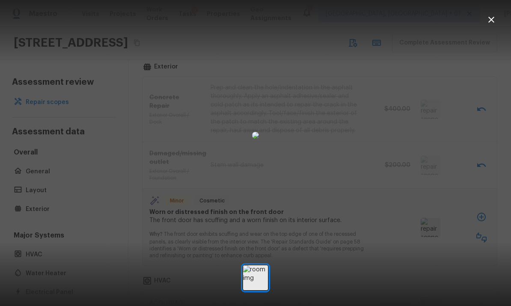
click at [494, 20] on icon "button" at bounding box center [491, 20] width 10 height 10
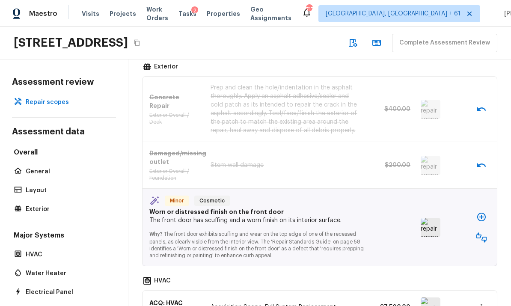
click at [483, 232] on icon "button" at bounding box center [481, 237] width 10 height 10
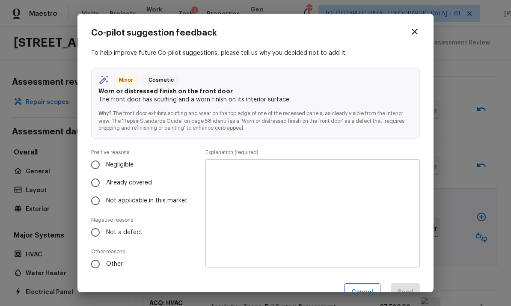
click at [95, 180] on input "Already covered" at bounding box center [95, 183] width 18 height 18
radio input "true"
click at [361, 193] on textarea at bounding box center [312, 214] width 202 height 94
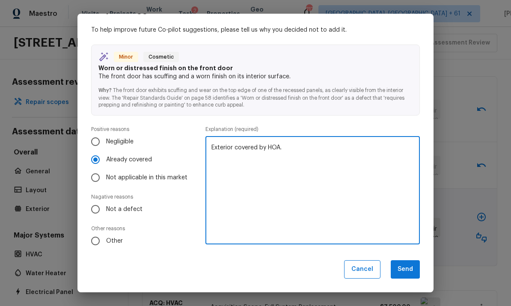
type textarea "Exterior covered by HOA."
click at [404, 269] on button "Send" at bounding box center [405, 269] width 29 height 18
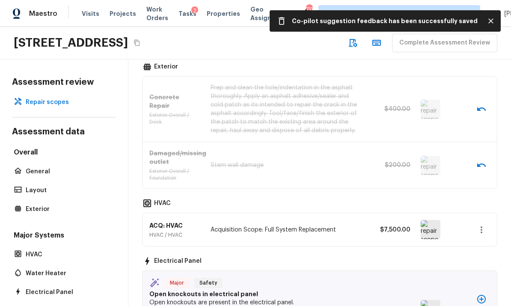
click at [432, 220] on img at bounding box center [431, 229] width 20 height 19
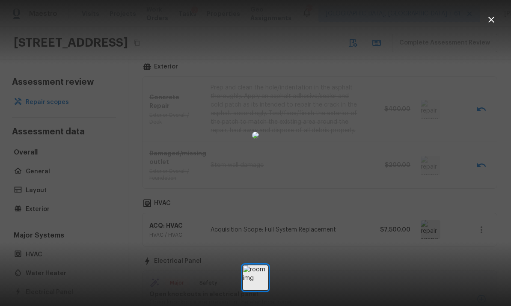
click at [491, 18] on icon "button" at bounding box center [491, 20] width 10 height 10
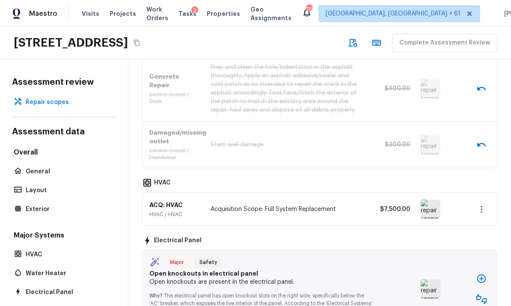
scroll to position [328, 0]
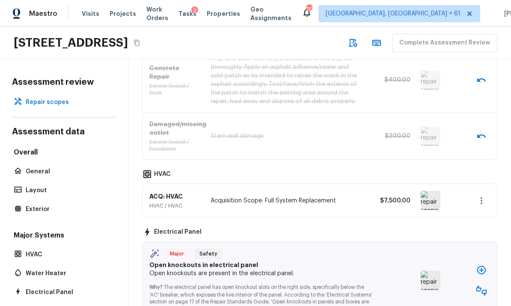
click at [486, 196] on icon "button" at bounding box center [481, 201] width 10 height 10
click at [473, 218] on li "Remove" at bounding box center [478, 219] width 56 height 26
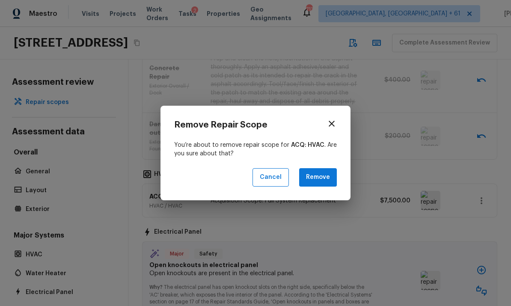
click at [327, 176] on button "Remove" at bounding box center [318, 177] width 38 height 18
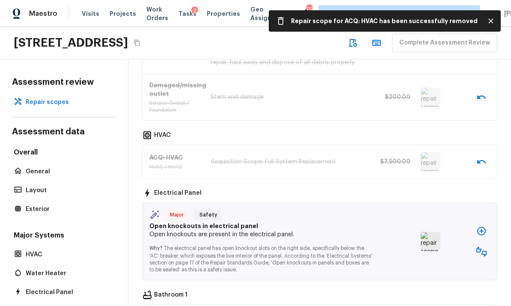
scroll to position [414, 0]
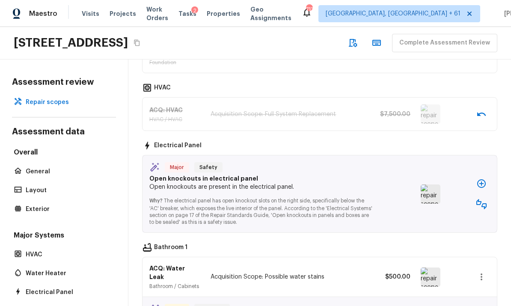
click at [486, 199] on icon "button" at bounding box center [481, 204] width 10 height 10
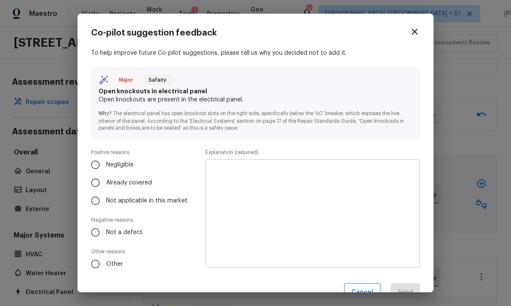
click at [96, 231] on input "Not a defect" at bounding box center [95, 232] width 18 height 18
radio input "true"
click at [370, 196] on textarea at bounding box center [312, 214] width 202 height 94
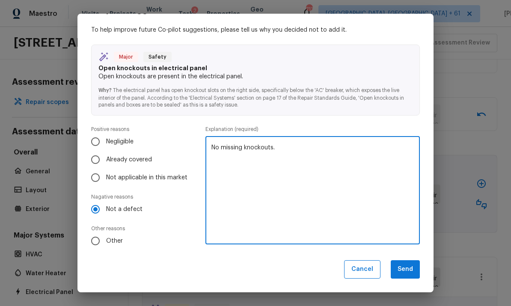
scroll to position [23, 0]
type textarea "No missing knockouts."
click at [410, 272] on button "Send" at bounding box center [405, 270] width 29 height 18
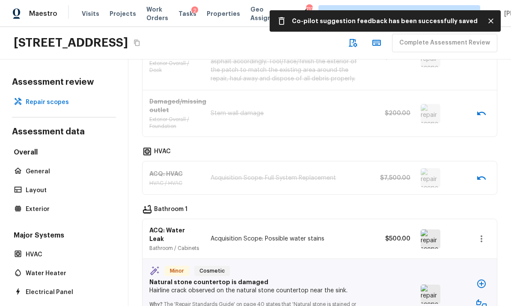
scroll to position [351, 0]
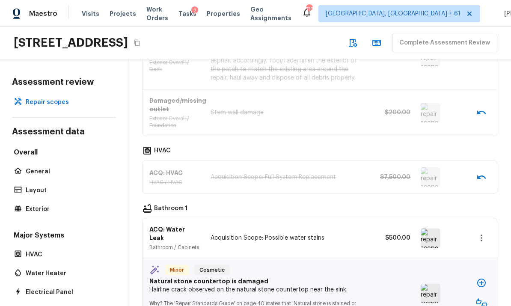
click at [433, 229] on img at bounding box center [431, 238] width 20 height 19
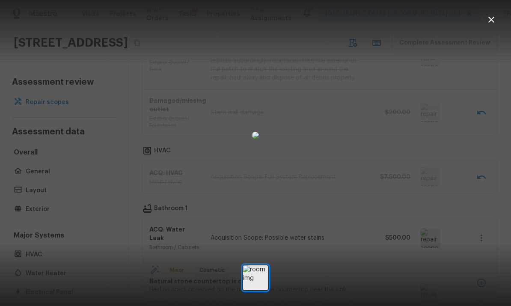
click at [492, 21] on icon "button" at bounding box center [491, 20] width 10 height 10
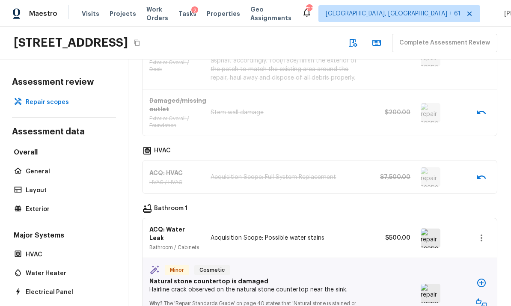
click at [482, 235] on icon "button" at bounding box center [482, 238] width 2 height 7
click at [465, 250] on li "Remove" at bounding box center [478, 254] width 56 height 26
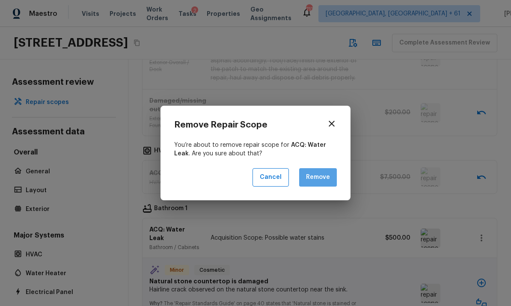
click at [329, 171] on button "Remove" at bounding box center [318, 177] width 38 height 18
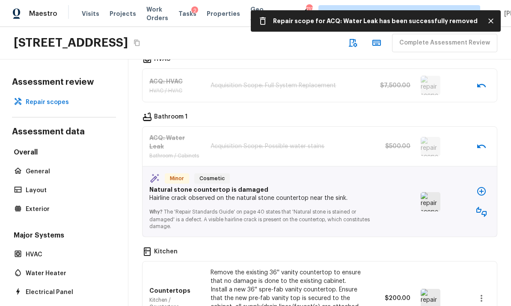
scroll to position [446, 0]
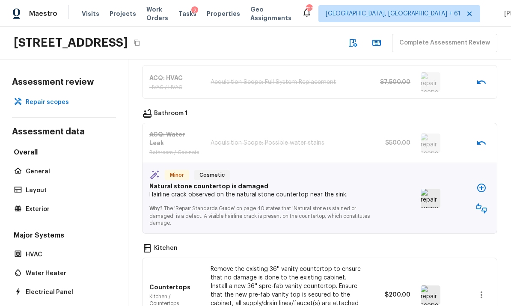
click at [438, 189] on img at bounding box center [431, 198] width 20 height 19
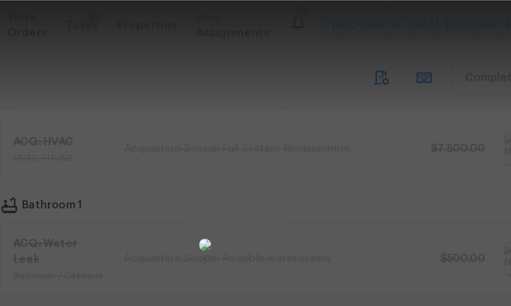
scroll to position [0, 0]
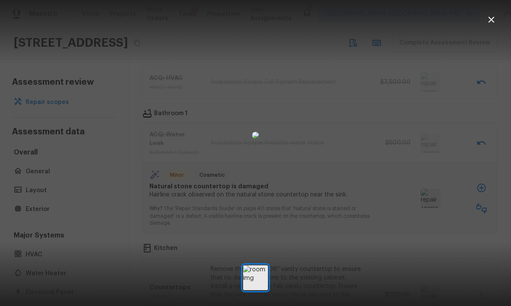
click at [490, 24] on icon "button" at bounding box center [491, 20] width 10 height 10
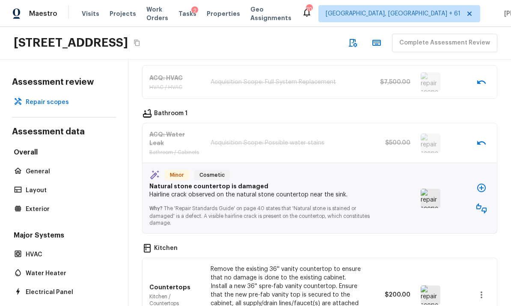
click at [485, 203] on icon "button" at bounding box center [481, 208] width 10 height 10
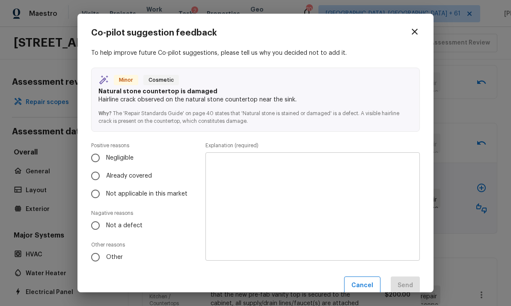
click at [96, 222] on input "Not a defect" at bounding box center [95, 226] width 18 height 18
radio input "true"
click at [366, 183] on textarea at bounding box center [312, 207] width 202 height 94
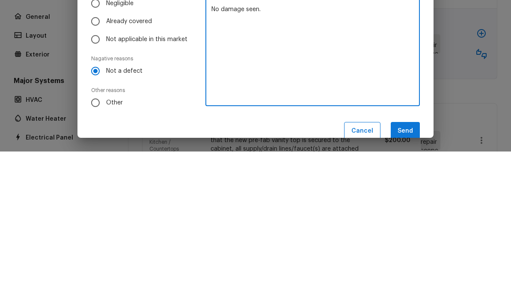
scroll to position [32, 0]
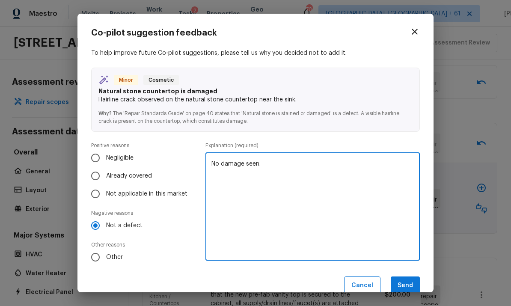
type textarea "No damage seen."
click at [409, 280] on button "Send" at bounding box center [405, 286] width 29 height 18
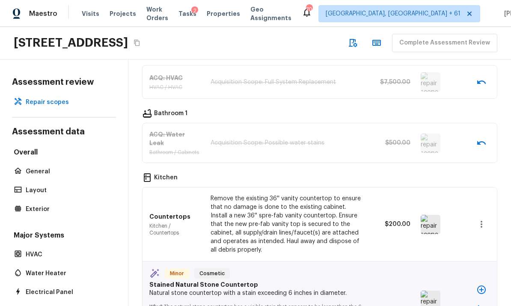
click at [431, 215] on img at bounding box center [431, 224] width 20 height 19
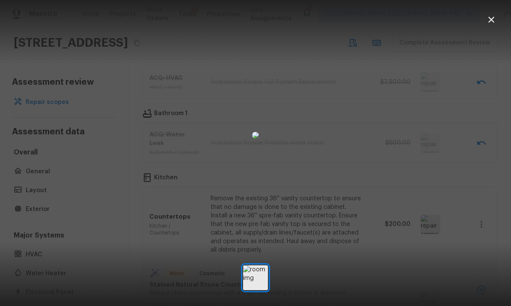
click at [494, 23] on icon "button" at bounding box center [491, 20] width 10 height 10
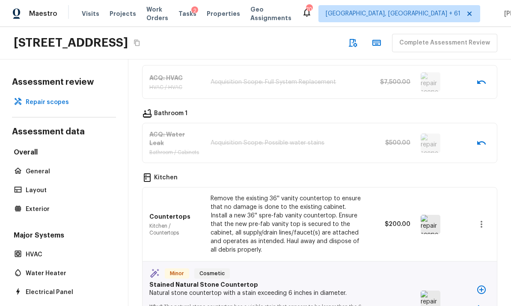
click at [484, 219] on icon "button" at bounding box center [481, 224] width 10 height 10
click at [473, 233] on li "Remove" at bounding box center [478, 236] width 56 height 26
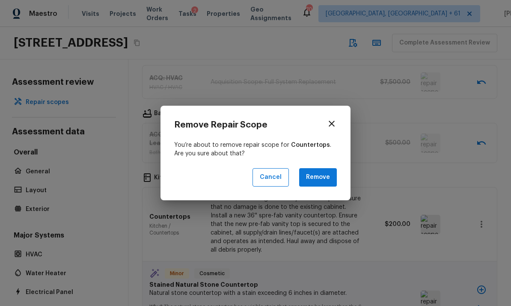
click at [325, 180] on button "Remove" at bounding box center [318, 177] width 38 height 18
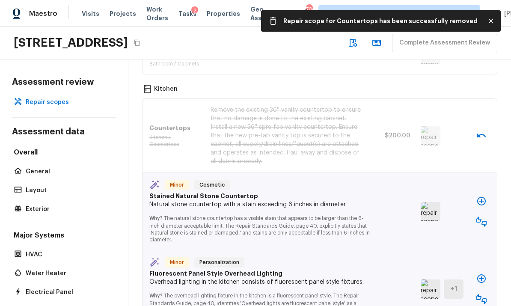
scroll to position [553, 0]
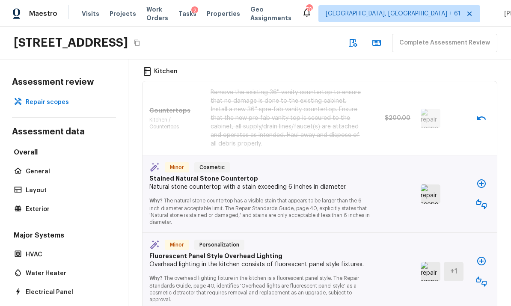
click at [428, 184] on img at bounding box center [431, 193] width 20 height 19
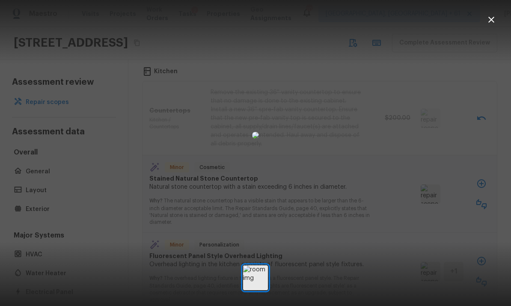
click at [493, 21] on icon "button" at bounding box center [491, 20] width 10 height 10
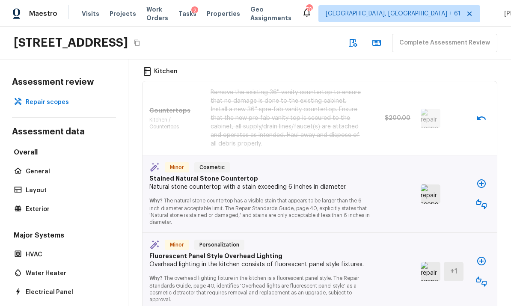
click at [481, 199] on icon "button" at bounding box center [481, 204] width 10 height 10
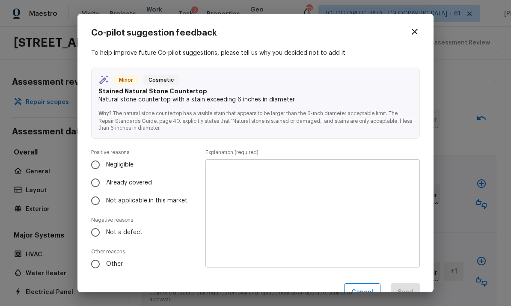
click at [98, 230] on input "Not a defect" at bounding box center [95, 232] width 18 height 18
radio input "true"
click at [375, 189] on textarea at bounding box center [312, 214] width 202 height 94
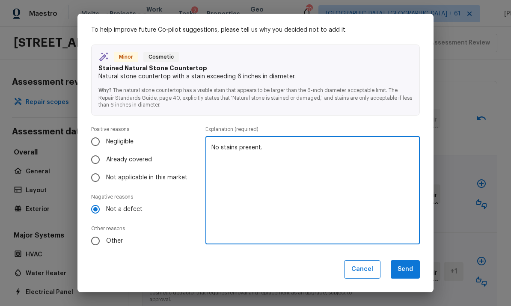
scroll to position [23, 0]
type textarea "No stains present."
click at [404, 269] on button "Send" at bounding box center [405, 270] width 29 height 18
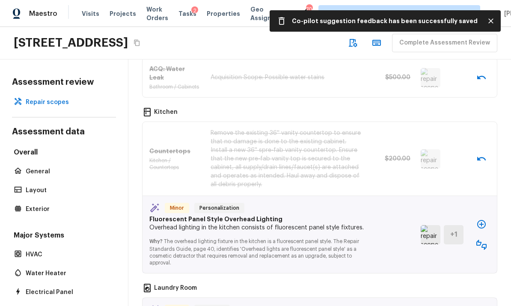
scroll to position [512, 0]
click at [430, 225] on img at bounding box center [431, 234] width 20 height 19
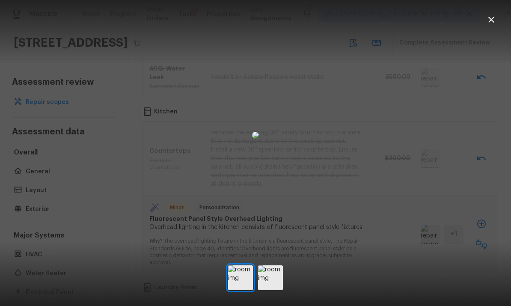
click at [496, 21] on icon "button" at bounding box center [491, 20] width 10 height 10
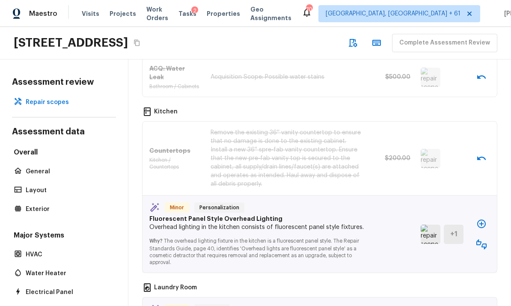
click at [482, 220] on icon "button" at bounding box center [481, 224] width 9 height 9
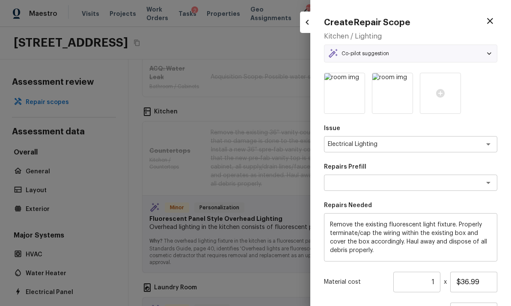
type textarea "Remove Fluorescent Light Fixture"
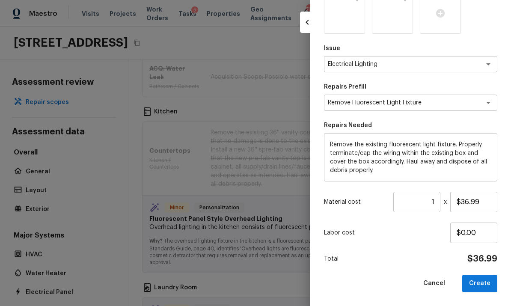
scroll to position [80, 0]
click at [439, 203] on input "1" at bounding box center [416, 202] width 47 height 21
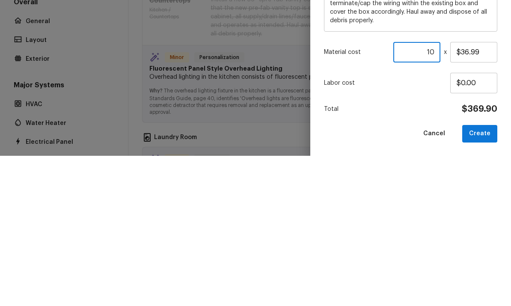
type input "10"
click at [506, 82] on div "Create Repair Scope Kitchen / Lighting Co-pilot suggestion Minor Personalizatio…" at bounding box center [410, 153] width 201 height 306
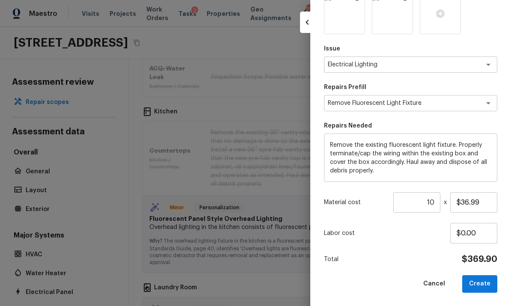
click at [485, 283] on button "Create" at bounding box center [479, 284] width 35 height 18
type input "1"
type input "$0.00"
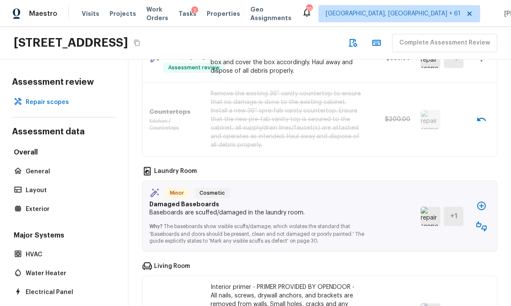
scroll to position [598, 0]
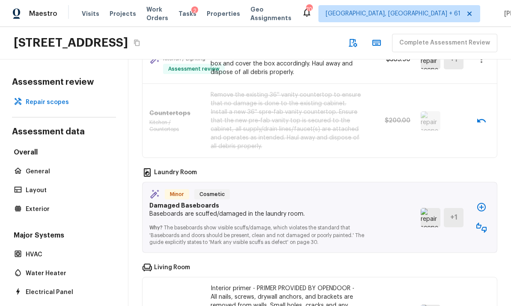
click at [430, 208] on img at bounding box center [431, 217] width 20 height 19
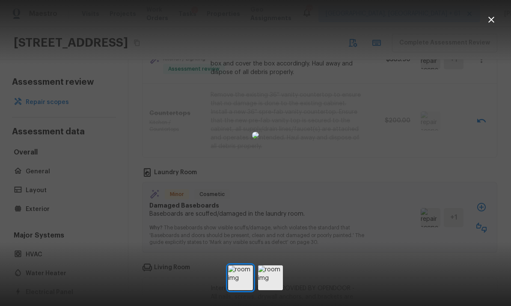
click at [275, 288] on img at bounding box center [270, 277] width 25 height 25
click at [245, 286] on img at bounding box center [240, 277] width 25 height 25
click at [491, 22] on icon "button" at bounding box center [491, 20] width 10 height 10
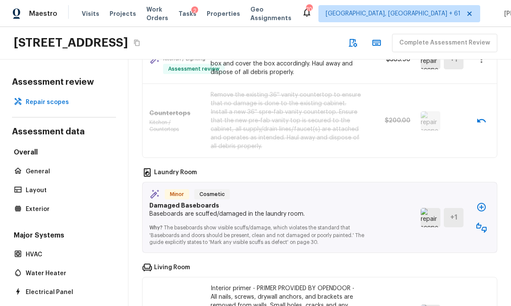
click at [485, 223] on icon "button" at bounding box center [481, 228] width 10 height 10
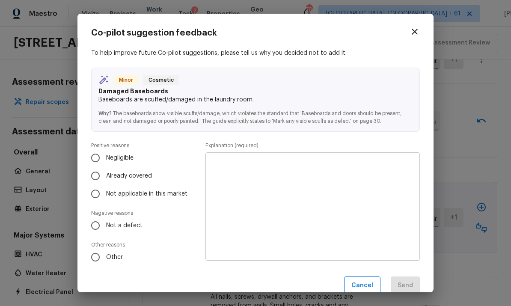
click at [97, 173] on input "Already covered" at bounding box center [95, 176] width 18 height 18
radio input "true"
click at [377, 182] on textarea at bounding box center [312, 207] width 202 height 94
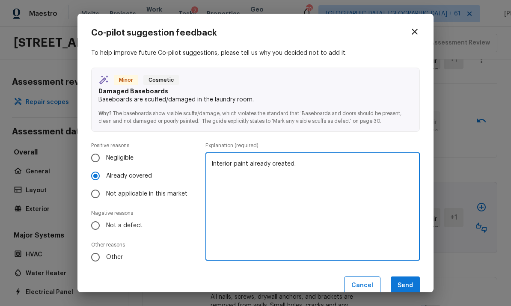
type textarea "Interior paint already created."
click at [412, 281] on button "Send" at bounding box center [405, 286] width 29 height 18
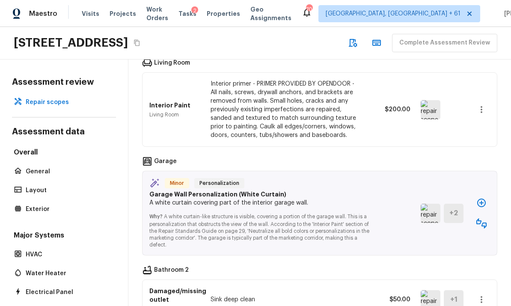
scroll to position [710, 0]
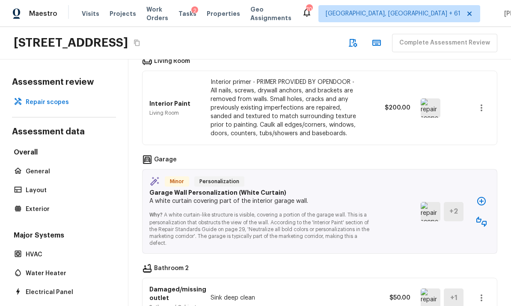
click at [482, 196] on icon "button" at bounding box center [481, 201] width 10 height 10
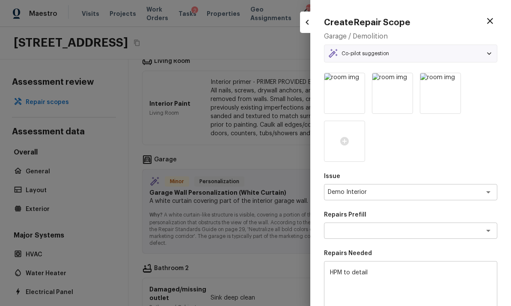
type textarea "Add a Task"
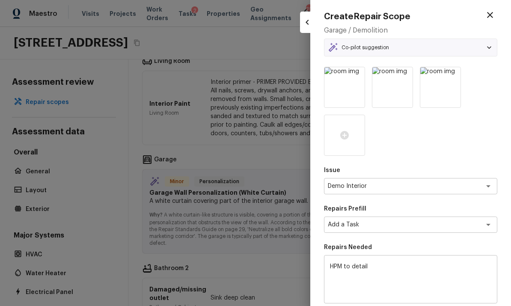
scroll to position [6, 0]
click at [411, 184] on textarea "Demo Interior" at bounding box center [399, 185] width 142 height 9
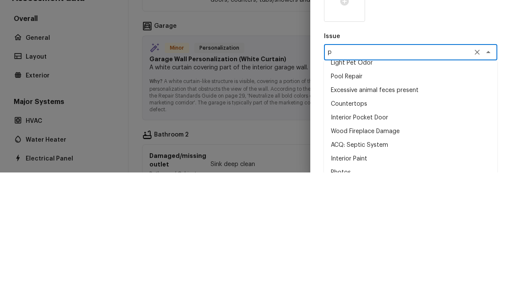
scroll to position [0, 0]
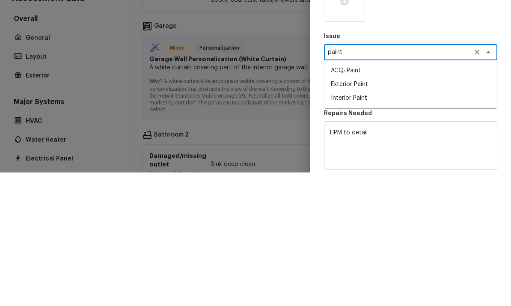
click at [361, 225] on li "Interior Paint" at bounding box center [410, 232] width 173 height 14
type textarea "Interior Paint"
click at [426, 220] on textarea at bounding box center [399, 224] width 142 height 9
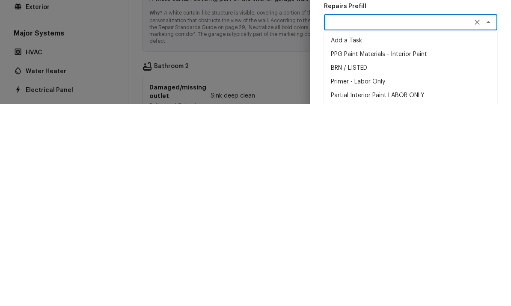
click at [390, 291] on li "Partial Interior Paint LABOR ONLY" at bounding box center [410, 298] width 173 height 14
type textarea "Partial Interior Paint LABOR ONLY"
type textarea "Partial Interior paint - Prep, mask, and paint specified interior areas. Ensure…"
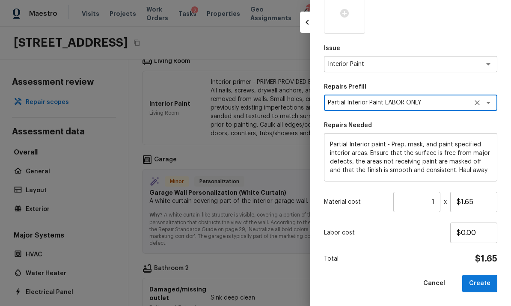
scroll to position [128, 0]
click at [481, 203] on input "$1.65" at bounding box center [473, 202] width 47 height 21
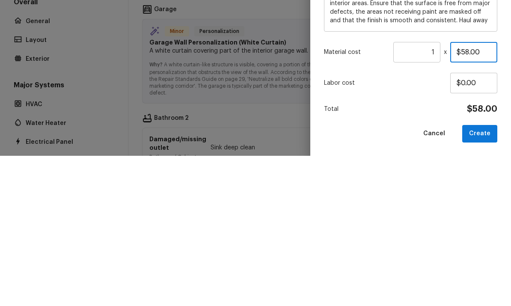
click at [487, 192] on input "$58.00" at bounding box center [473, 202] width 47 height 21
click at [467, 192] on input "$158.00" at bounding box center [473, 202] width 47 height 21
type input "$1.85"
click at [436, 192] on input "1" at bounding box center [416, 202] width 47 height 21
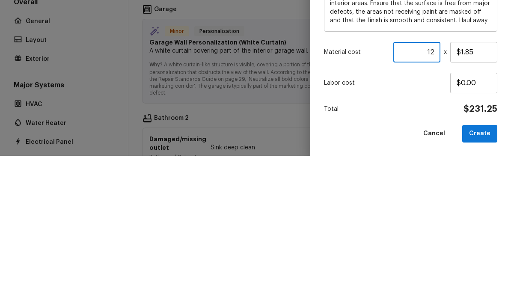
type input "1"
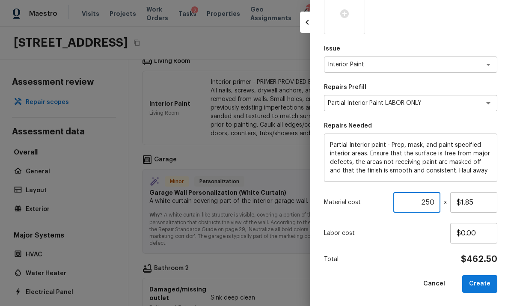
type input "250"
click at [479, 280] on button "Create" at bounding box center [479, 284] width 35 height 18
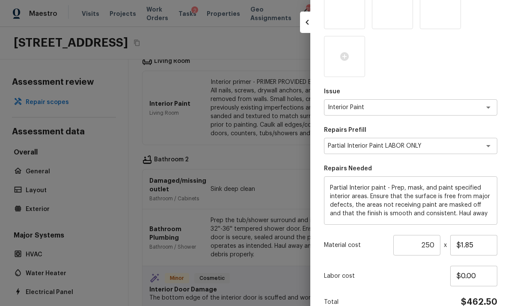
type input "1"
type input "$0.00"
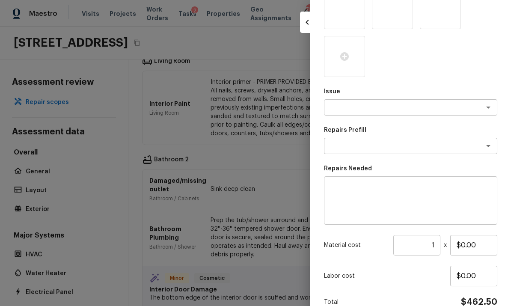
scroll to position [122, 0]
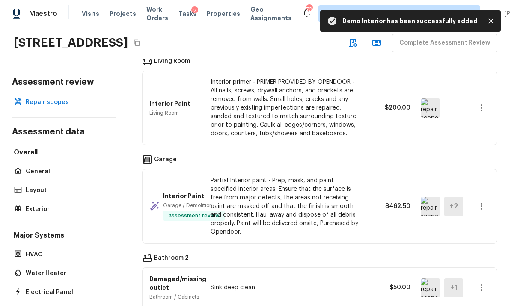
click at [482, 201] on icon "button" at bounding box center [481, 206] width 10 height 10
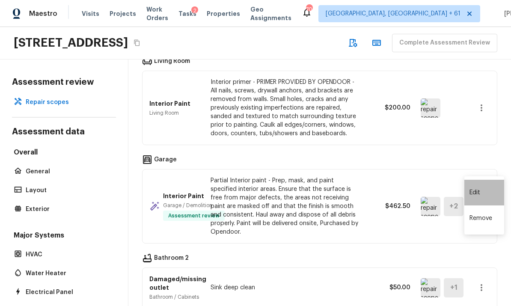
click at [479, 189] on li "Edit" at bounding box center [484, 193] width 40 height 26
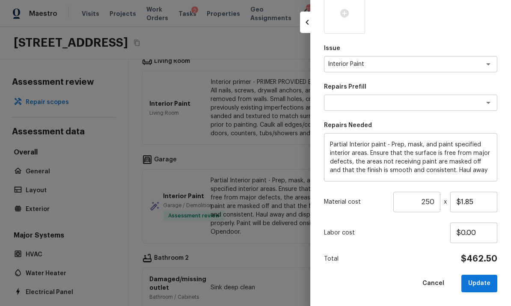
scroll to position [170, 0]
click at [330, 144] on textarea "Partial Interior paint - Prep, mask, and paint specified interior areas. Ensure…" at bounding box center [410, 158] width 161 height 34
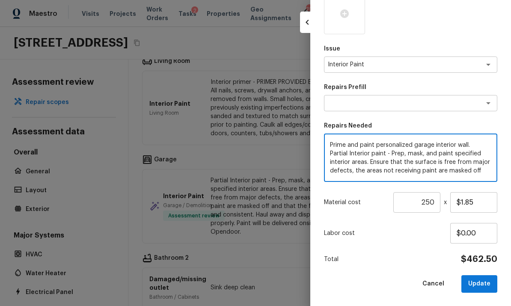
type textarea "Prime and paint personalized garage interior wall. Partial Interior paint - Pre…"
click at [484, 280] on button "Update" at bounding box center [479, 284] width 36 height 18
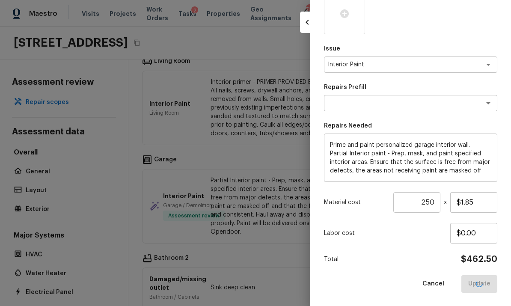
type input "1"
type input "$0.00"
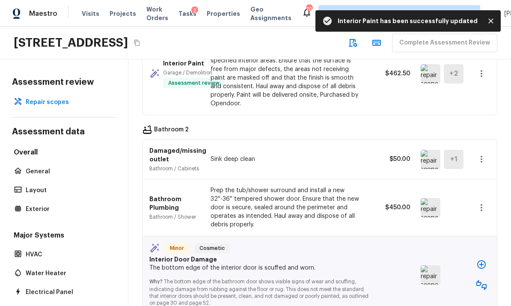
scroll to position [847, 0]
click at [426, 149] on img at bounding box center [431, 158] width 20 height 19
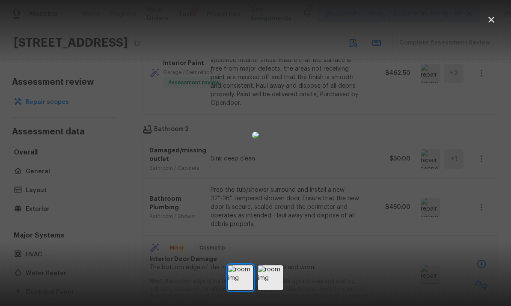
click at [275, 290] on img at bounding box center [270, 277] width 25 height 25
click at [494, 21] on icon "button" at bounding box center [491, 20] width 10 height 10
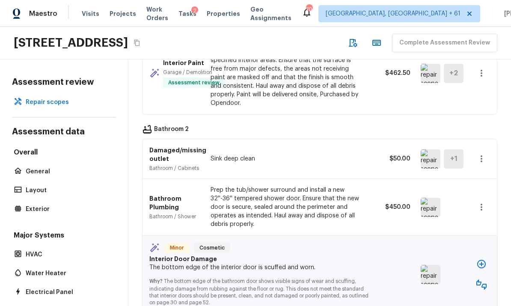
click at [429, 198] on img at bounding box center [431, 207] width 20 height 19
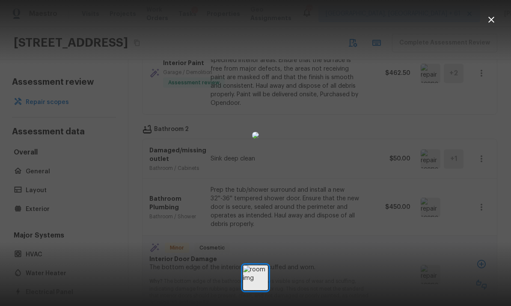
click at [489, 16] on icon "button" at bounding box center [491, 20] width 10 height 10
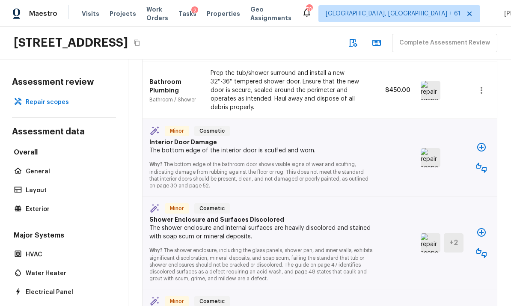
scroll to position [965, 0]
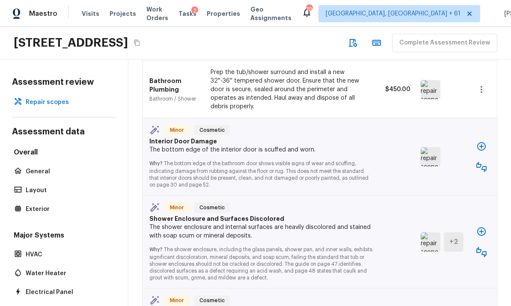
click at [426, 147] on img at bounding box center [431, 156] width 20 height 19
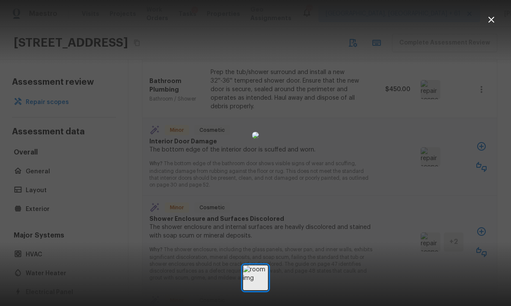
click at [496, 18] on icon "button" at bounding box center [491, 20] width 10 height 10
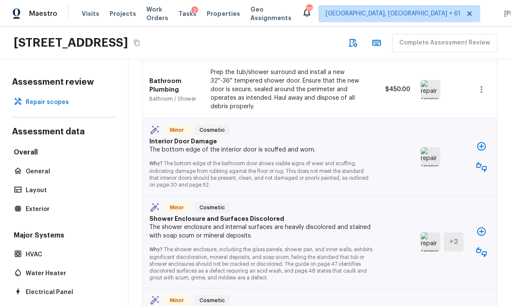
click at [484, 162] on icon "button" at bounding box center [481, 167] width 10 height 10
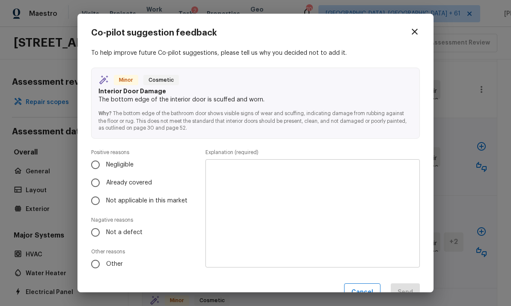
click at [98, 229] on input "Not a defect" at bounding box center [95, 232] width 18 height 18
radio input "true"
click at [363, 202] on textarea at bounding box center [312, 214] width 202 height 94
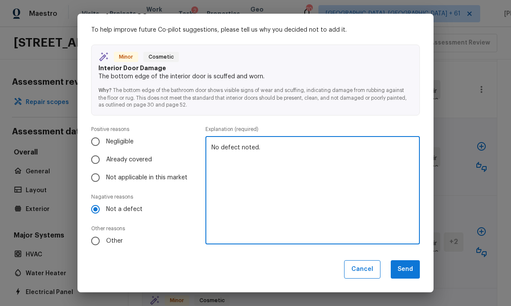
scroll to position [23, 0]
type textarea "No defect noted."
click at [405, 268] on button "Send" at bounding box center [405, 270] width 29 height 18
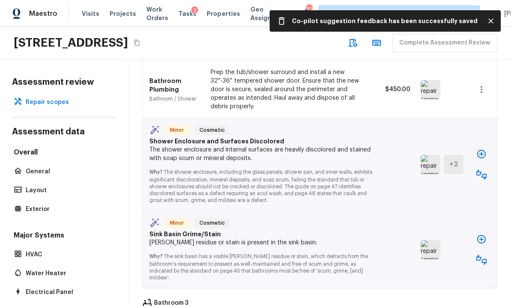
click at [429, 155] on img at bounding box center [431, 164] width 20 height 19
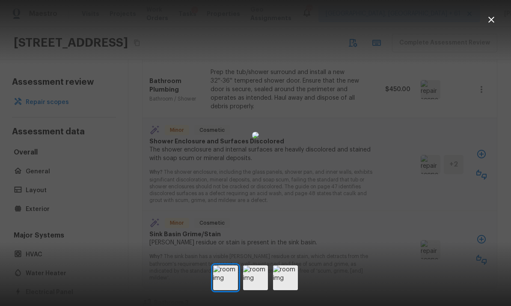
click at [262, 290] on img at bounding box center [255, 277] width 25 height 25
click at [487, 24] on icon "button" at bounding box center [491, 20] width 10 height 10
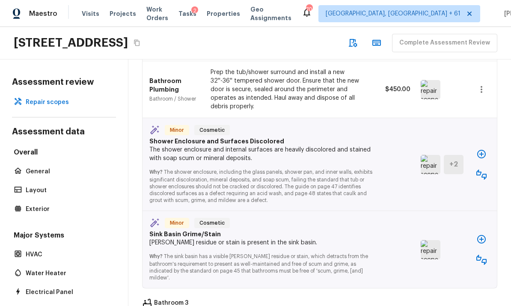
click at [485, 170] on icon "button" at bounding box center [481, 175] width 10 height 10
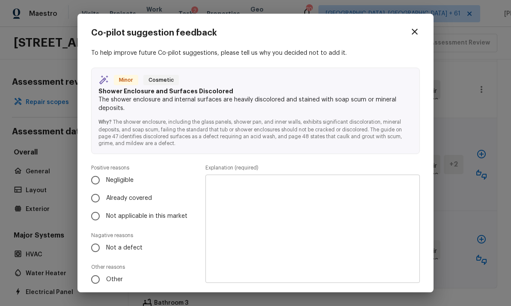
click at [99, 196] on input "Already covered" at bounding box center [95, 198] width 18 height 18
radio input "true"
click at [392, 200] on textarea at bounding box center [312, 229] width 202 height 94
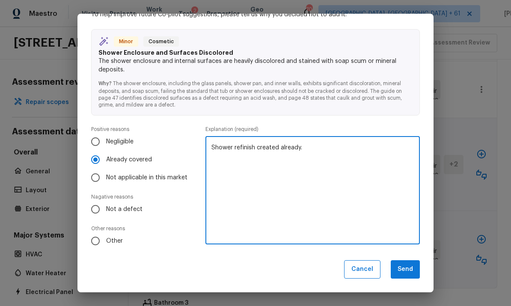
scroll to position [38, 0]
type textarea "Shower refinish created already."
click at [405, 271] on button "Send" at bounding box center [405, 270] width 29 height 18
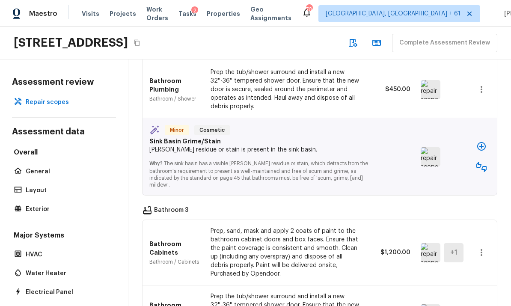
click at [430, 147] on img at bounding box center [431, 156] width 20 height 19
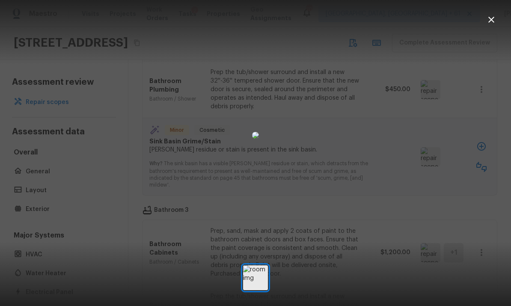
click at [493, 21] on icon "button" at bounding box center [491, 20] width 10 height 10
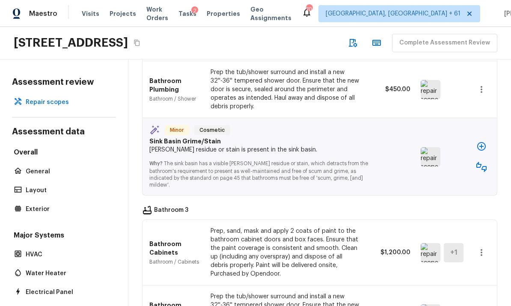
click at [484, 162] on icon "button" at bounding box center [481, 167] width 10 height 10
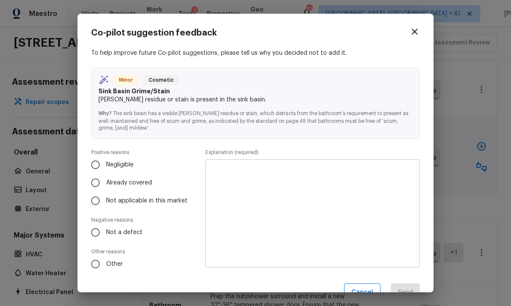
click at [104, 179] on input "Already covered" at bounding box center [95, 183] width 18 height 18
radio input "true"
click at [385, 192] on textarea at bounding box center [312, 214] width 202 height 94
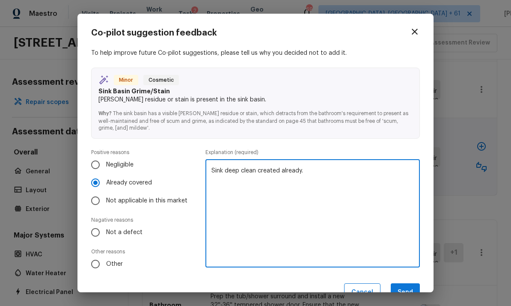
type textarea "Sink deep clean created already."
click at [407, 286] on button "Send" at bounding box center [405, 292] width 29 height 18
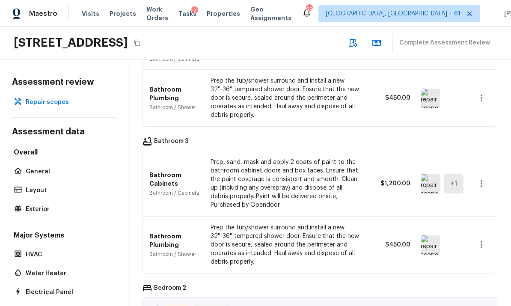
scroll to position [957, 0]
click at [430, 235] on img at bounding box center [431, 244] width 20 height 19
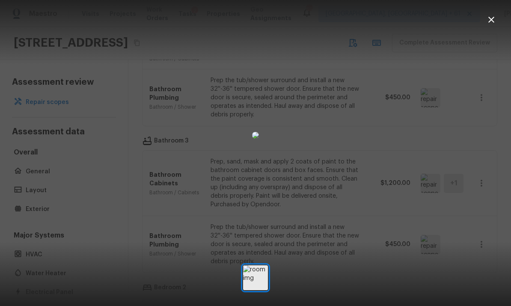
click at [492, 23] on icon "button" at bounding box center [491, 20] width 10 height 10
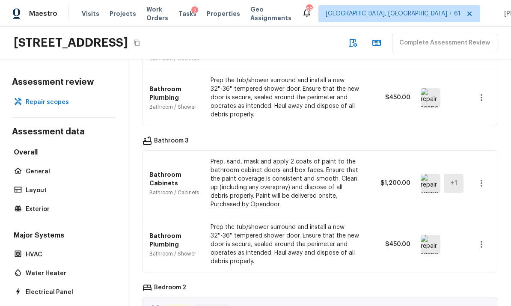
click at [483, 239] on icon "button" at bounding box center [481, 244] width 10 height 10
click at [467, 251] on li "Remove" at bounding box center [478, 257] width 56 height 26
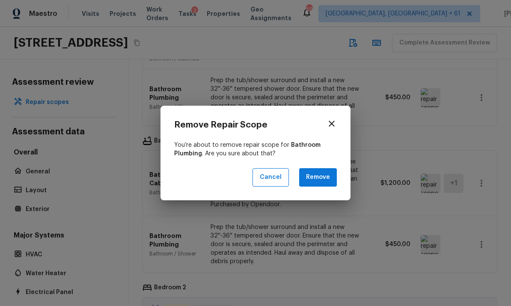
click at [324, 170] on button "Remove" at bounding box center [318, 177] width 38 height 18
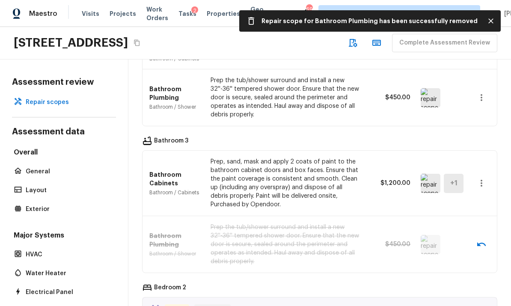
click at [429, 174] on img at bounding box center [431, 183] width 20 height 19
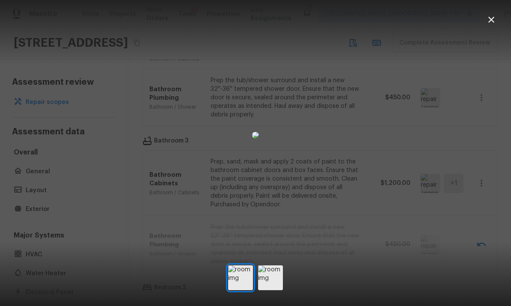
click at [276, 290] on img at bounding box center [270, 277] width 25 height 25
click at [488, 21] on icon "button" at bounding box center [491, 20] width 10 height 10
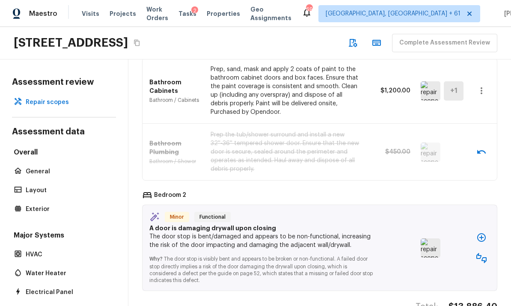
scroll to position [1049, 0]
click at [485, 86] on icon "button" at bounding box center [481, 91] width 10 height 10
click at [462, 78] on li "Edit" at bounding box center [478, 78] width 56 height 26
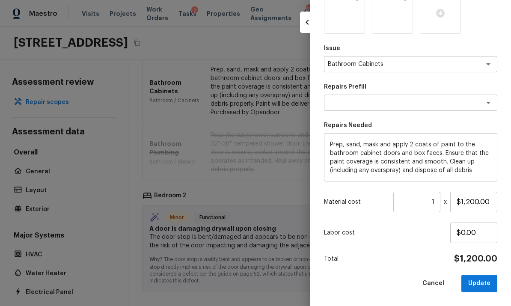
scroll to position [122, 0]
click at [479, 203] on input "$1,200.00" at bounding box center [473, 202] width 47 height 21
type input "$275.00"
click at [485, 278] on button "Update" at bounding box center [479, 284] width 36 height 18
type input "$0.00"
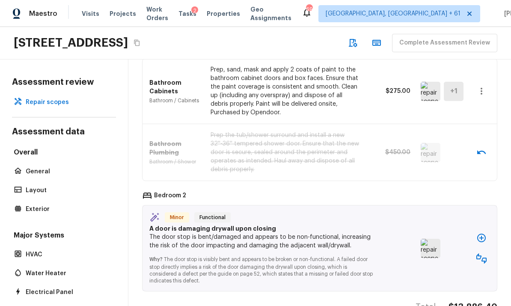
click at [438, 239] on img at bounding box center [431, 248] width 20 height 19
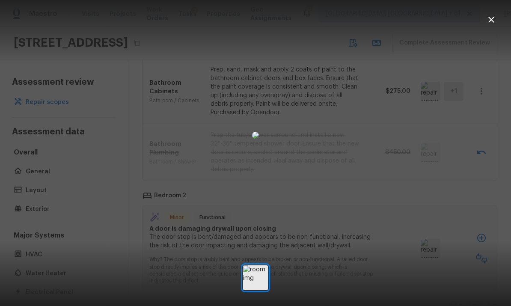
click at [494, 18] on icon "button" at bounding box center [491, 20] width 10 height 10
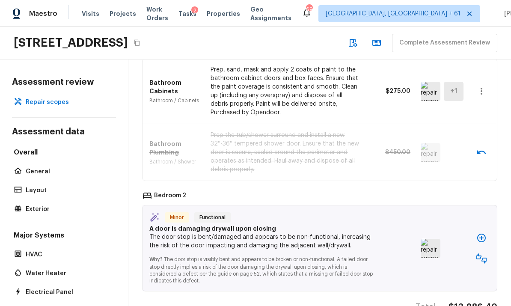
click at [484, 253] on icon "button" at bounding box center [481, 258] width 10 height 10
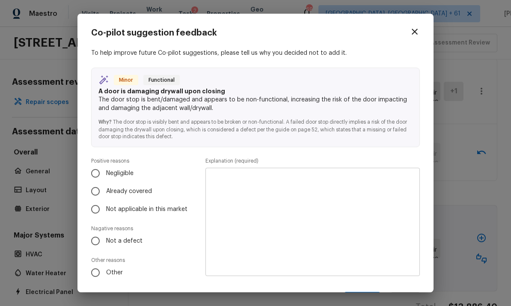
click at [93, 244] on input "Not a defect" at bounding box center [95, 241] width 18 height 18
radio input "true"
click at [366, 216] on textarea at bounding box center [312, 222] width 202 height 94
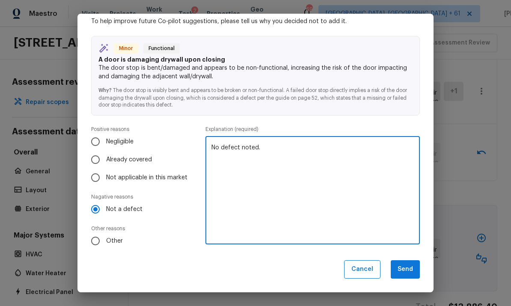
scroll to position [31, 0]
type textarea "No defect noted."
click at [406, 265] on button "Send" at bounding box center [405, 270] width 29 height 18
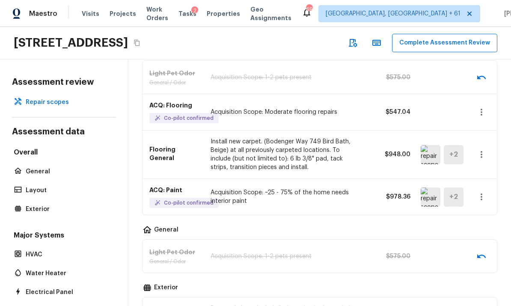
scroll to position [83, 0]
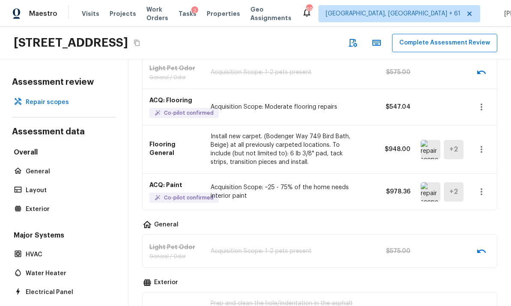
click at [485, 187] on icon "button" at bounding box center [481, 192] width 10 height 10
click at [480, 182] on li "Edit" at bounding box center [484, 185] width 40 height 26
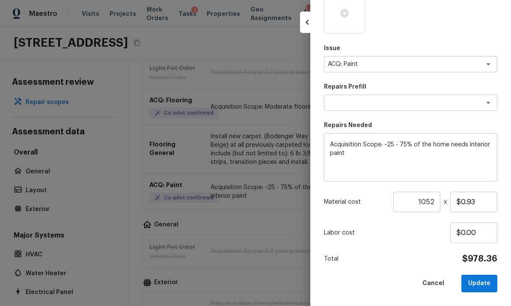
scroll to position [170, 0]
click at [479, 279] on button "Update" at bounding box center [479, 284] width 36 height 18
type input "1"
type input "$0.00"
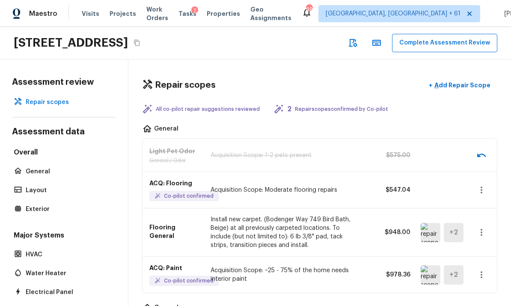
scroll to position [0, 0]
click at [441, 34] on button "Complete Assessment Review" at bounding box center [444, 43] width 105 height 18
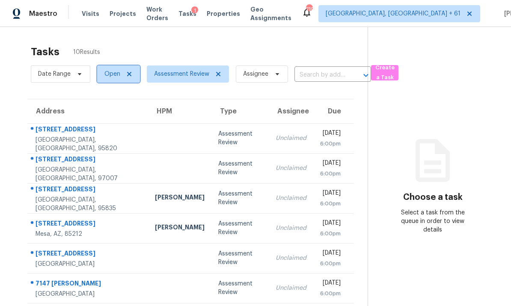
click at [118, 70] on span "Open" at bounding box center [112, 74] width 16 height 9
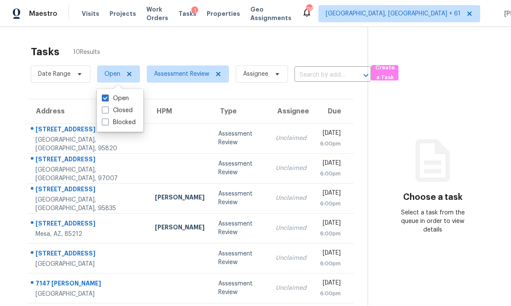
click at [106, 107] on span at bounding box center [105, 110] width 7 height 7
click at [106, 106] on input "Closed" at bounding box center [105, 109] width 6 height 6
checkbox input "true"
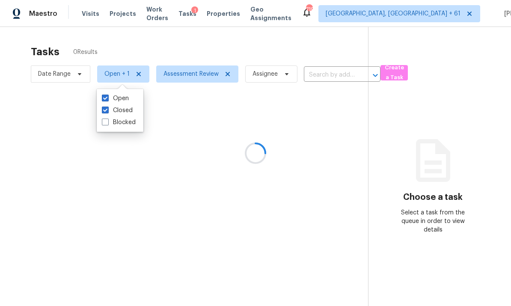
click at [105, 95] on span at bounding box center [105, 98] width 7 height 7
click at [105, 94] on input "Open" at bounding box center [105, 97] width 6 height 6
checkbox input "false"
click at [260, 39] on div at bounding box center [255, 153] width 511 height 306
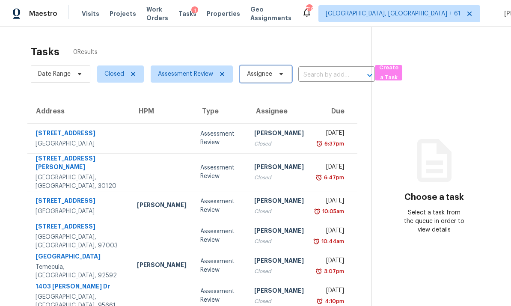
click at [256, 70] on span "Assignee" at bounding box center [259, 74] width 25 height 9
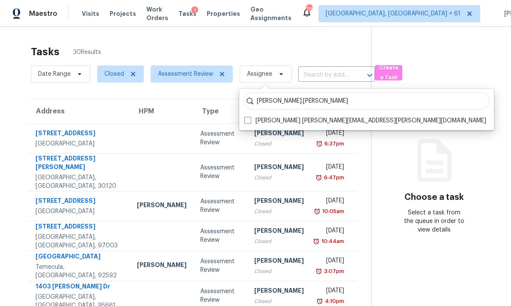
type input "[PERSON_NAME].[PERSON_NAME]"
click at [247, 117] on span at bounding box center [247, 120] width 7 height 7
click at [247, 116] on input "[PERSON_NAME] [PERSON_NAME][EMAIL_ADDRESS][PERSON_NAME][DOMAIN_NAME]" at bounding box center [247, 119] width 6 height 6
checkbox input "true"
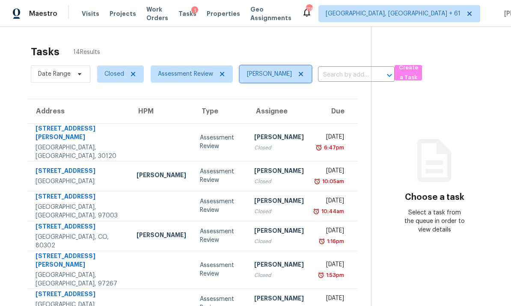
click at [302, 71] on icon at bounding box center [300, 74] width 7 height 7
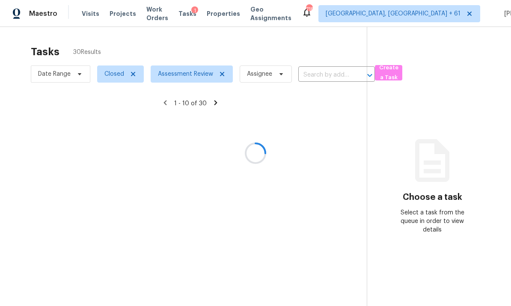
click at [117, 41] on div at bounding box center [255, 153] width 511 height 306
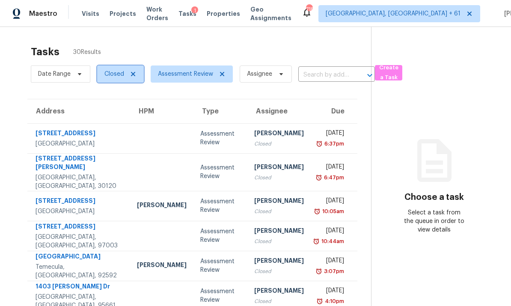
click at [123, 70] on span "Closed" at bounding box center [114, 74] width 20 height 9
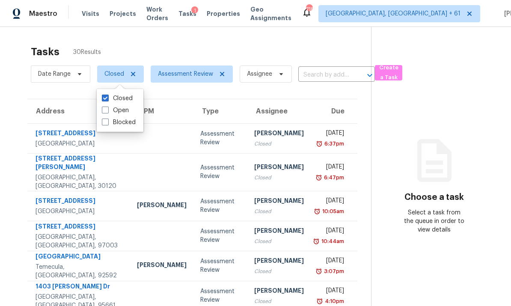
click at [105, 107] on span at bounding box center [105, 110] width 7 height 7
click at [105, 106] on input "Open" at bounding box center [105, 109] width 6 height 6
checkbox input "true"
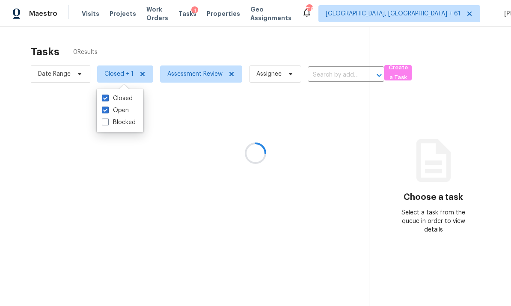
click at [107, 95] on span at bounding box center [105, 98] width 7 height 7
click at [107, 94] on input "Closed" at bounding box center [105, 97] width 6 height 6
checkbox input "false"
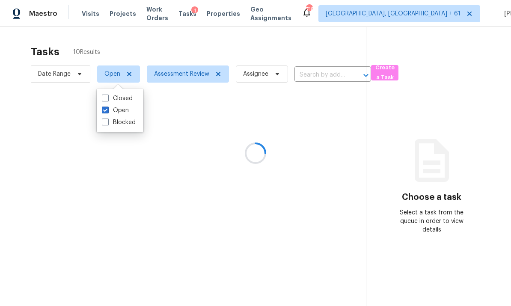
click at [2, 228] on div at bounding box center [255, 153] width 511 height 306
